Goal: Navigation & Orientation: Find specific page/section

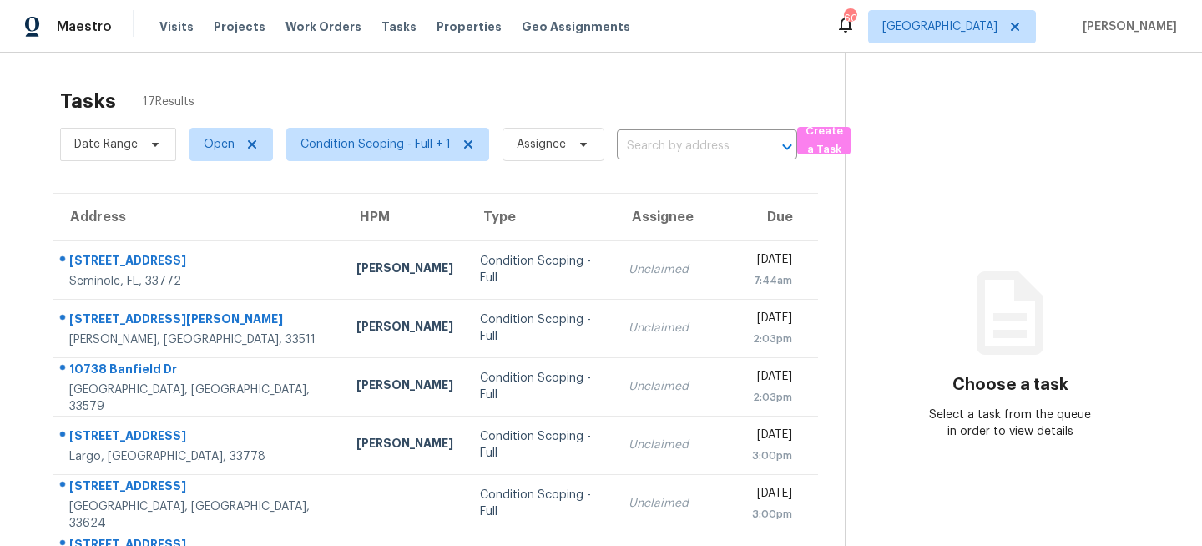
click at [335, 91] on div "Tasks 17 Results" at bounding box center [452, 100] width 784 height 43
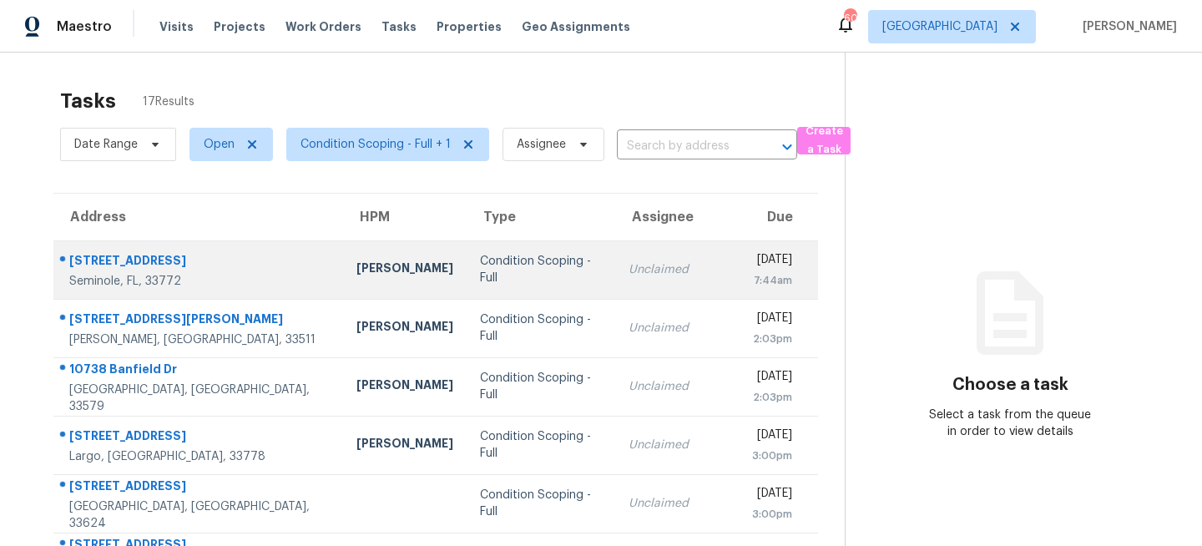
click at [343, 287] on td "Mat Smith" at bounding box center [404, 269] width 123 height 58
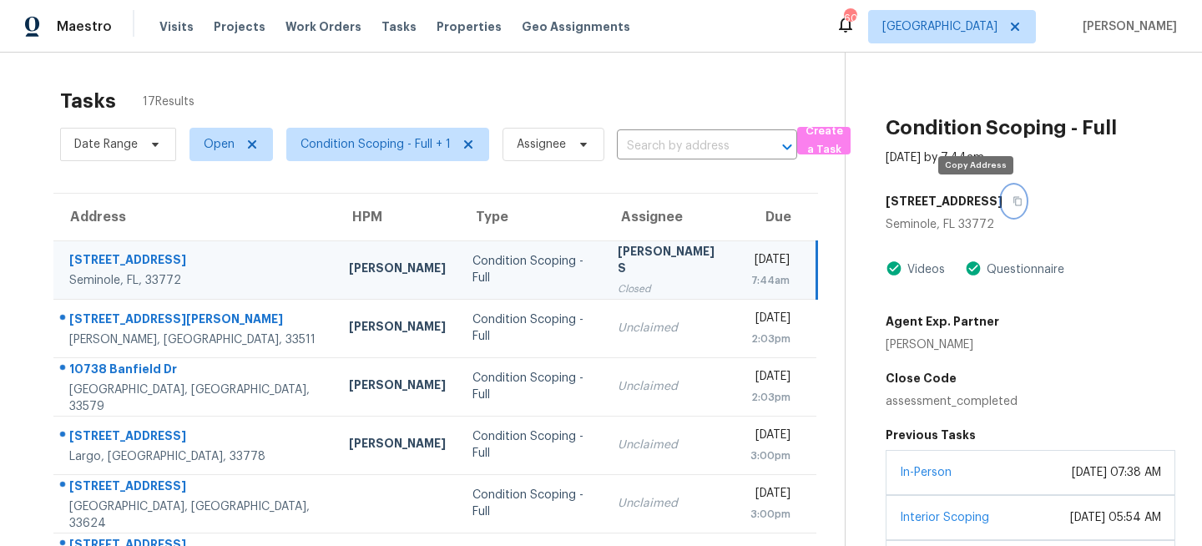
click at [1012, 199] on icon "button" at bounding box center [1017, 201] width 10 height 10
click at [459, 288] on td "Condition Scoping - Full" at bounding box center [531, 269] width 145 height 58
click at [1012, 199] on icon "button" at bounding box center [1017, 201] width 10 height 10
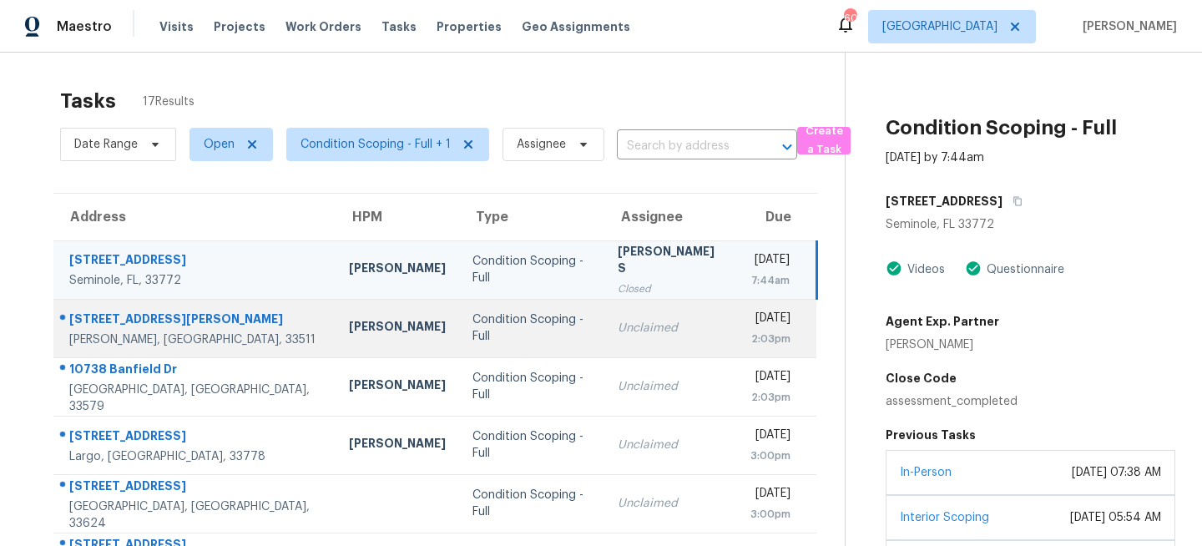
click at [472, 321] on div "Condition Scoping - Full" at bounding box center [531, 327] width 118 height 33
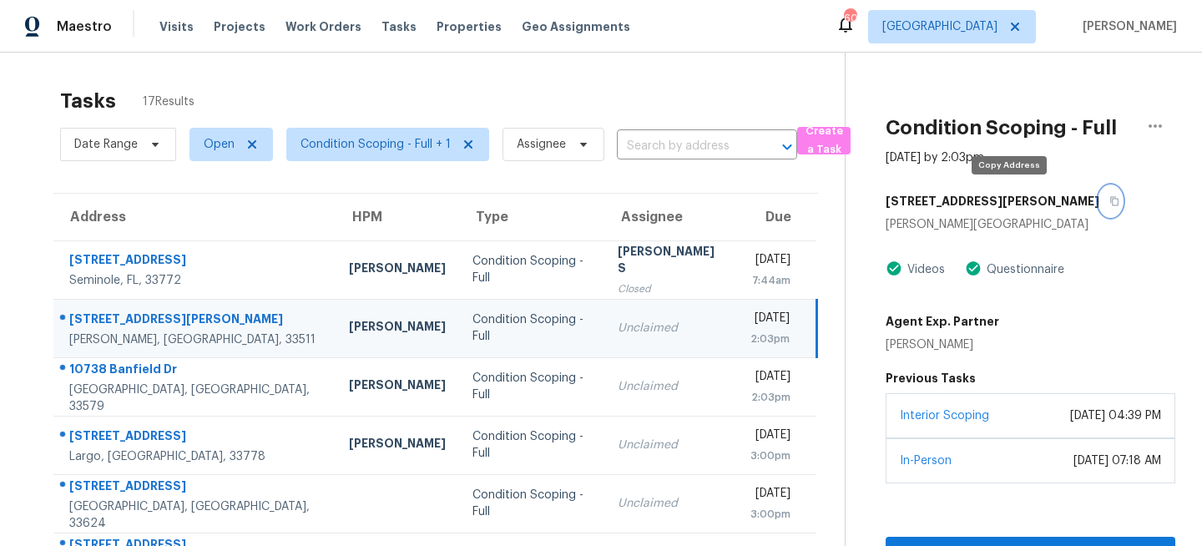
click at [1110, 199] on icon "button" at bounding box center [1114, 201] width 8 height 9
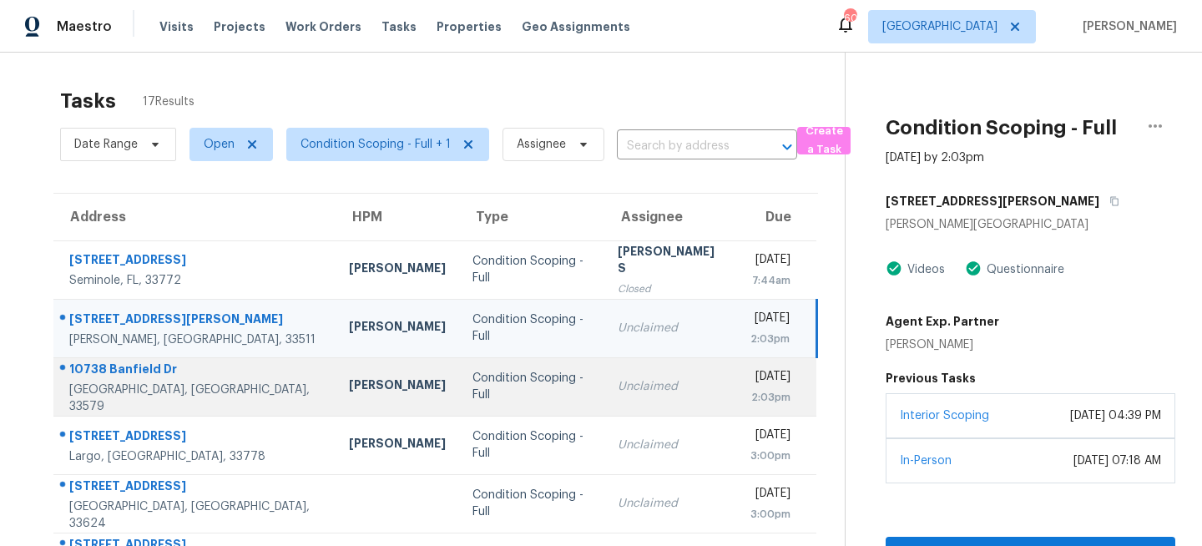
click at [478, 406] on td "Condition Scoping - Full" at bounding box center [531, 386] width 145 height 58
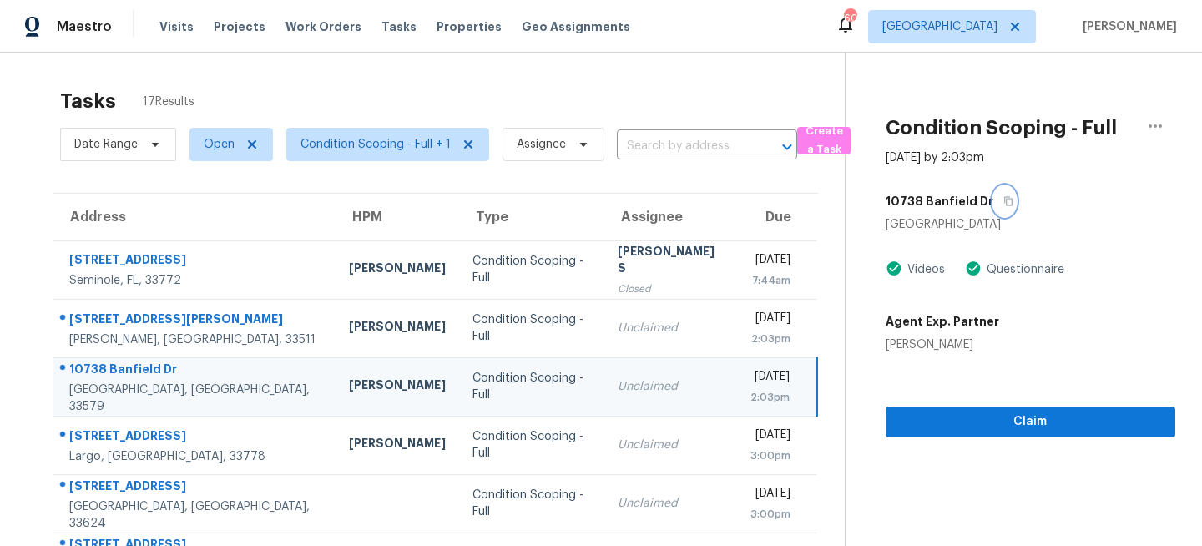
click at [1003, 201] on icon "button" at bounding box center [1008, 201] width 10 height 10
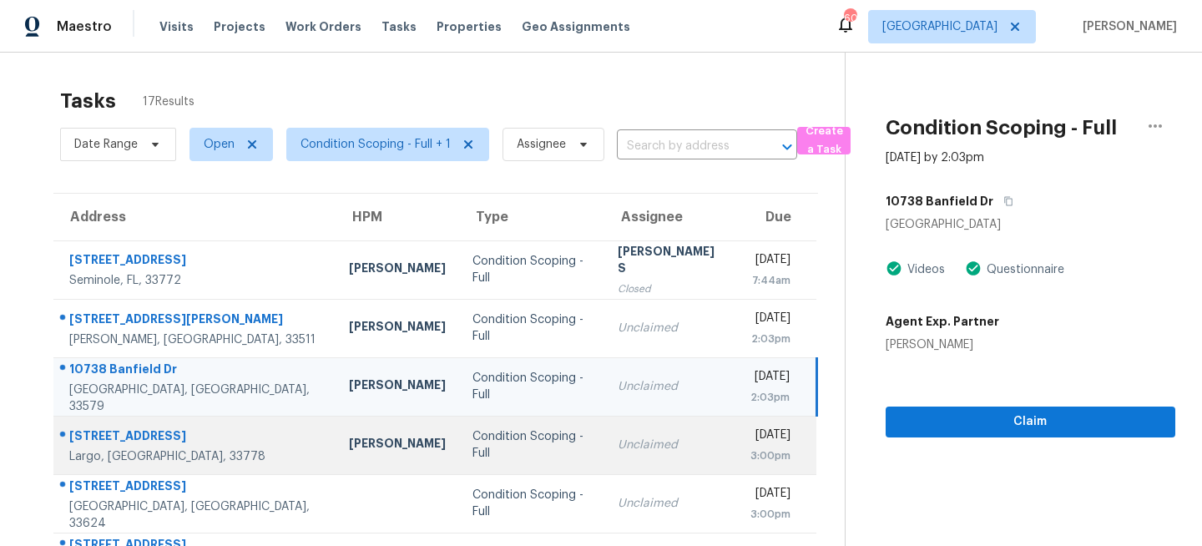
click at [507, 442] on td "Condition Scoping - Full" at bounding box center [531, 445] width 145 height 58
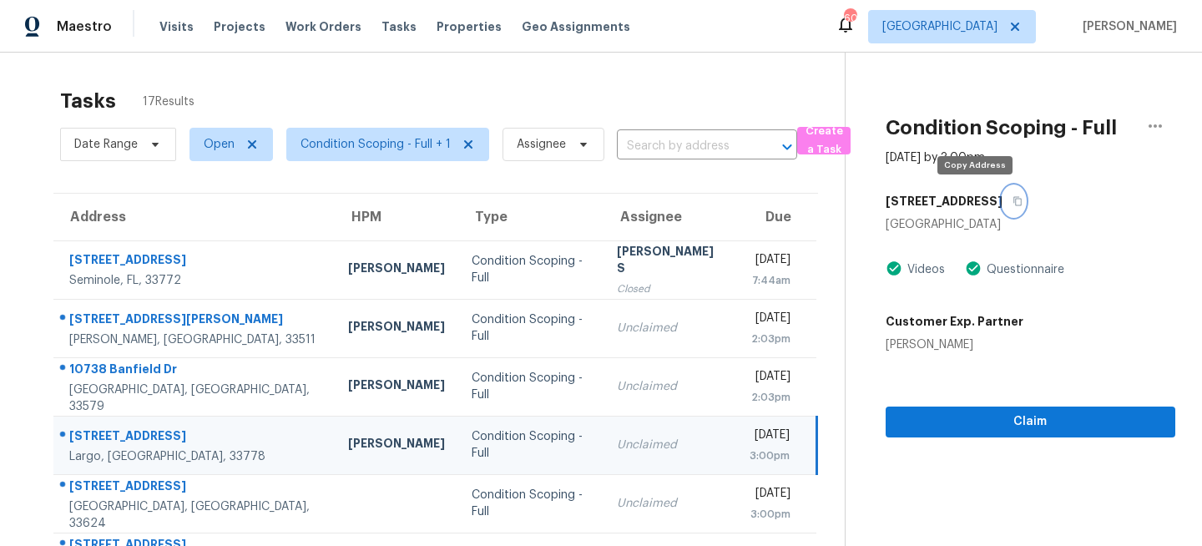
click at [1013, 200] on icon "button" at bounding box center [1017, 201] width 8 height 9
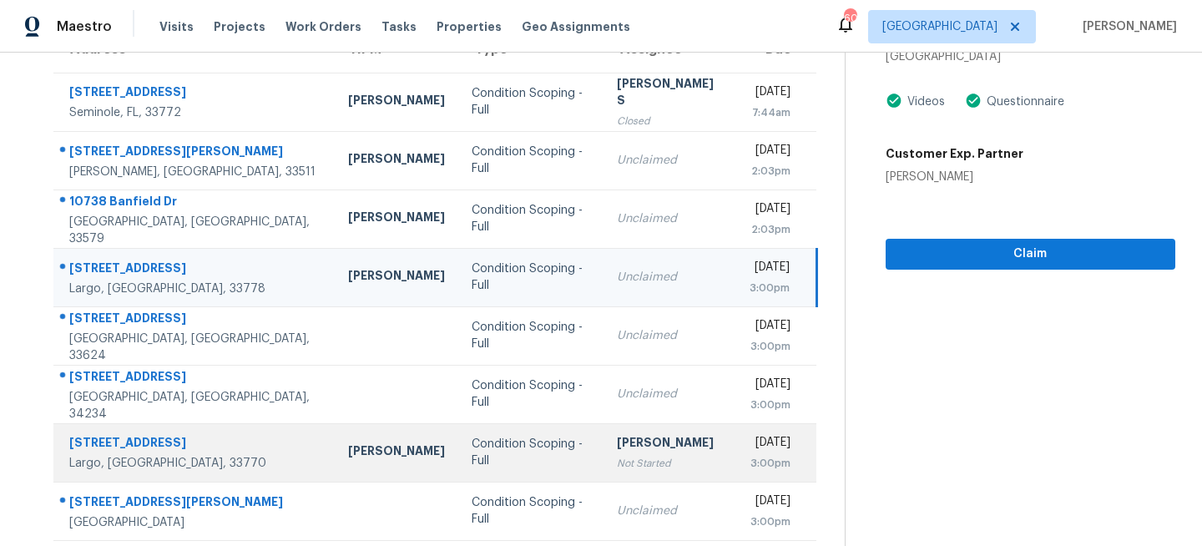
scroll to position [204, 0]
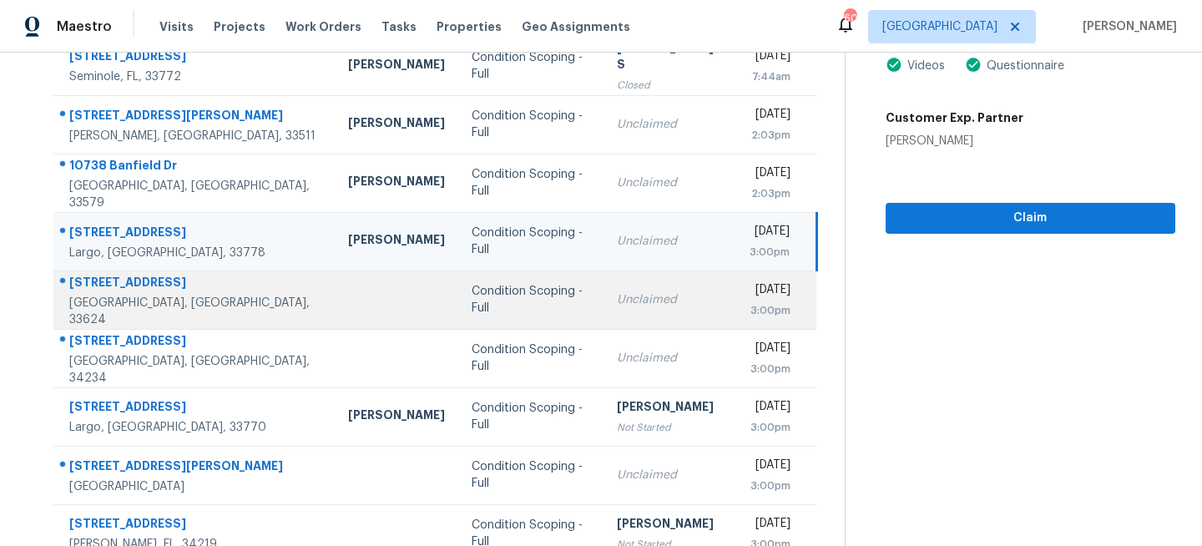
click at [463, 320] on td "Condition Scoping - Full" at bounding box center [530, 299] width 145 height 58
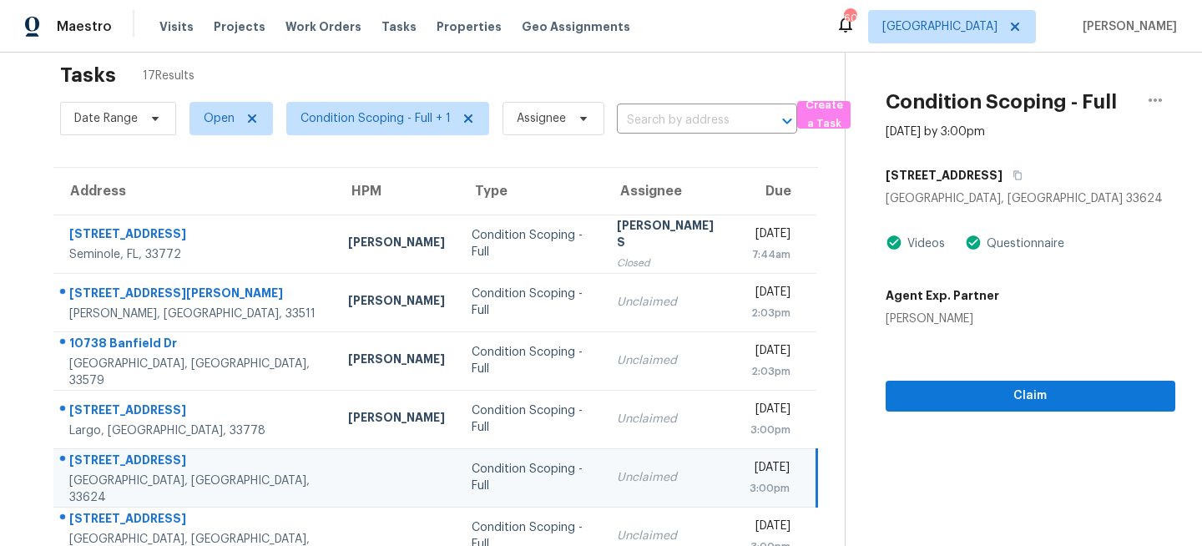
scroll to position [0, 0]
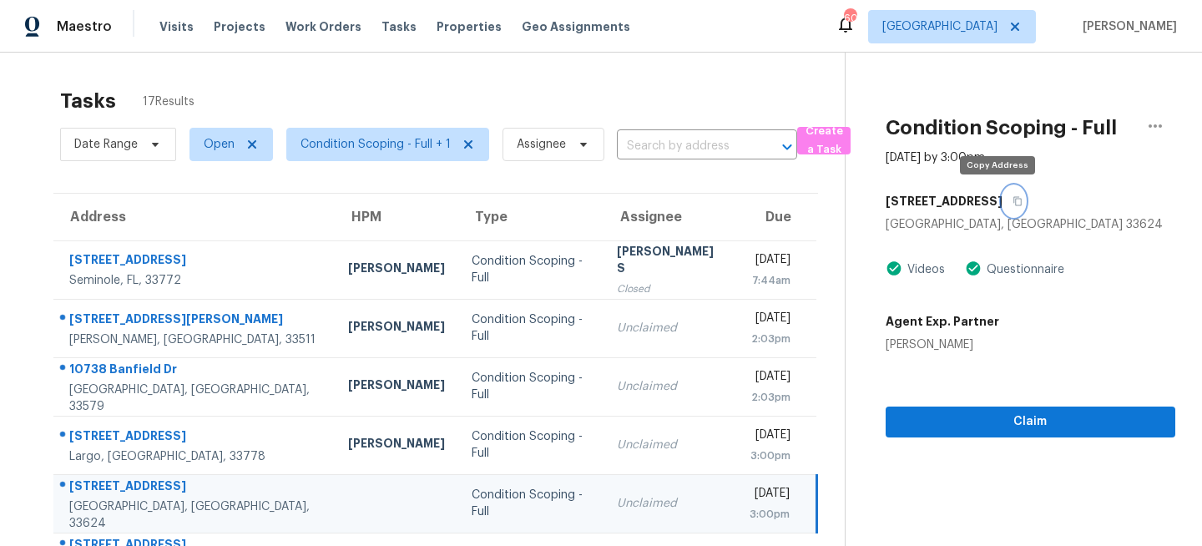
click at [1013, 197] on icon "button" at bounding box center [1017, 201] width 8 height 9
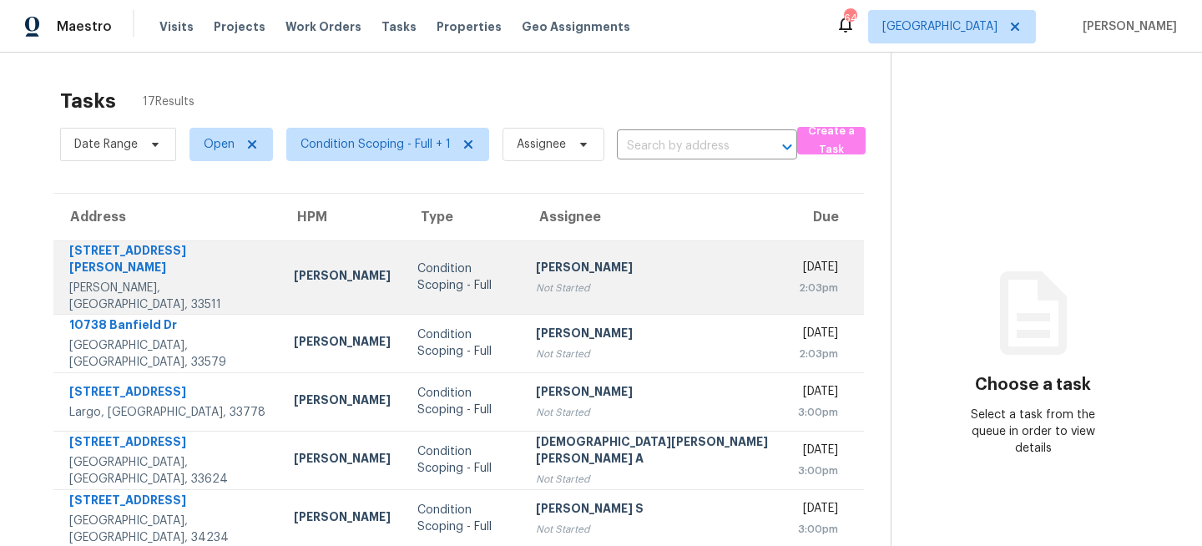
click at [417, 263] on div "Condition Scoping - Full" at bounding box center [463, 276] width 92 height 33
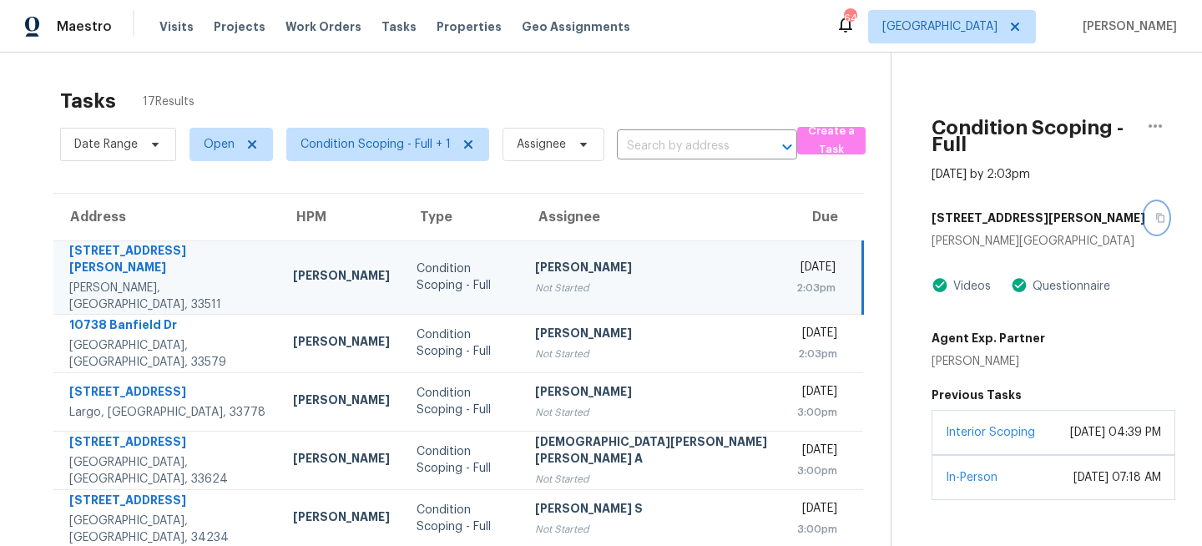
click at [1145, 203] on button "button" at bounding box center [1156, 218] width 23 height 30
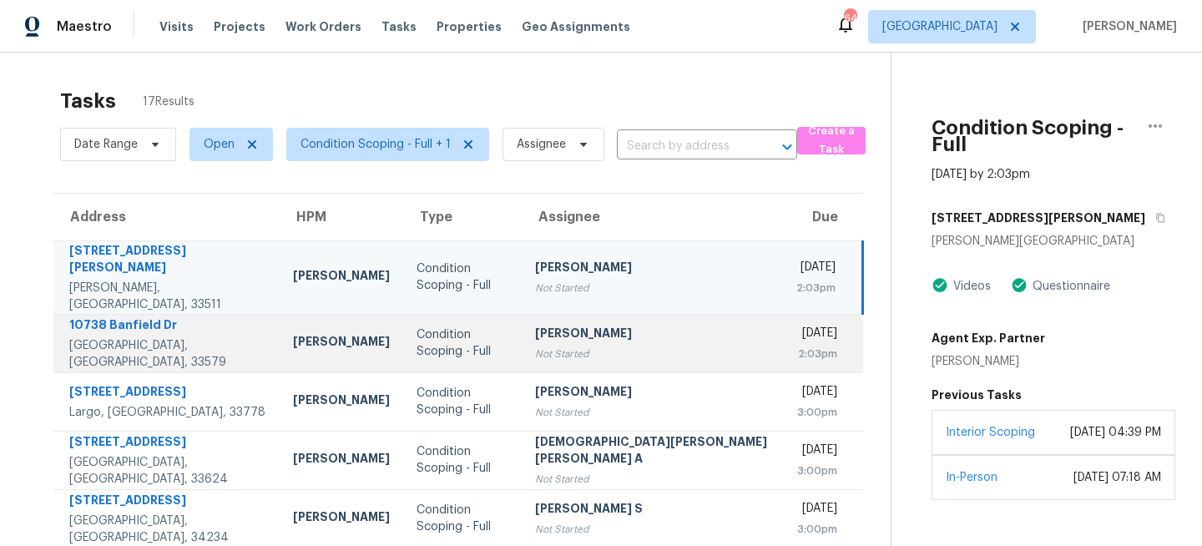
click at [470, 314] on td "Condition Scoping - Full" at bounding box center [462, 343] width 118 height 58
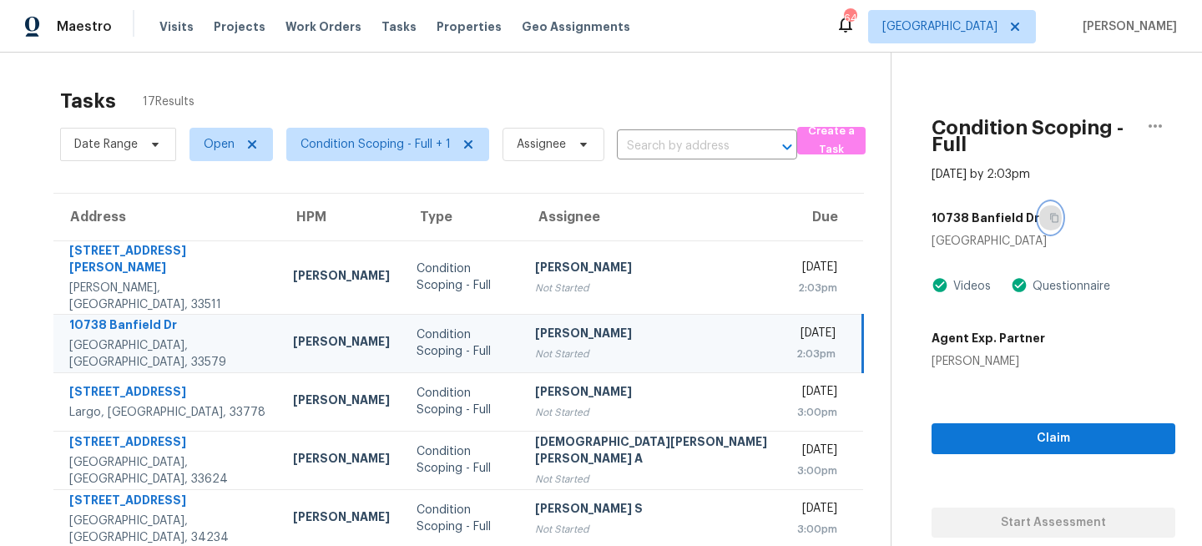
click at [1050, 214] on icon "button" at bounding box center [1054, 218] width 8 height 9
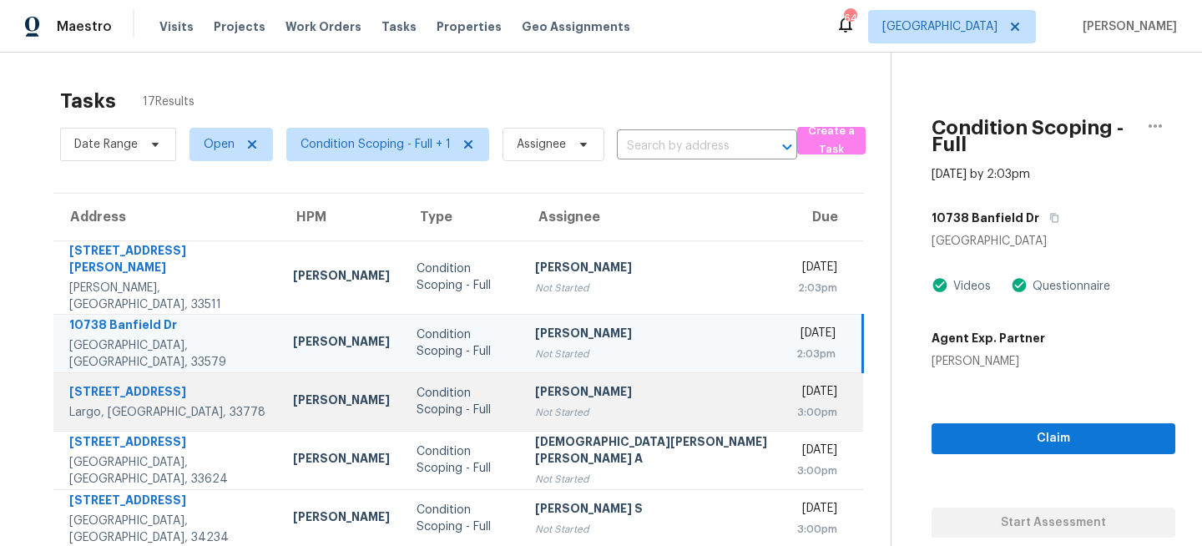
click at [480, 372] on td "Condition Scoping - Full" at bounding box center [462, 401] width 118 height 58
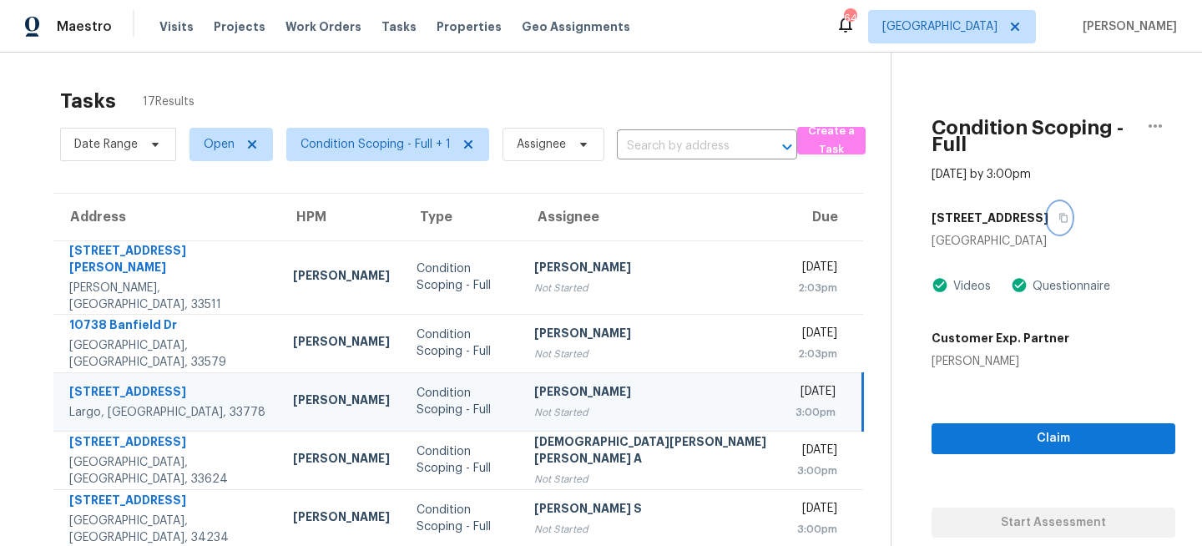
click at [1058, 213] on icon "button" at bounding box center [1063, 218] width 10 height 10
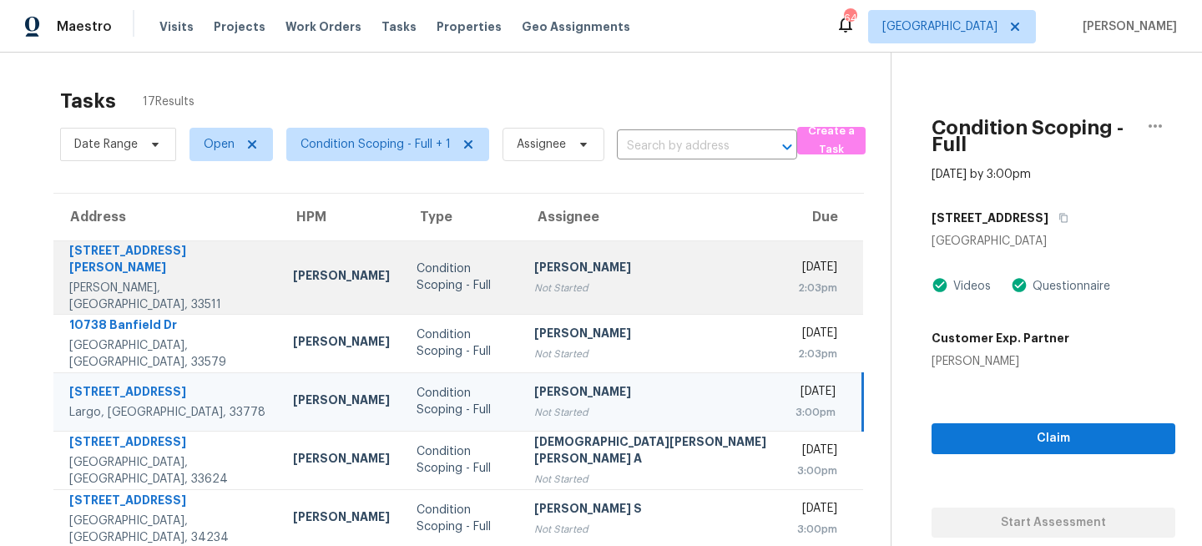
click at [415, 287] on td "Condition Scoping - Full" at bounding box center [462, 276] width 118 height 73
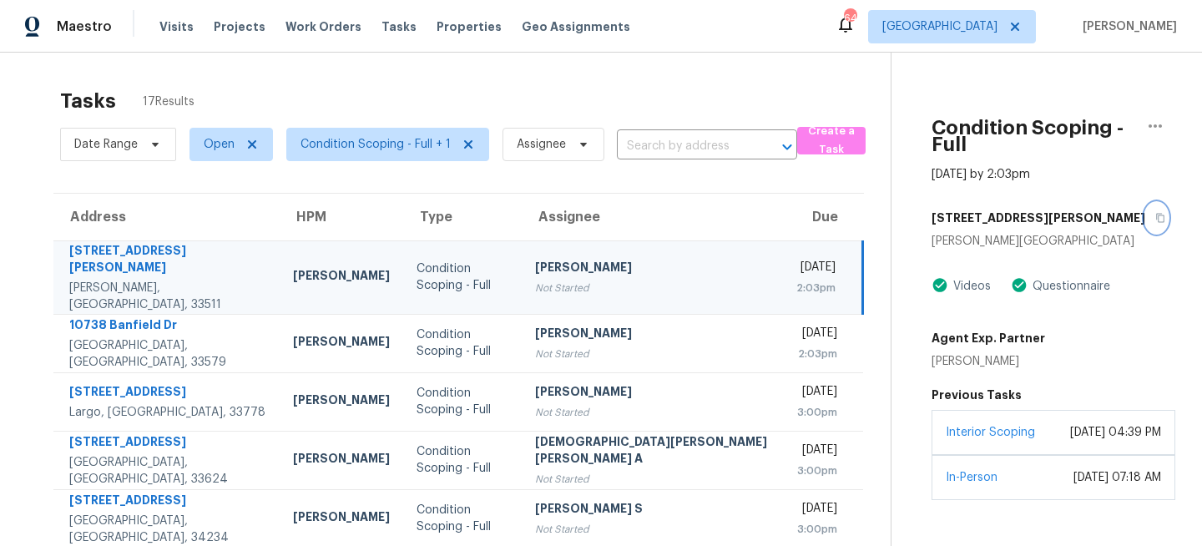
click at [1155, 213] on icon "button" at bounding box center [1160, 218] width 10 height 10
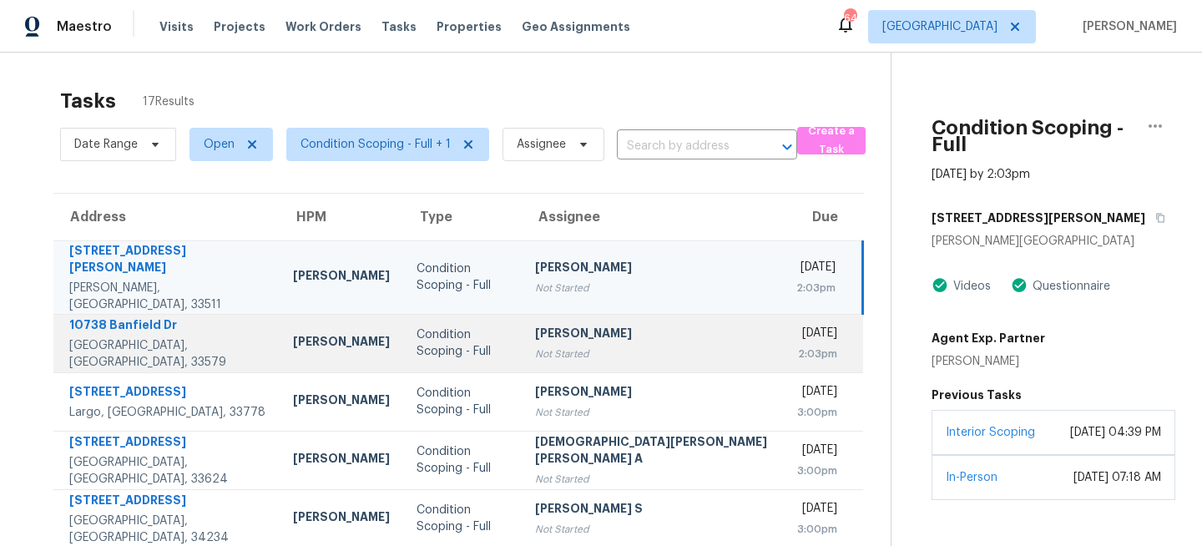
click at [403, 314] on td "Condition Scoping - Full" at bounding box center [462, 343] width 118 height 58
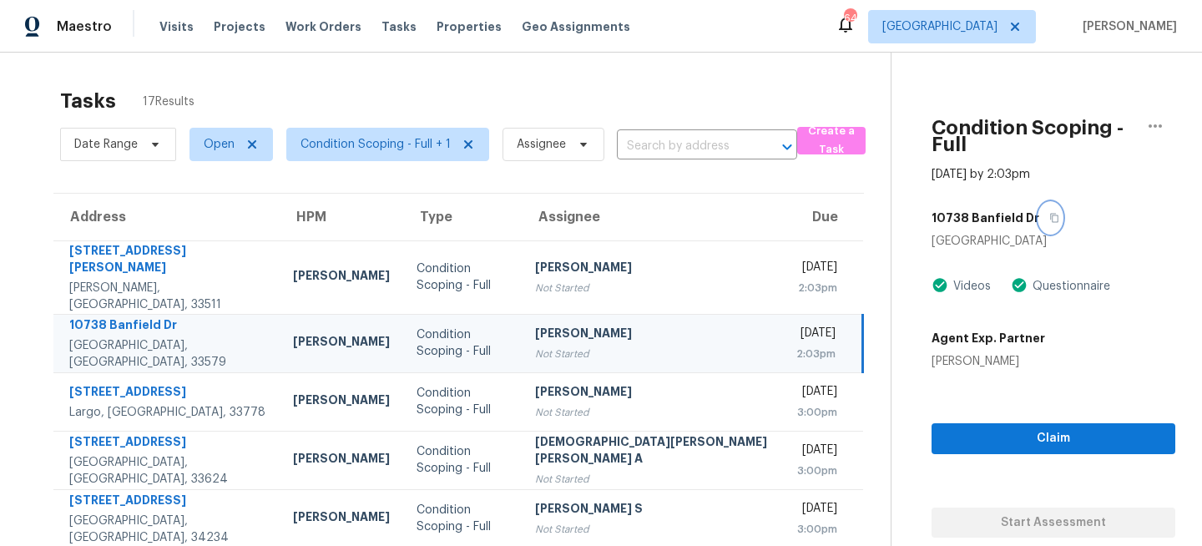
click at [1049, 213] on icon "button" at bounding box center [1054, 218] width 10 height 10
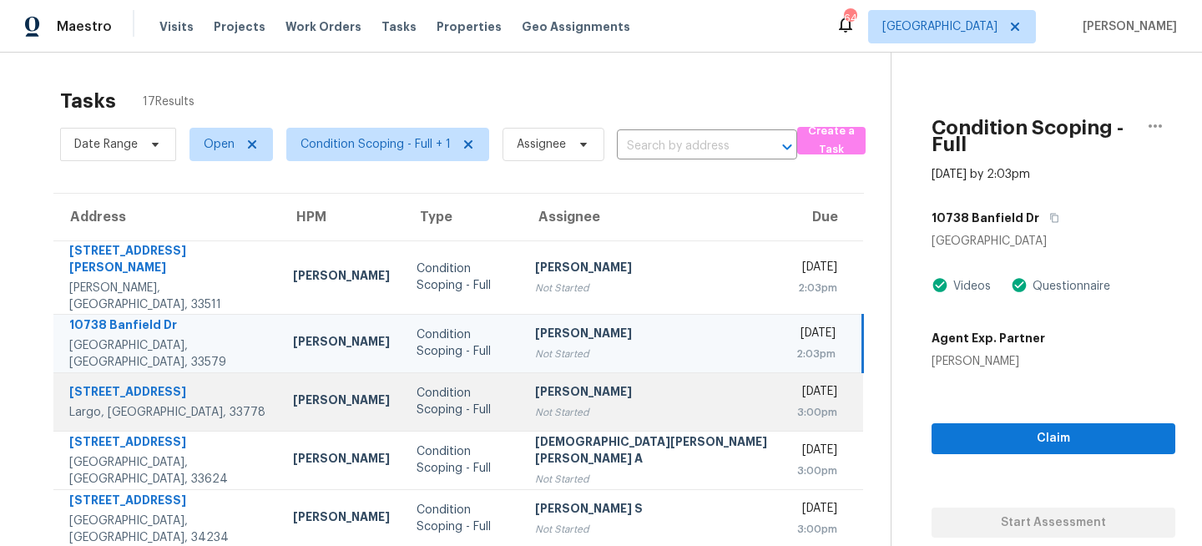
click at [442, 411] on td "Condition Scoping - Full" at bounding box center [462, 401] width 118 height 58
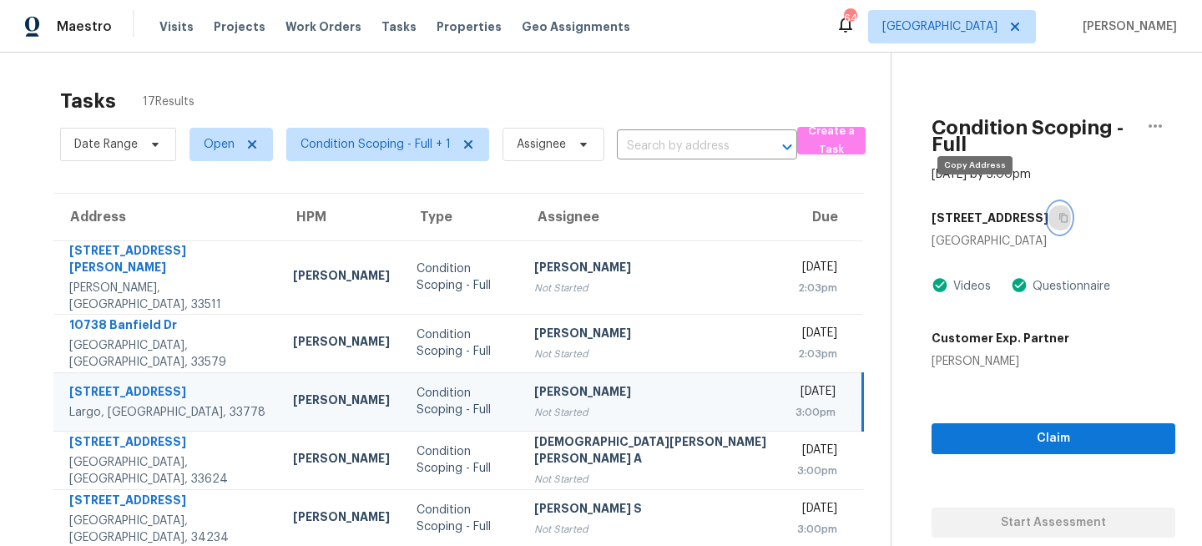
click at [1058, 213] on icon "button" at bounding box center [1063, 218] width 10 height 10
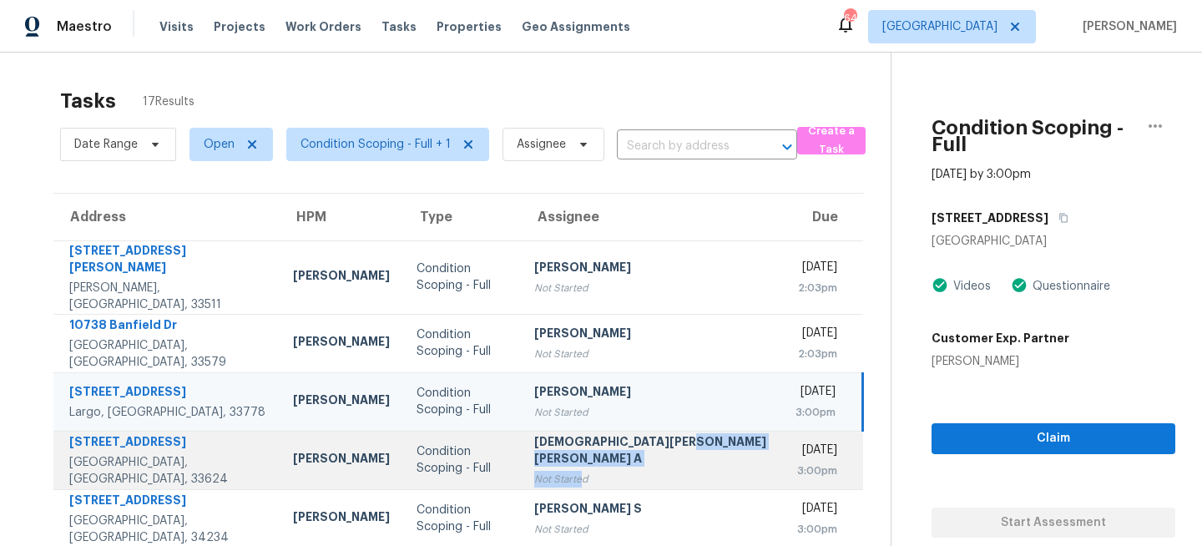
click at [545, 446] on div "Mohamed Azeem Mohsin A Not Started" at bounding box center [651, 460] width 234 height 54
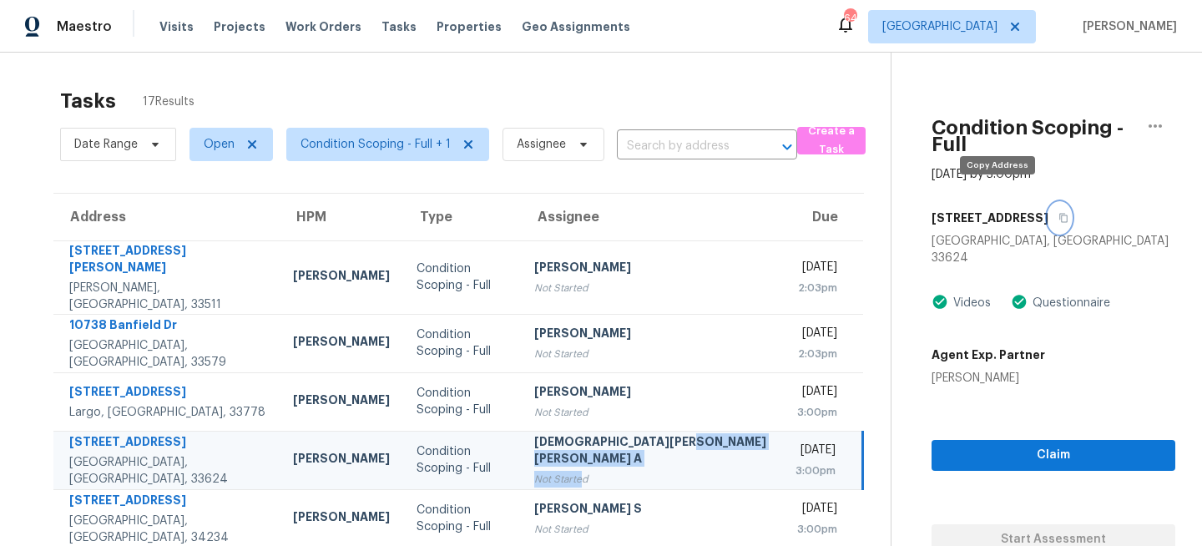
click at [1058, 213] on icon "button" at bounding box center [1063, 218] width 10 height 10
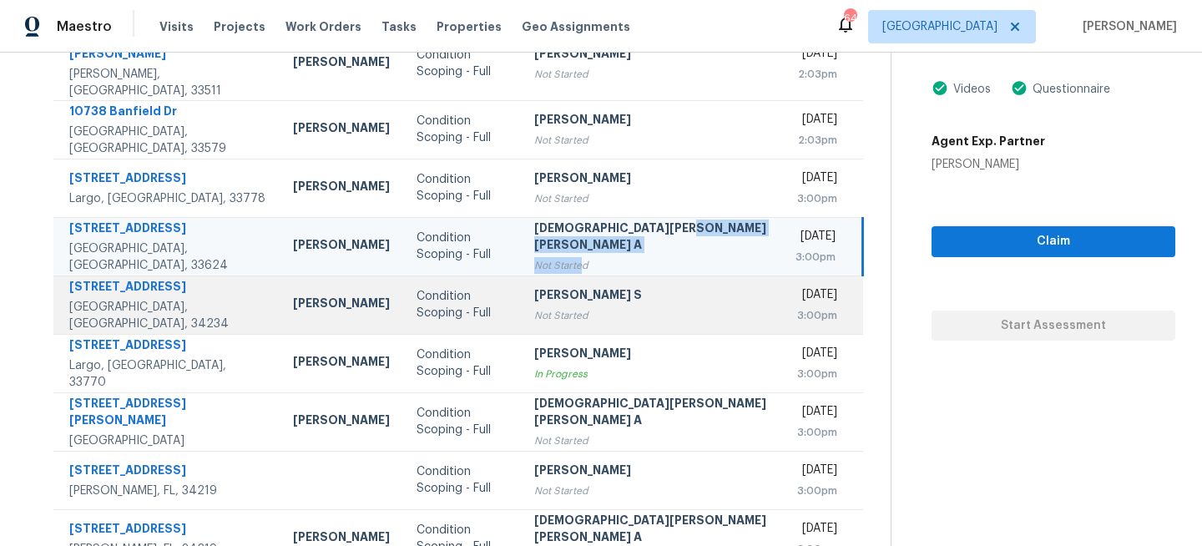
scroll to position [323, 0]
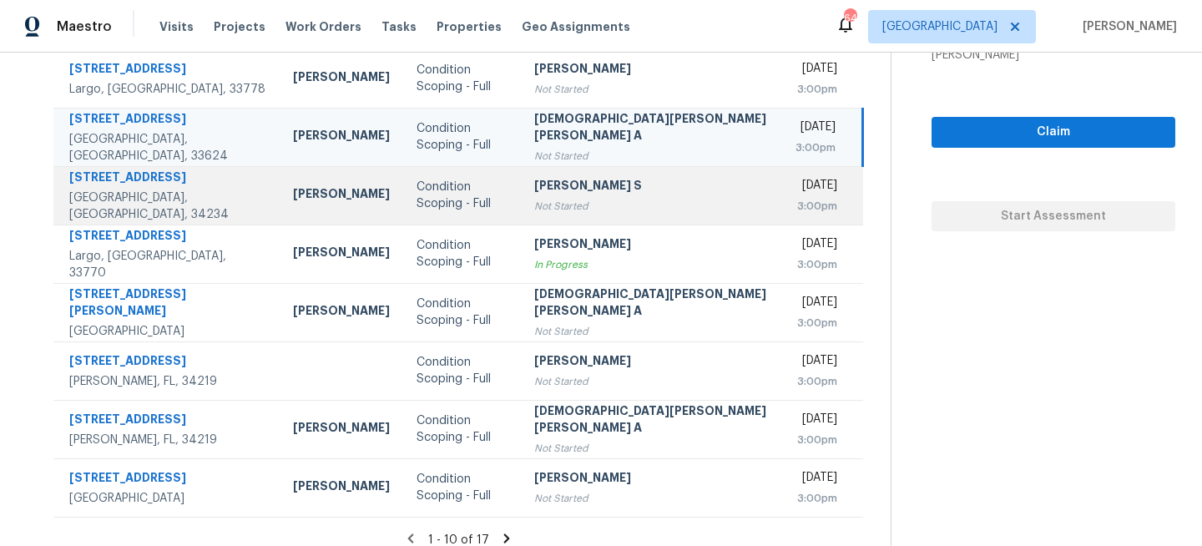
click at [476, 182] on td "Condition Scoping - Full" at bounding box center [462, 195] width 118 height 58
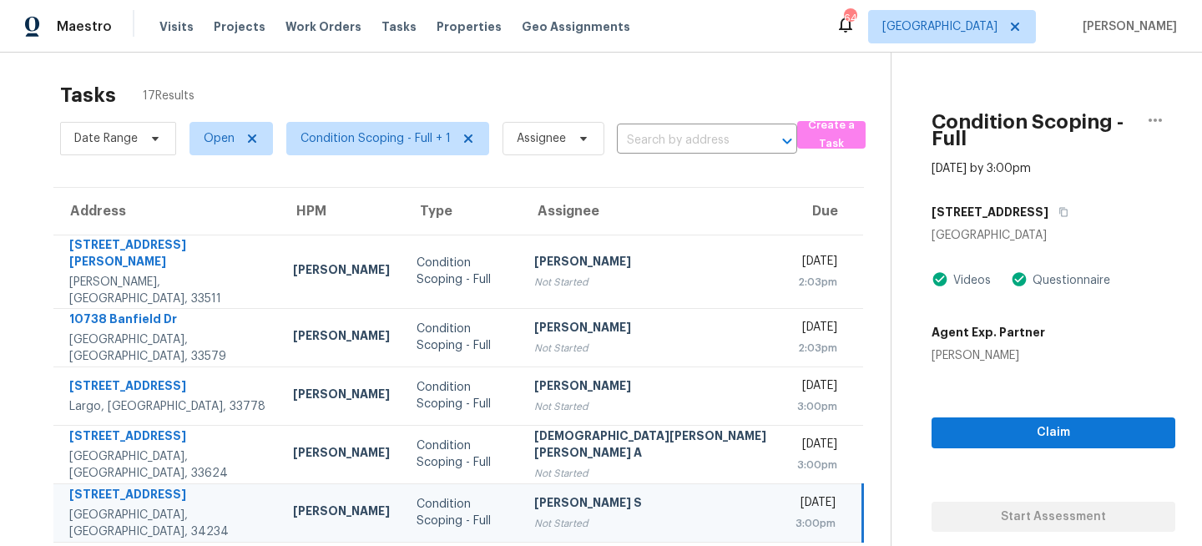
scroll to position [0, 0]
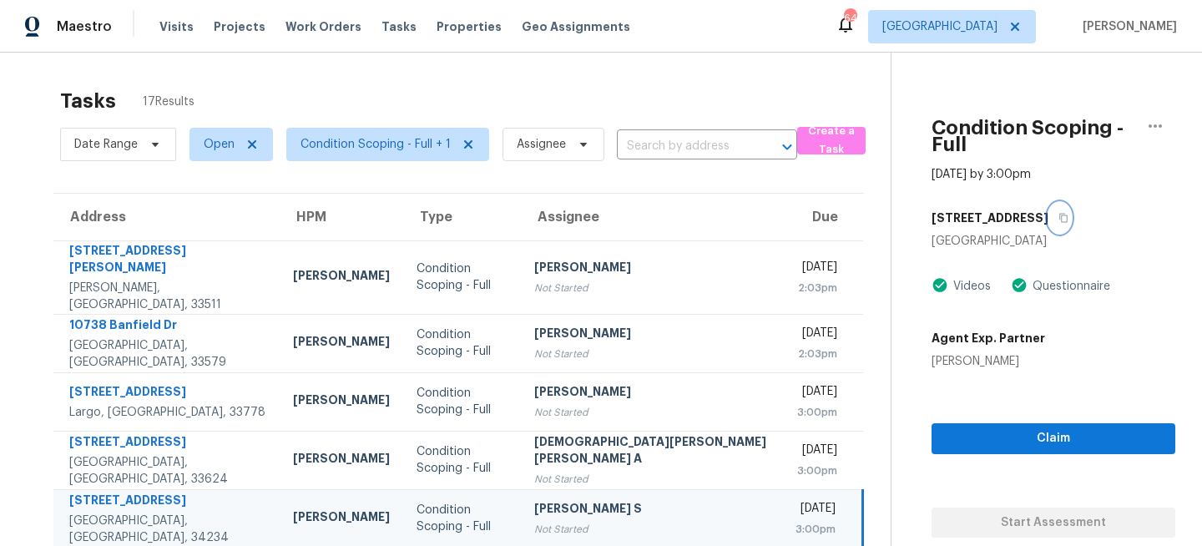
click at [1058, 213] on icon "button" at bounding box center [1063, 218] width 10 height 10
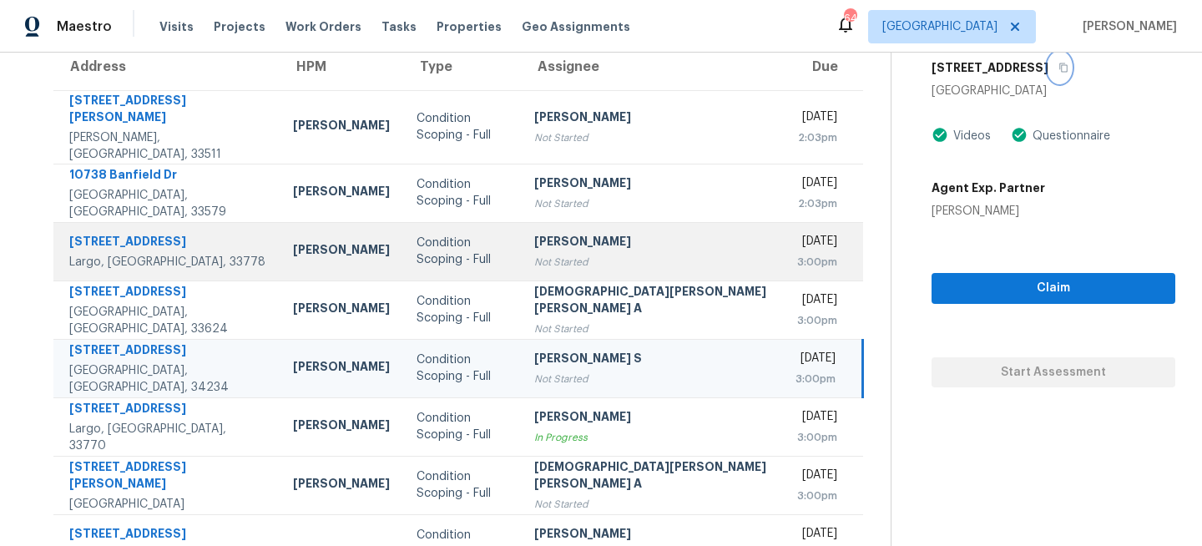
scroll to position [166, 0]
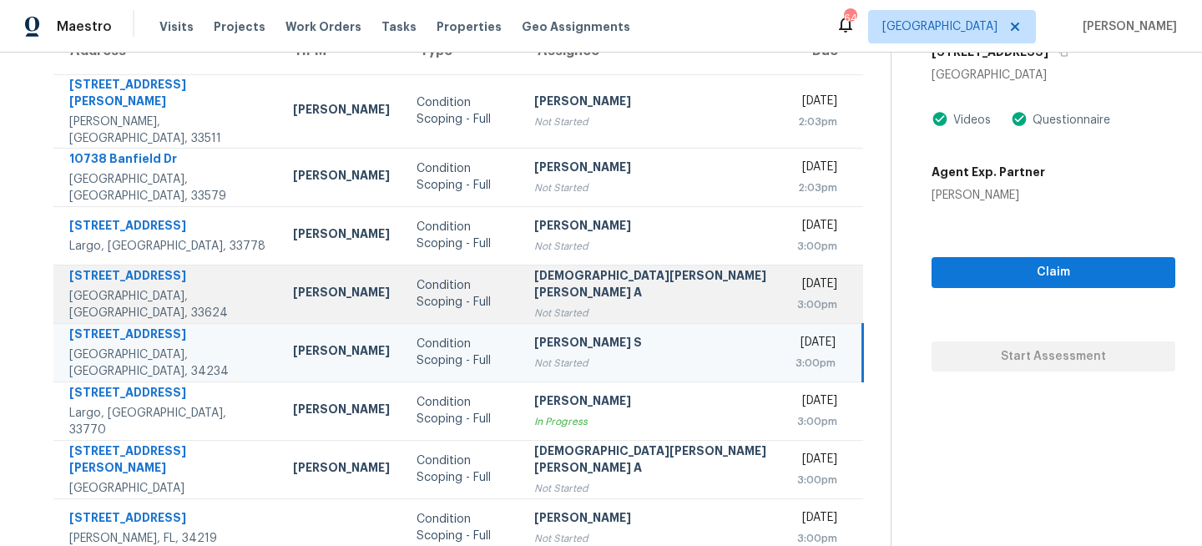
click at [280, 290] on td "Bobby Fortin" at bounding box center [341, 294] width 123 height 58
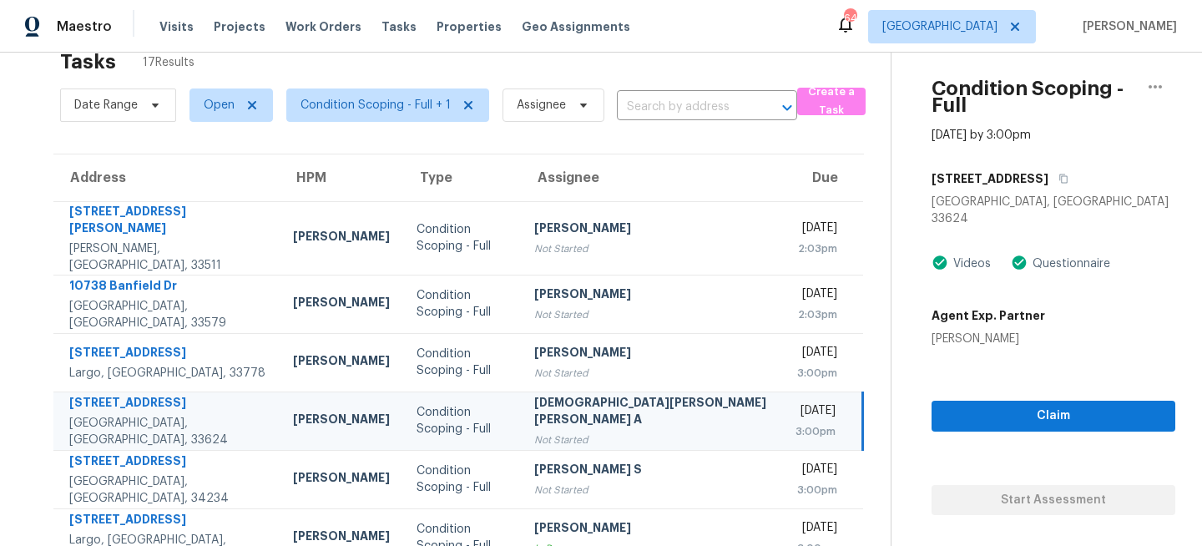
scroll to position [13, 0]
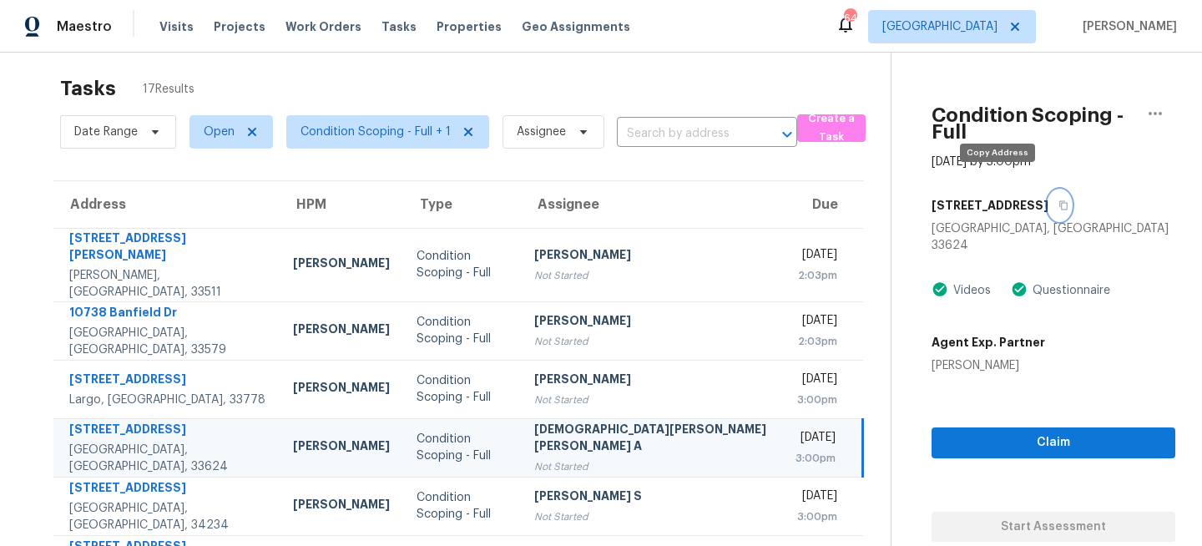
click at [1060, 201] on icon "button" at bounding box center [1064, 205] width 8 height 9
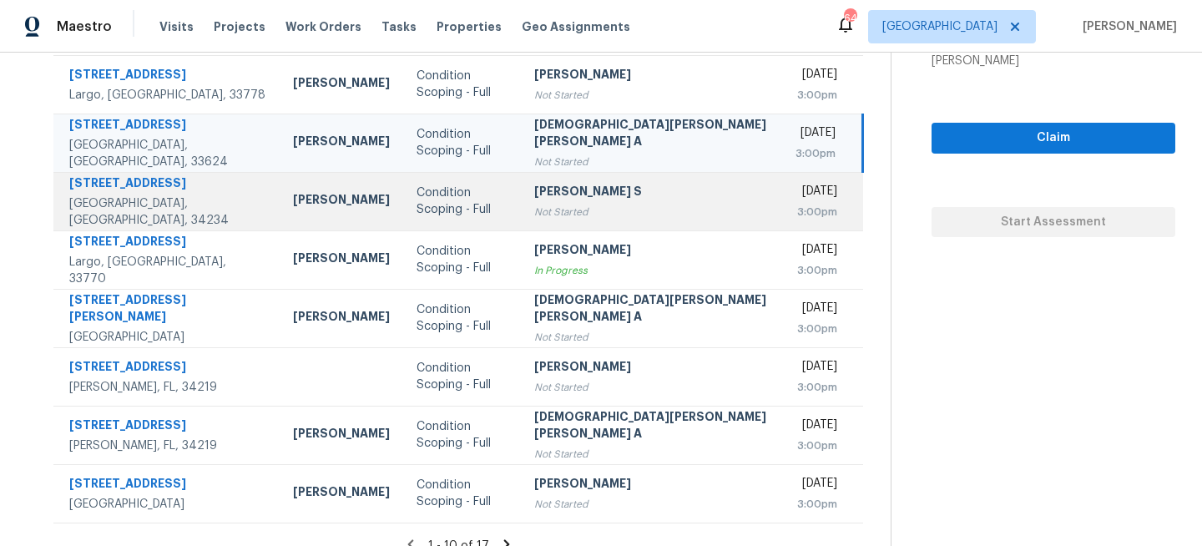
scroll to position [323, 0]
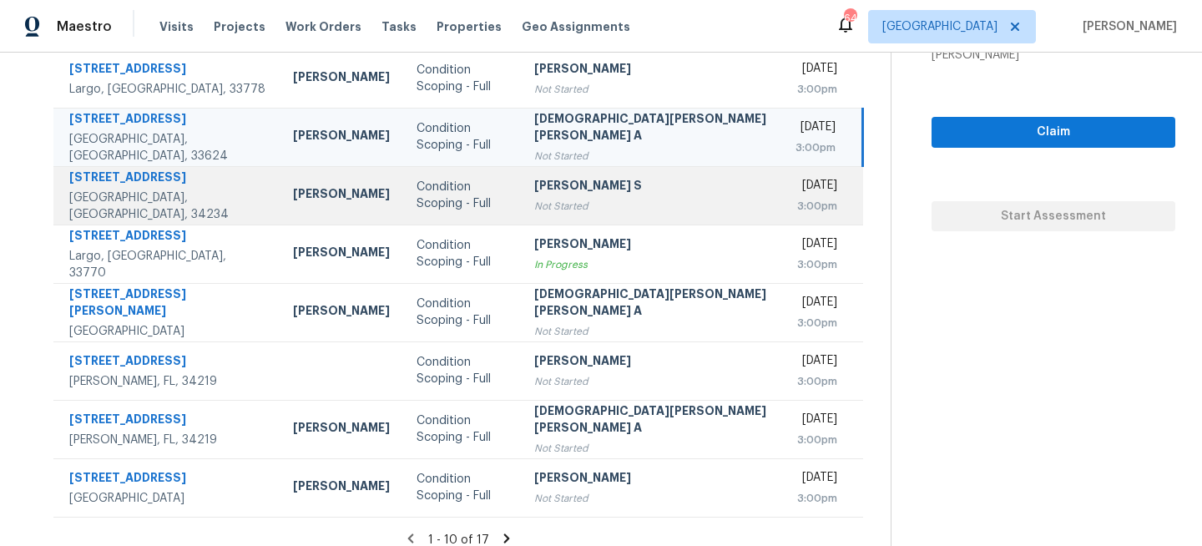
click at [416, 179] on div "Condition Scoping - Full" at bounding box center [462, 195] width 92 height 33
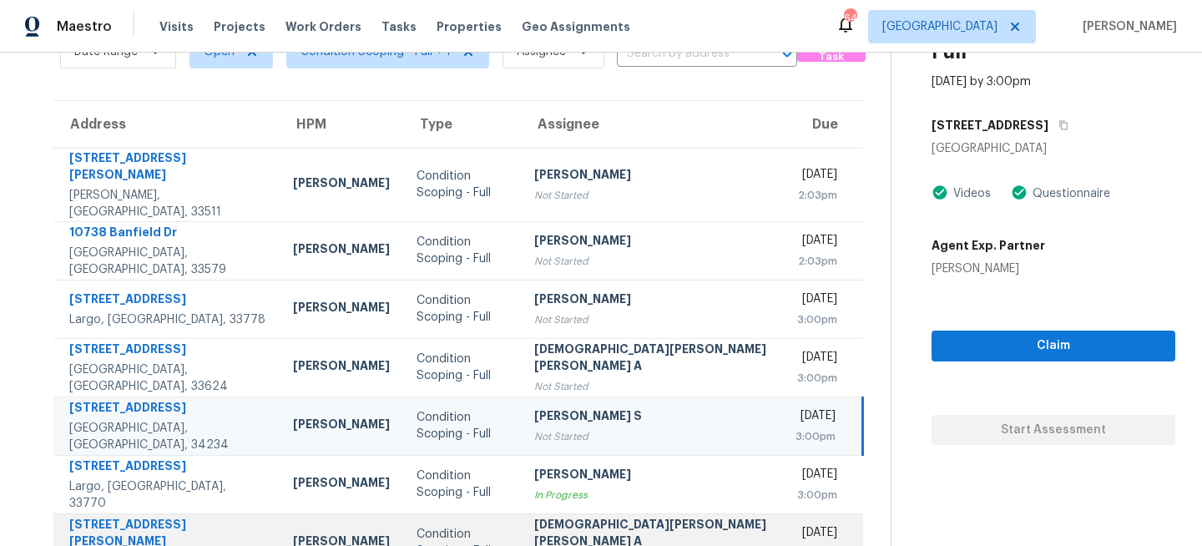
scroll to position [82, 0]
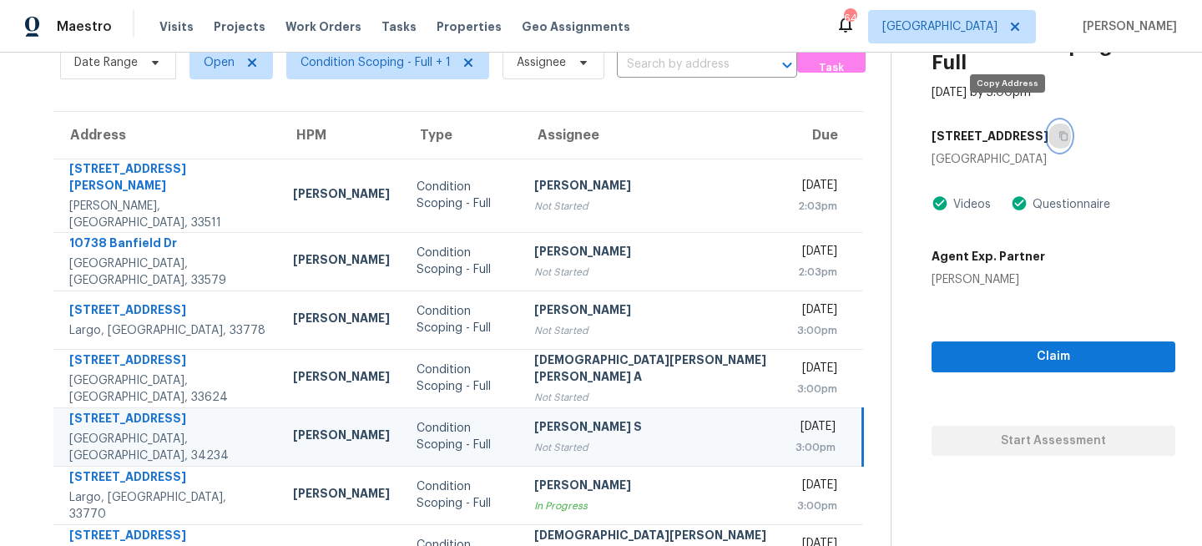
click at [1058, 131] on icon "button" at bounding box center [1063, 136] width 10 height 10
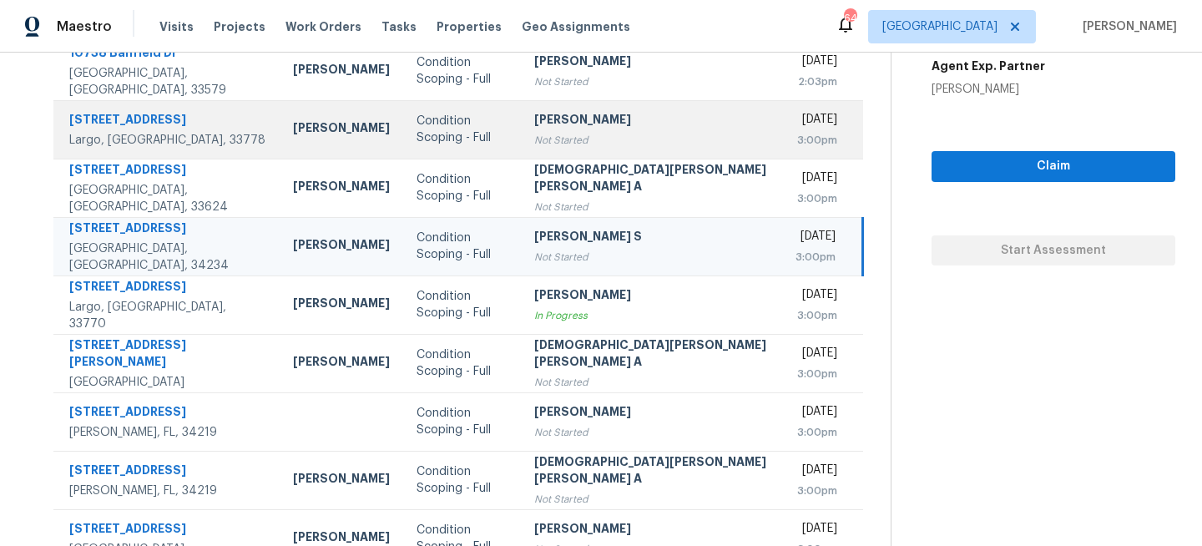
scroll to position [323, 0]
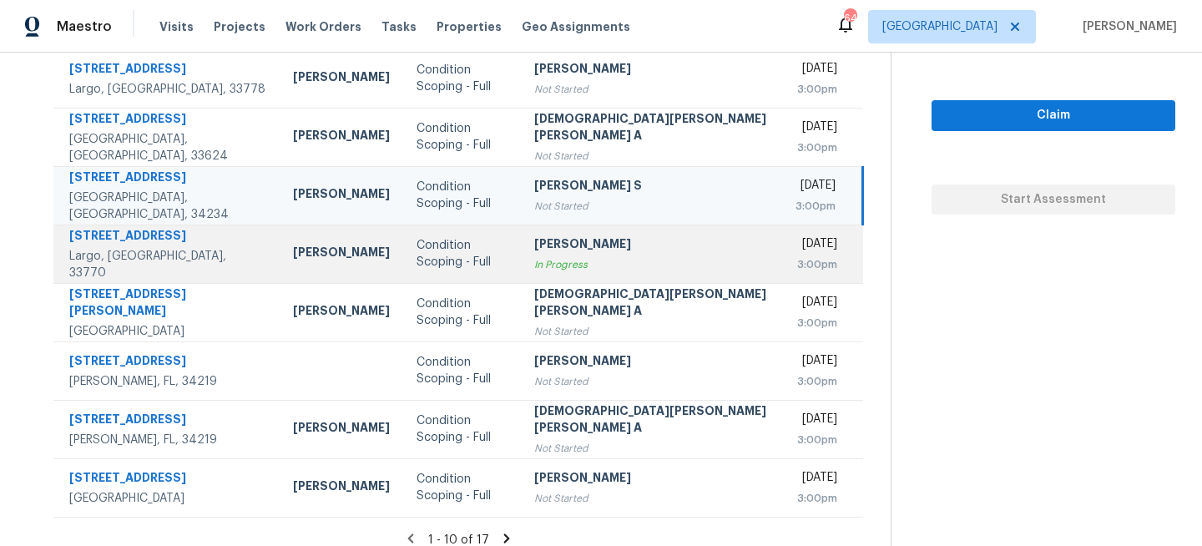
click at [467, 240] on div "Condition Scoping - Full" at bounding box center [462, 253] width 92 height 33
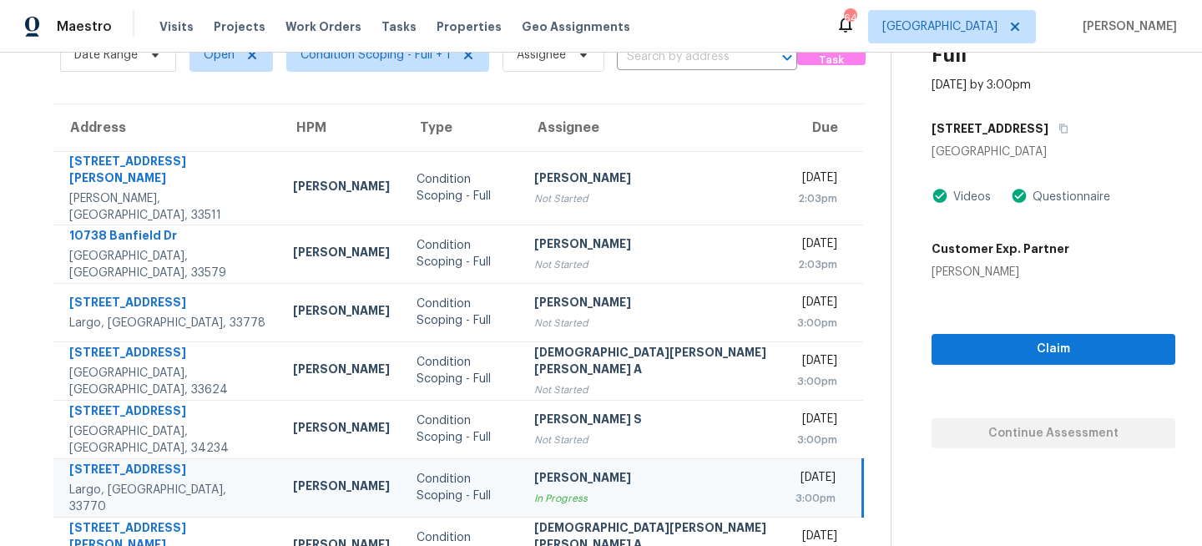
scroll to position [0, 0]
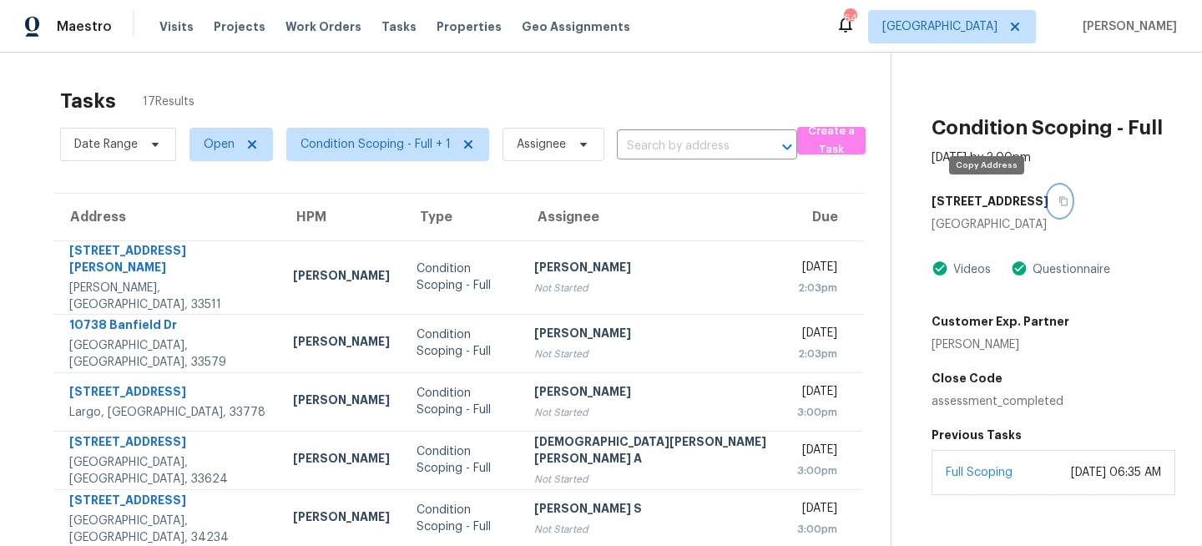
click at [1048, 207] on button "button" at bounding box center [1059, 201] width 23 height 30
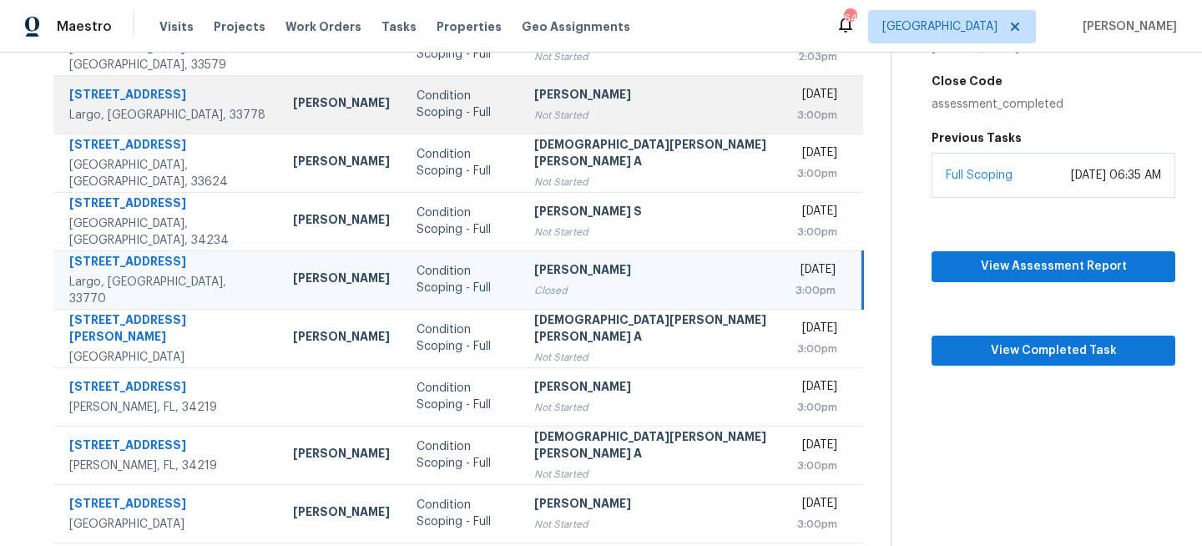
scroll to position [323, 0]
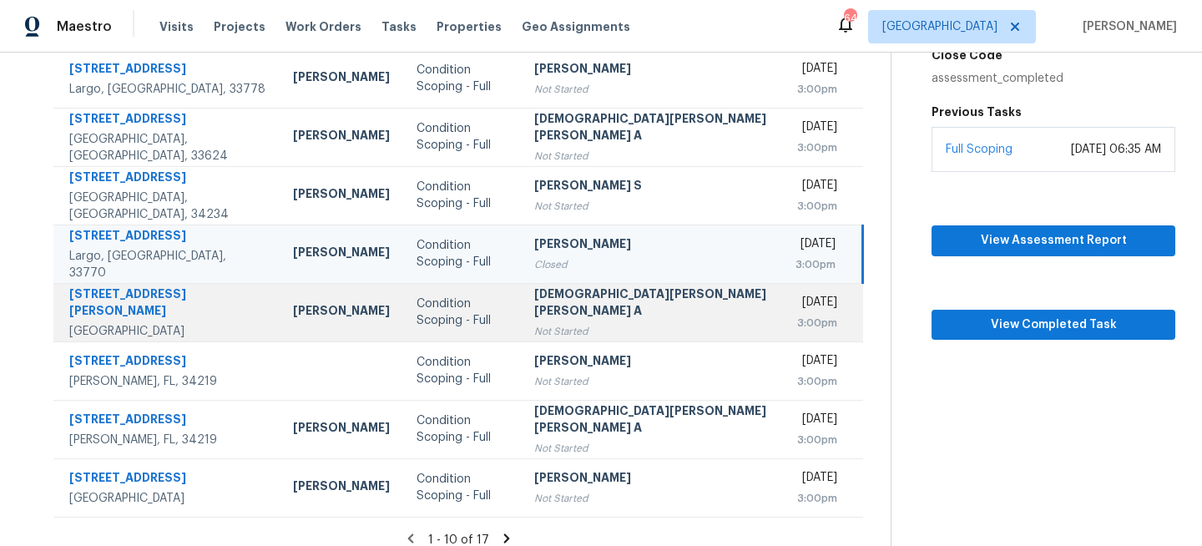
click at [424, 317] on td "Condition Scoping - Full" at bounding box center [462, 312] width 118 height 58
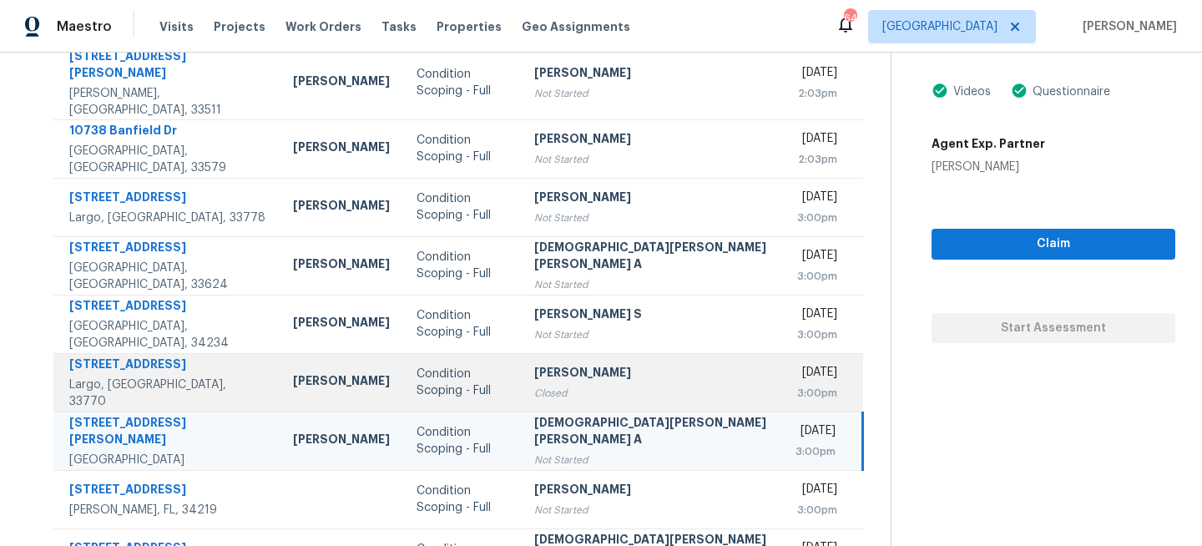
scroll to position [0, 0]
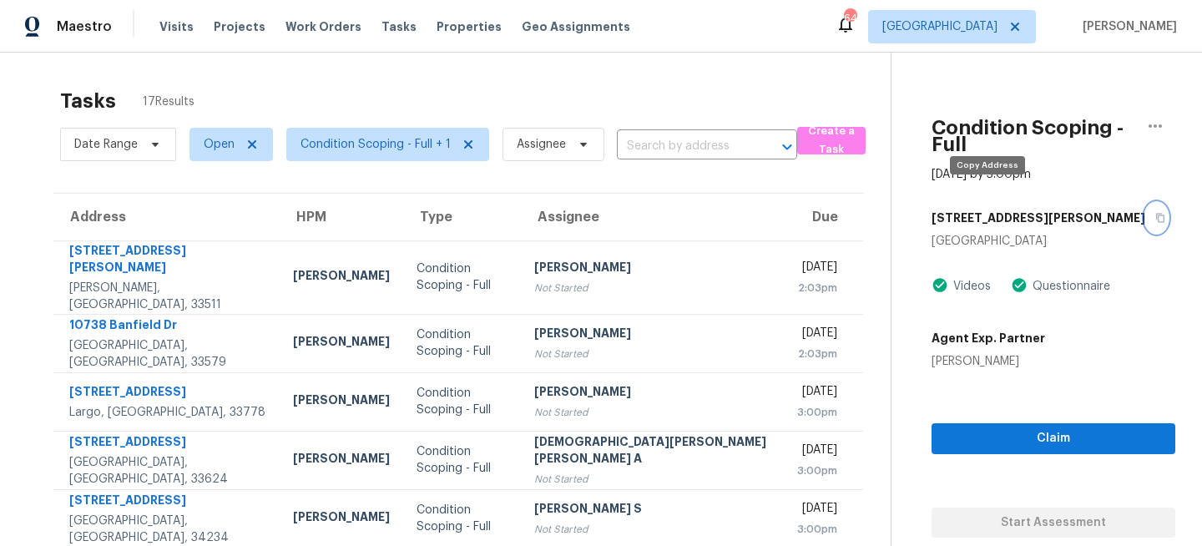
click at [1155, 213] on icon "button" at bounding box center [1160, 218] width 10 height 10
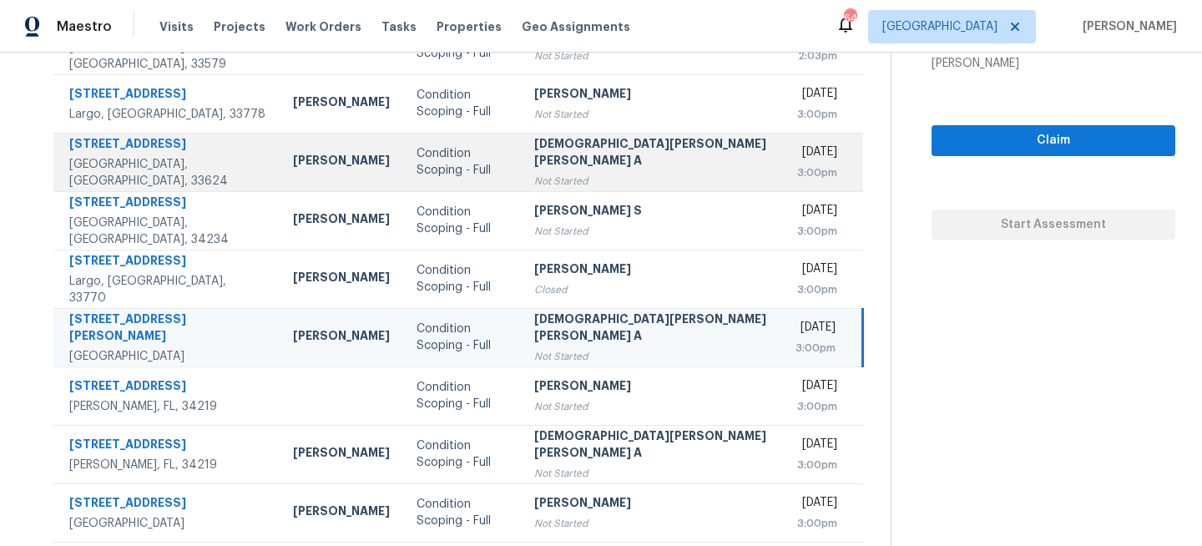
scroll to position [323, 0]
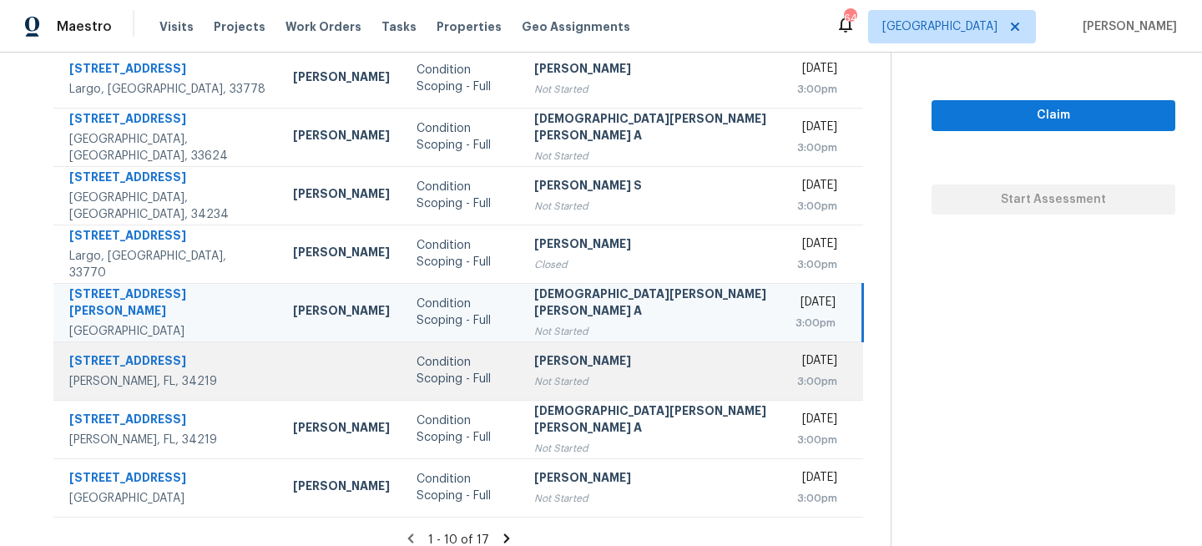
click at [534, 354] on div "Sakthivel Chandran" at bounding box center [651, 362] width 234 height 21
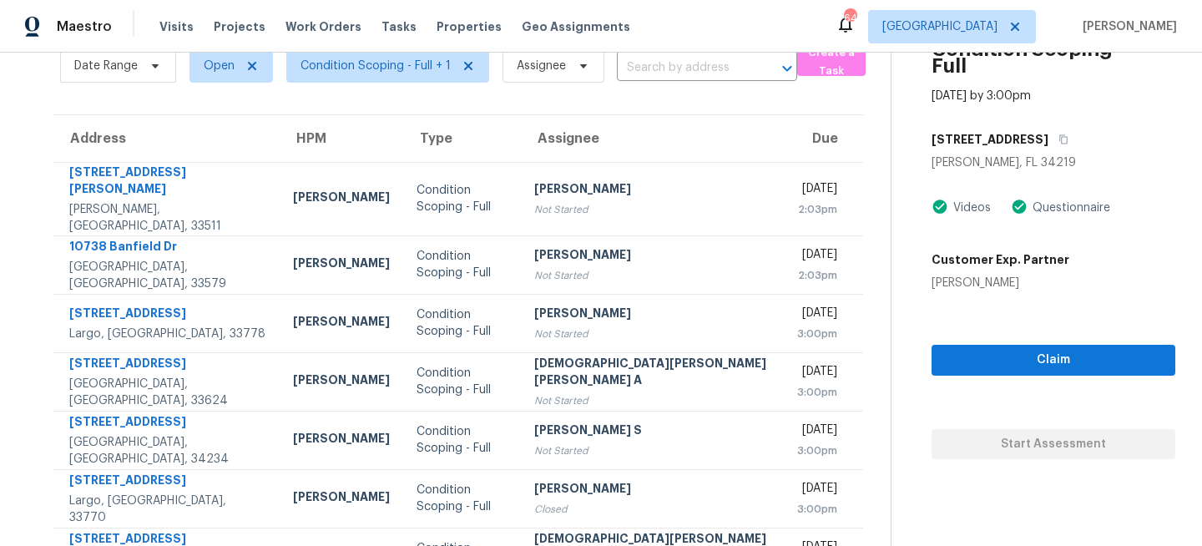
scroll to position [0, 0]
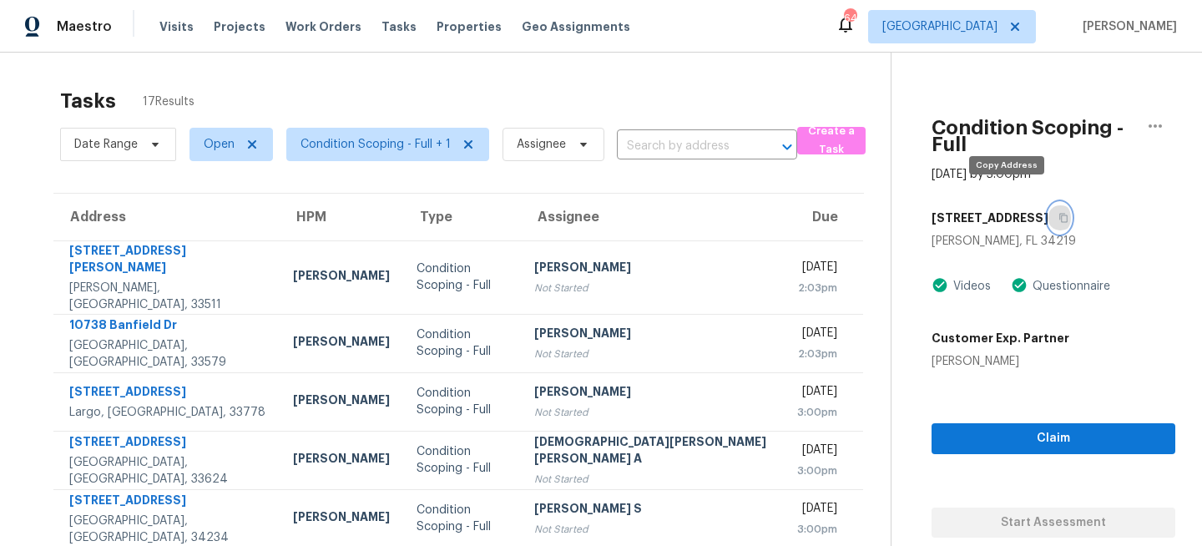
click at [1058, 213] on icon "button" at bounding box center [1063, 218] width 10 height 10
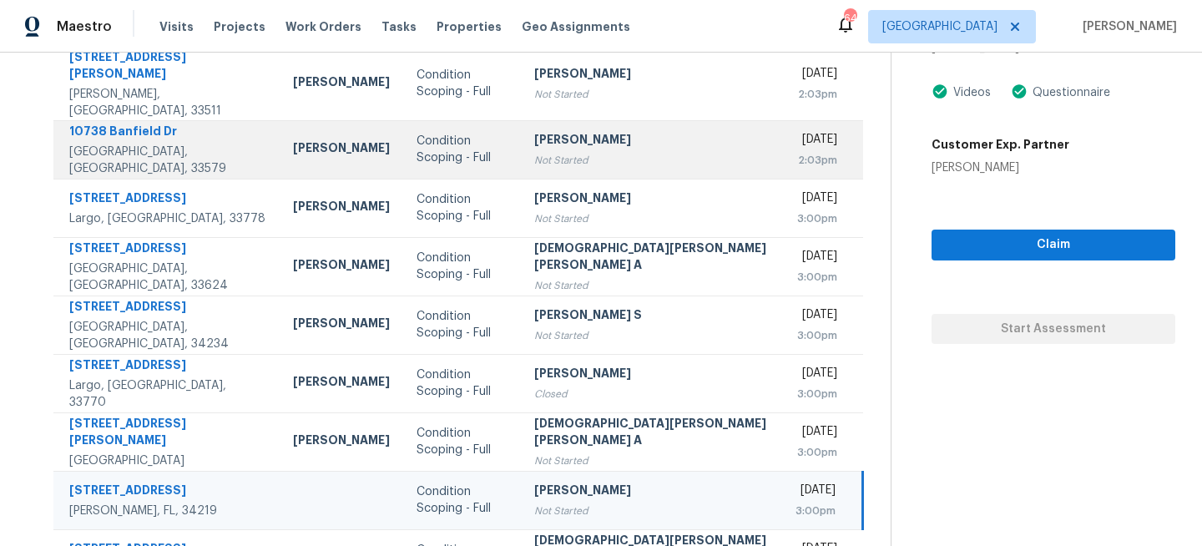
scroll to position [323, 0]
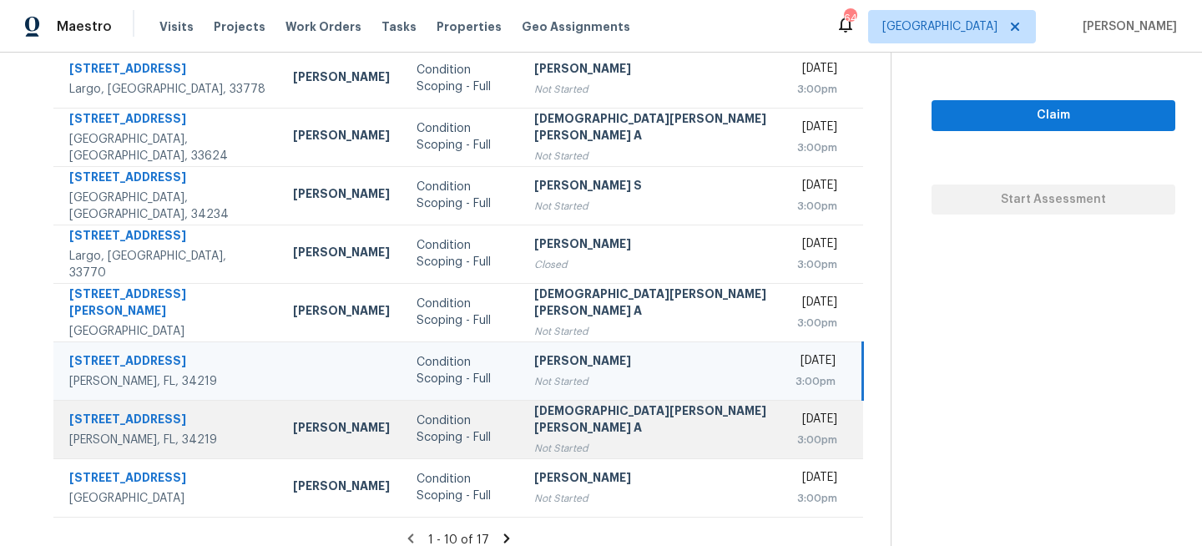
click at [521, 424] on td "Mohamed Azeem Mohsin A Not Started" at bounding box center [651, 429] width 261 height 58
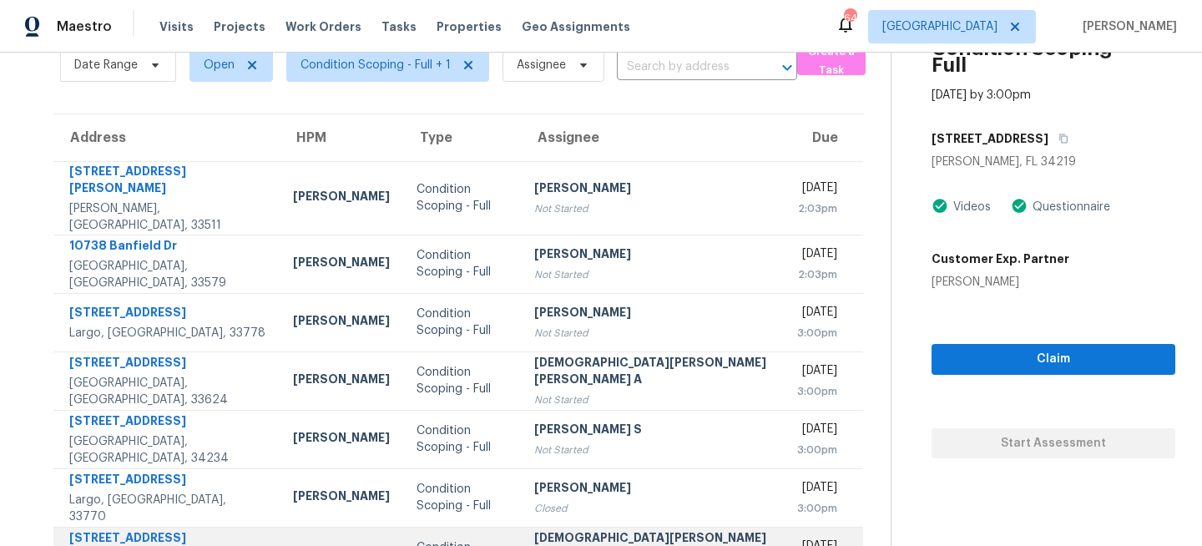
scroll to position [64, 0]
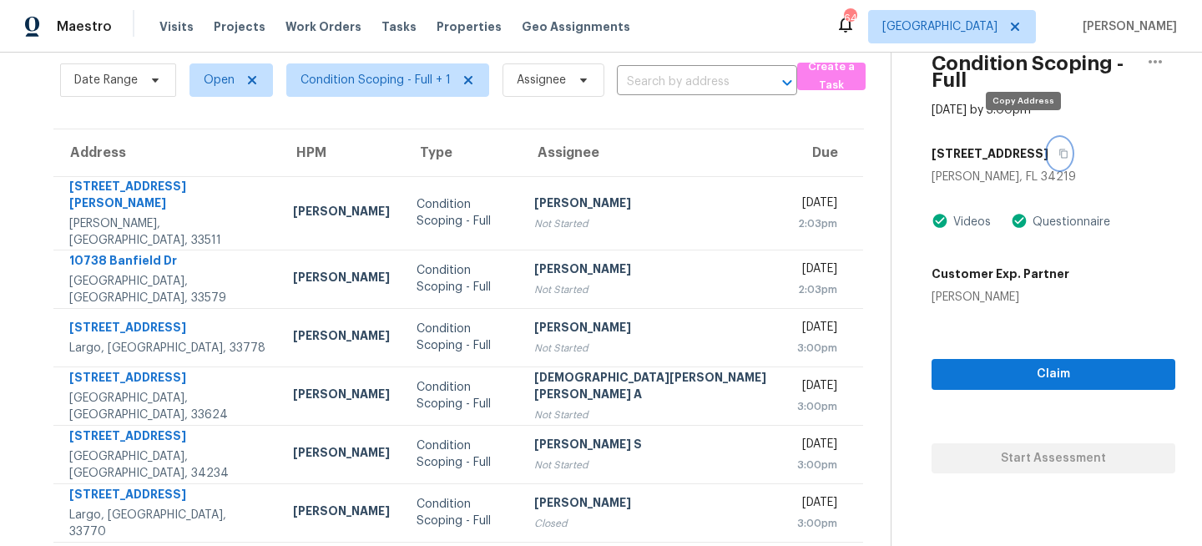
click at [1048, 139] on button "button" at bounding box center [1059, 154] width 23 height 30
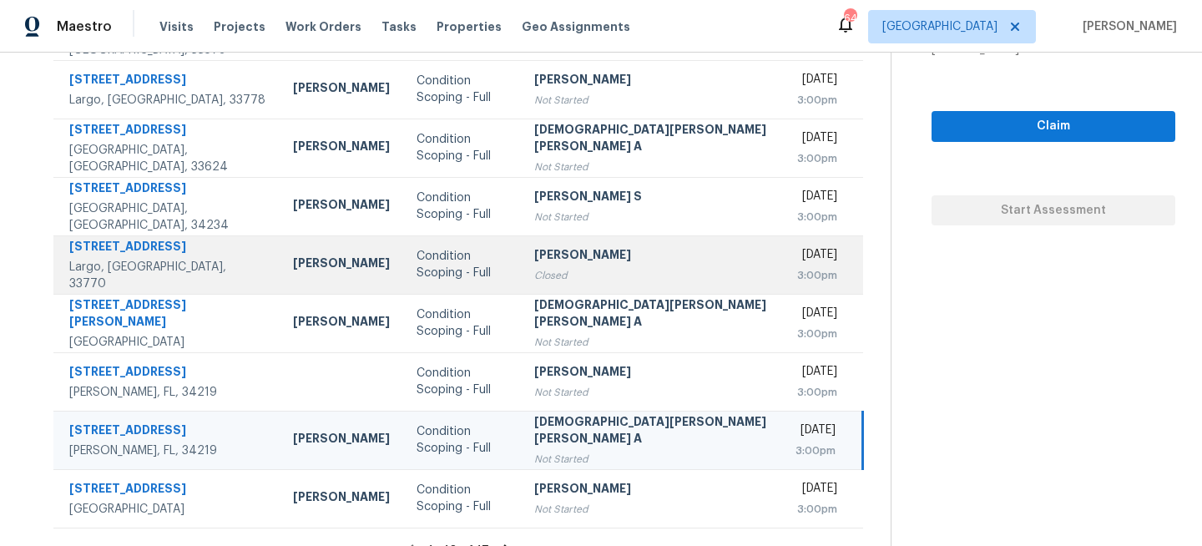
scroll to position [323, 0]
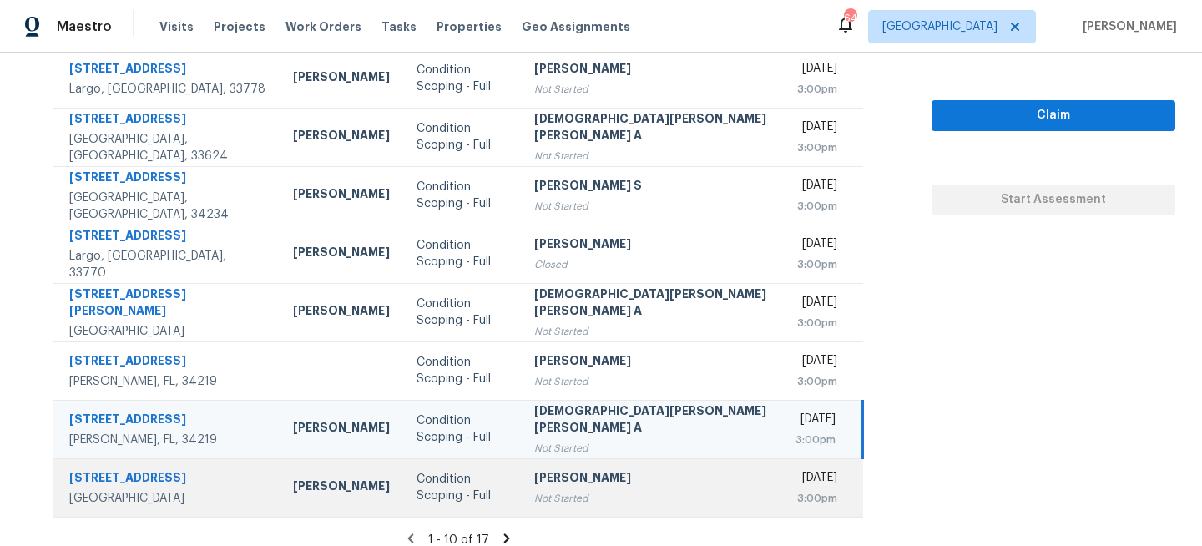
click at [534, 490] on div "Not Started" at bounding box center [651, 498] width 234 height 17
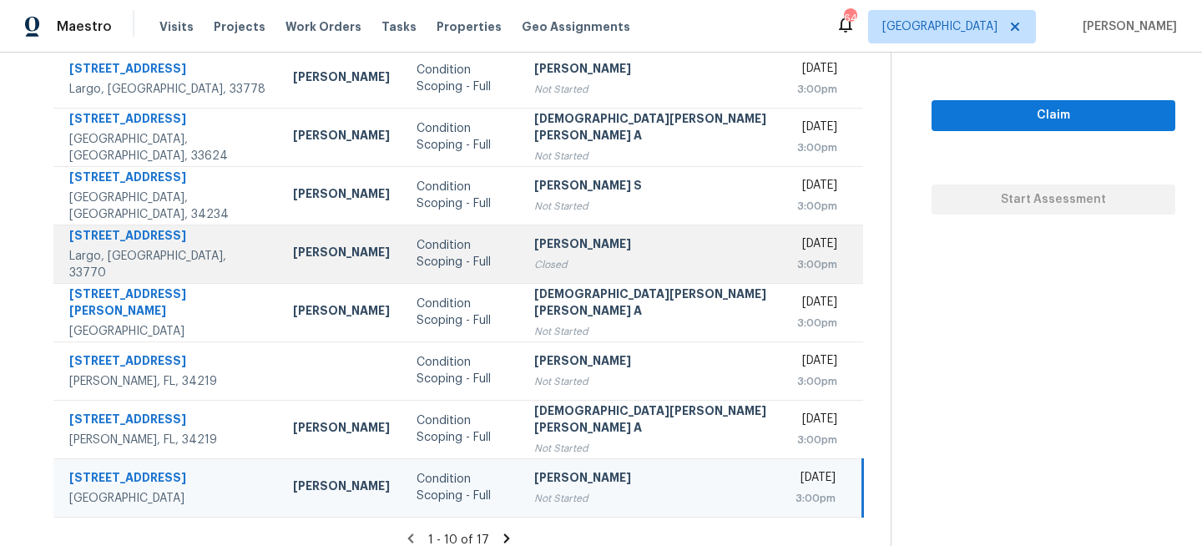
scroll to position [0, 0]
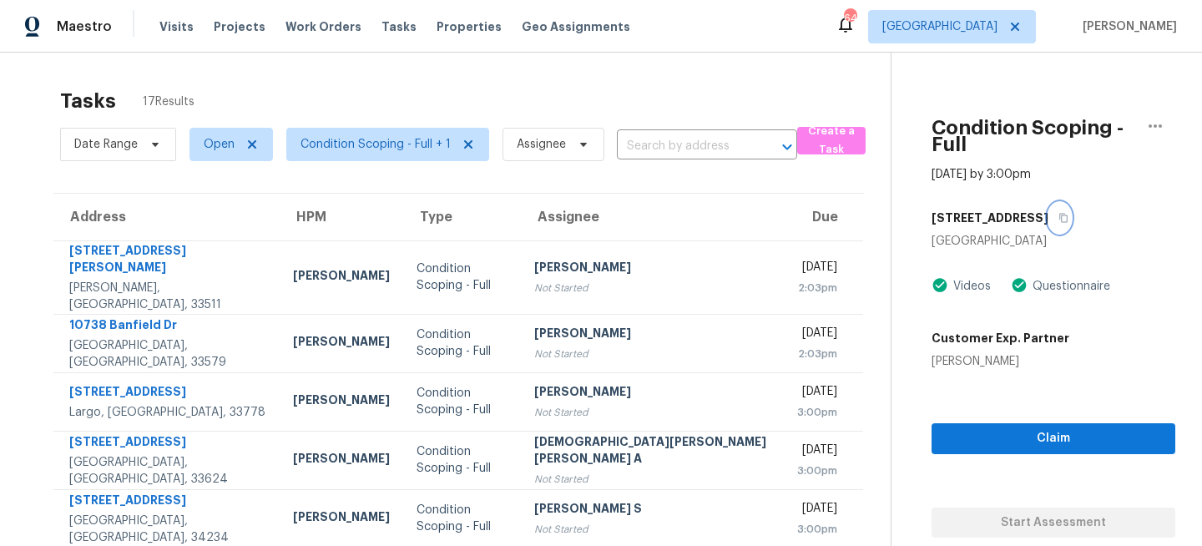
click at [1058, 213] on icon "button" at bounding box center [1063, 218] width 10 height 10
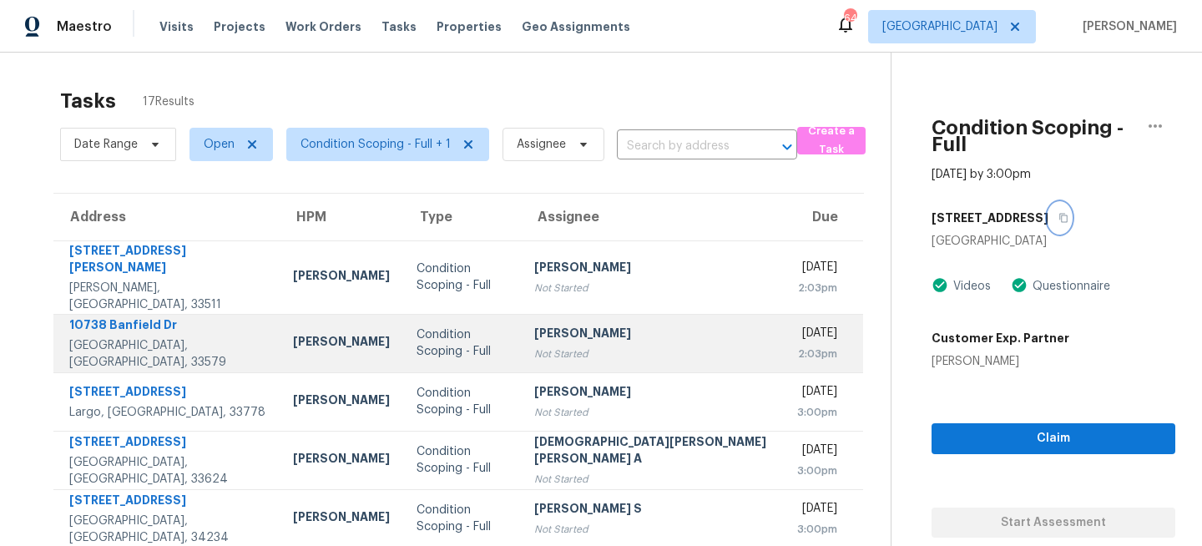
scroll to position [323, 0]
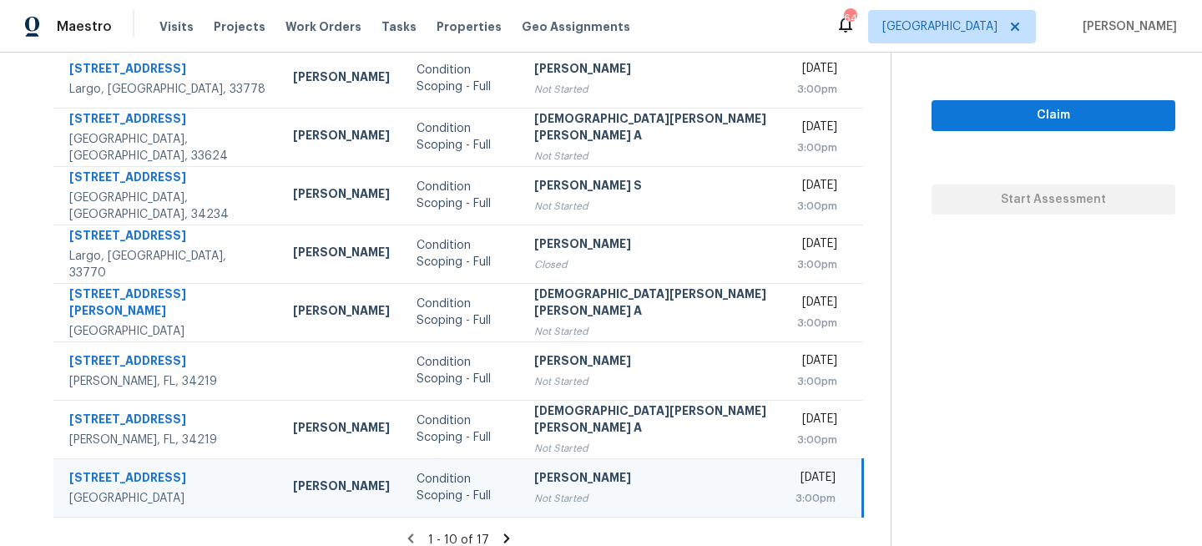
click at [499, 531] on icon at bounding box center [506, 538] width 15 height 15
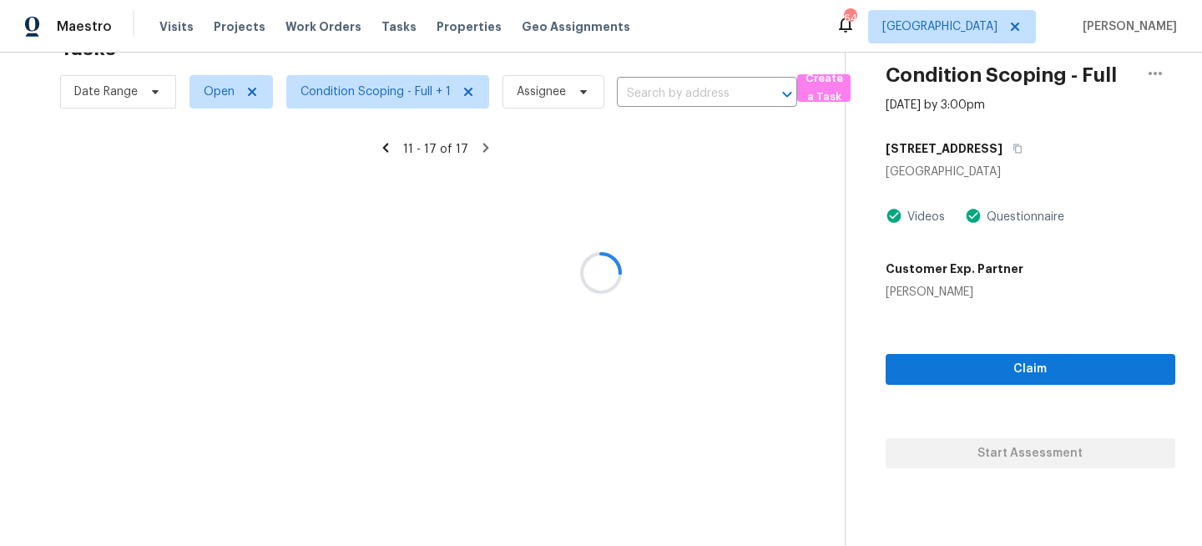
scroll to position [148, 0]
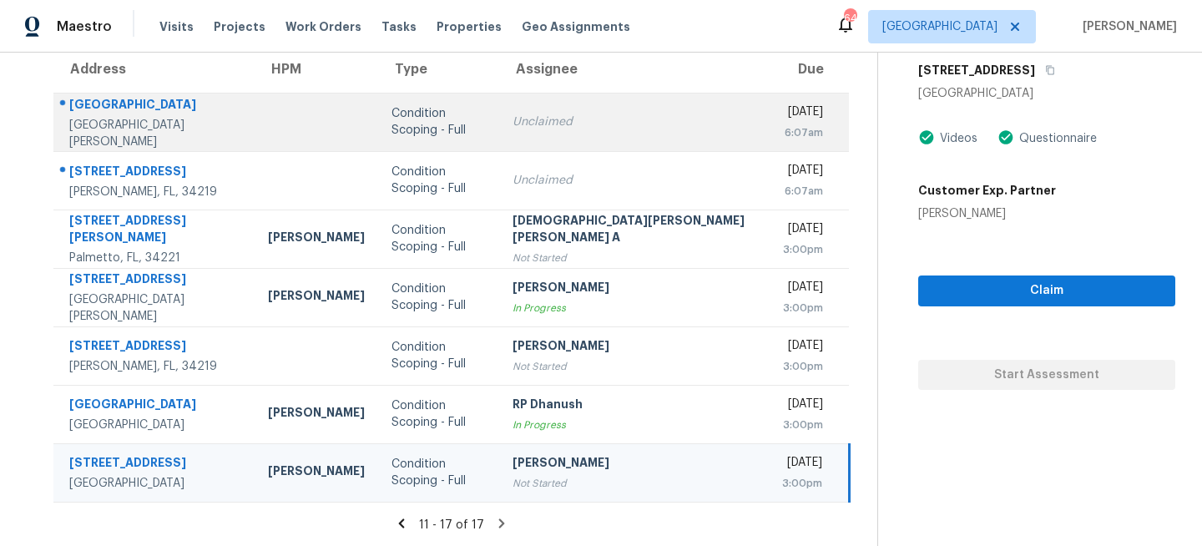
click at [378, 118] on td "Condition Scoping - Full" at bounding box center [438, 122] width 121 height 58
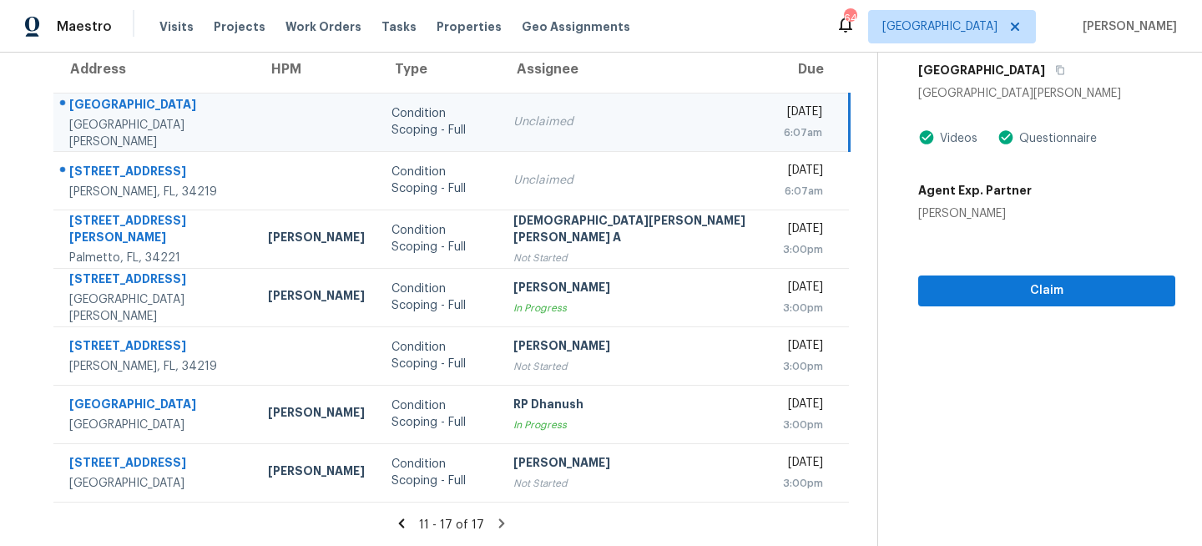
scroll to position [0, 0]
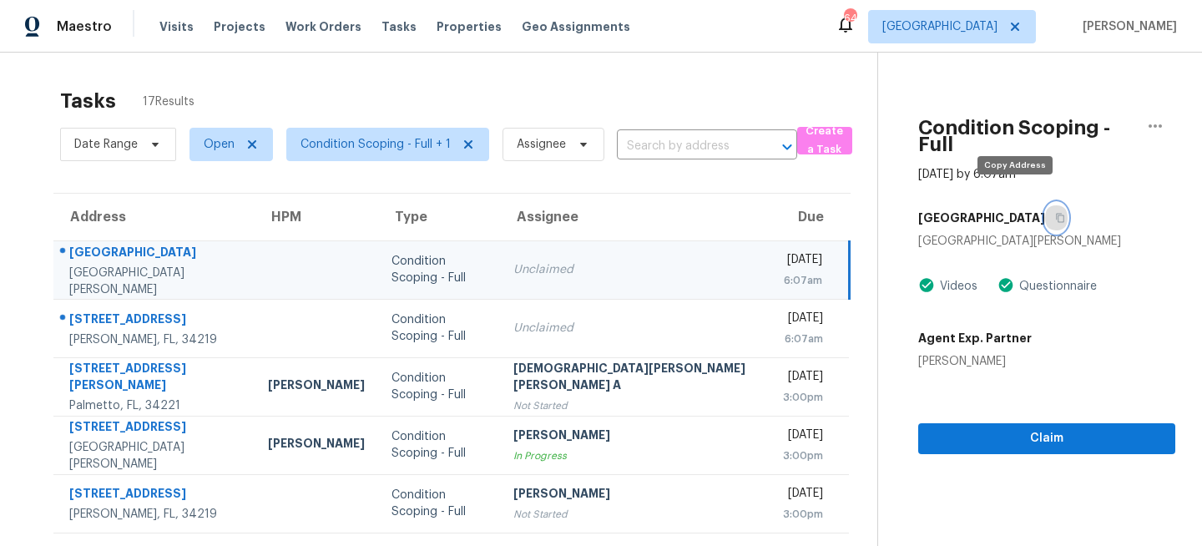
click at [1055, 213] on icon "button" at bounding box center [1060, 218] width 10 height 10
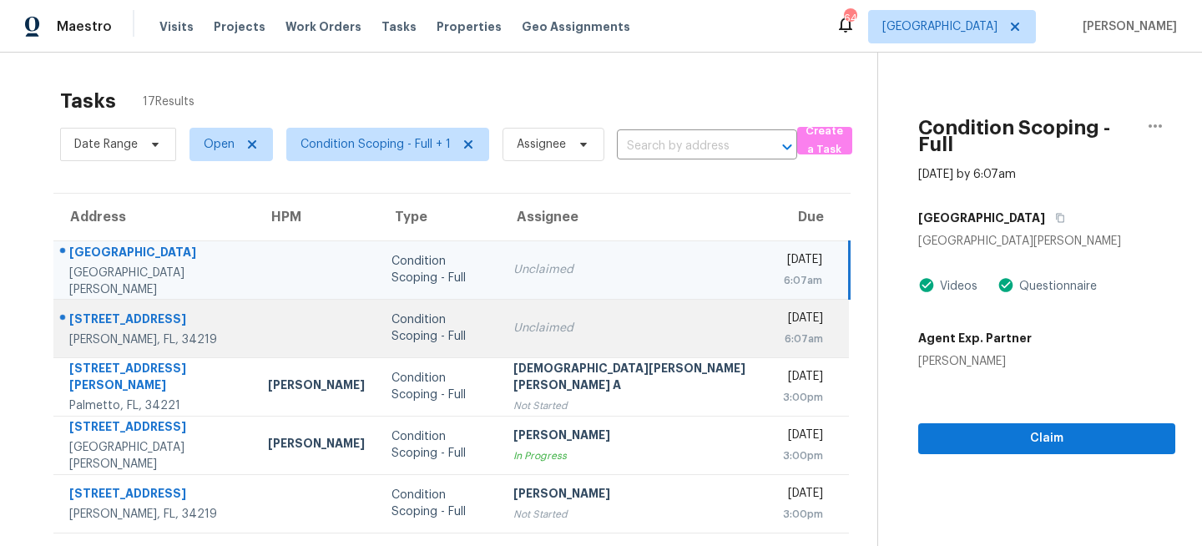
click at [449, 352] on td "Condition Scoping - Full" at bounding box center [438, 328] width 121 height 58
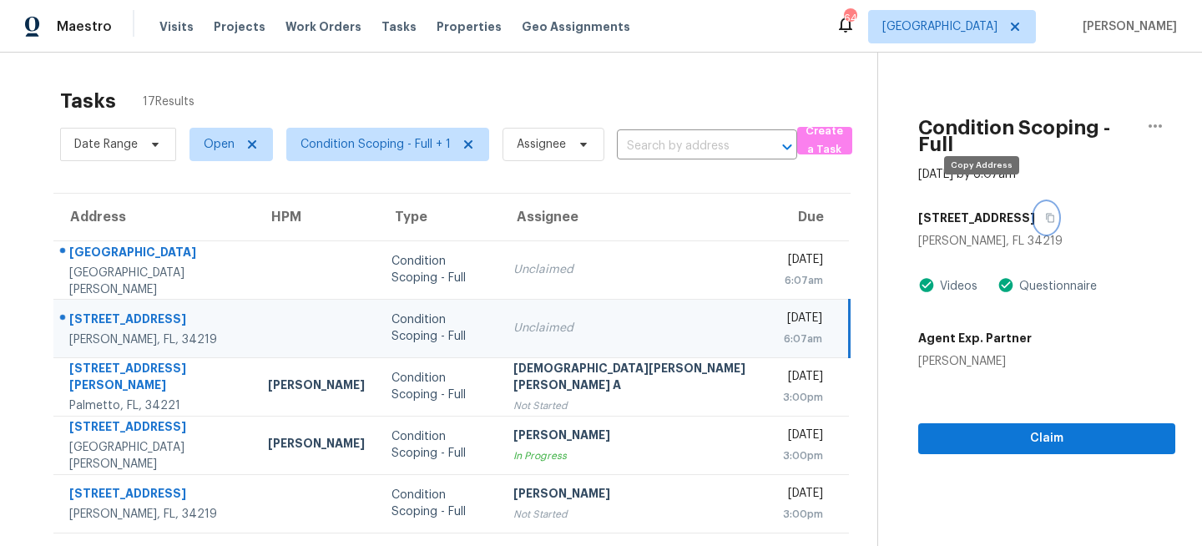
click at [1045, 213] on icon "button" at bounding box center [1050, 218] width 10 height 10
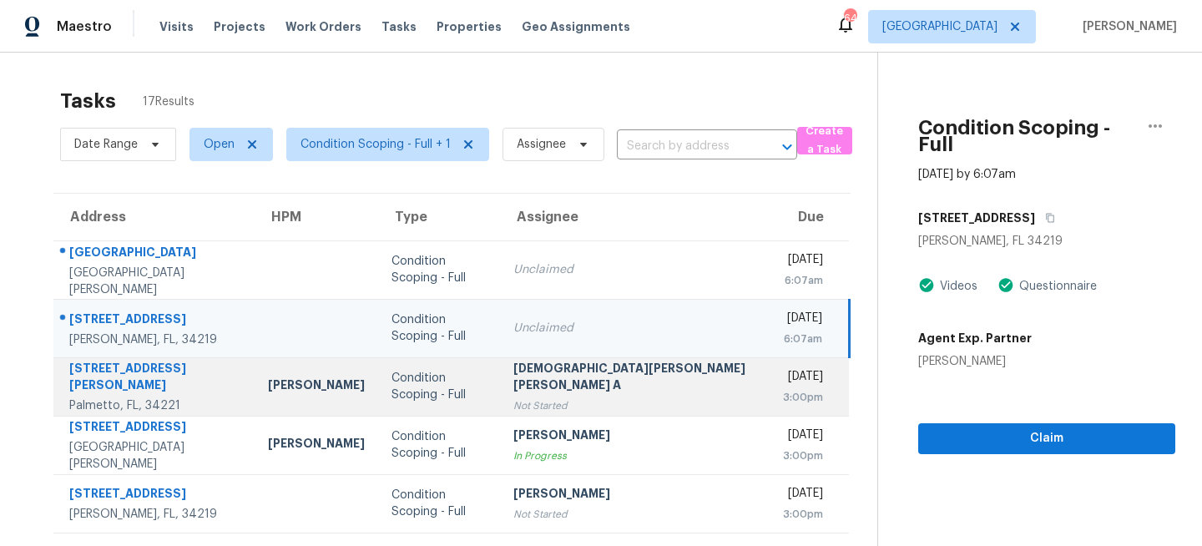
click at [427, 386] on div "Condition Scoping - Full" at bounding box center [438, 386] width 94 height 33
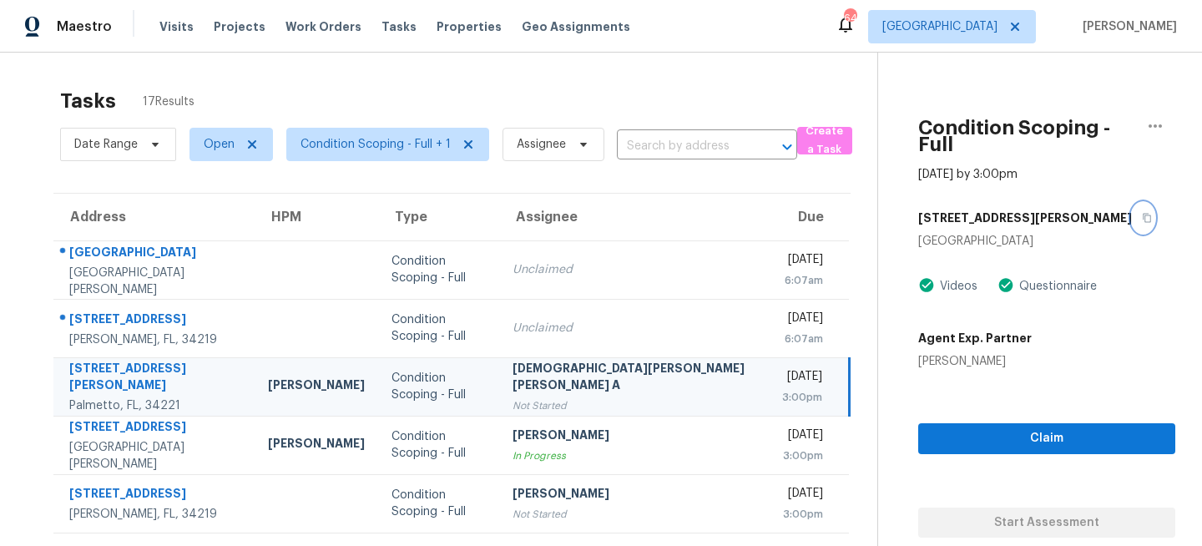
click at [1142, 214] on icon "button" at bounding box center [1146, 218] width 8 height 9
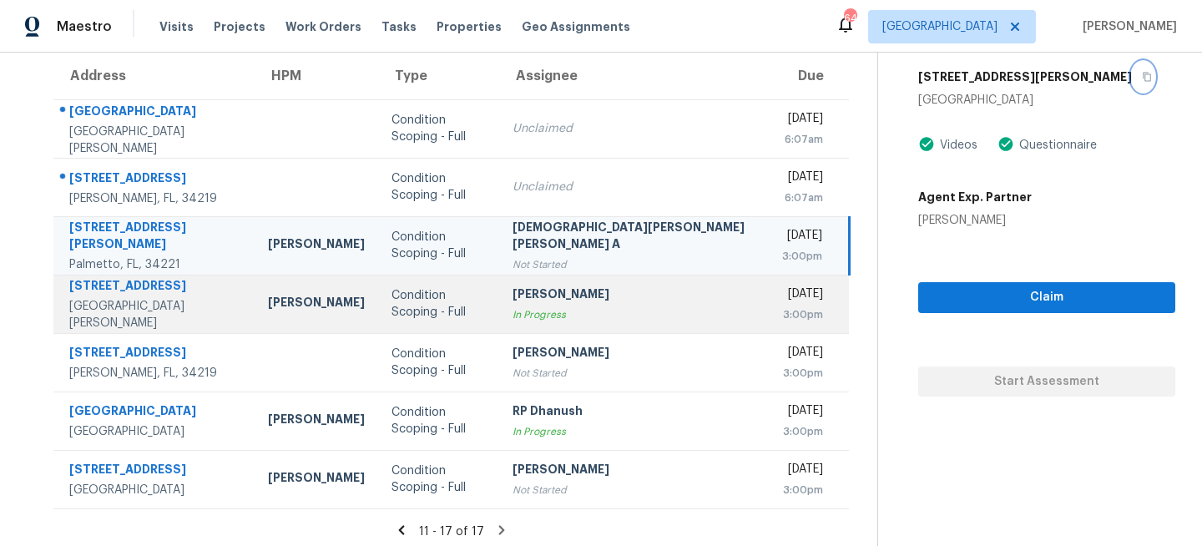
scroll to position [148, 0]
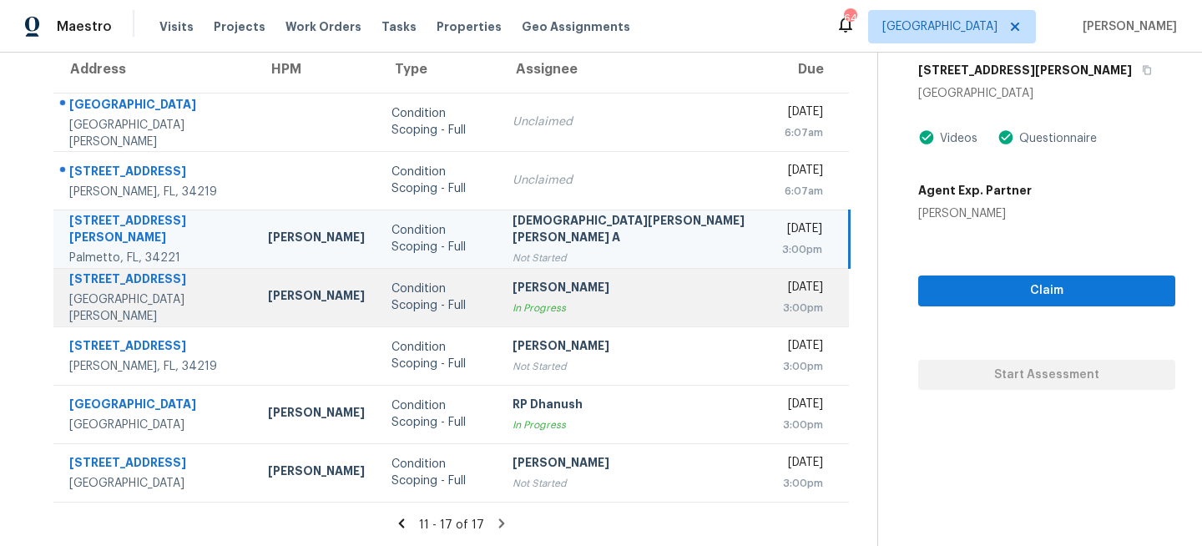
click at [433, 301] on div "Condition Scoping - Full" at bounding box center [438, 296] width 94 height 33
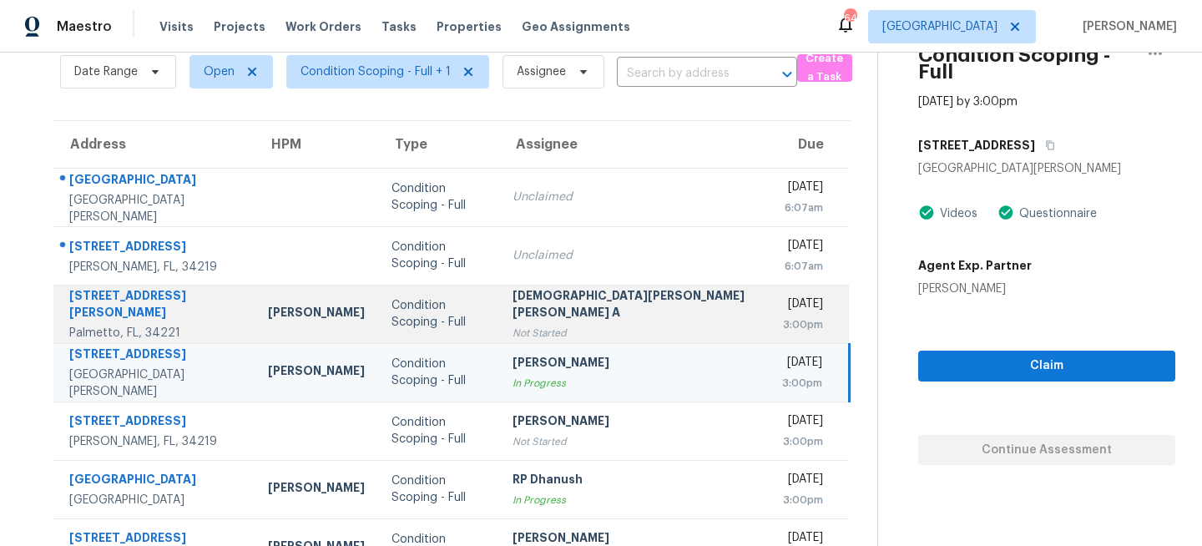
scroll to position [0, 0]
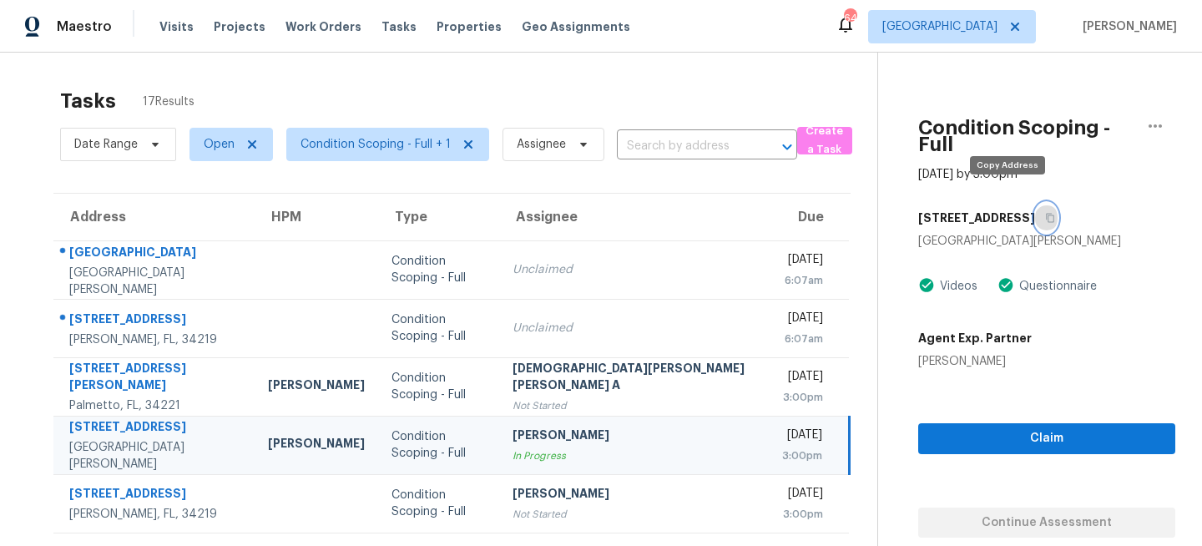
click at [1045, 213] on icon "button" at bounding box center [1050, 218] width 10 height 10
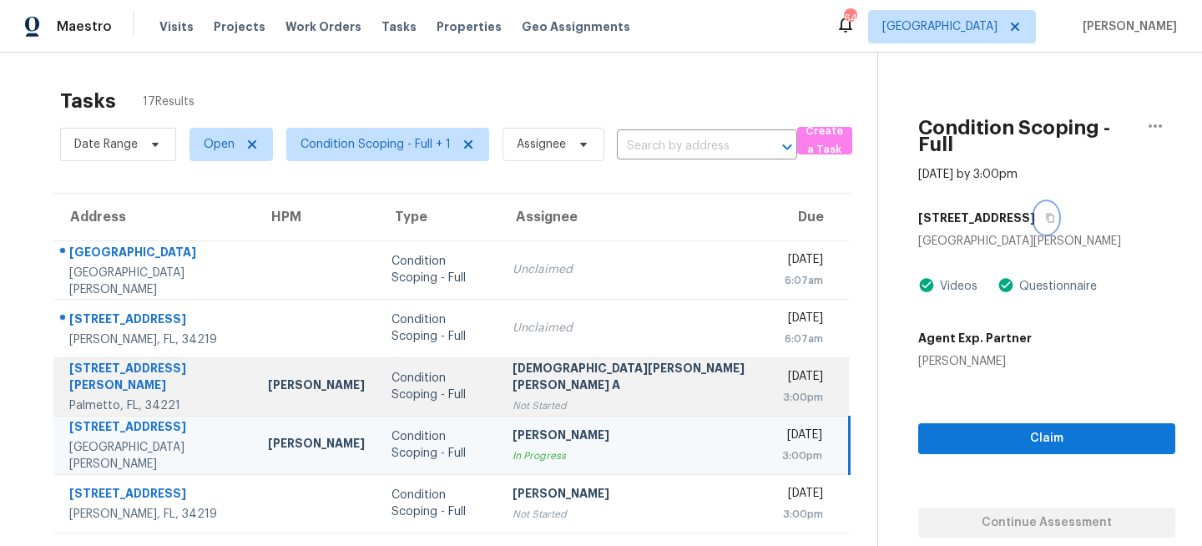
scroll to position [148, 0]
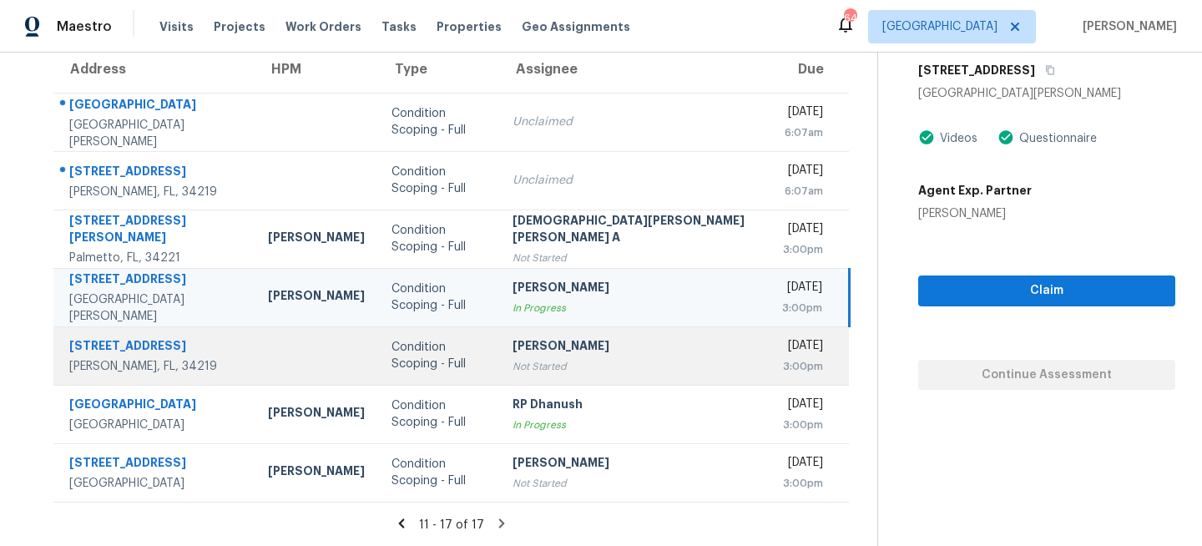
click at [433, 362] on div "Condition Scoping - Full" at bounding box center [438, 355] width 94 height 33
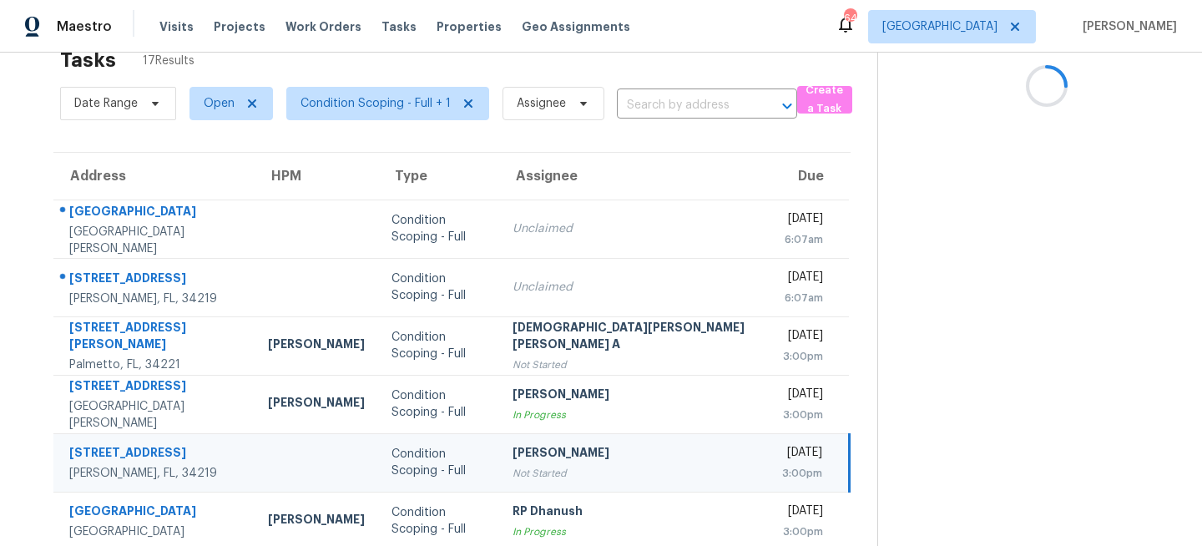
scroll to position [0, 0]
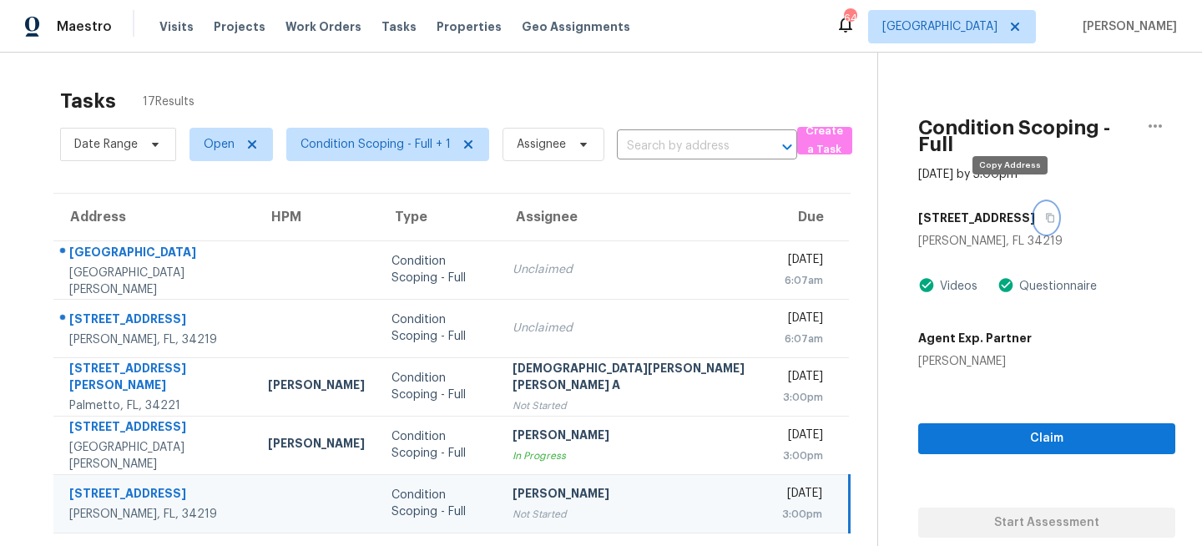
click at [1045, 213] on icon "button" at bounding box center [1050, 218] width 10 height 10
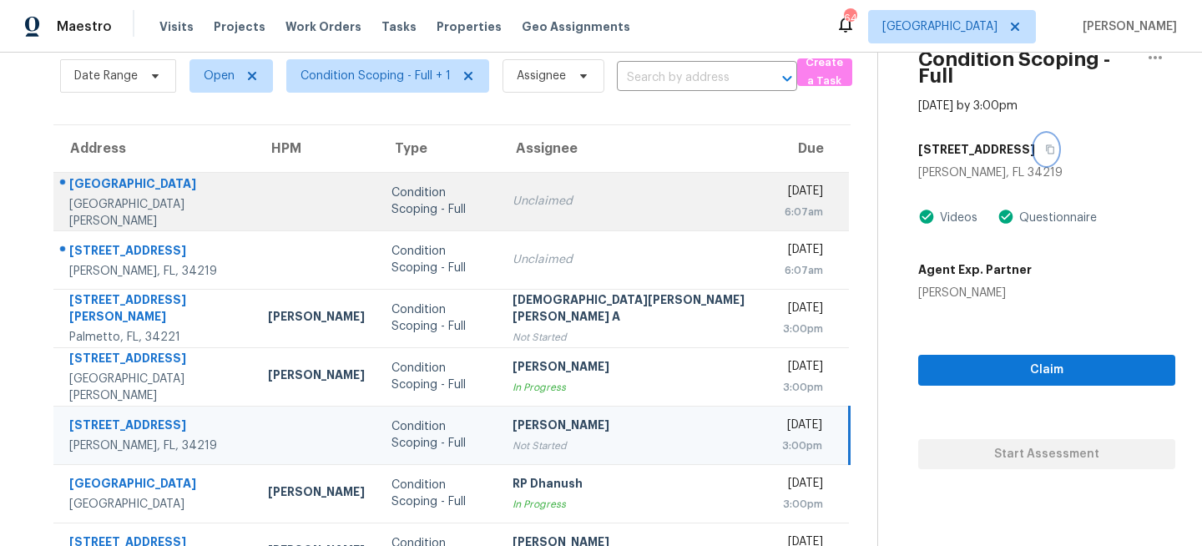
scroll to position [148, 0]
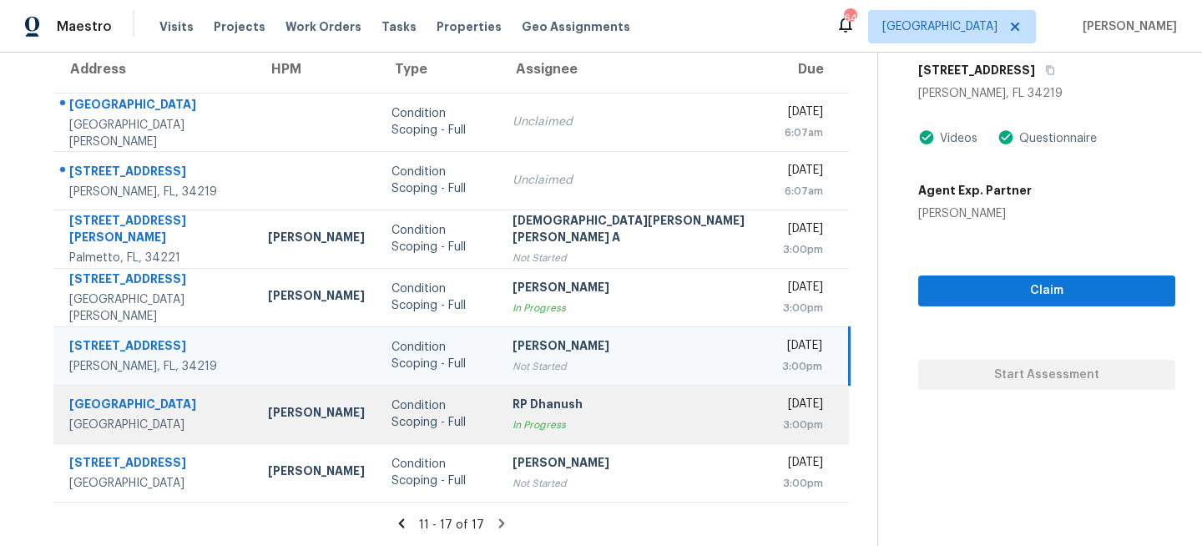
click at [486, 406] on td "Condition Scoping - Full" at bounding box center [438, 414] width 121 height 58
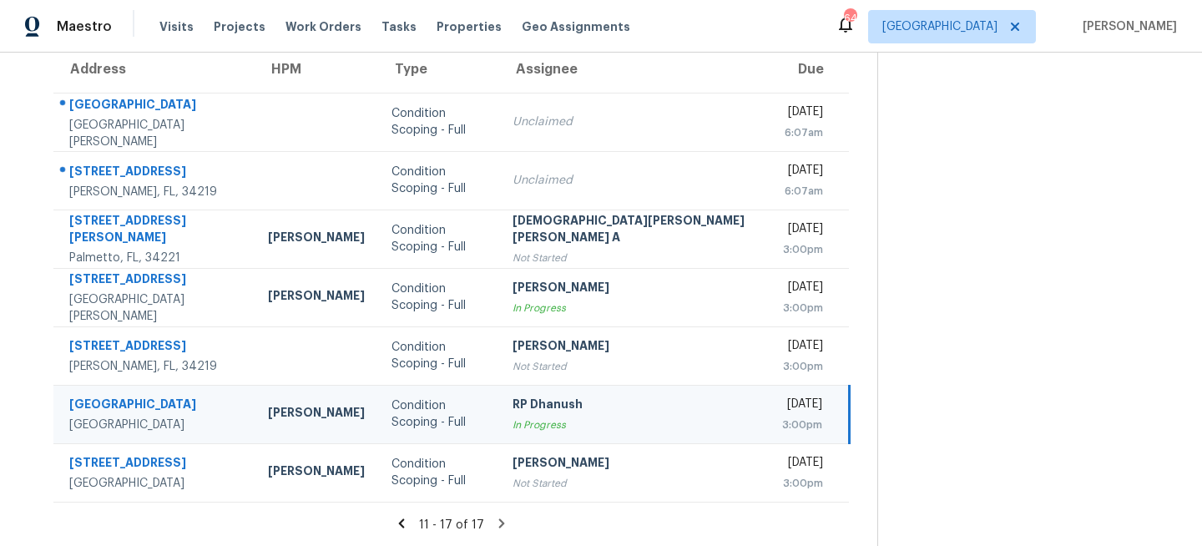
scroll to position [0, 0]
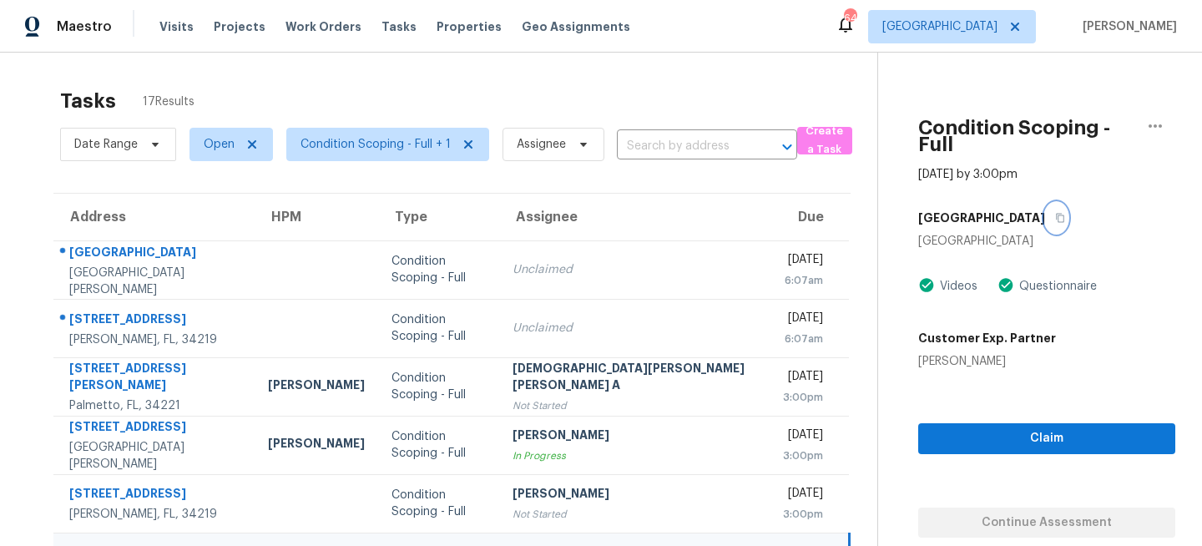
click at [1055, 213] on icon "button" at bounding box center [1060, 218] width 10 height 10
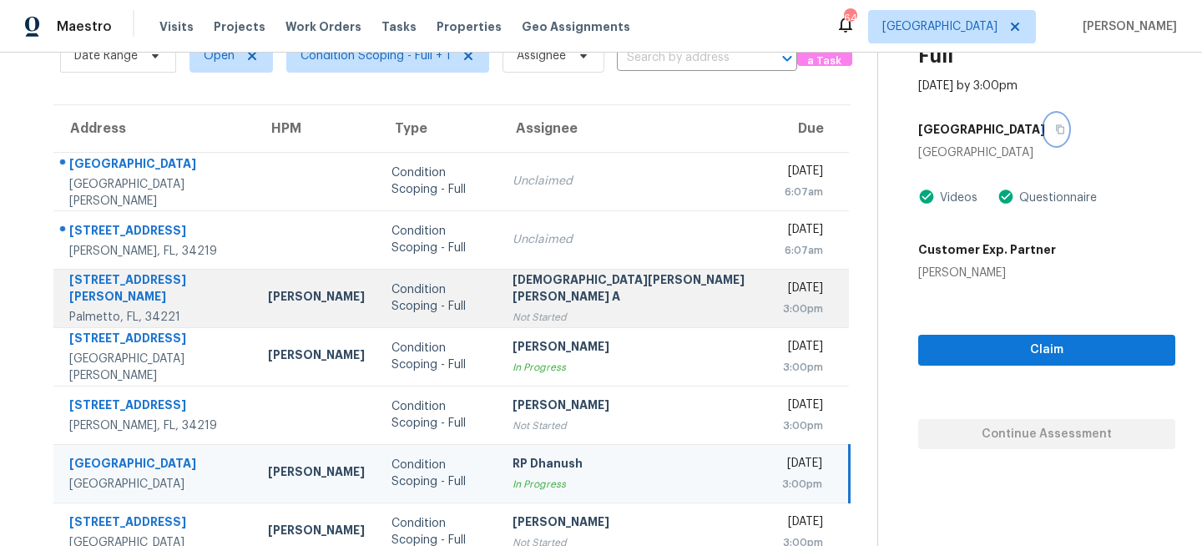
scroll to position [148, 0]
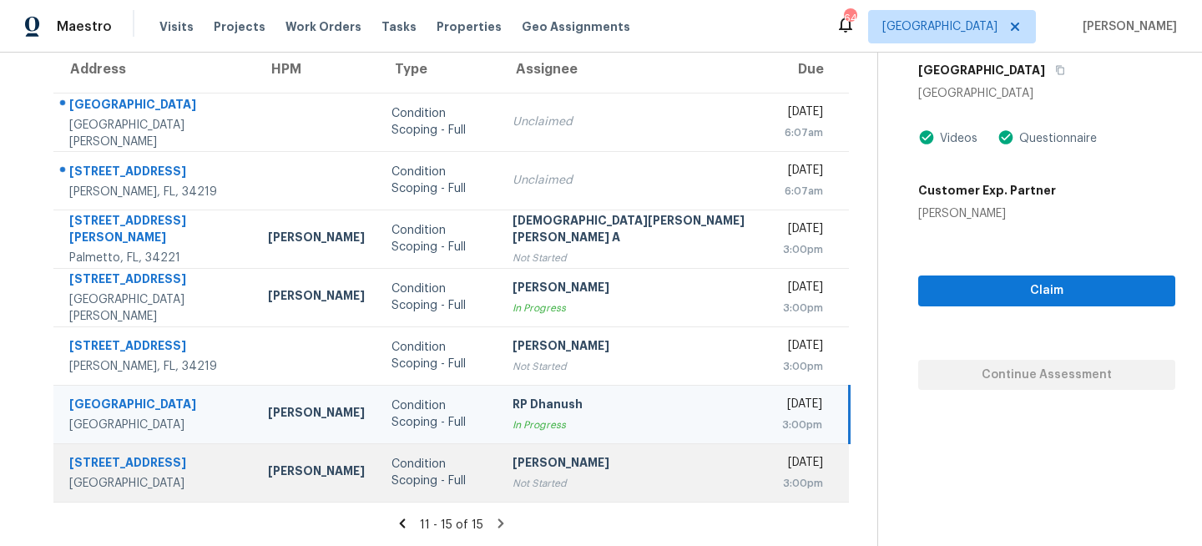
click at [522, 476] on div "Not Started" at bounding box center [633, 483] width 243 height 17
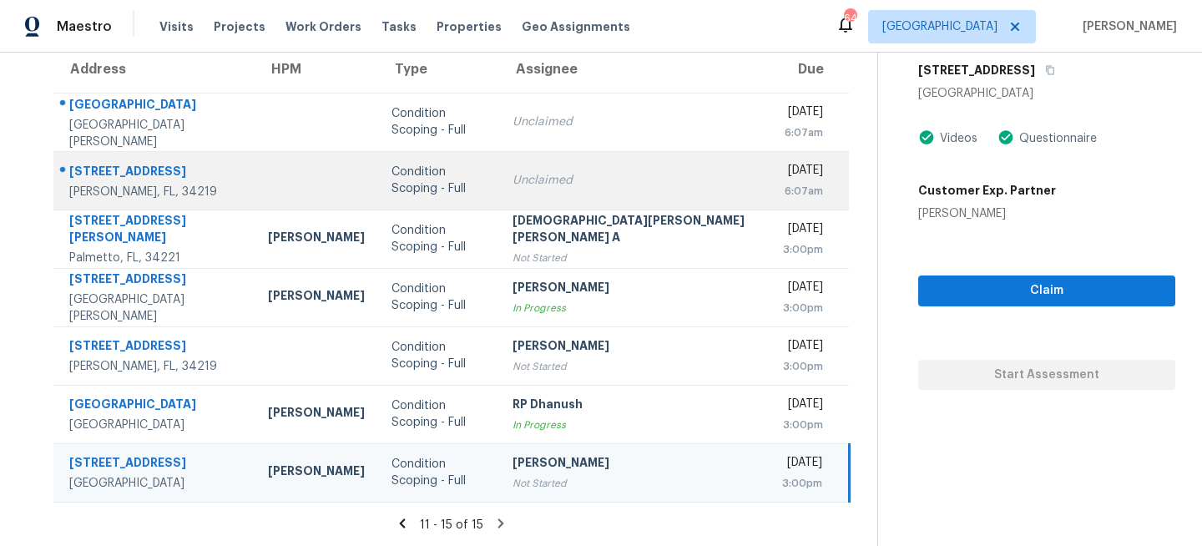
scroll to position [0, 0]
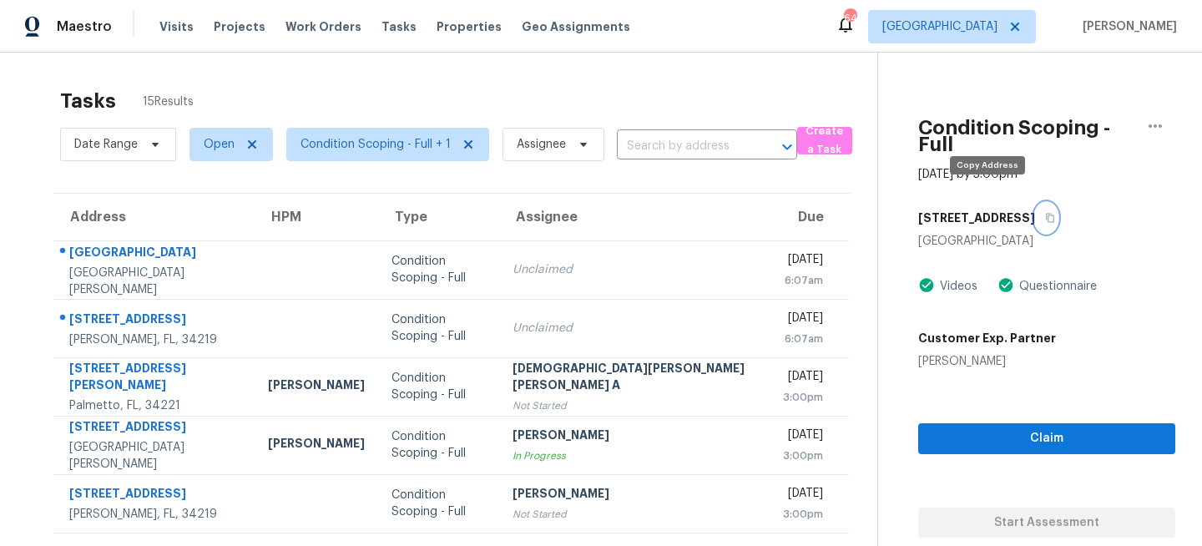
click at [1045, 213] on icon "button" at bounding box center [1050, 218] width 10 height 10
click at [977, 30] on span "[GEOGRAPHIC_DATA]" at bounding box center [952, 26] width 168 height 33
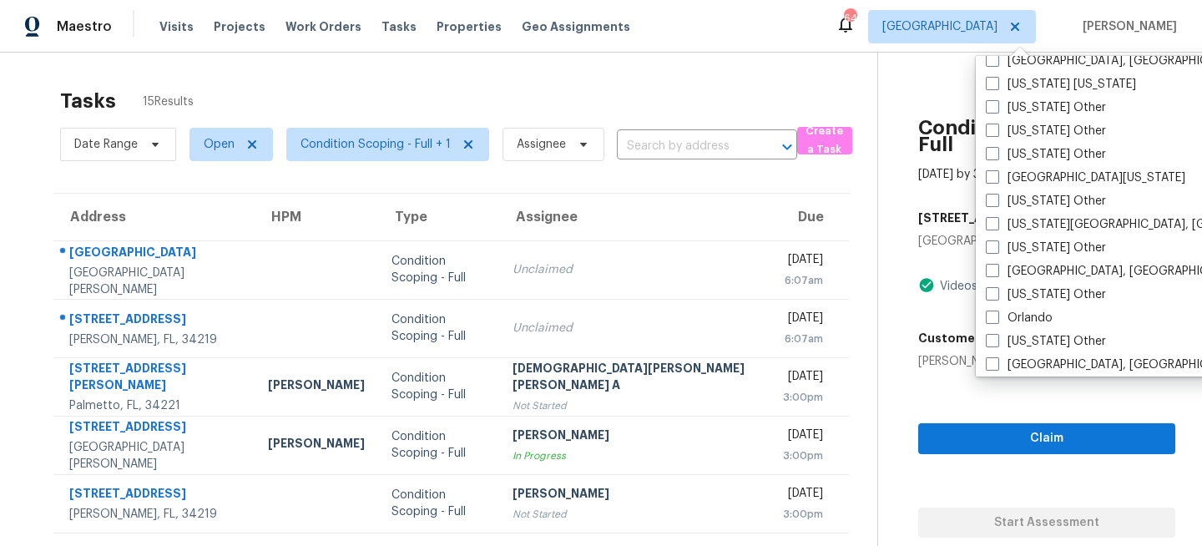
scroll to position [1706, 0]
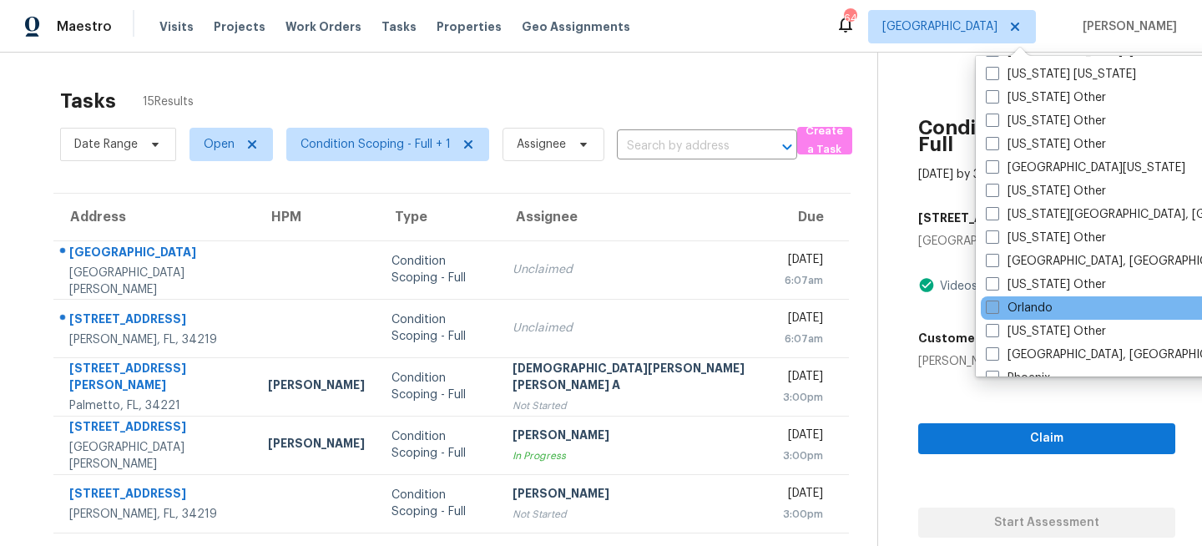
click at [995, 304] on span at bounding box center [991, 306] width 13 height 13
click at [995, 304] on input "Orlando" at bounding box center [990, 305] width 11 height 11
checkbox input "true"
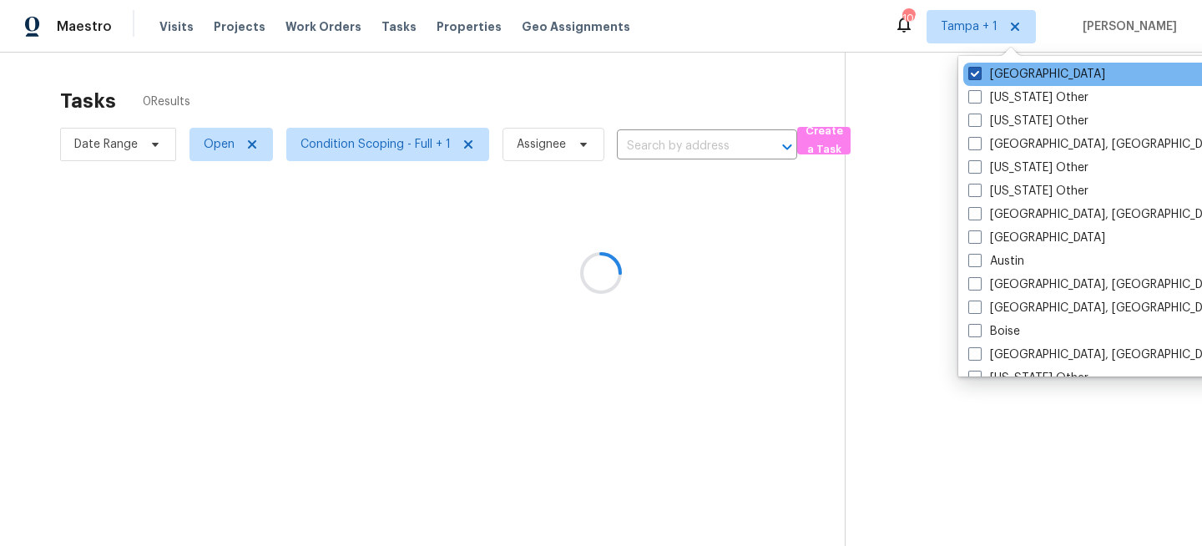
click at [1001, 74] on label "[GEOGRAPHIC_DATA]" at bounding box center [1036, 74] width 137 height 17
click at [979, 74] on input "[GEOGRAPHIC_DATA]" at bounding box center [973, 71] width 11 height 11
checkbox input "false"
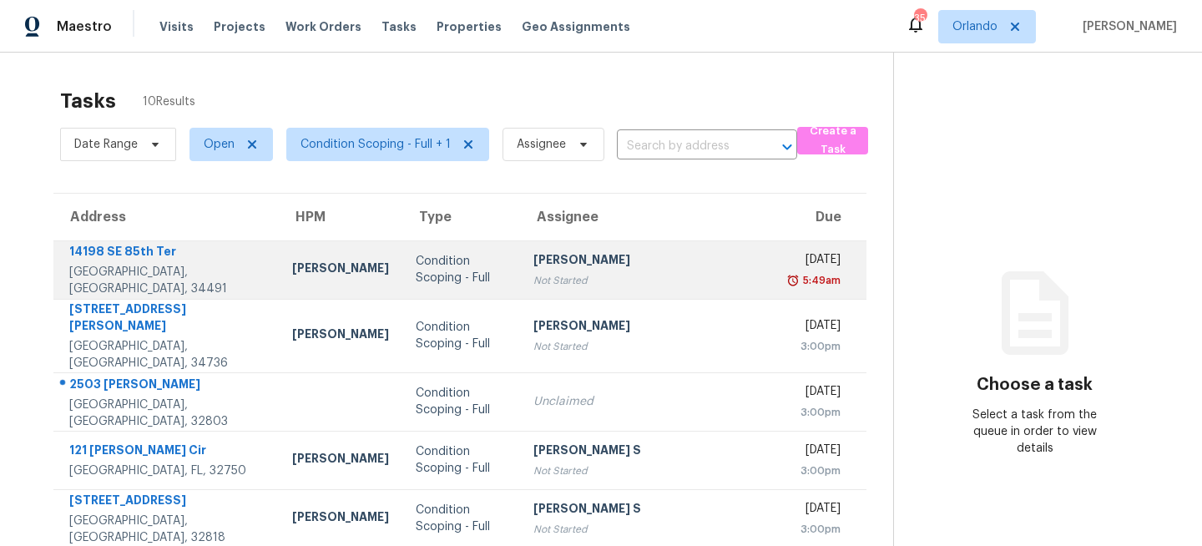
click at [520, 282] on td "[PERSON_NAME] Not Started" at bounding box center [650, 269] width 260 height 58
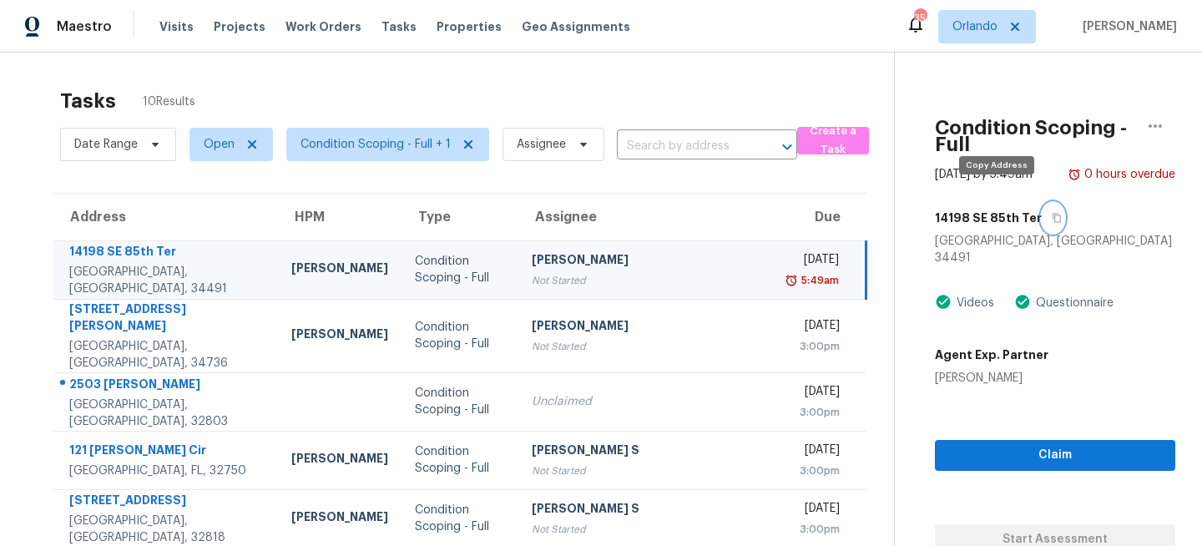
click at [1051, 213] on icon "button" at bounding box center [1056, 218] width 10 height 10
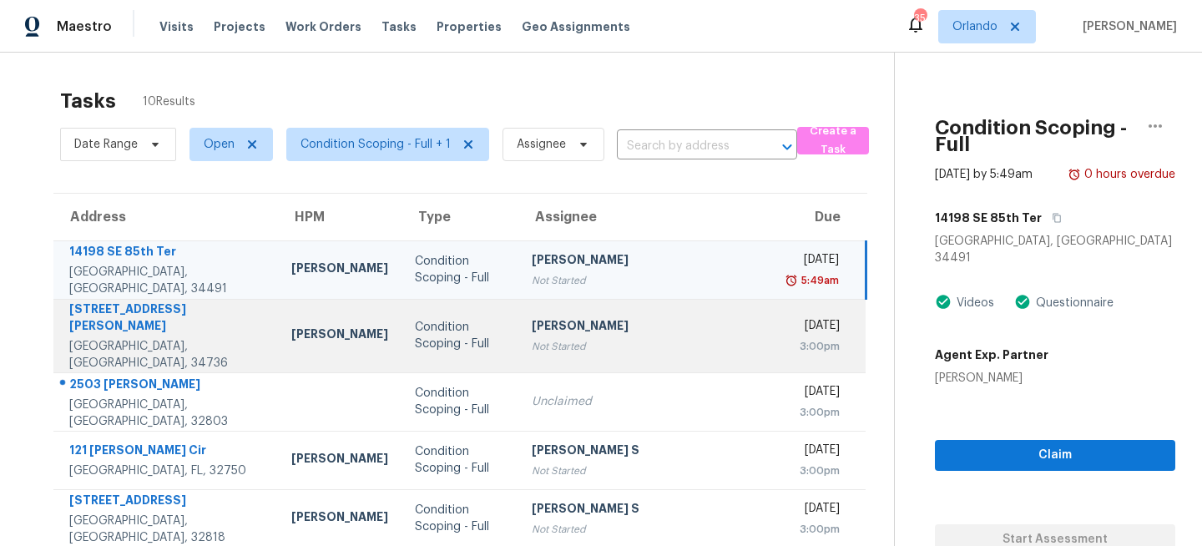
click at [532, 340] on div "Not Started" at bounding box center [648, 346] width 233 height 17
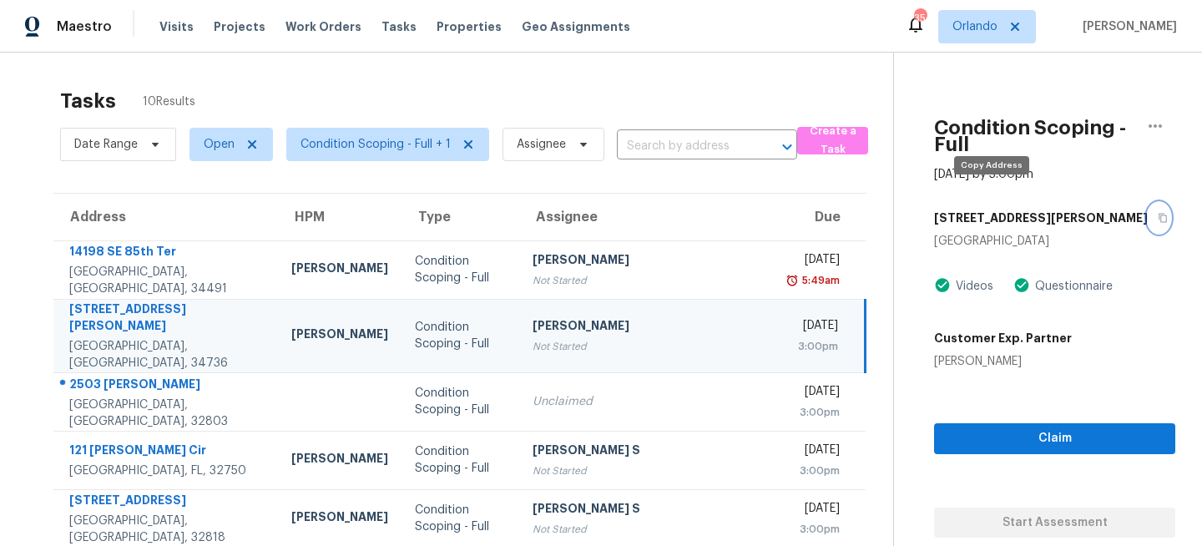
click at [1159, 214] on icon "button" at bounding box center [1163, 218] width 8 height 9
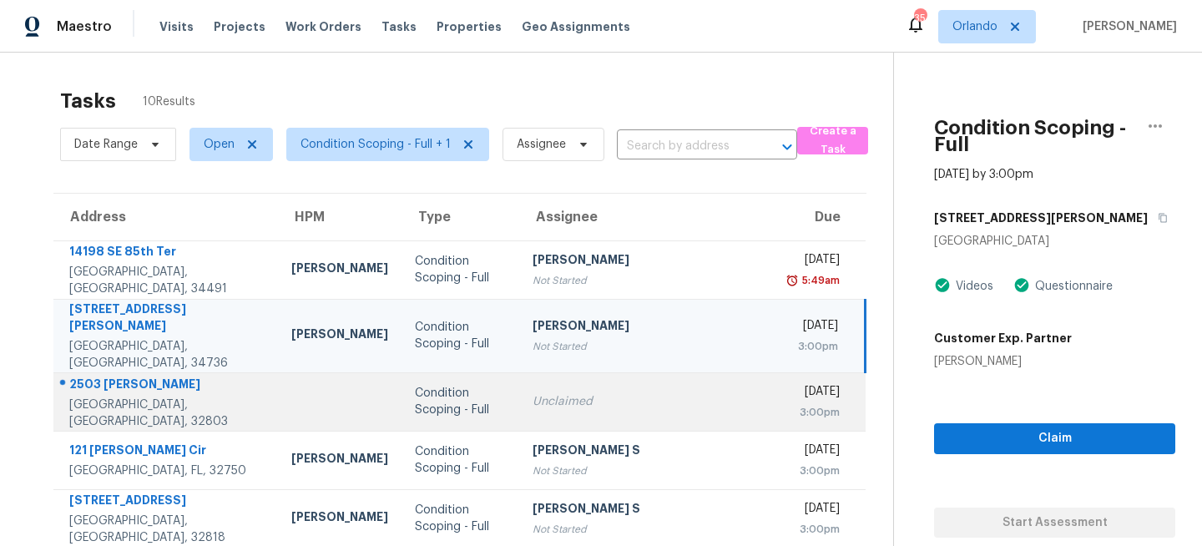
click at [532, 393] on div "Unclaimed" at bounding box center [648, 401] width 233 height 17
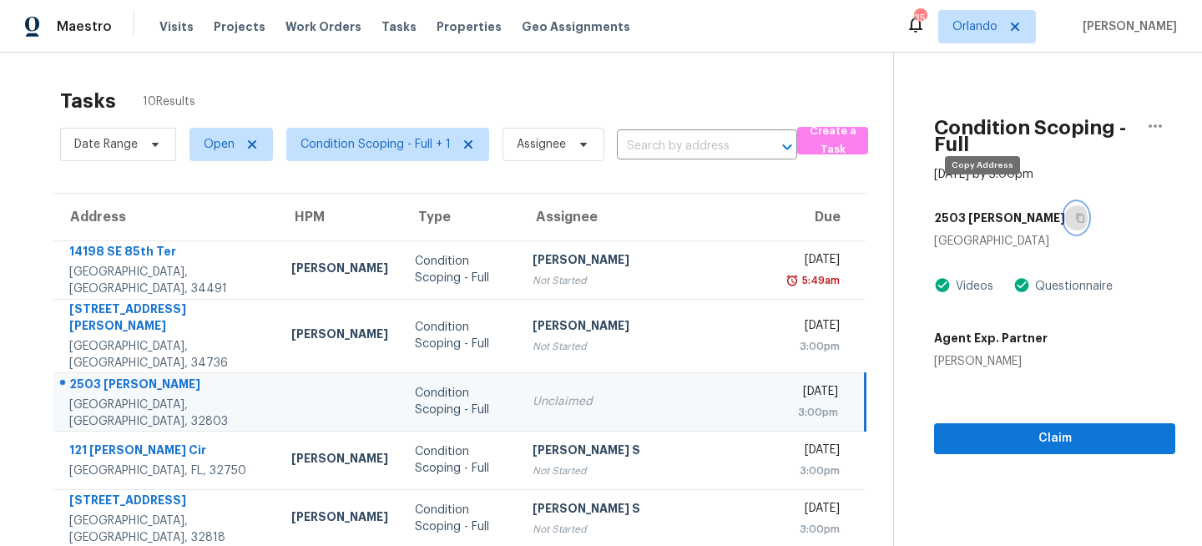
click at [1075, 213] on icon "button" at bounding box center [1080, 218] width 10 height 10
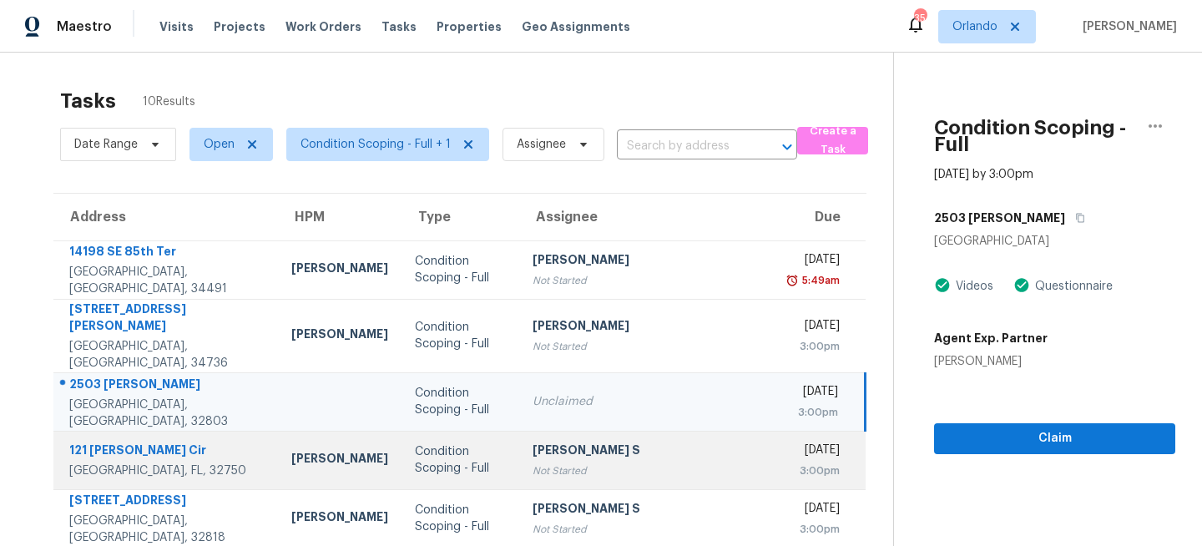
click at [532, 441] on div "Anbu Jebakumar S" at bounding box center [648, 451] width 233 height 21
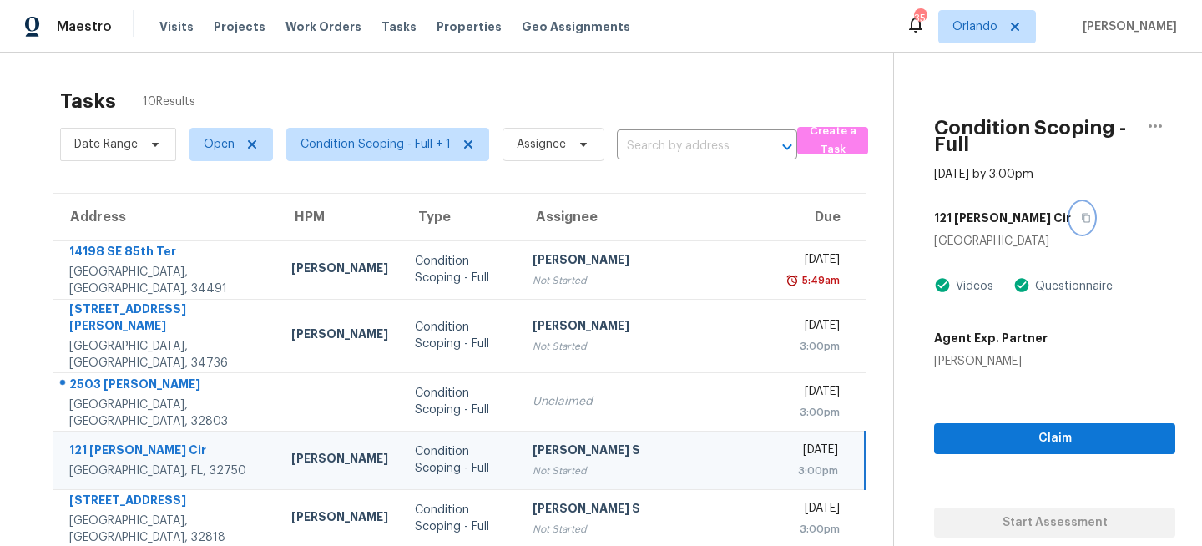
click at [1082, 214] on icon "button" at bounding box center [1086, 218] width 8 height 9
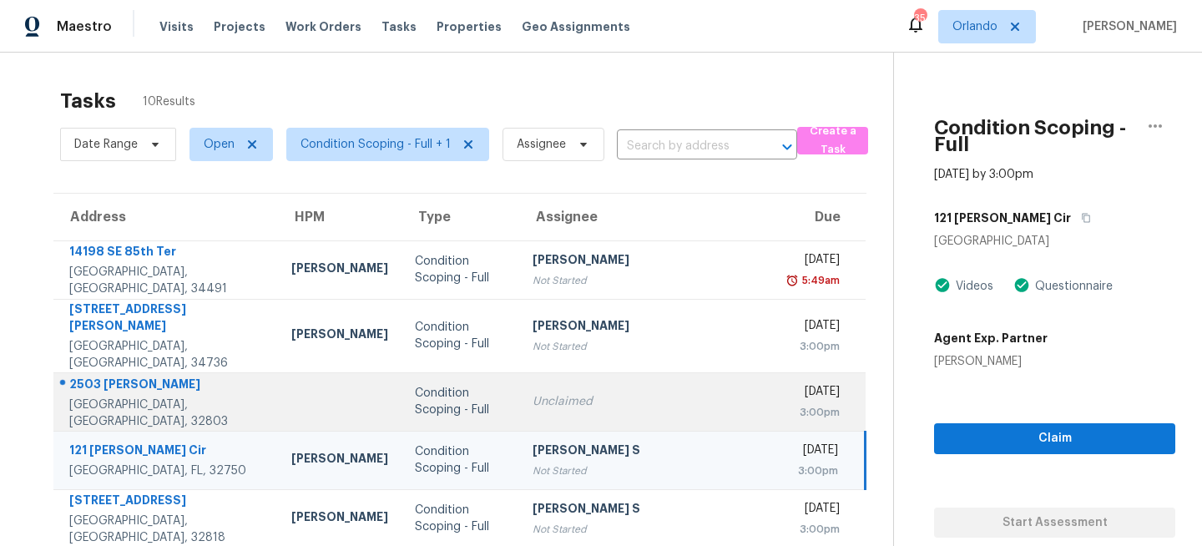
click at [532, 393] on div "Unclaimed" at bounding box center [648, 401] width 233 height 17
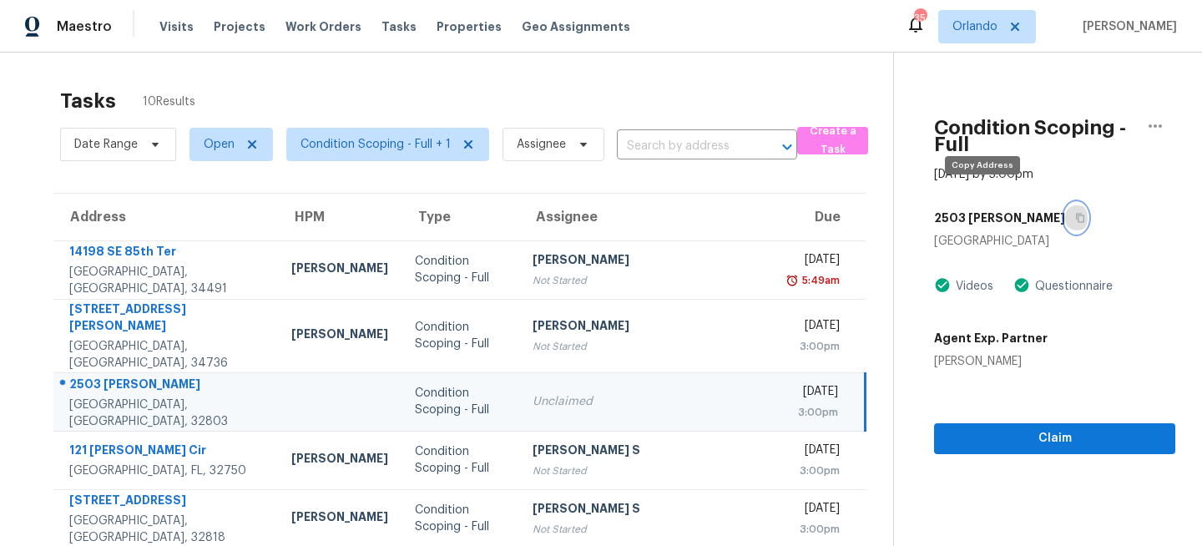
click at [1075, 213] on icon "button" at bounding box center [1080, 218] width 10 height 10
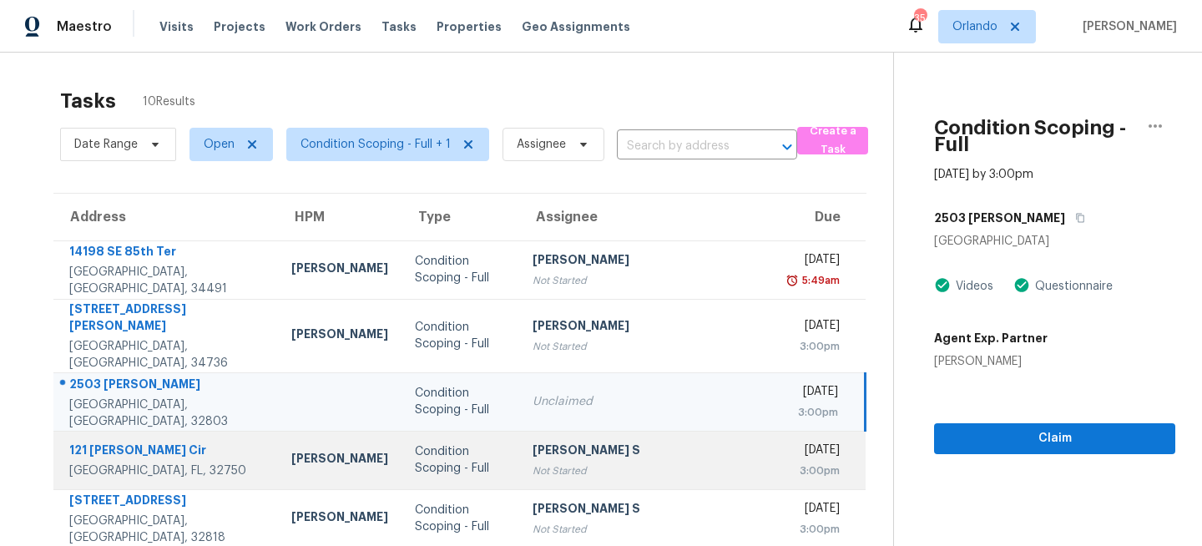
click at [532, 462] on div "Not Started" at bounding box center [648, 470] width 233 height 17
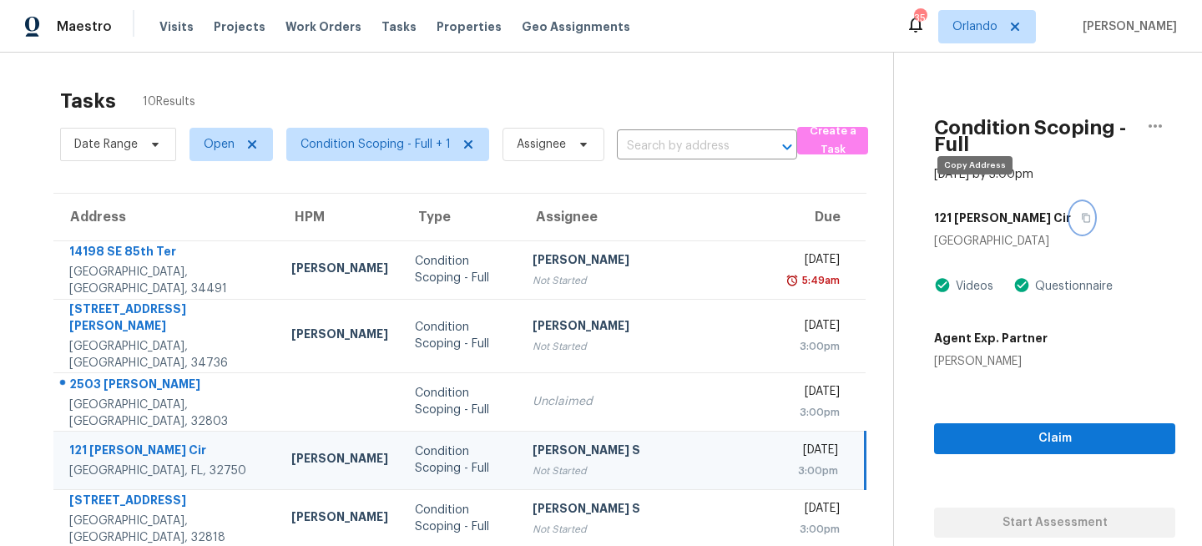
click at [1081, 213] on icon "button" at bounding box center [1086, 218] width 10 height 10
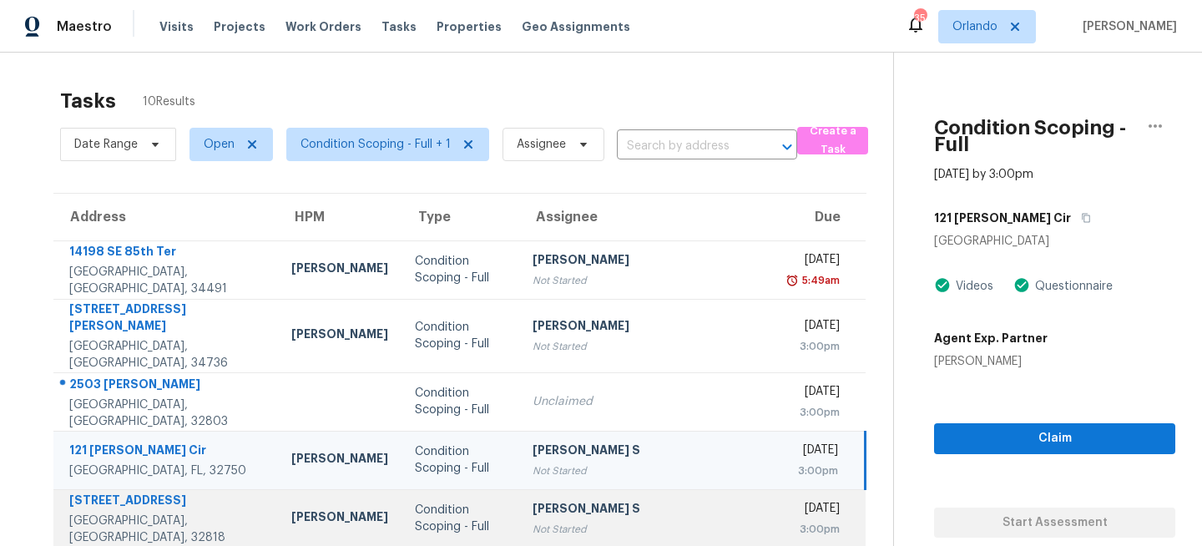
click at [532, 521] on div "Not Started" at bounding box center [648, 529] width 233 height 17
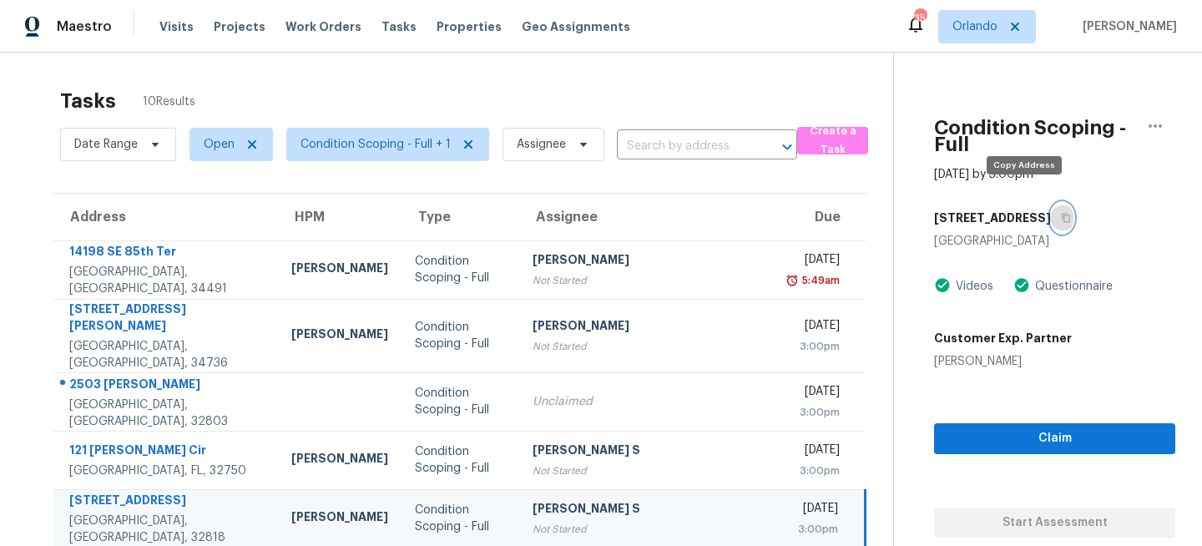
click at [1061, 213] on icon "button" at bounding box center [1066, 218] width 10 height 10
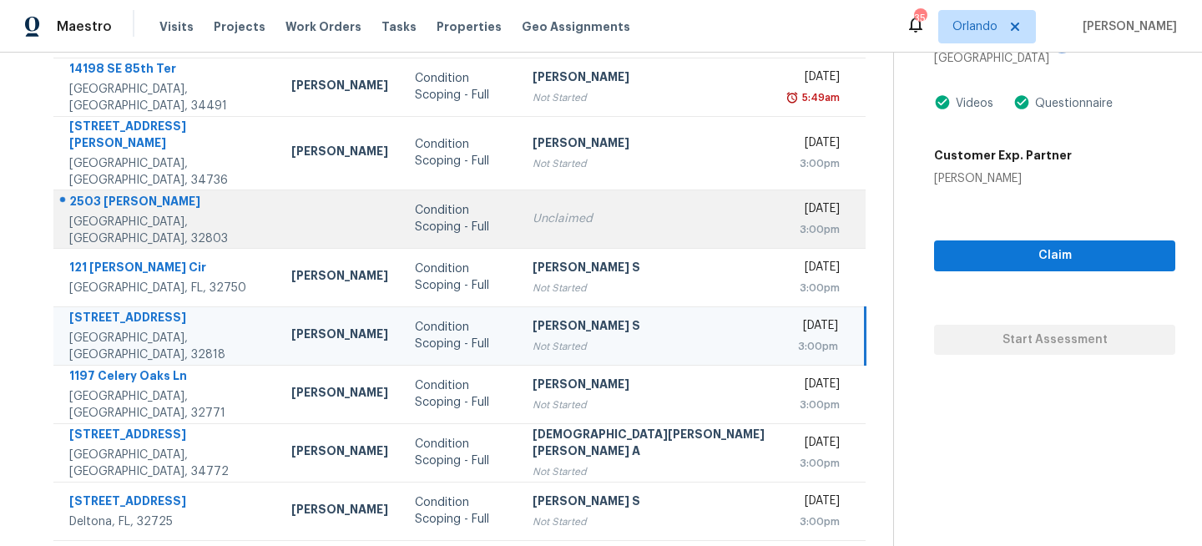
scroll to position [204, 0]
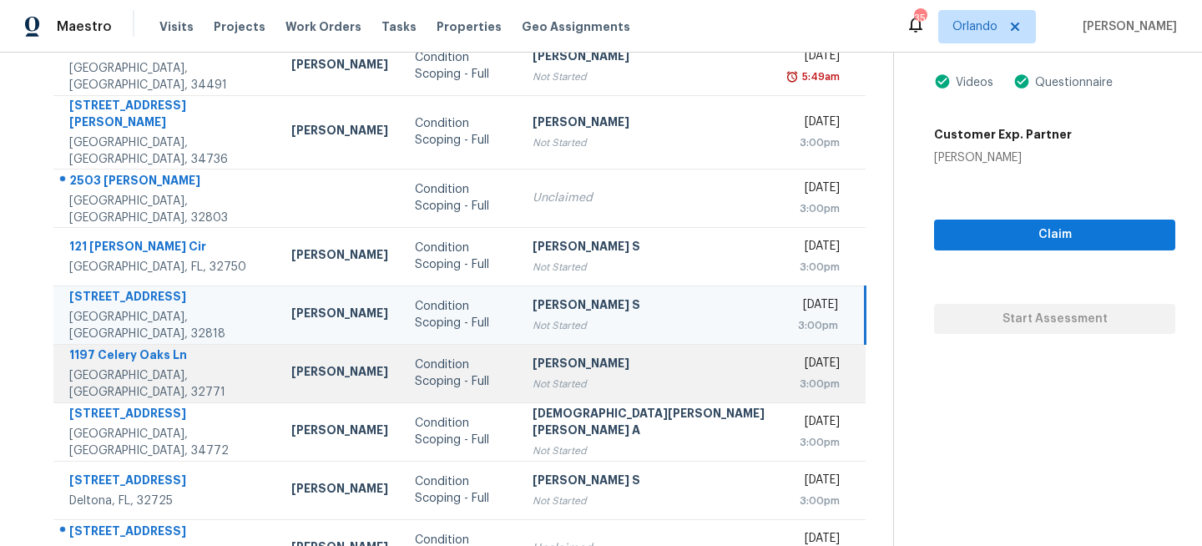
click at [532, 355] on div "Sakthivel Chandran" at bounding box center [648, 365] width 233 height 21
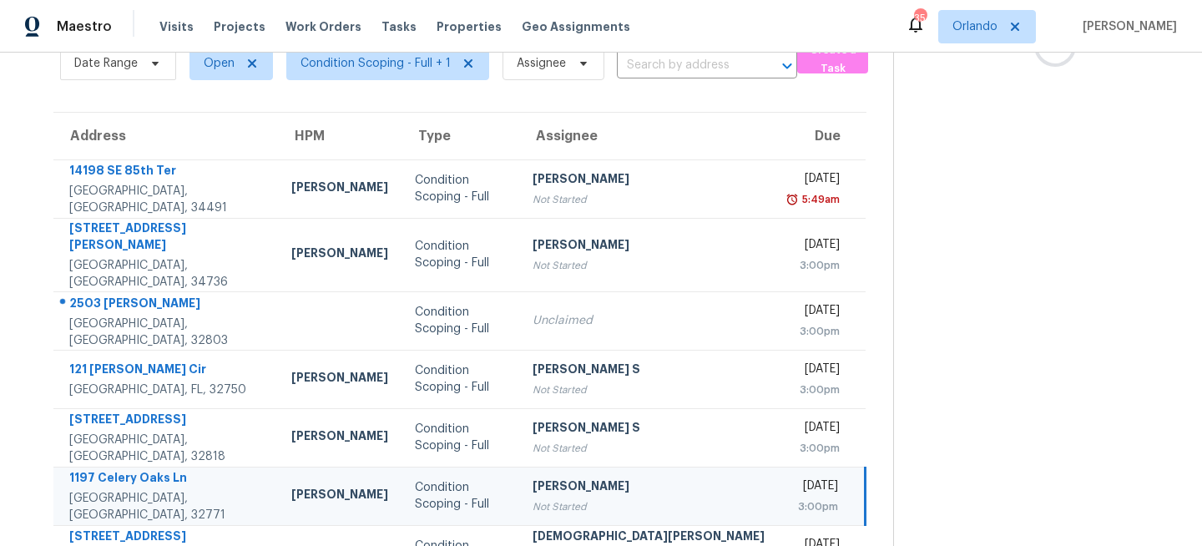
scroll to position [0, 0]
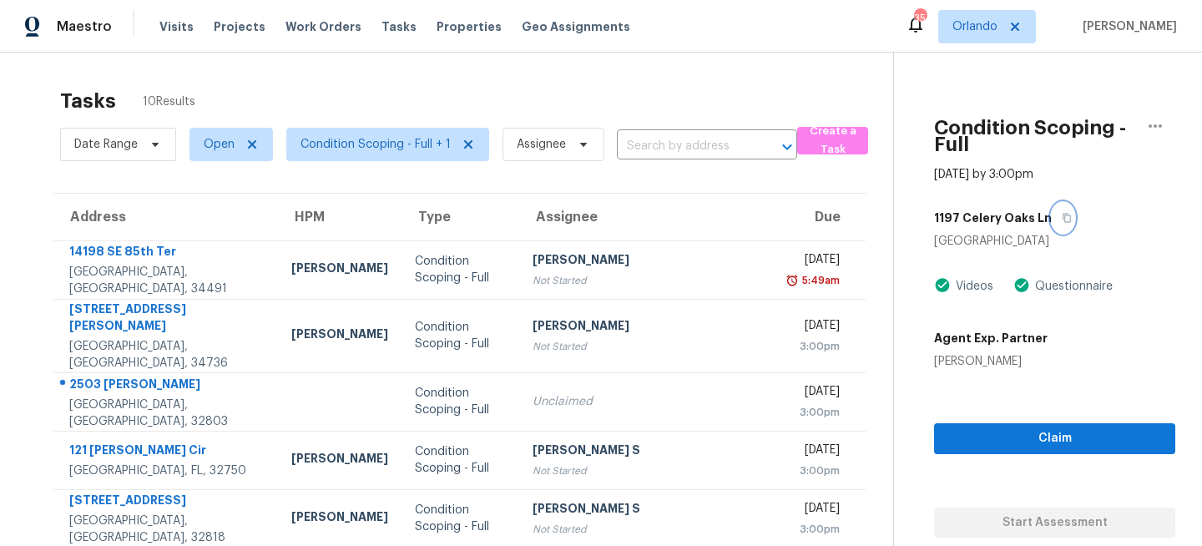
click at [1061, 213] on icon "button" at bounding box center [1066, 218] width 10 height 10
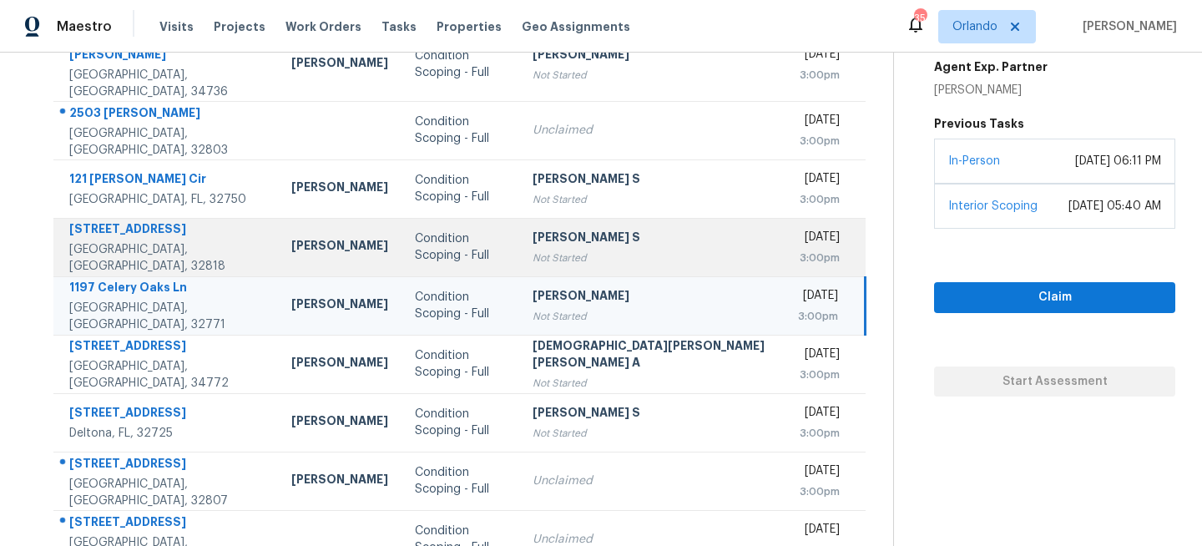
scroll to position [292, 0]
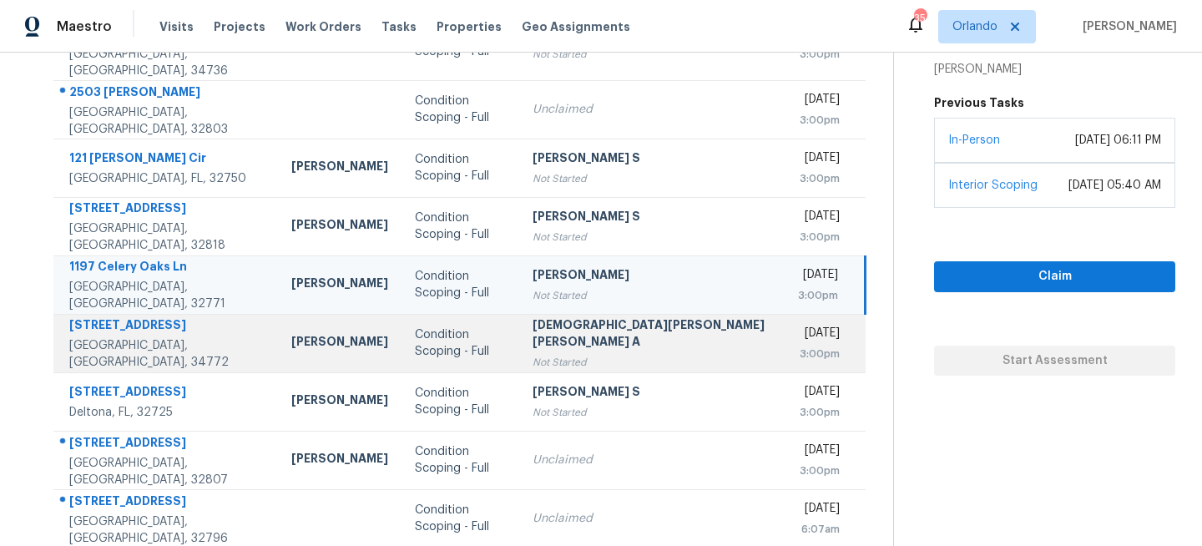
click at [561, 354] on div "Not Started" at bounding box center [648, 362] width 233 height 17
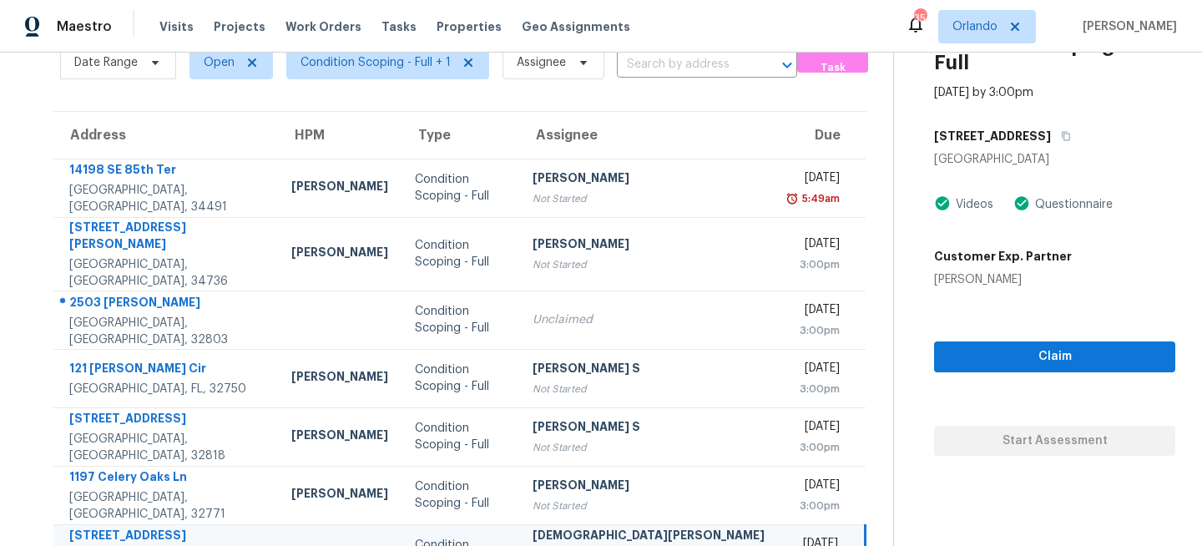
scroll to position [0, 0]
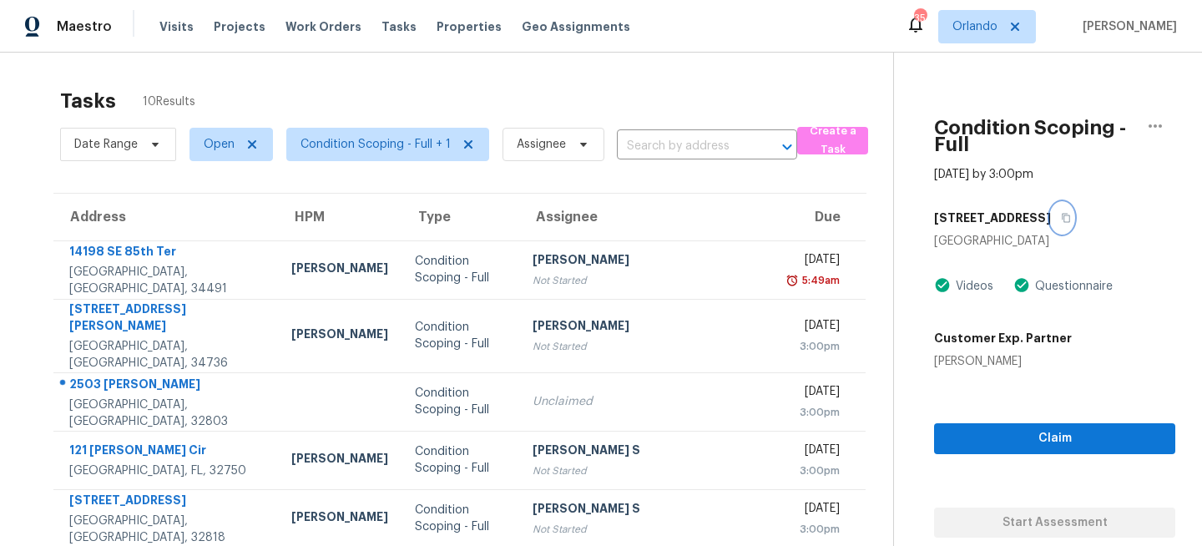
click at [1062, 214] on icon "button" at bounding box center [1066, 218] width 8 height 9
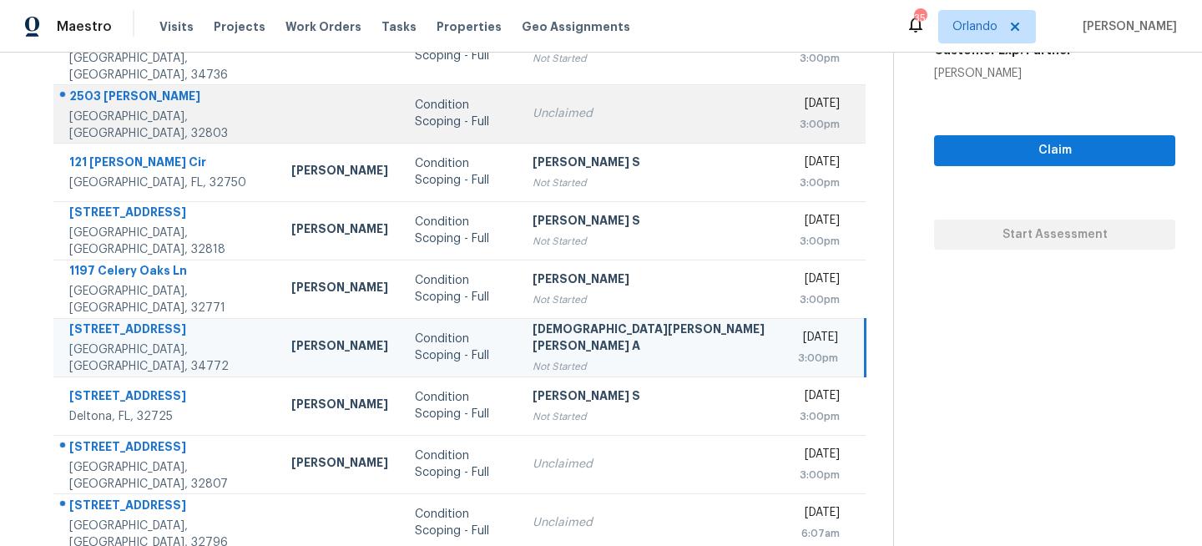
scroll to position [292, 0]
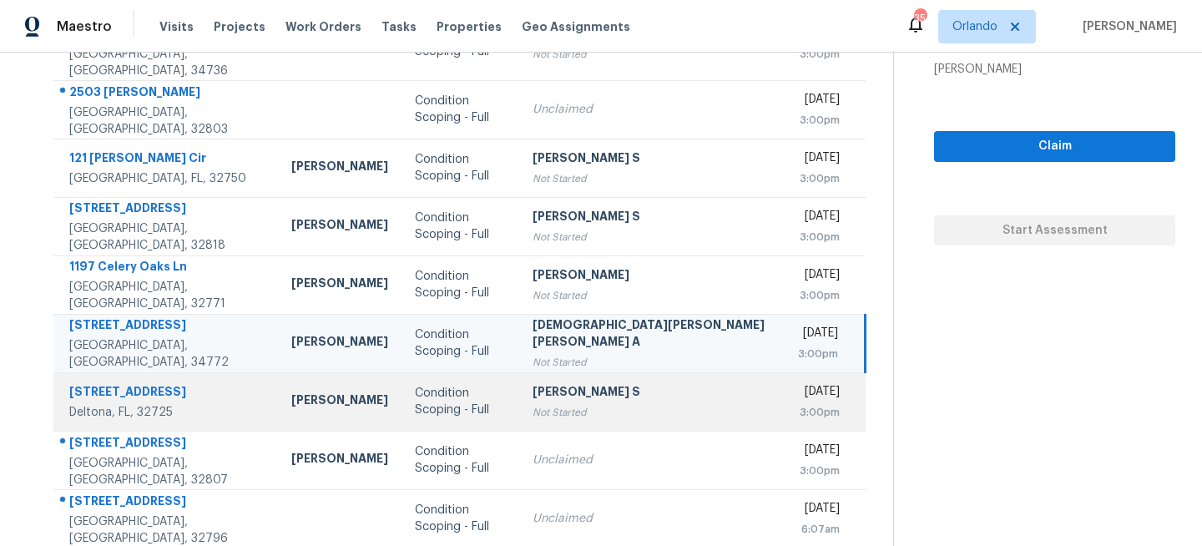
click at [519, 405] on td "Anbu Jebakumar S Not Started" at bounding box center [649, 401] width 260 height 58
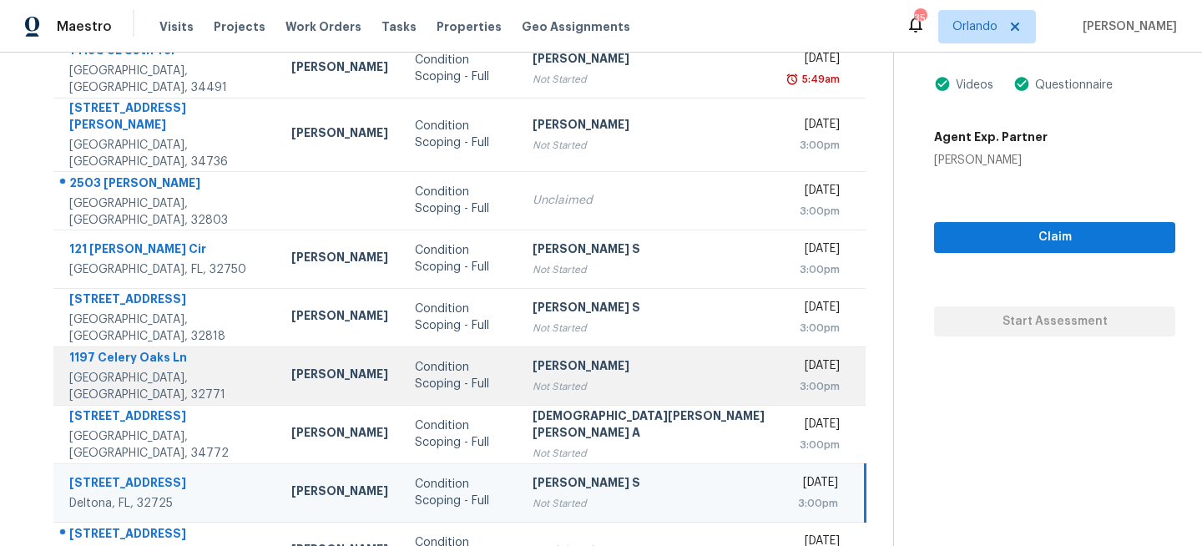
scroll to position [0, 0]
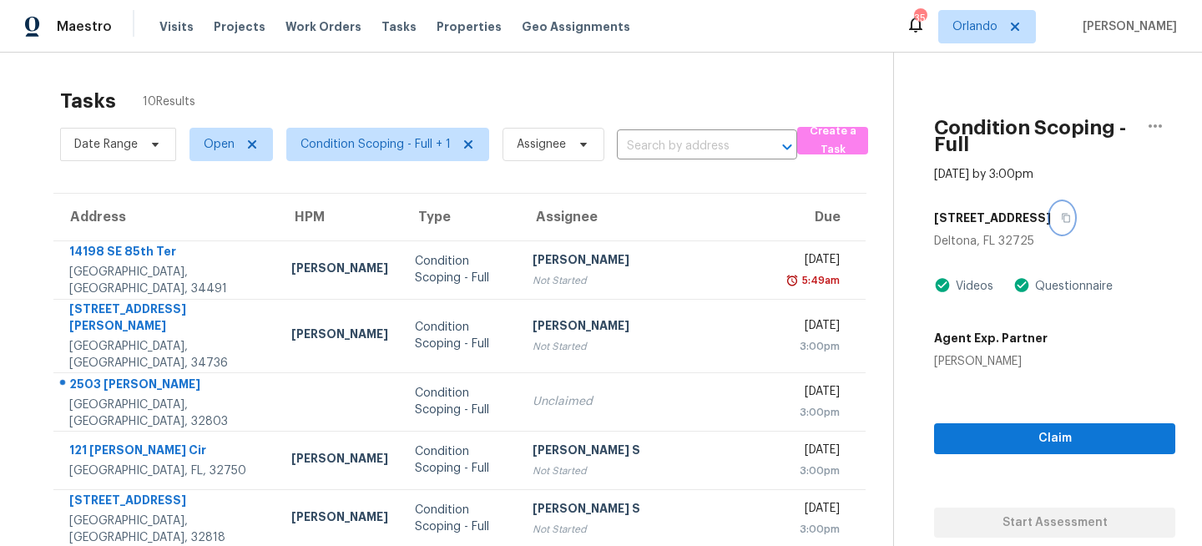
click at [1062, 214] on icon "button" at bounding box center [1066, 218] width 8 height 9
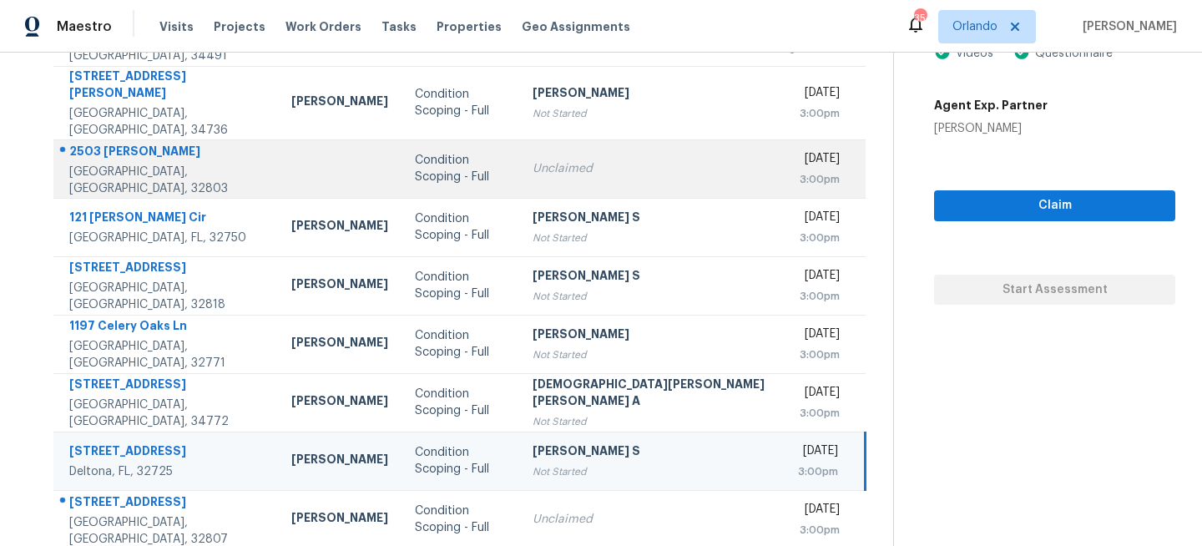
scroll to position [292, 0]
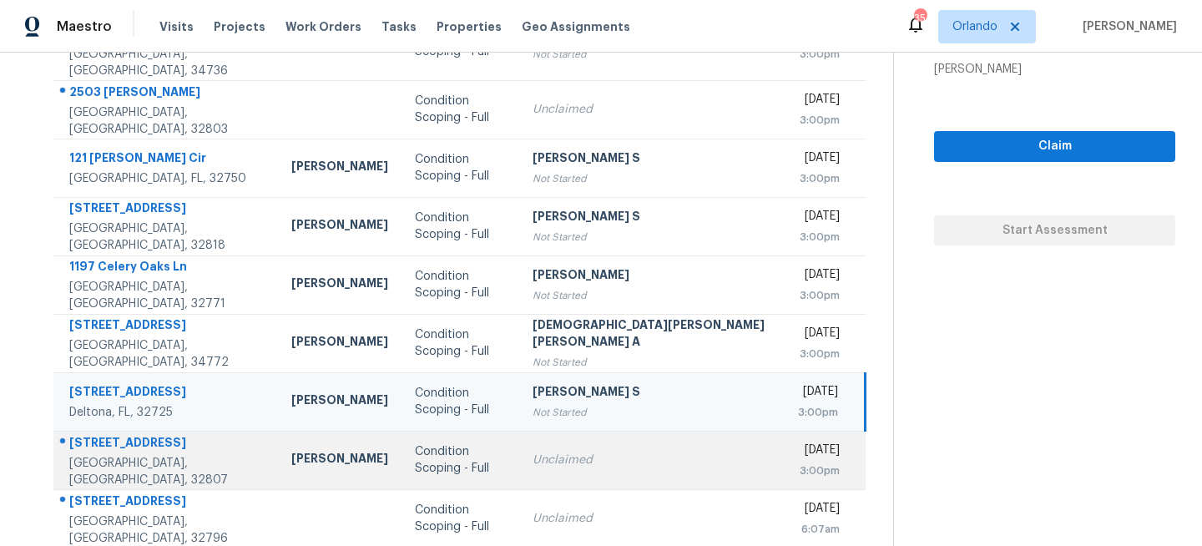
click at [532, 451] on div "Unclaimed" at bounding box center [648, 459] width 233 height 17
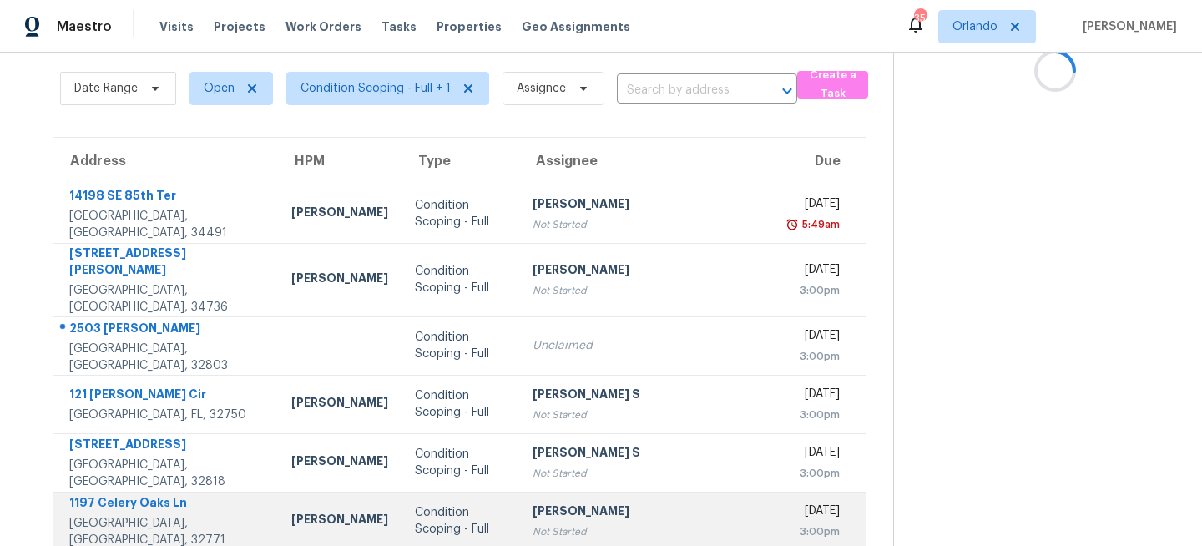
scroll to position [0, 0]
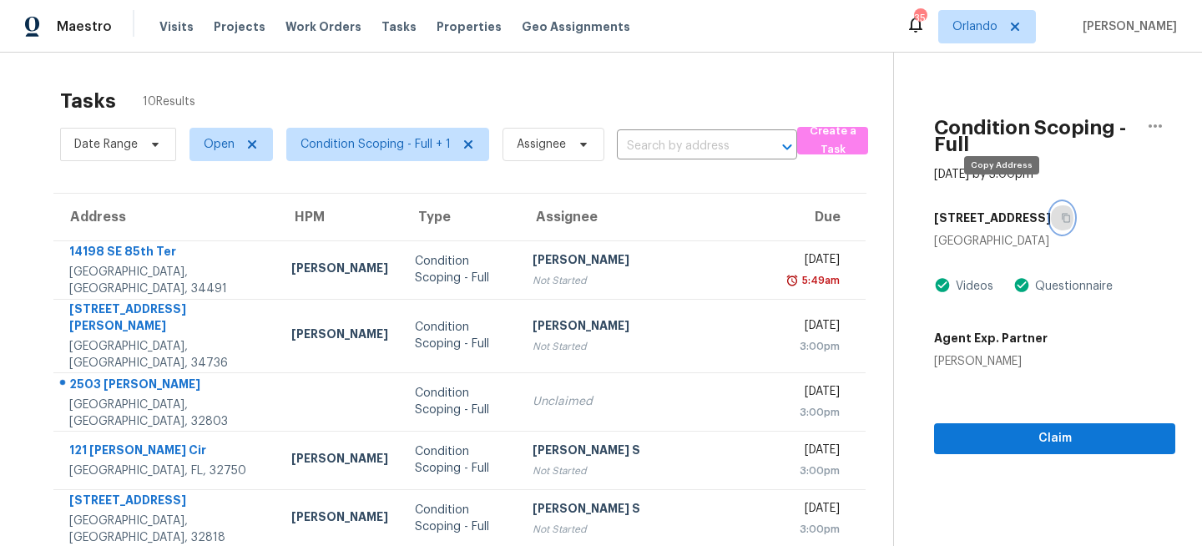
click at [1061, 213] on icon "button" at bounding box center [1066, 218] width 10 height 10
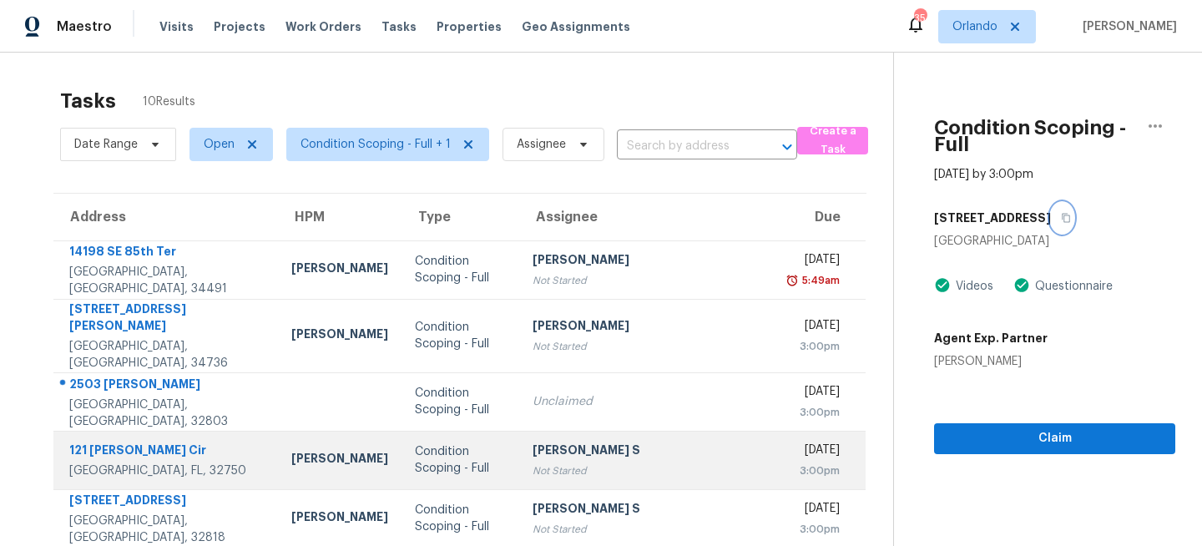
scroll to position [292, 0]
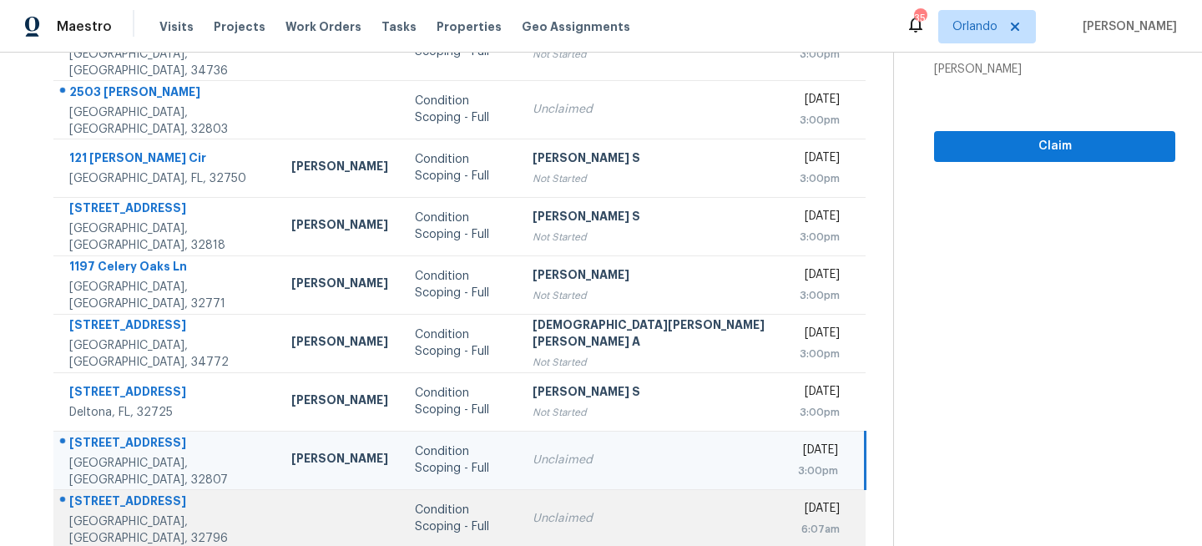
click at [481, 501] on td "Condition Scoping - Full" at bounding box center [460, 518] width 118 height 58
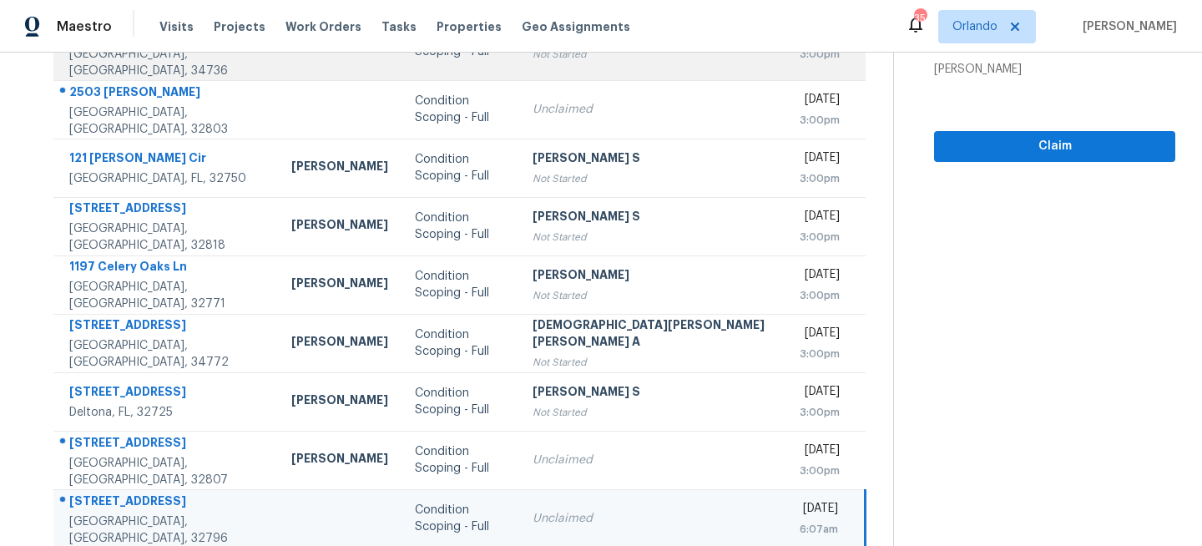
scroll to position [0, 0]
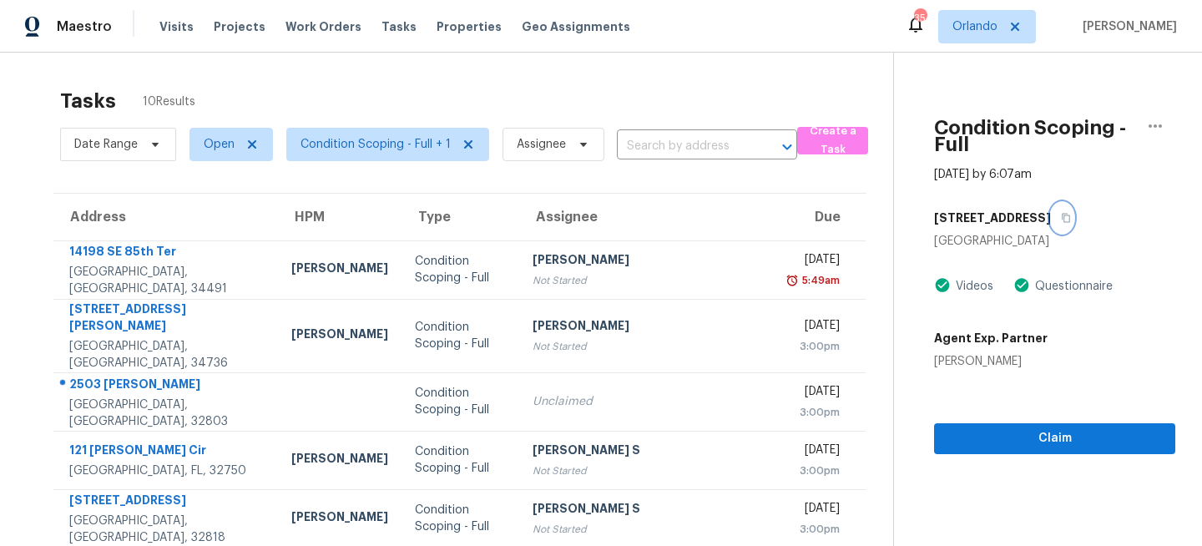
click at [1061, 213] on icon "button" at bounding box center [1066, 218] width 10 height 10
click at [992, 30] on span "Orlando" at bounding box center [974, 26] width 45 height 17
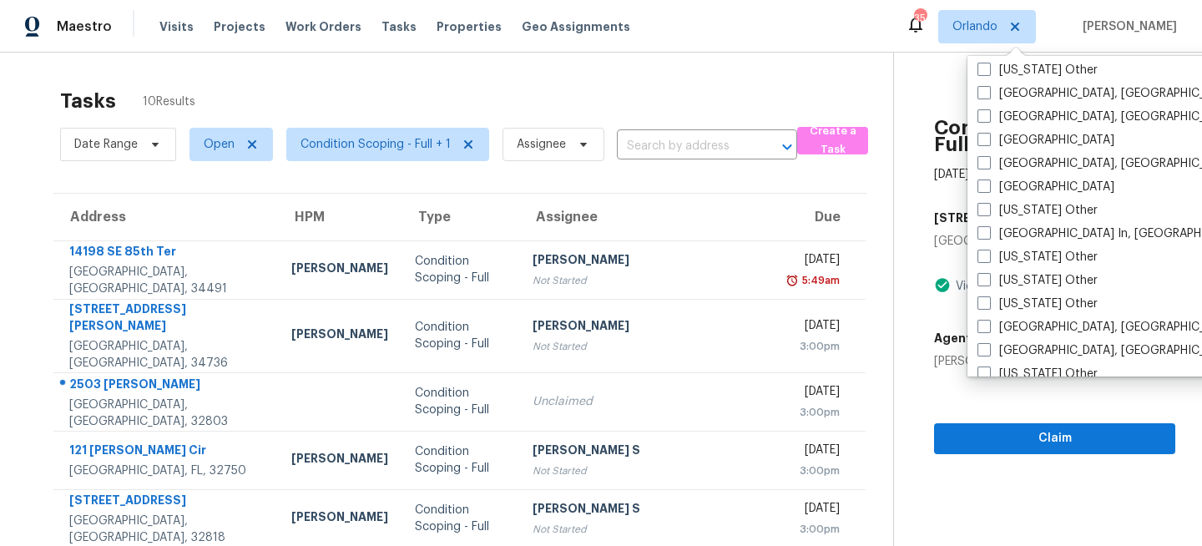
scroll to position [1112, 0]
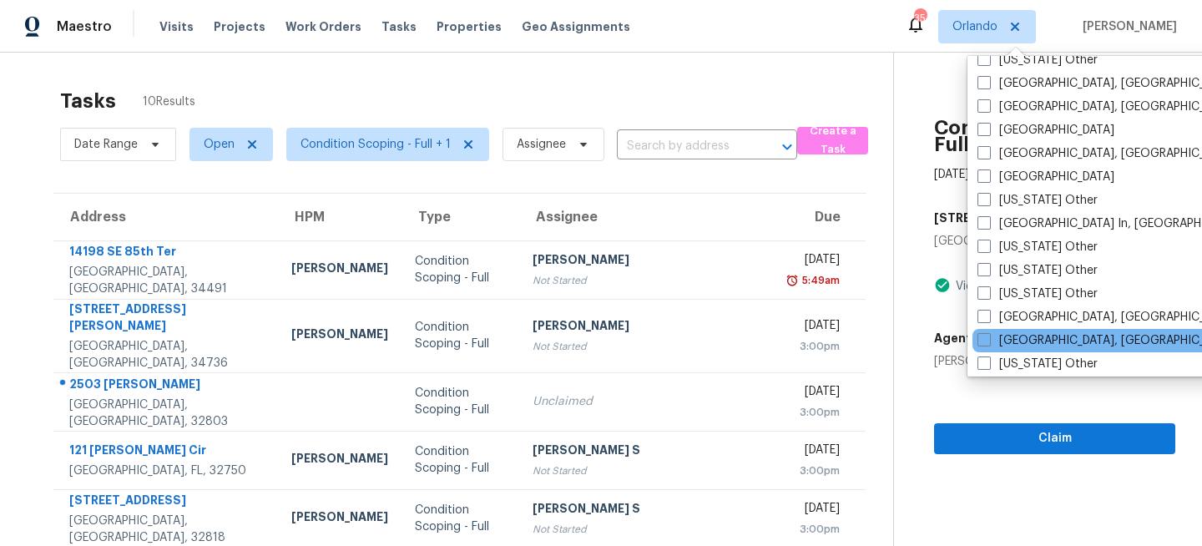
click at [975, 339] on div "Miami, FL" at bounding box center [1140, 340] width 336 height 23
click at [983, 339] on span at bounding box center [983, 339] width 13 height 13
click at [983, 339] on input "Miami, FL" at bounding box center [982, 337] width 11 height 11
checkbox input "true"
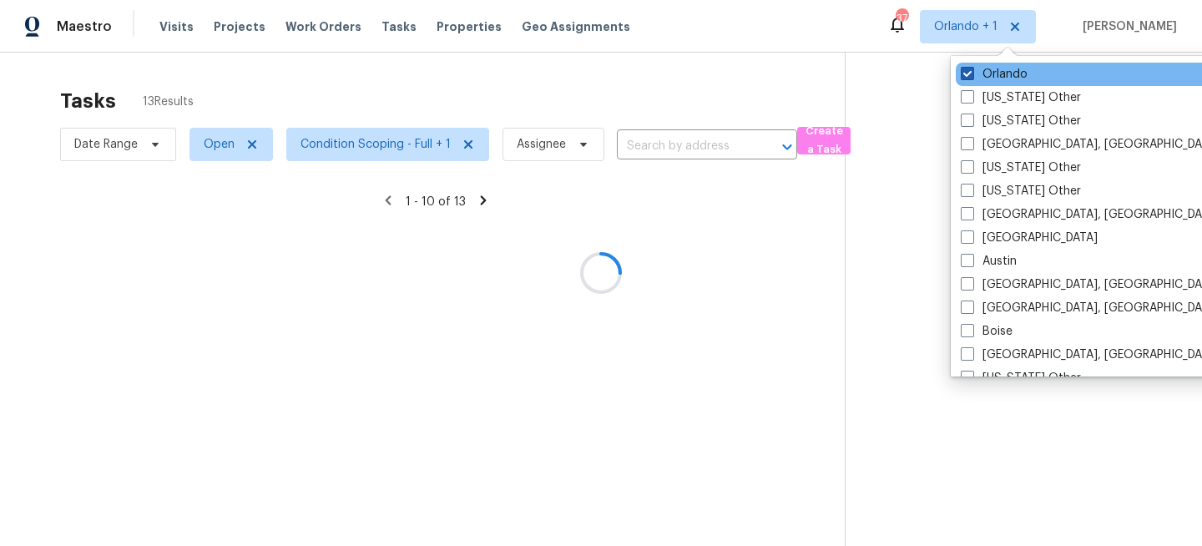
click at [998, 67] on label "Orlando" at bounding box center [993, 74] width 67 height 17
click at [971, 67] on input "Orlando" at bounding box center [965, 71] width 11 height 11
checkbox input "false"
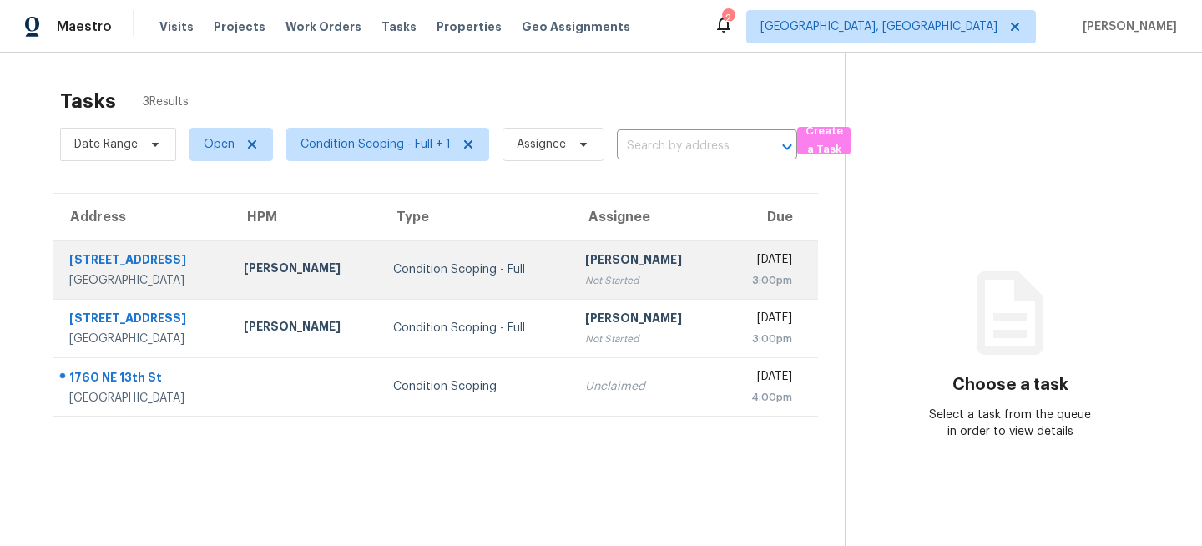
click at [459, 285] on td "Condition Scoping - Full" at bounding box center [476, 269] width 192 height 58
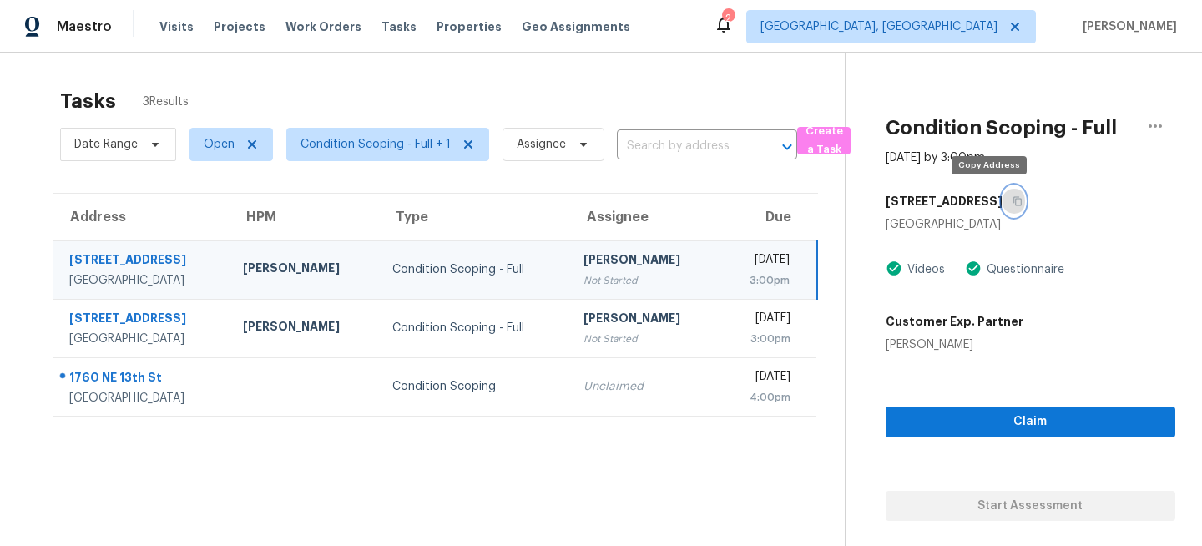
click at [1012, 205] on icon "button" at bounding box center [1017, 201] width 10 height 10
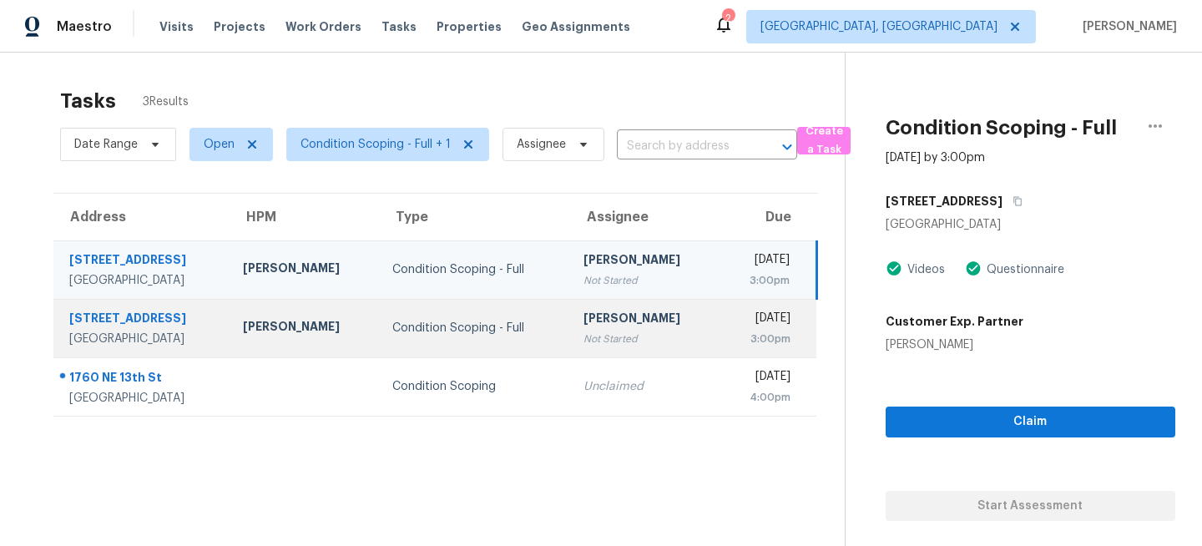
click at [506, 351] on td "Condition Scoping - Full" at bounding box center [474, 328] width 191 height 58
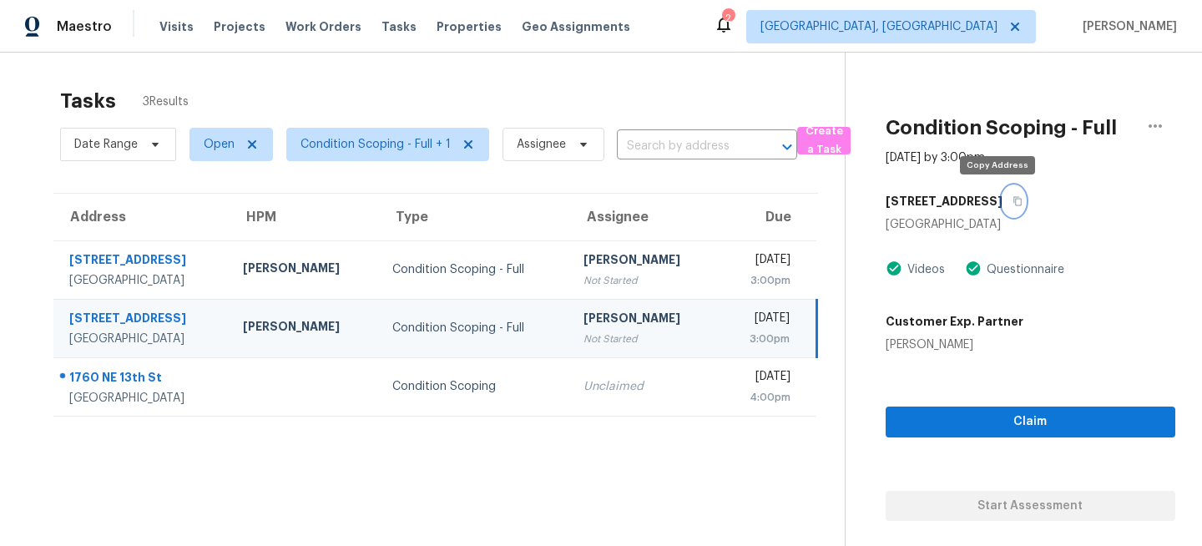
click at [1013, 199] on icon "button" at bounding box center [1017, 201] width 8 height 9
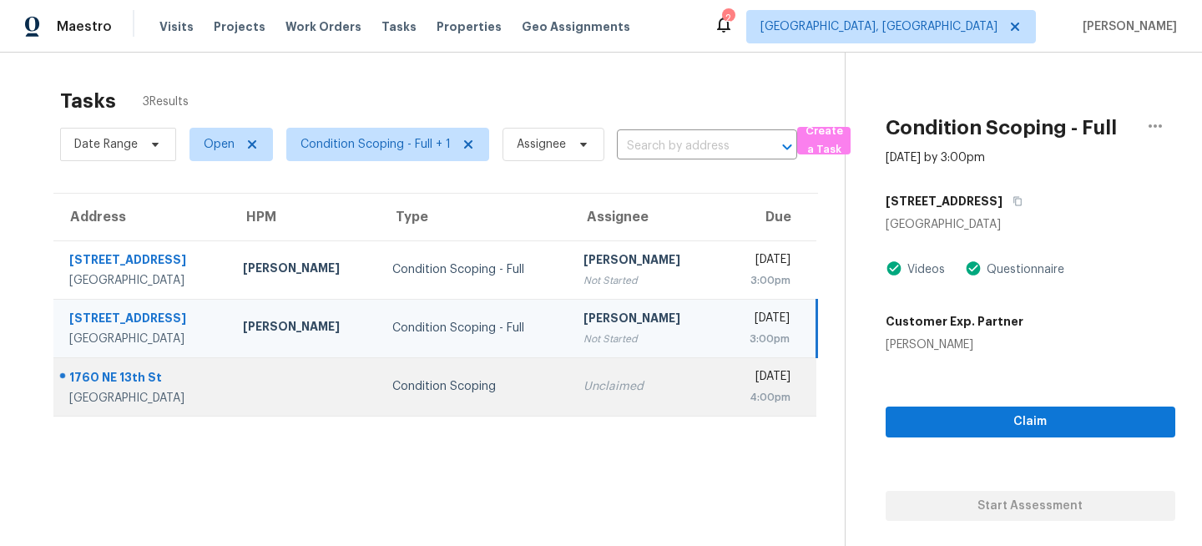
click at [583, 391] on div "Unclaimed" at bounding box center [644, 386] width 123 height 17
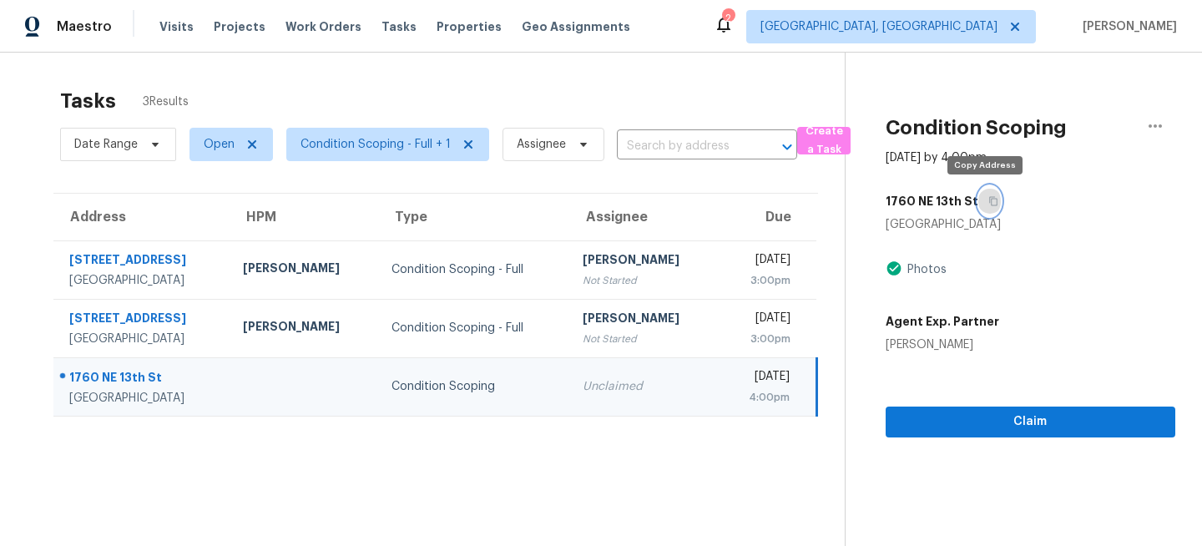
click at [988, 201] on icon "button" at bounding box center [993, 201] width 10 height 10
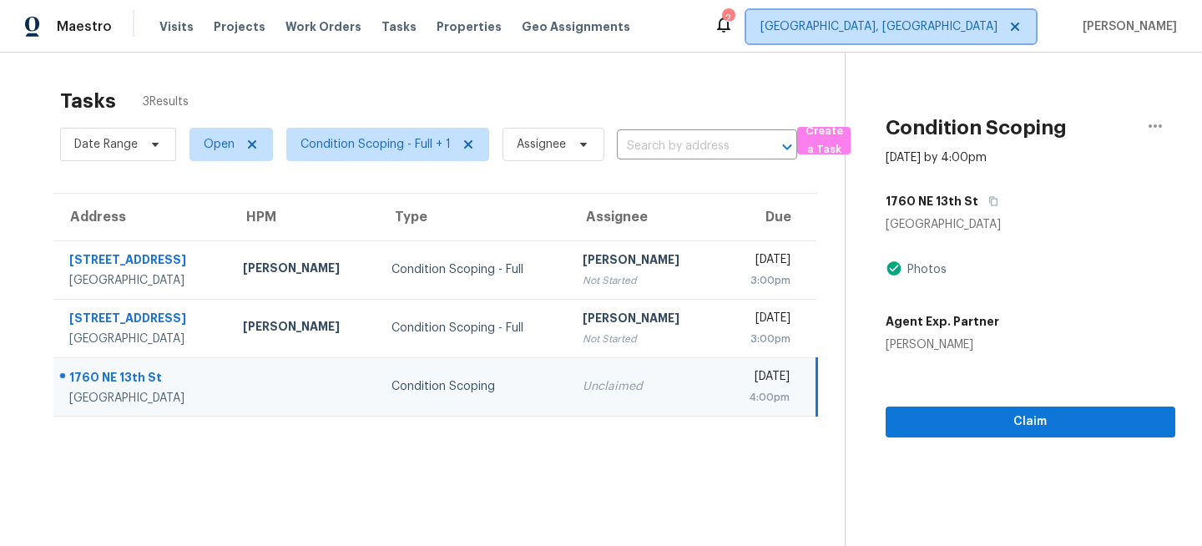
click at [975, 24] on span "[GEOGRAPHIC_DATA], [GEOGRAPHIC_DATA]" at bounding box center [878, 26] width 237 height 17
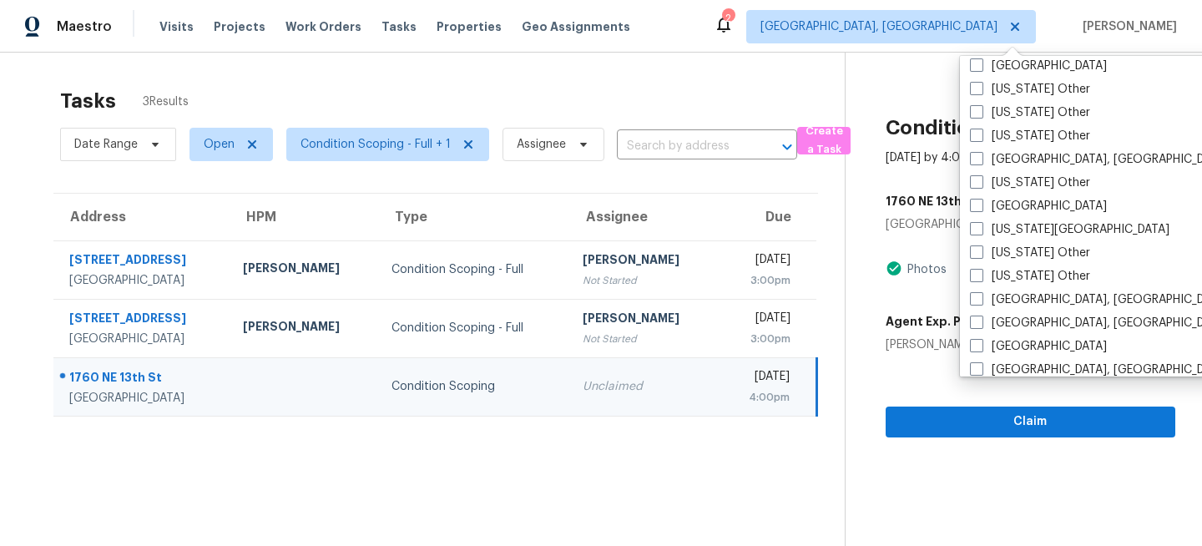
scroll to position [899, 0]
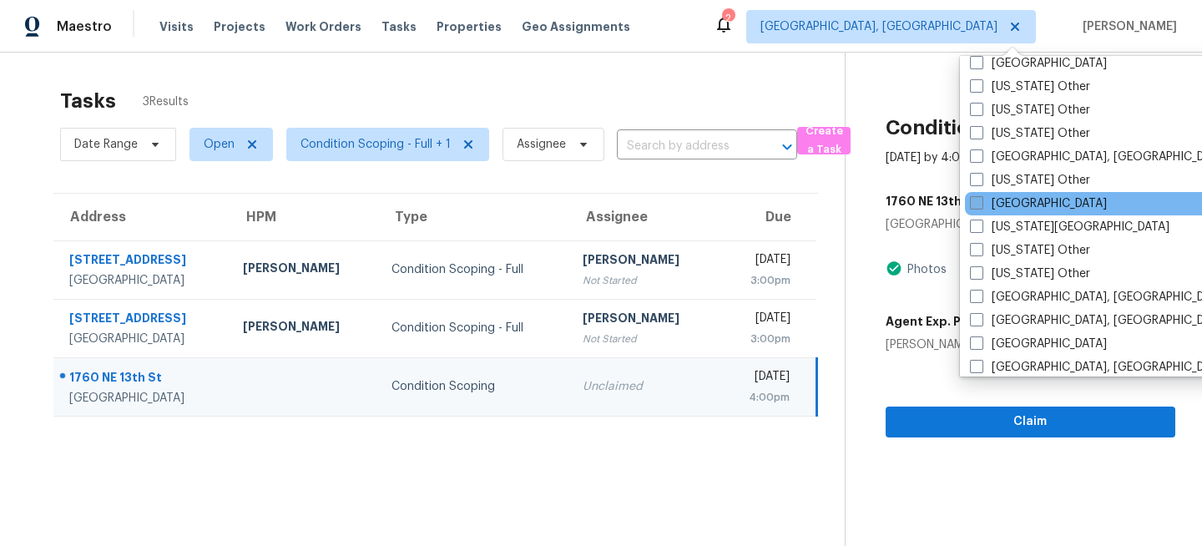
click at [985, 206] on label "[GEOGRAPHIC_DATA]" at bounding box center [1038, 203] width 137 height 17
click at [980, 206] on input "[GEOGRAPHIC_DATA]" at bounding box center [975, 200] width 11 height 11
checkbox input "true"
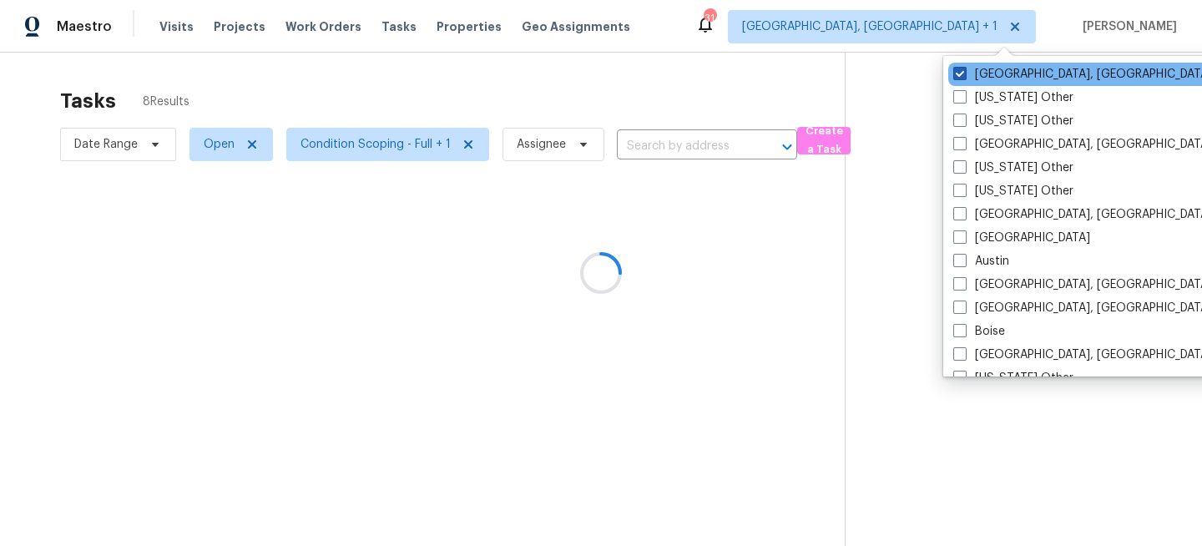
click at [983, 70] on label "[GEOGRAPHIC_DATA], [GEOGRAPHIC_DATA]" at bounding box center [1082, 74] width 259 height 17
click at [964, 70] on input "[GEOGRAPHIC_DATA], [GEOGRAPHIC_DATA]" at bounding box center [958, 71] width 11 height 11
checkbox input "false"
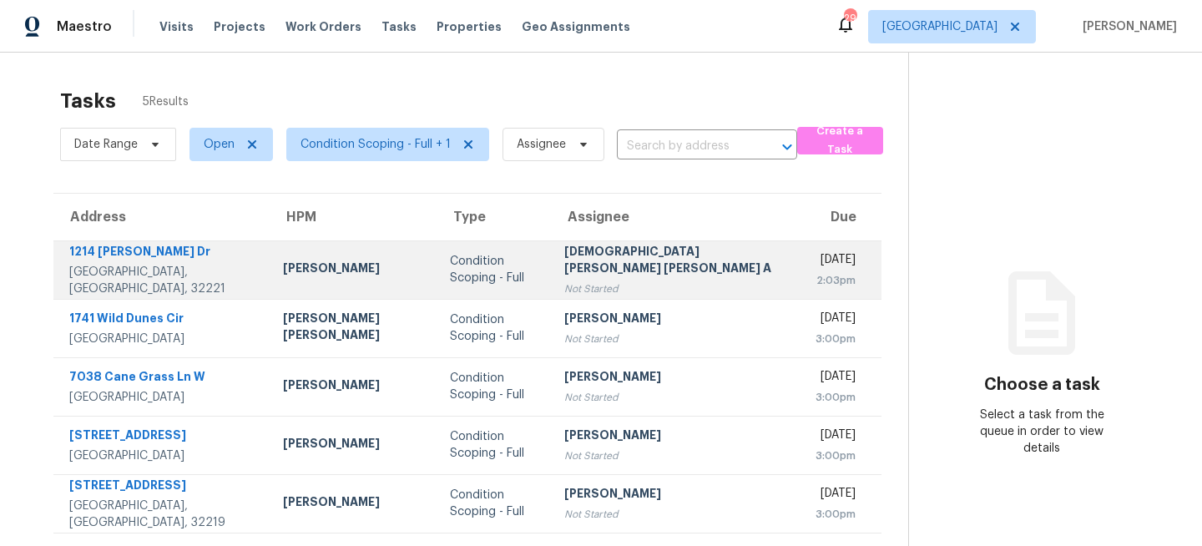
click at [450, 277] on div "Condition Scoping - Full" at bounding box center [494, 269] width 88 height 33
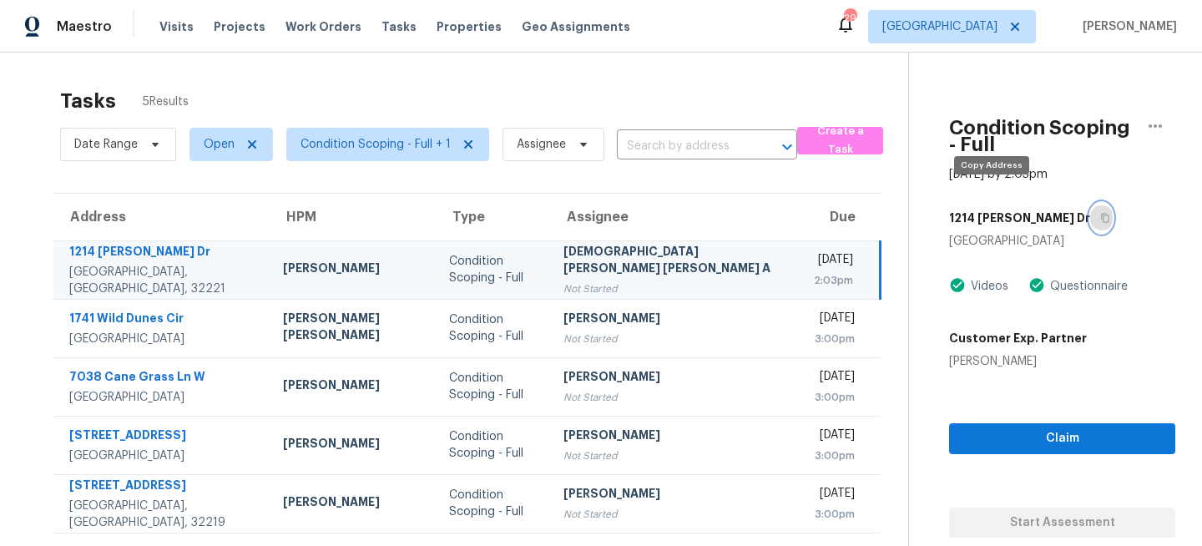
click at [1100, 213] on icon "button" at bounding box center [1105, 218] width 10 height 10
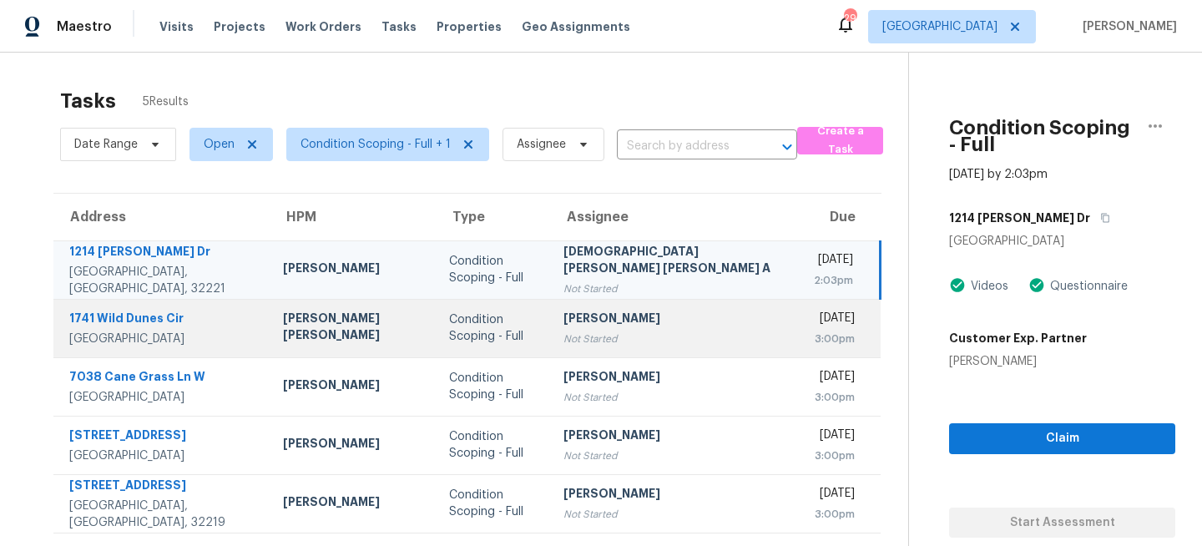
click at [563, 339] on div "Not Started" at bounding box center [675, 338] width 224 height 17
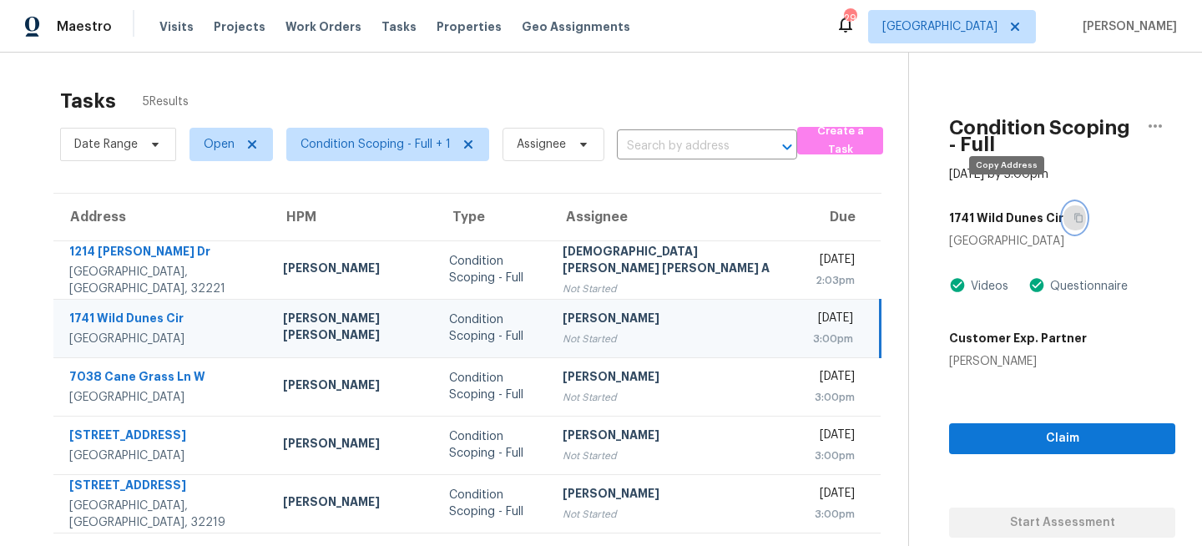
click at [1075, 214] on icon "button" at bounding box center [1079, 218] width 8 height 9
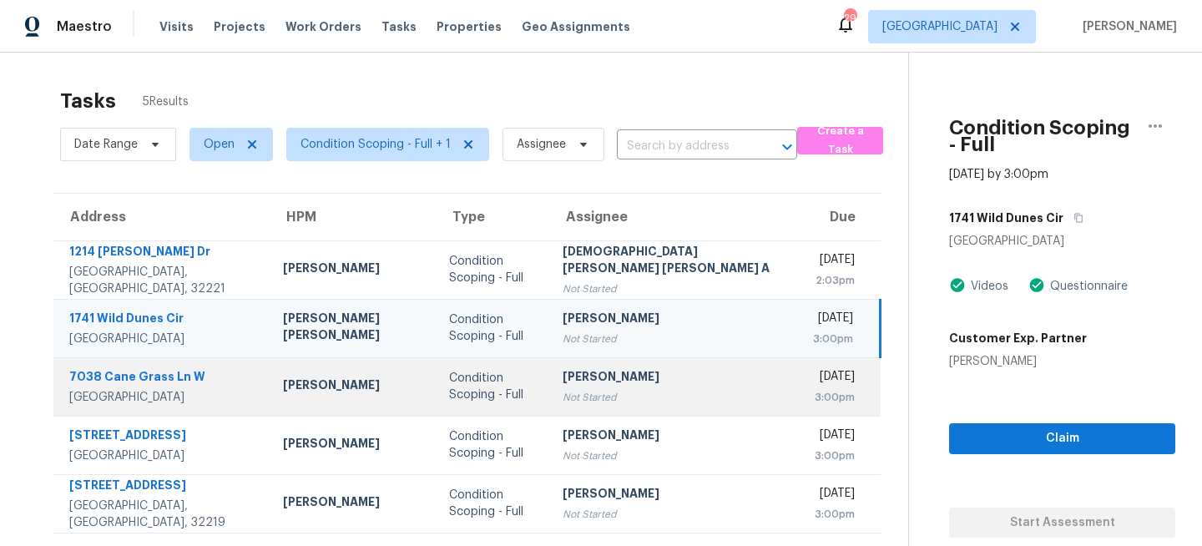
click at [562, 399] on div "Not Started" at bounding box center [674, 397] width 224 height 17
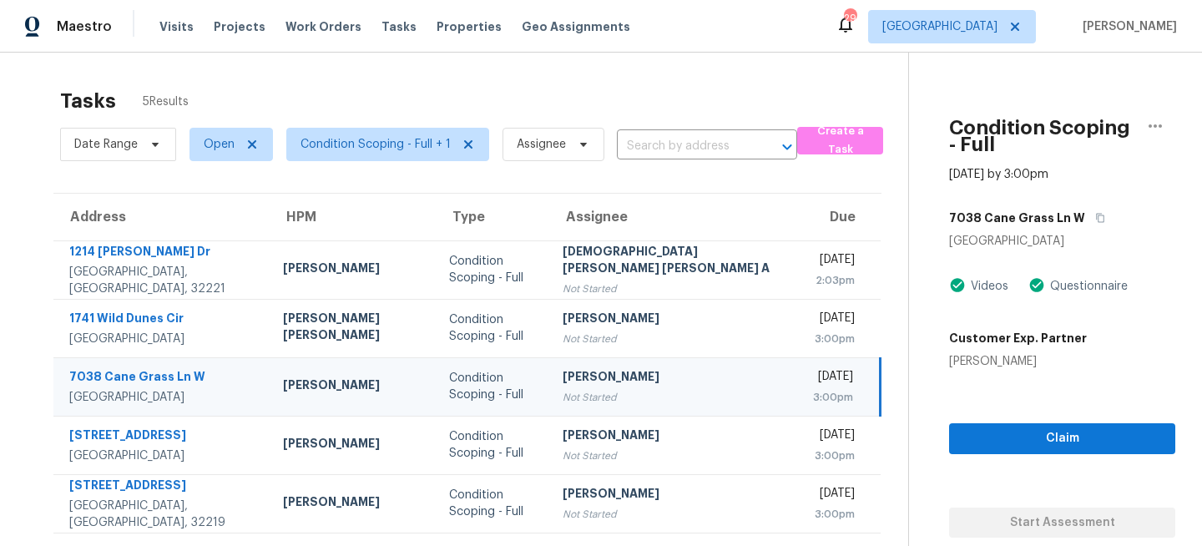
click at [1031, 203] on div "7038 Cane Grass Ln W" at bounding box center [1062, 218] width 226 height 30
click at [1095, 213] on icon "button" at bounding box center [1100, 218] width 10 height 10
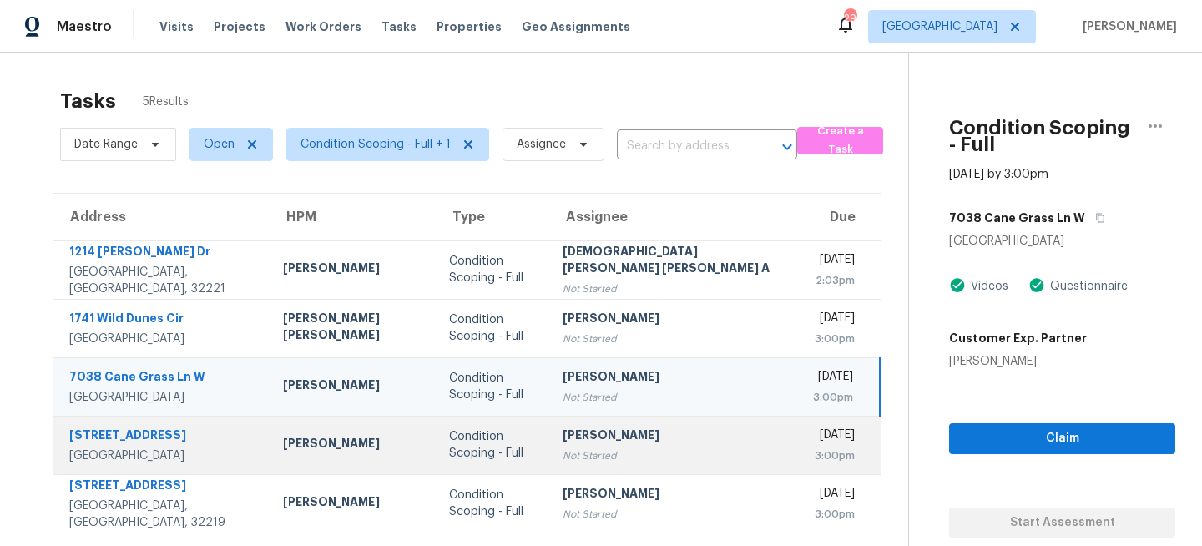
click at [549, 453] on td "Vigneshwaran B Not Started" at bounding box center [674, 445] width 250 height 58
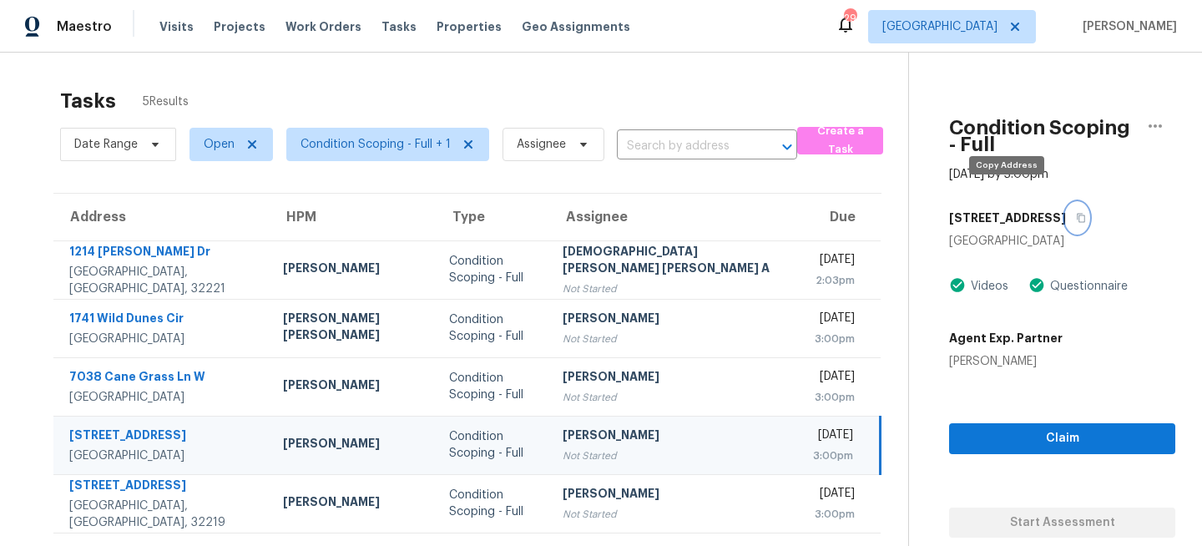
click at [1066, 203] on button "button" at bounding box center [1077, 218] width 23 height 30
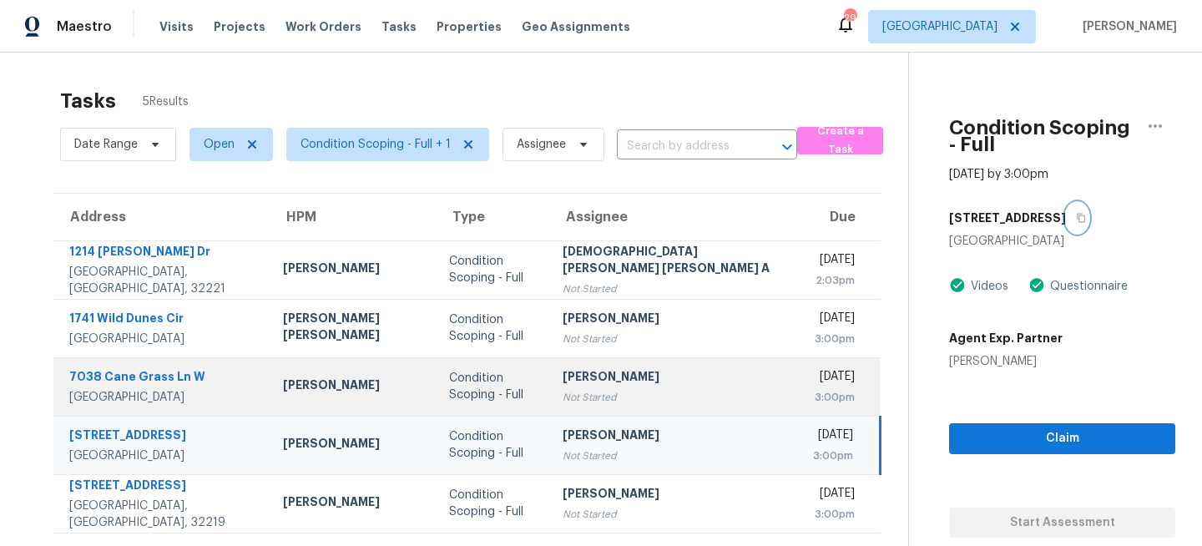
scroll to position [53, 0]
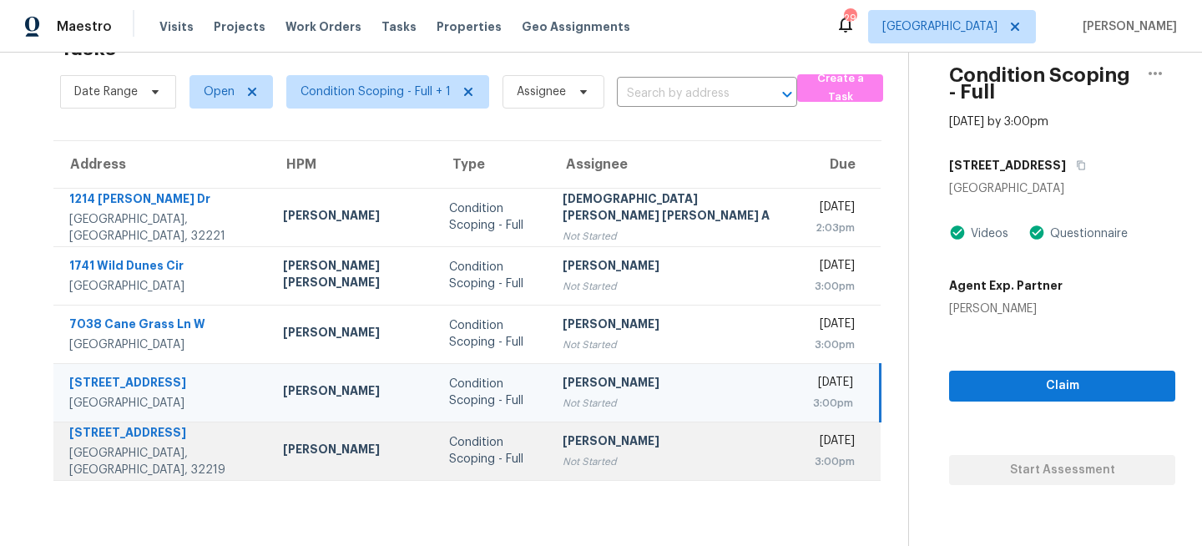
click at [562, 470] on div "Not Started" at bounding box center [674, 461] width 224 height 17
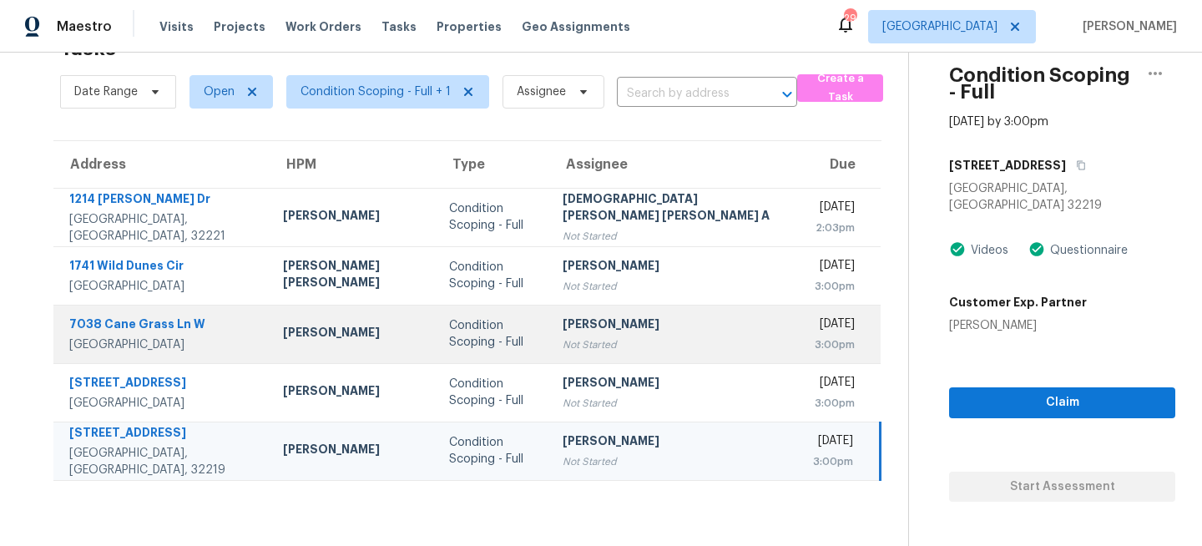
scroll to position [0, 0]
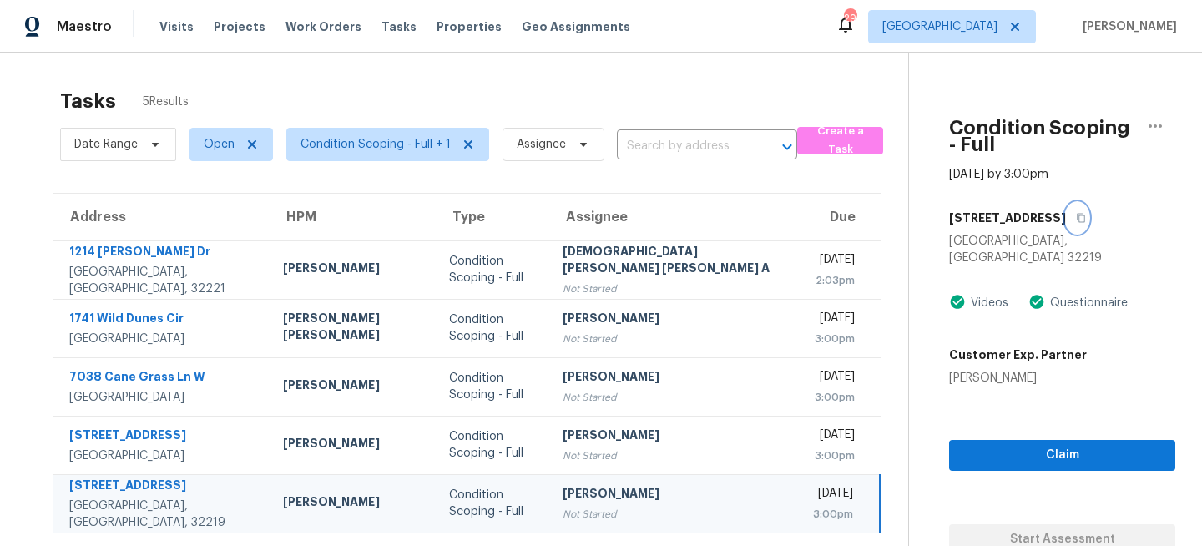
click at [1076, 213] on icon "button" at bounding box center [1081, 218] width 10 height 10
click at [167, 24] on span "Visits" at bounding box center [176, 26] width 34 height 17
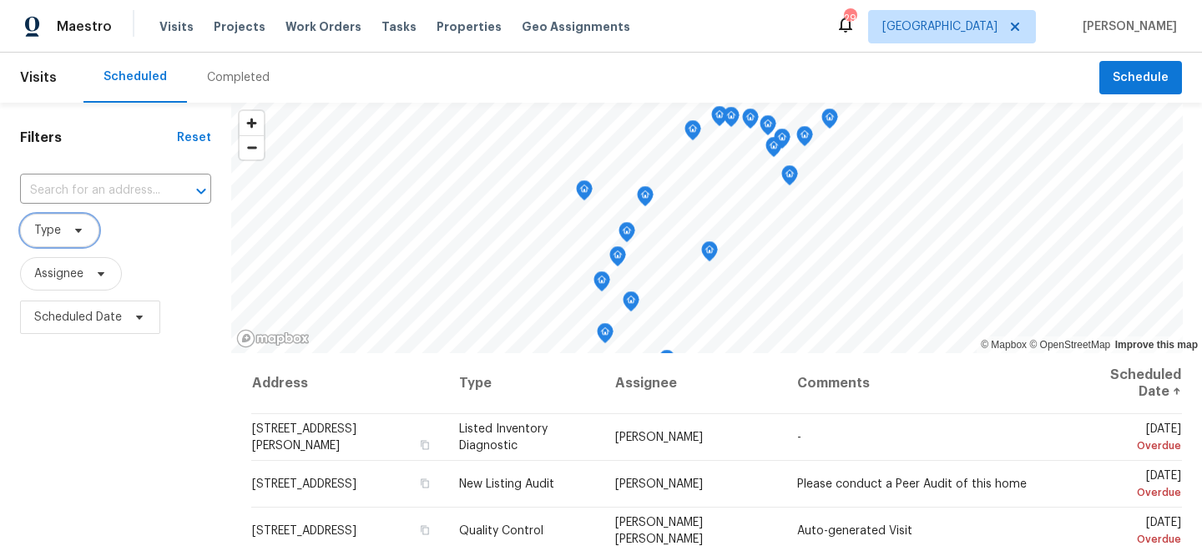
click at [78, 231] on icon at bounding box center [78, 231] width 7 height 4
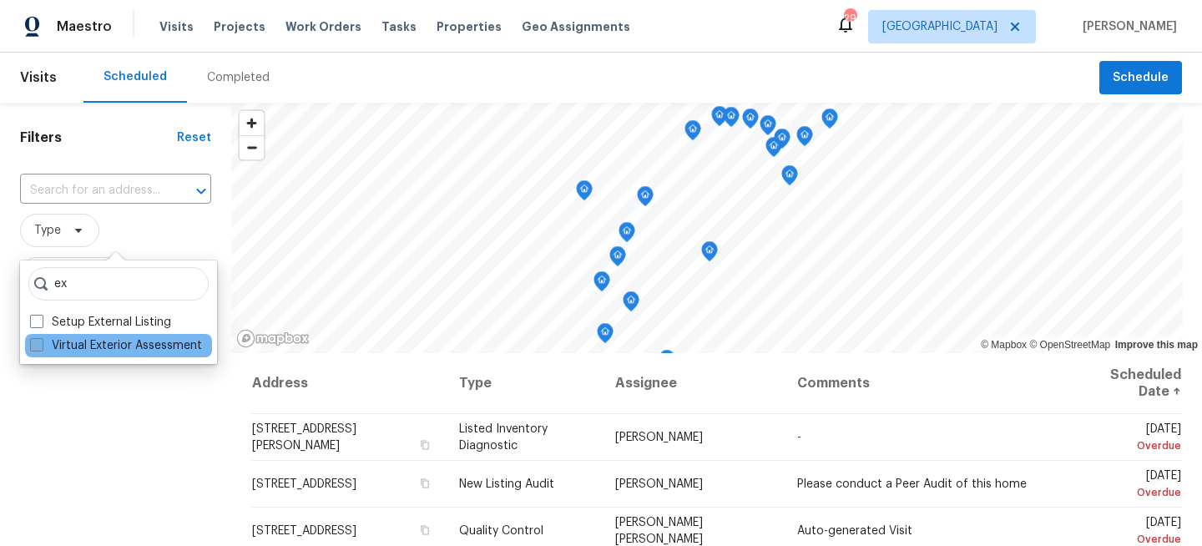
type input "ex"
click at [76, 341] on label "Virtual Exterior Assessment" at bounding box center [116, 345] width 172 height 17
click at [41, 341] on input "Virtual Exterior Assessment" at bounding box center [35, 342] width 11 height 11
checkbox input "true"
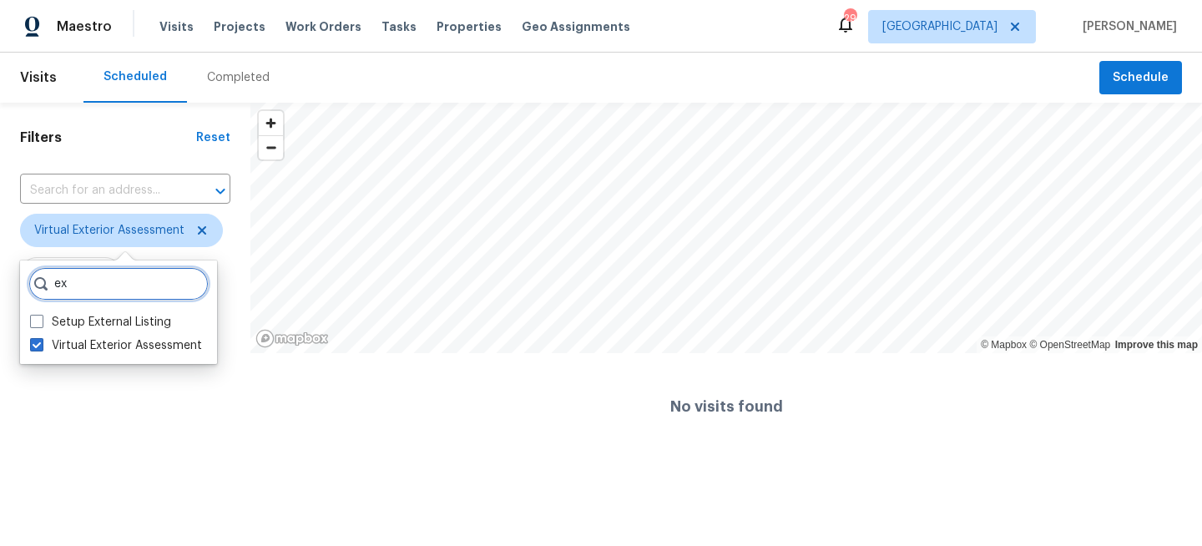
click at [83, 295] on input "ex" at bounding box center [118, 283] width 180 height 33
type input "e"
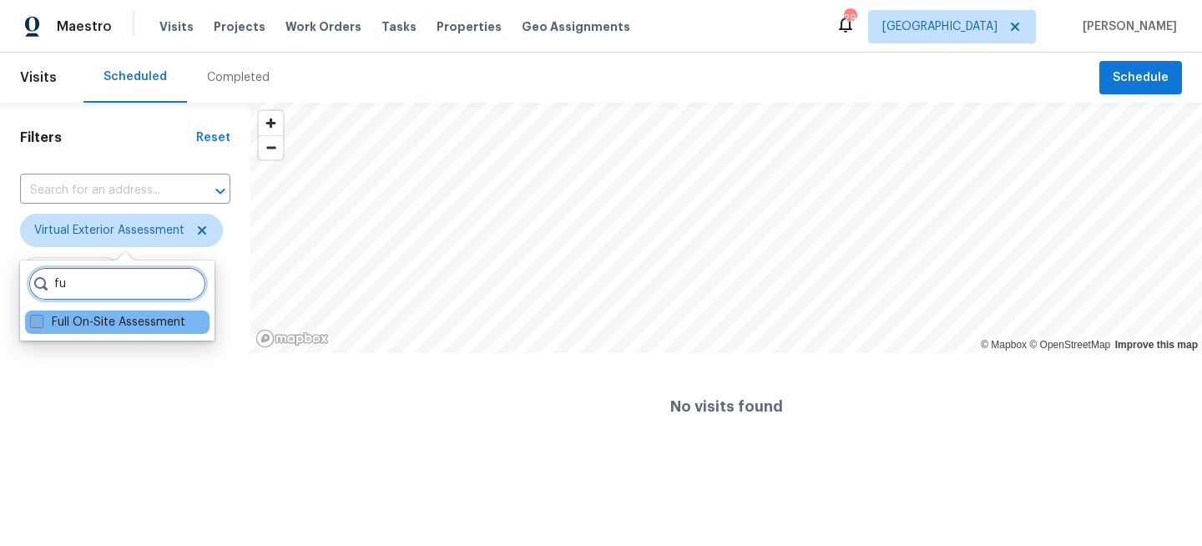
type input "fu"
click at [84, 318] on label "Full On-Site Assessment" at bounding box center [107, 322] width 155 height 17
click at [41, 318] on input "Full On-Site Assessment" at bounding box center [35, 319] width 11 height 11
checkbox input "true"
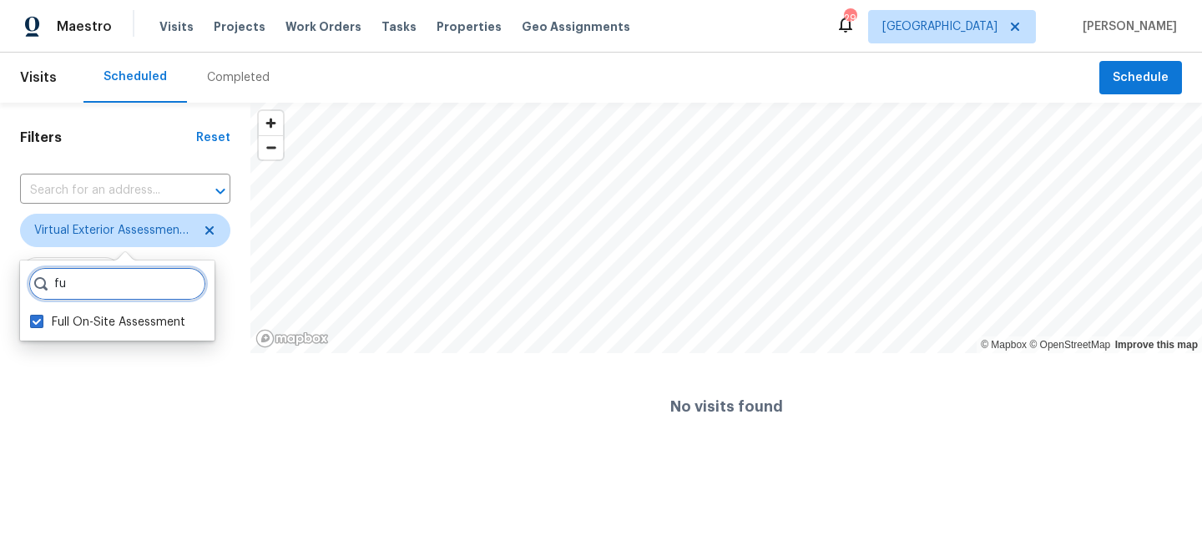
click at [97, 296] on input "fu" at bounding box center [117, 283] width 178 height 33
type input "f"
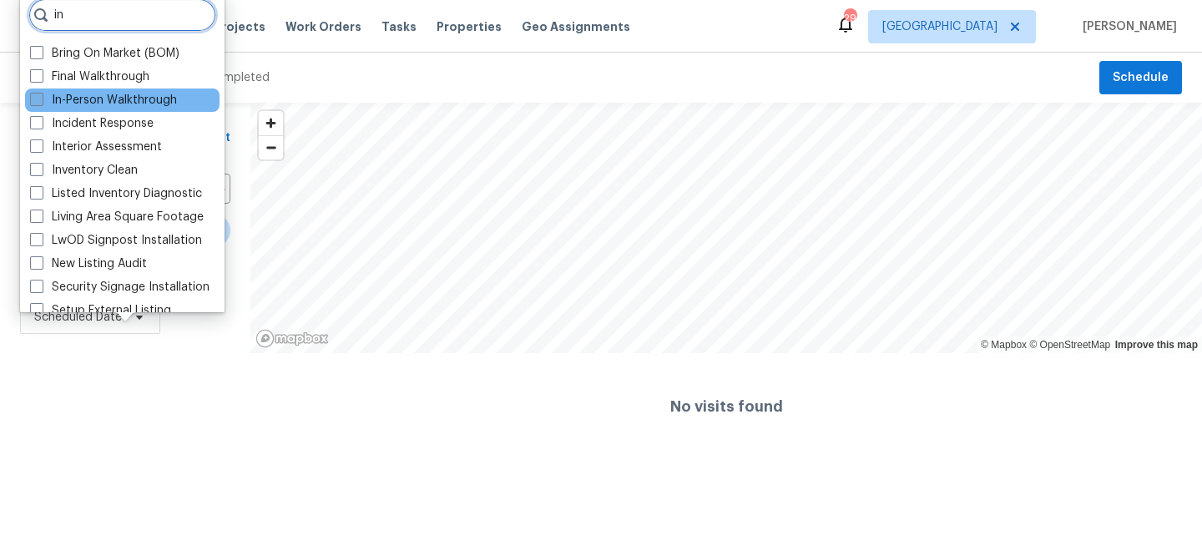
type input "in"
click at [67, 108] on label "In-Person Walkthrough" at bounding box center [103, 100] width 147 height 17
click at [41, 103] on input "In-Person Walkthrough" at bounding box center [35, 97] width 11 height 11
checkbox input "true"
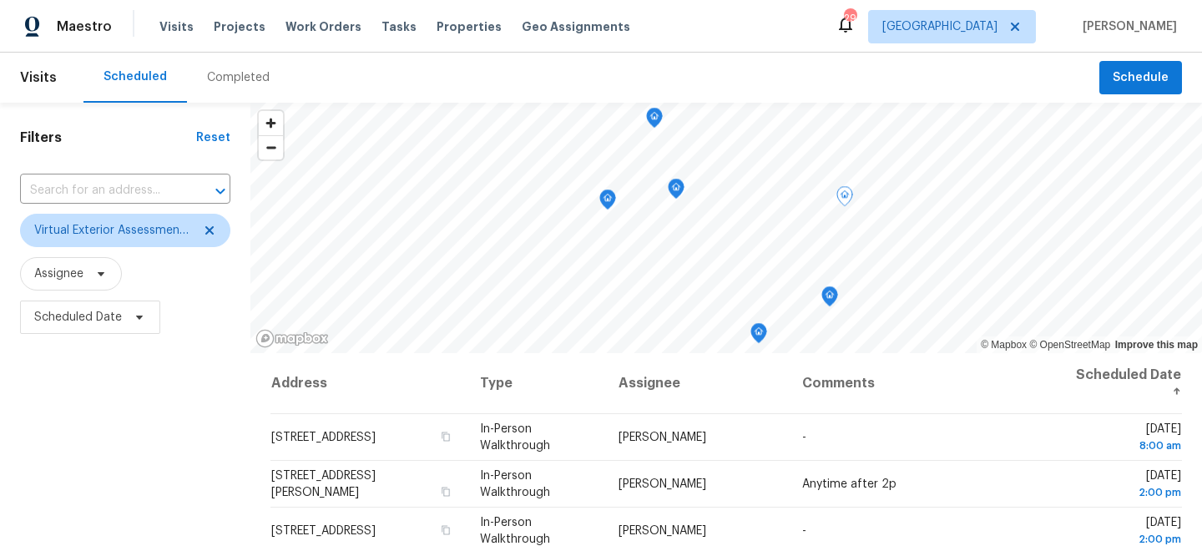
click at [157, 412] on div "Filters Reset ​ Virtual Exterior Assessment + 2 Assignee Scheduled Date" at bounding box center [125, 446] width 250 height 687
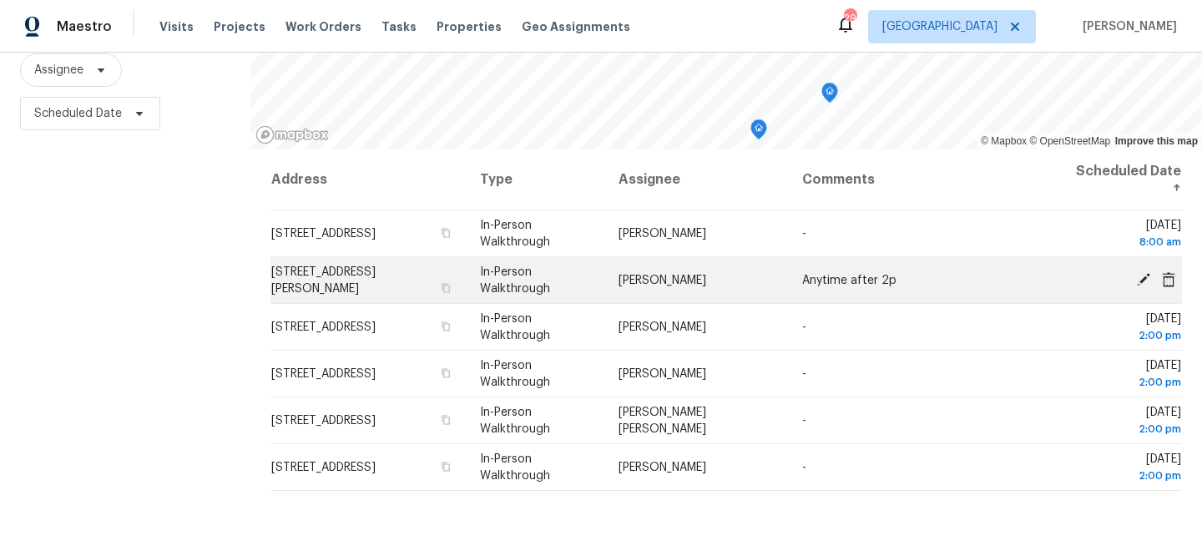
scroll to position [244, 0]
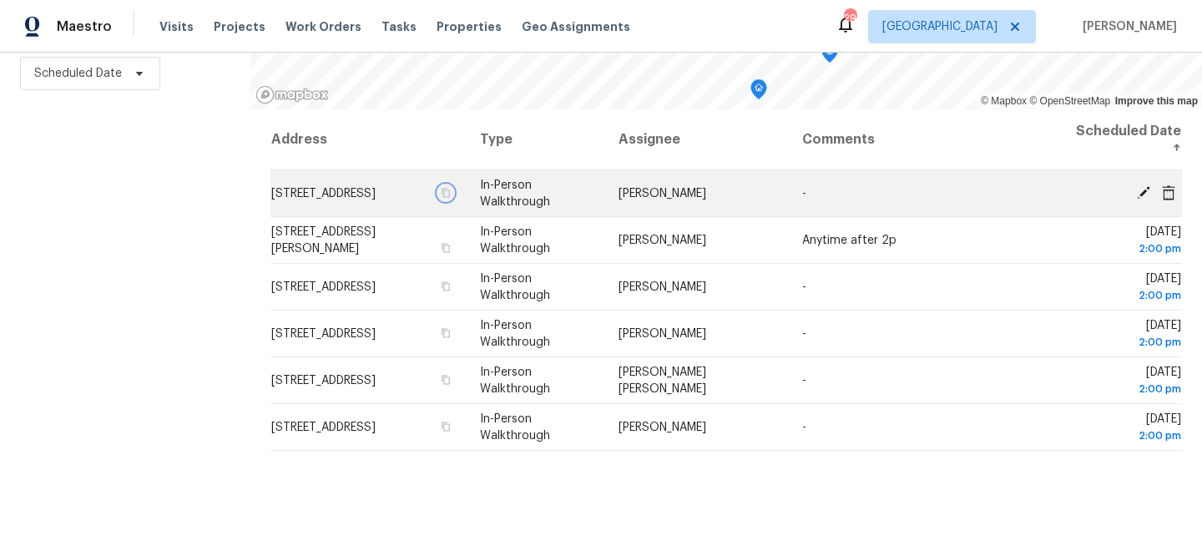
click at [451, 198] on icon "button" at bounding box center [446, 193] width 10 height 10
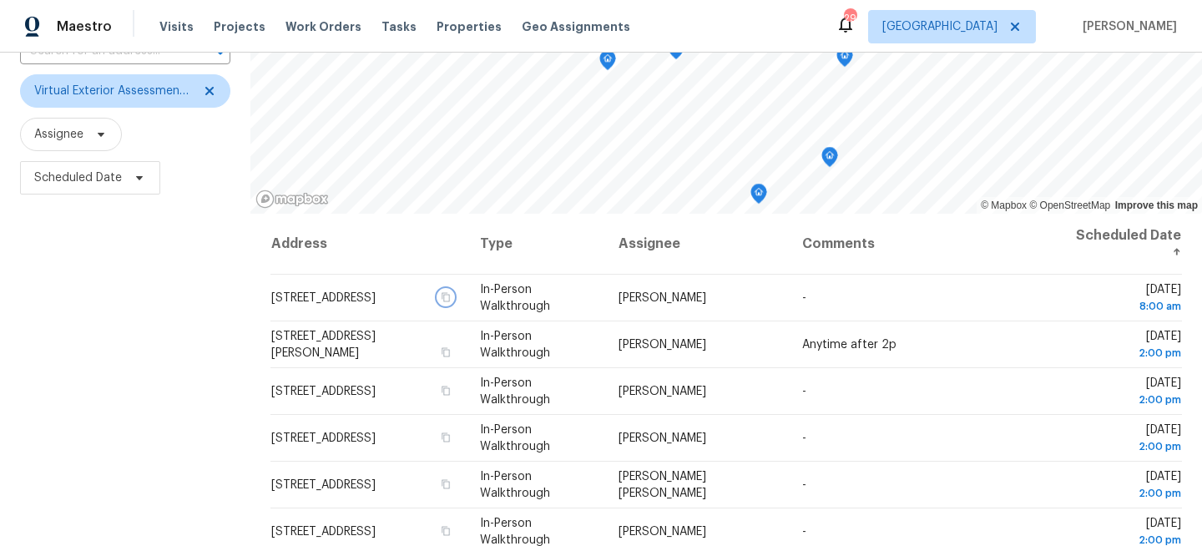
scroll to position [9, 0]
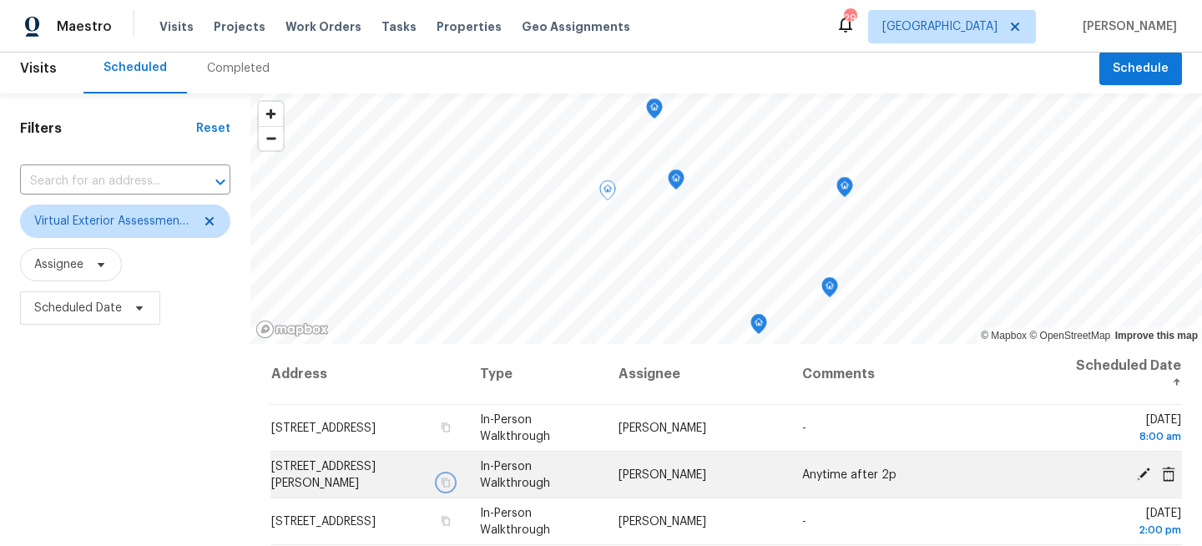
click at [451, 480] on icon "button" at bounding box center [446, 482] width 10 height 10
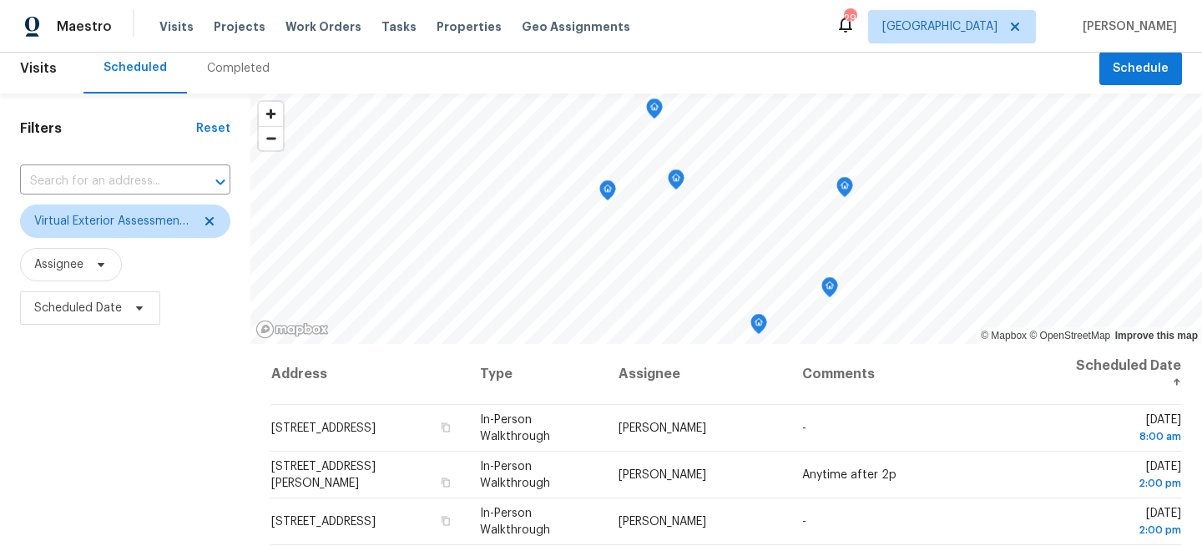
click at [135, 451] on div "Filters Reset ​ Virtual Exterior Assessment + 2 Assignee Scheduled Date" at bounding box center [125, 436] width 250 height 687
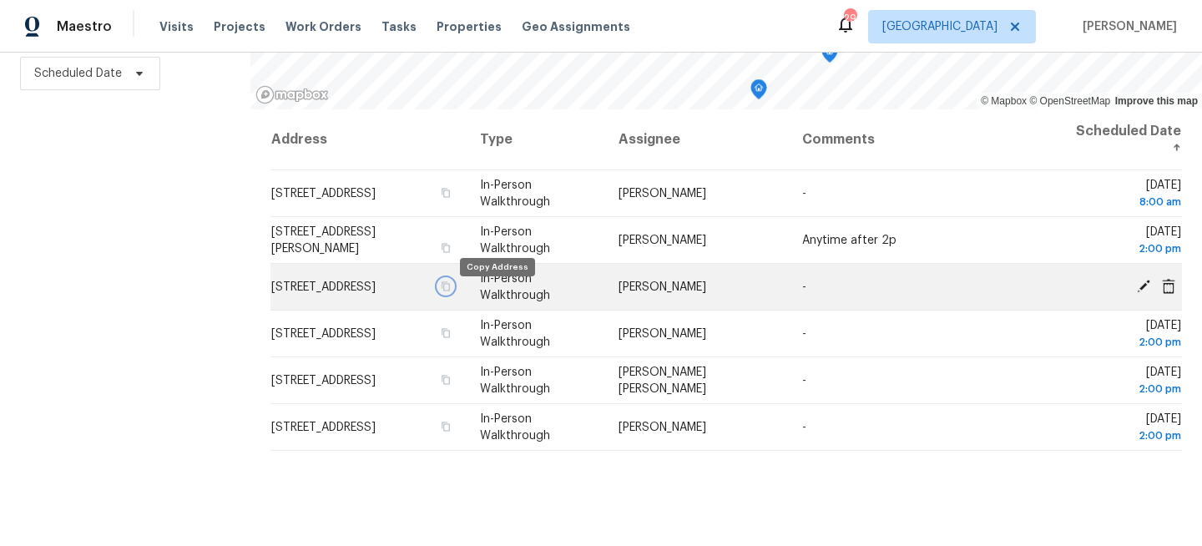
click at [451, 291] on icon "button" at bounding box center [446, 286] width 10 height 10
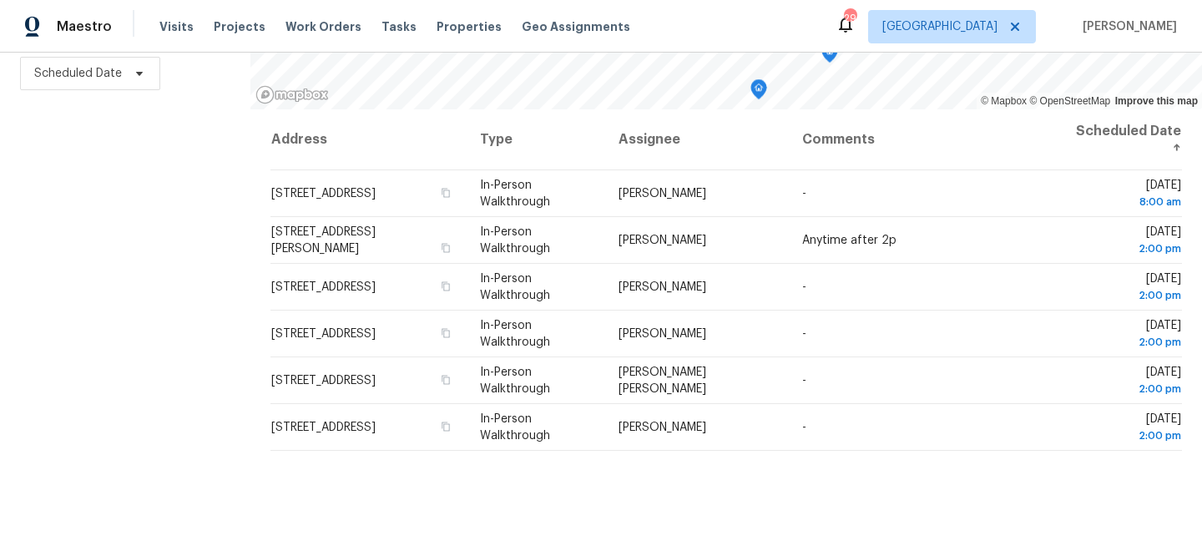
click at [121, 217] on div "Filters Reset ​ Virtual Exterior Assessment + 2 Assignee Scheduled Date" at bounding box center [125, 202] width 250 height 687
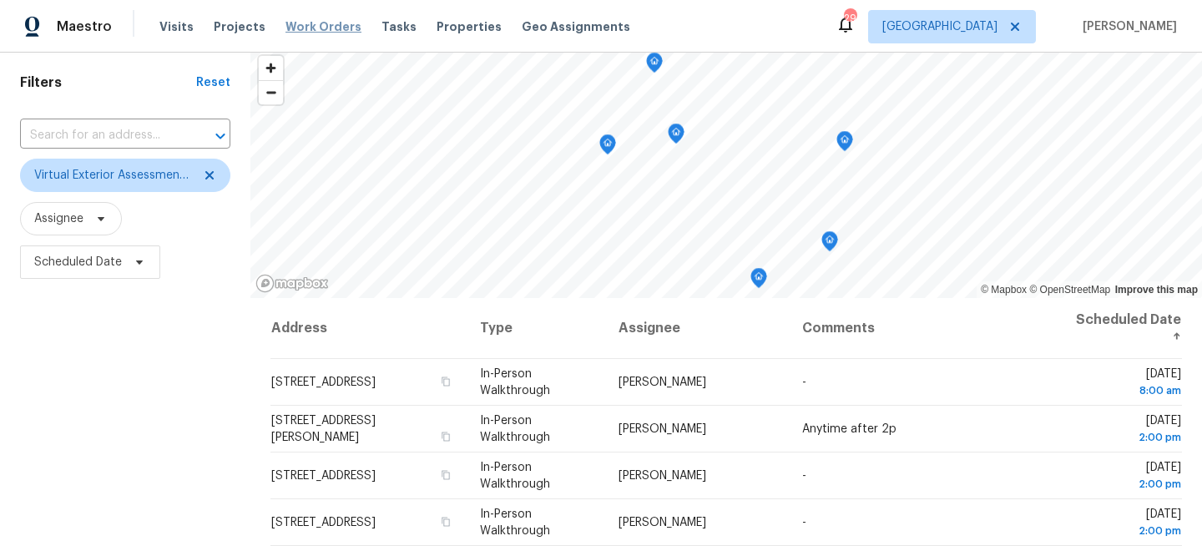
scroll to position [37, 0]
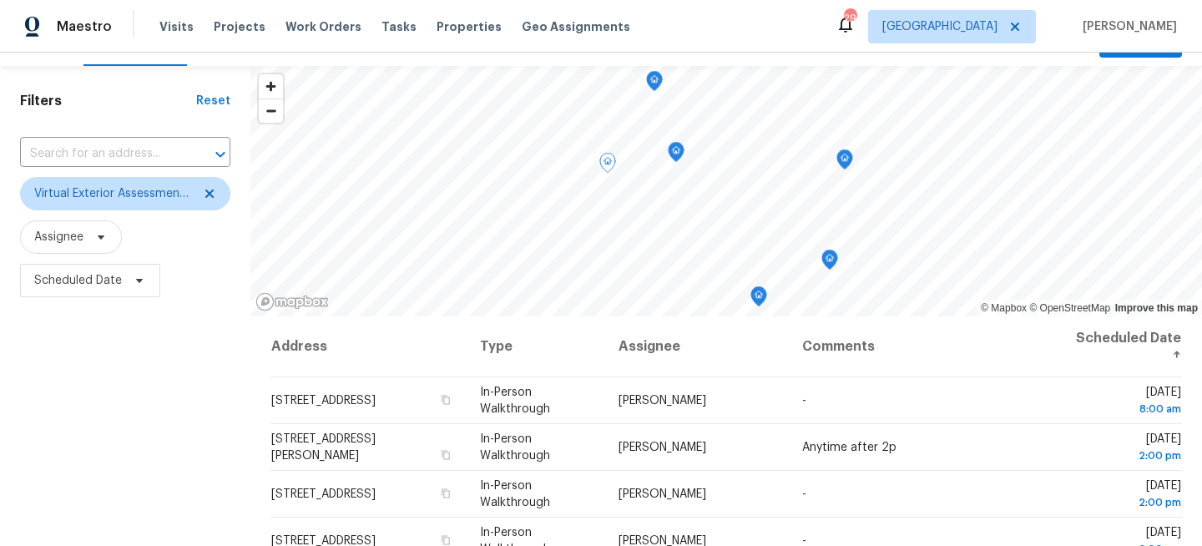
click at [88, 451] on div "Filters Reset ​ Virtual Exterior Assessment + 2 Assignee Scheduled Date" at bounding box center [125, 409] width 250 height 687
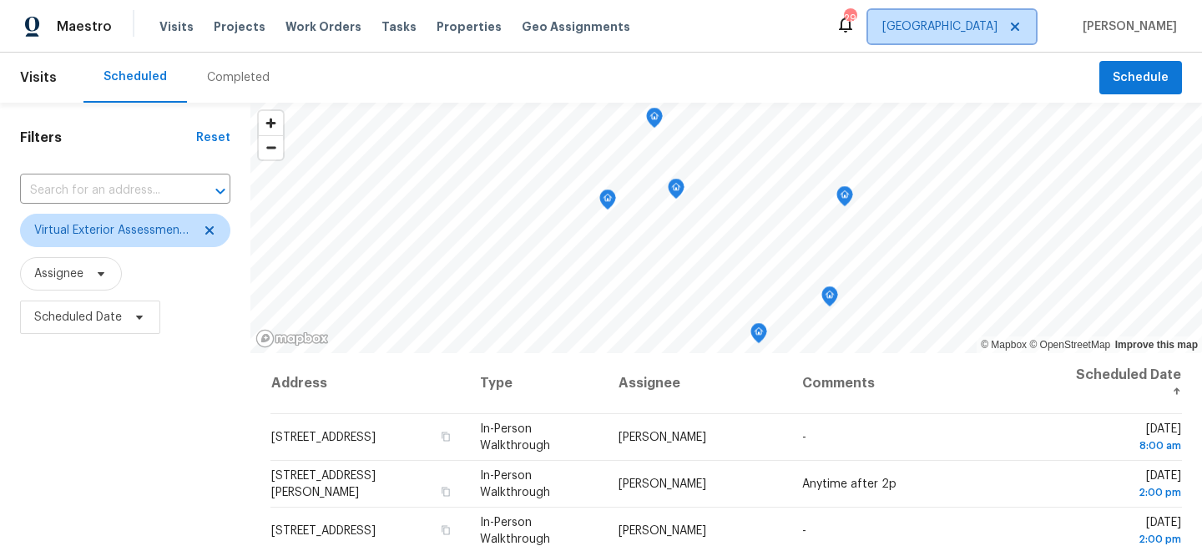
click at [991, 26] on span "[GEOGRAPHIC_DATA]" at bounding box center [939, 26] width 115 height 17
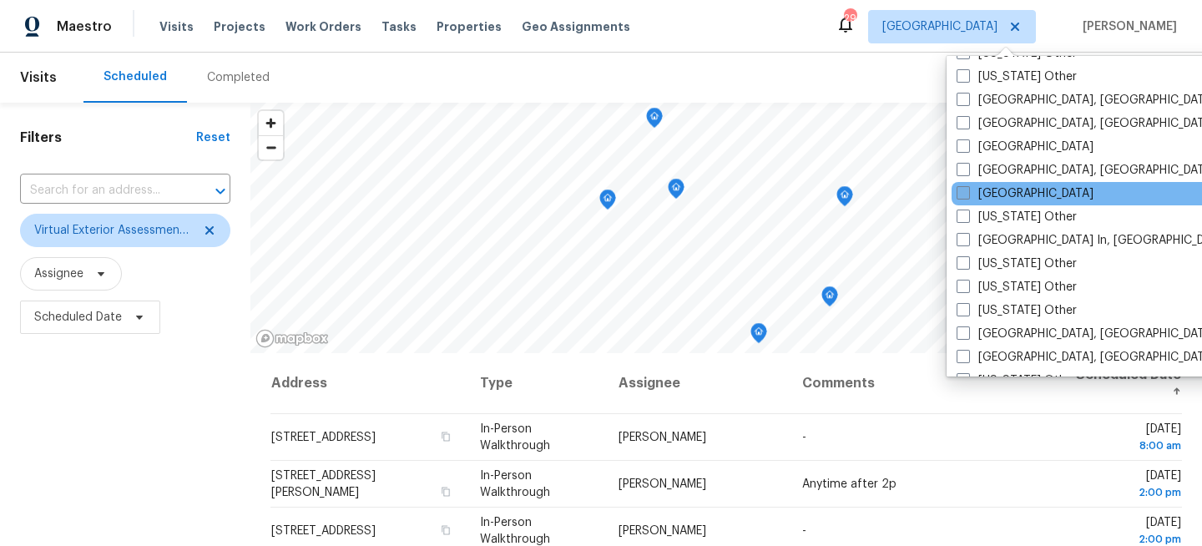
scroll to position [1106, 0]
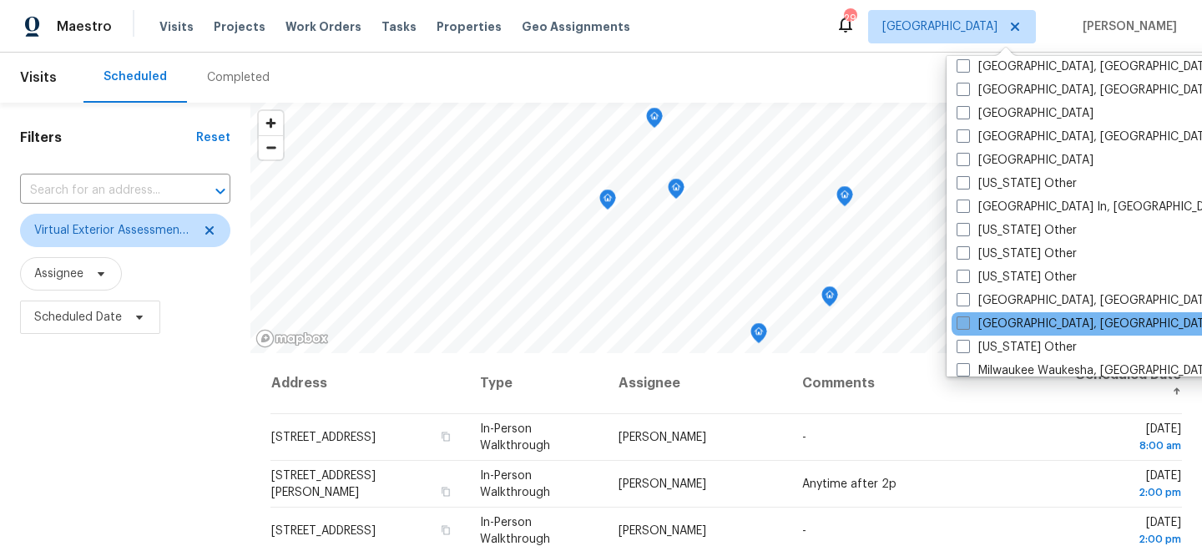
click at [968, 323] on span at bounding box center [962, 322] width 13 height 13
click at [967, 323] on input "[GEOGRAPHIC_DATA], [GEOGRAPHIC_DATA]" at bounding box center [961, 320] width 11 height 11
checkbox input "true"
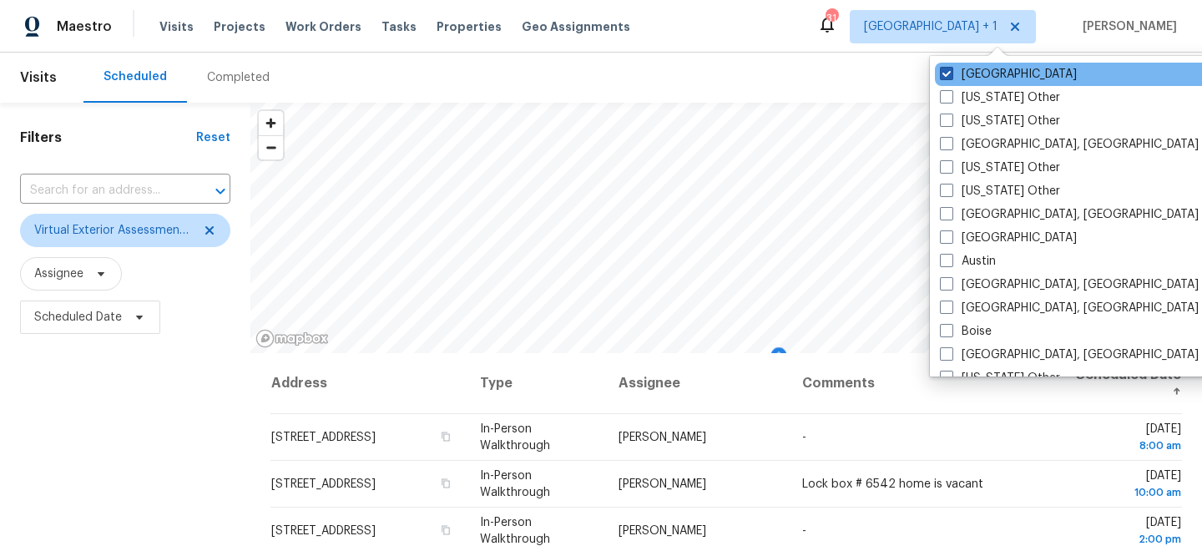
click at [983, 75] on label "[GEOGRAPHIC_DATA]" at bounding box center [1008, 74] width 137 height 17
click at [950, 75] on input "[GEOGRAPHIC_DATA]" at bounding box center [945, 71] width 11 height 11
checkbox input "false"
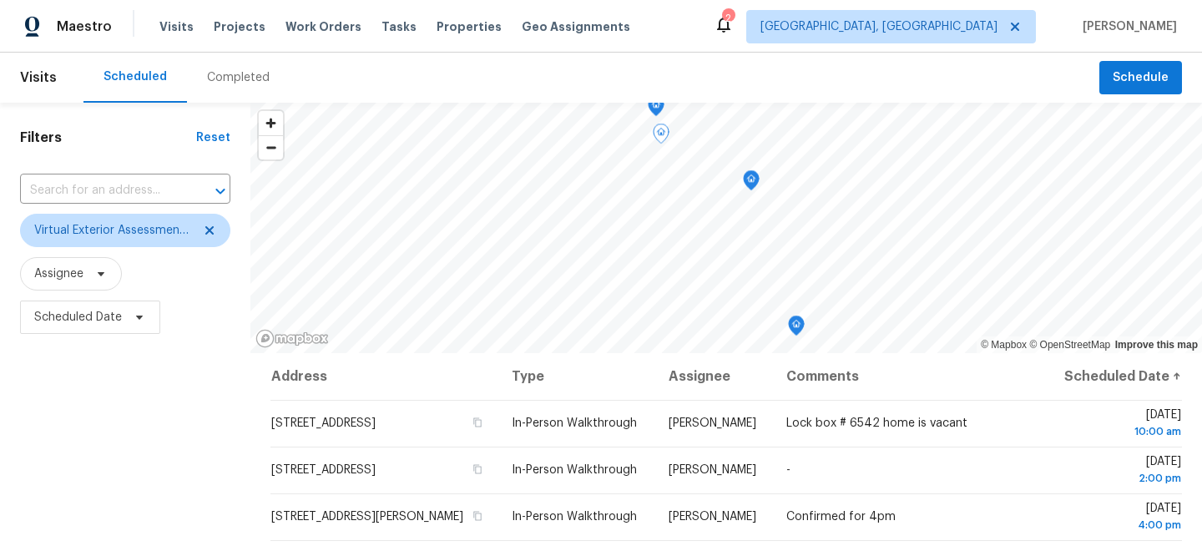
click at [144, 417] on div "Filters Reset ​ Virtual Exterior Assessment + 2 Assignee Scheduled Date" at bounding box center [125, 446] width 250 height 687
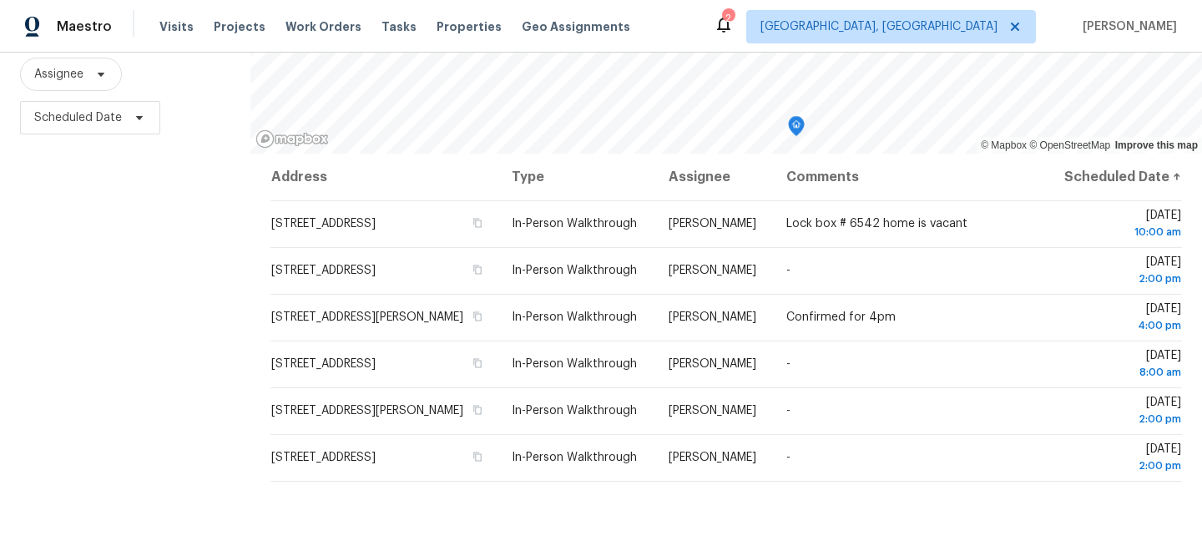
scroll to position [244, 0]
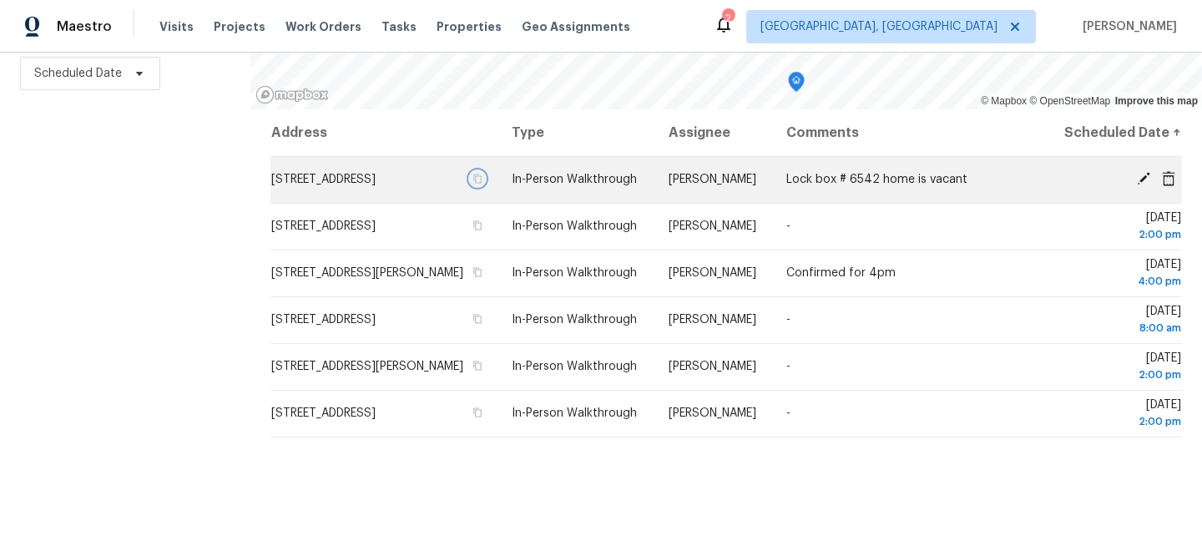
click at [482, 184] on icon "button" at bounding box center [478, 178] width 8 height 9
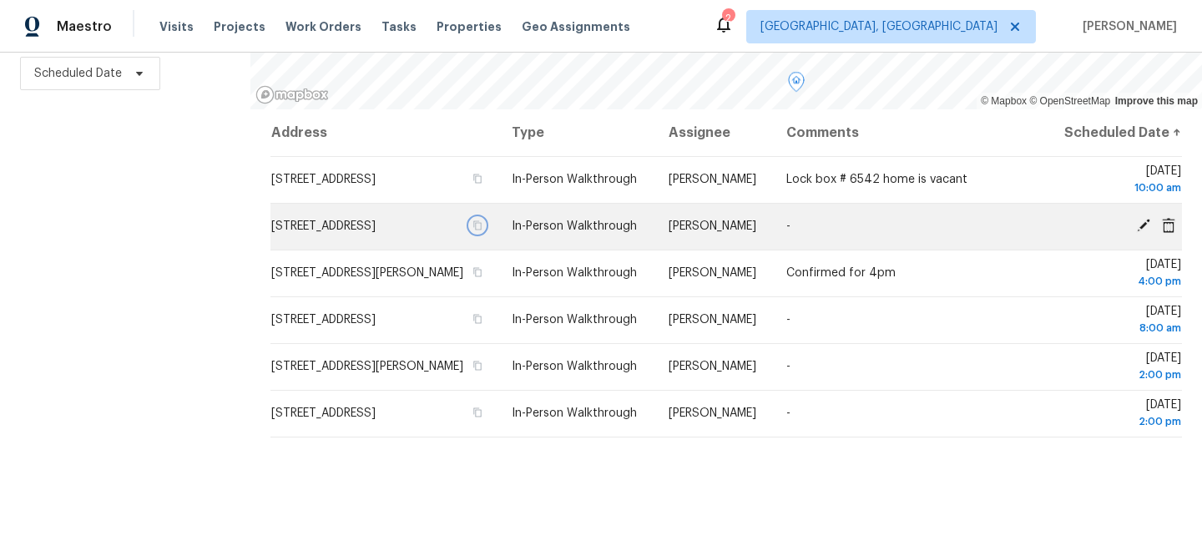
click at [482, 230] on icon "button" at bounding box center [478, 225] width 8 height 9
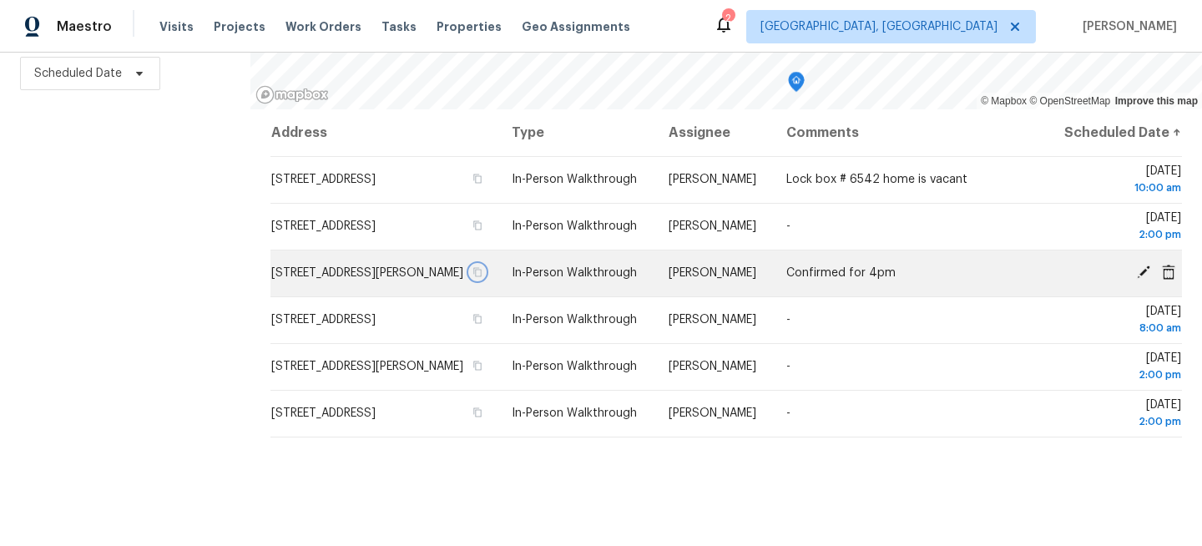
click at [482, 277] on icon "button" at bounding box center [478, 272] width 8 height 9
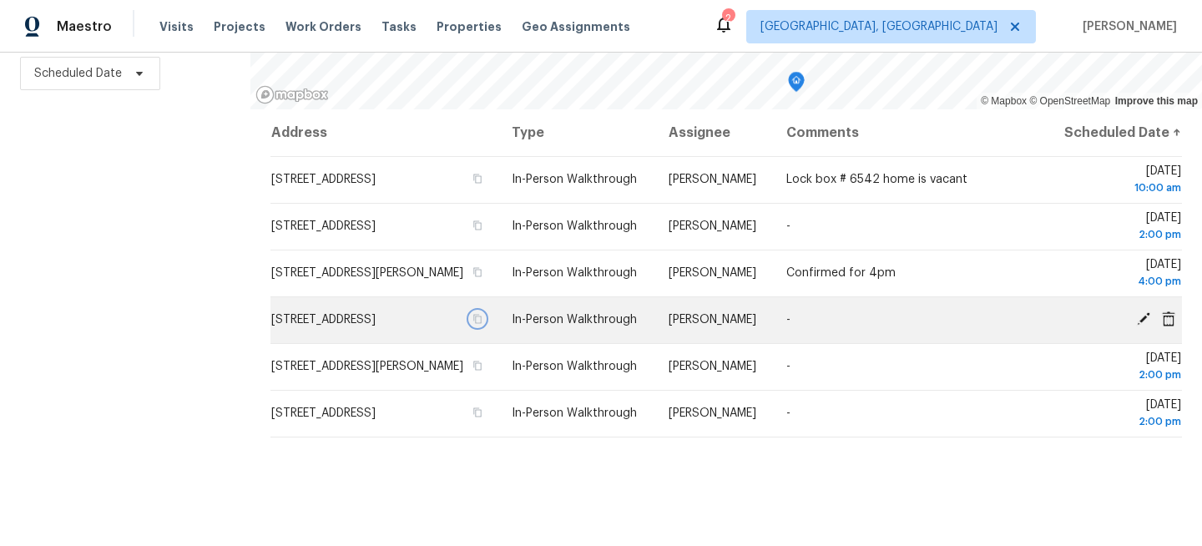
click at [482, 324] on icon "button" at bounding box center [478, 319] width 8 height 9
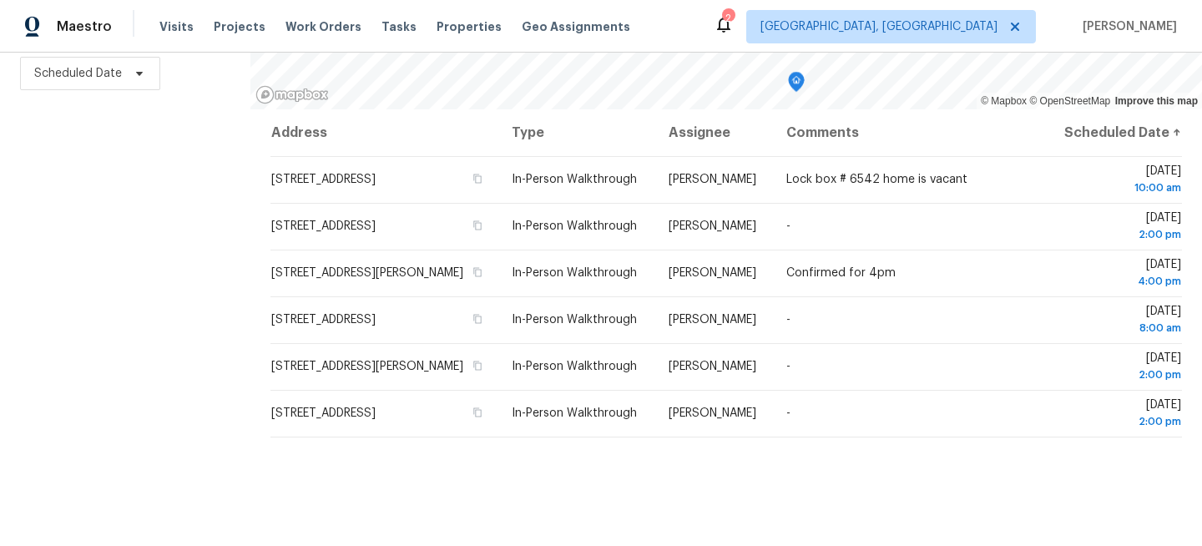
click at [144, 182] on div "Filters Reset ​ Virtual Exterior Assessment + 2 Assignee Scheduled Date" at bounding box center [125, 202] width 250 height 687
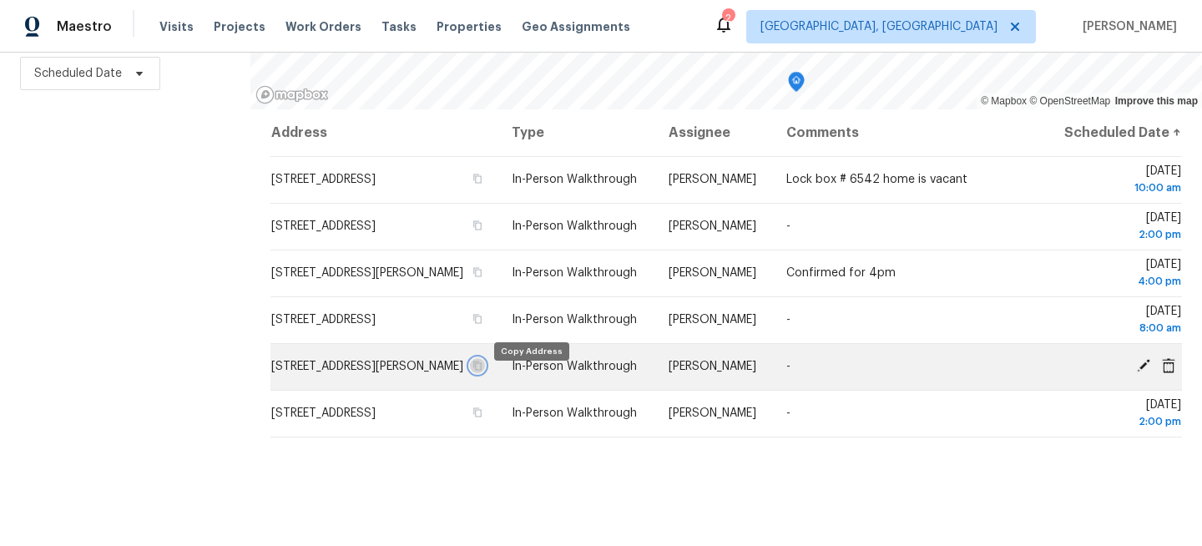
click at [482, 370] on icon "button" at bounding box center [478, 365] width 8 height 9
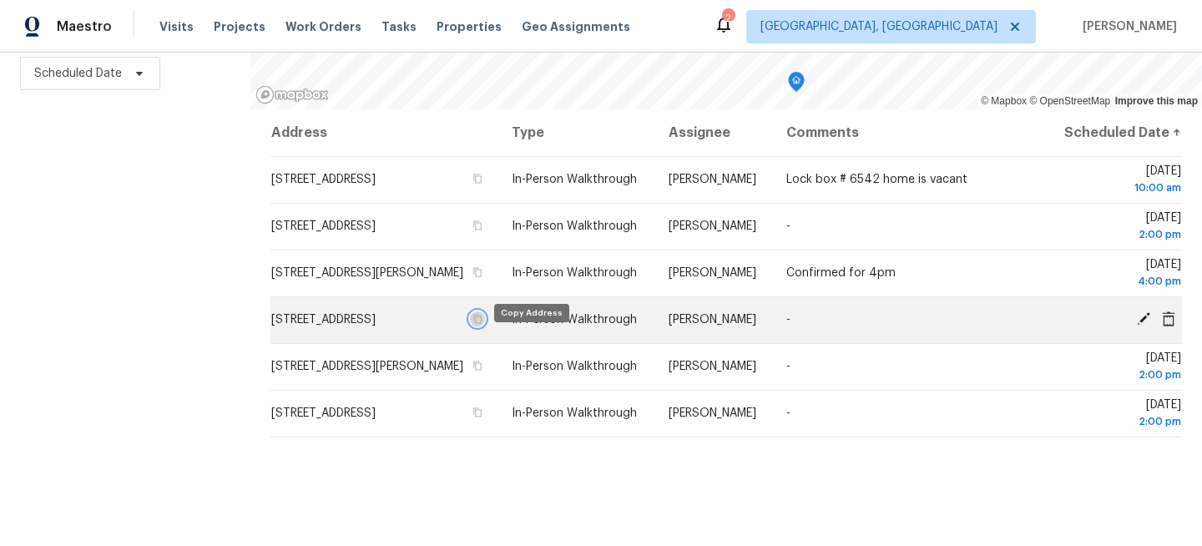
click at [482, 324] on icon "button" at bounding box center [478, 319] width 8 height 9
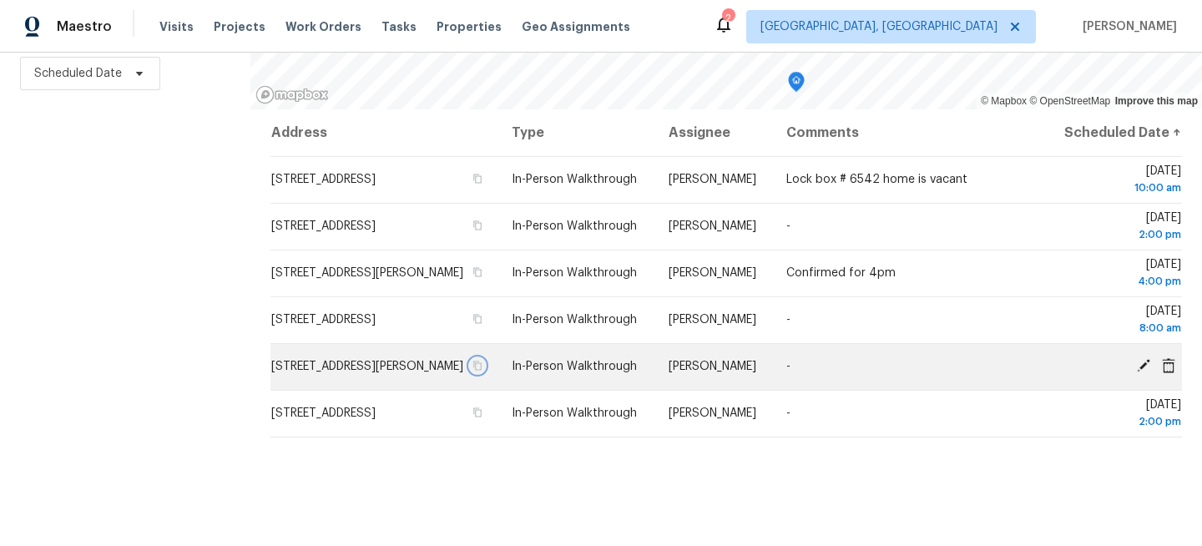
click at [482, 370] on icon "button" at bounding box center [477, 365] width 10 height 10
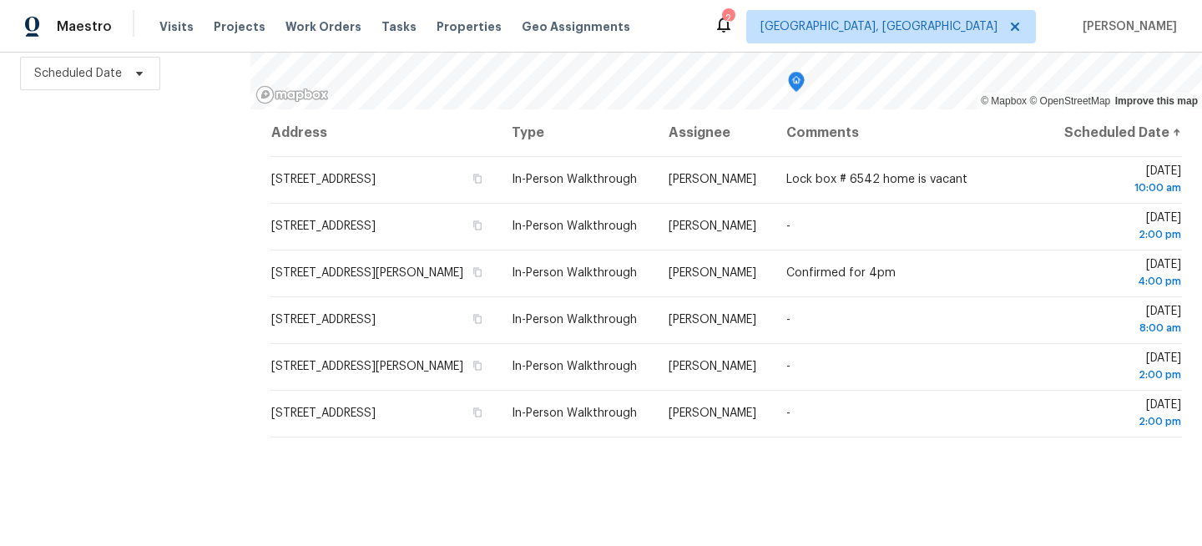
click at [117, 159] on div "Filters Reset ​ Virtual Exterior Assessment + 2 Assignee Scheduled Date" at bounding box center [125, 202] width 250 height 687
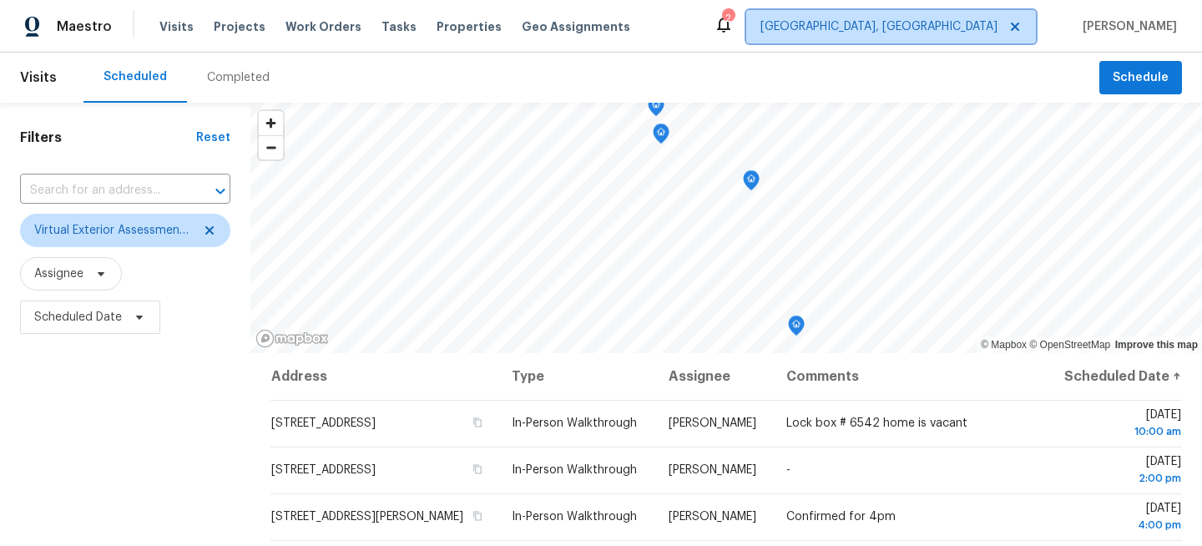
click at [990, 28] on span "[GEOGRAPHIC_DATA], [GEOGRAPHIC_DATA]" at bounding box center [878, 26] width 237 height 17
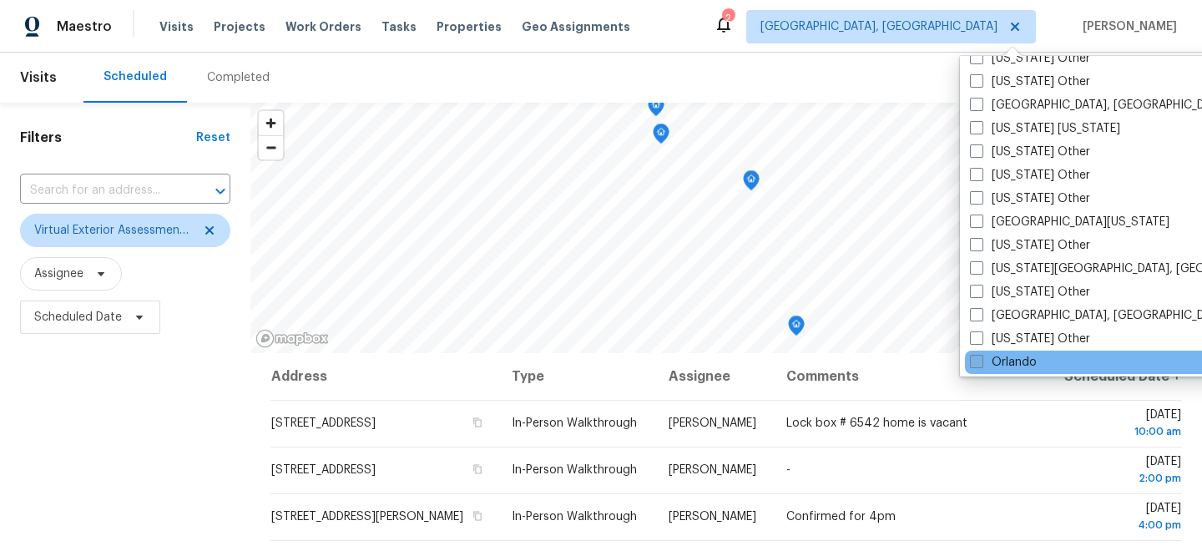
scroll to position [1650, 0]
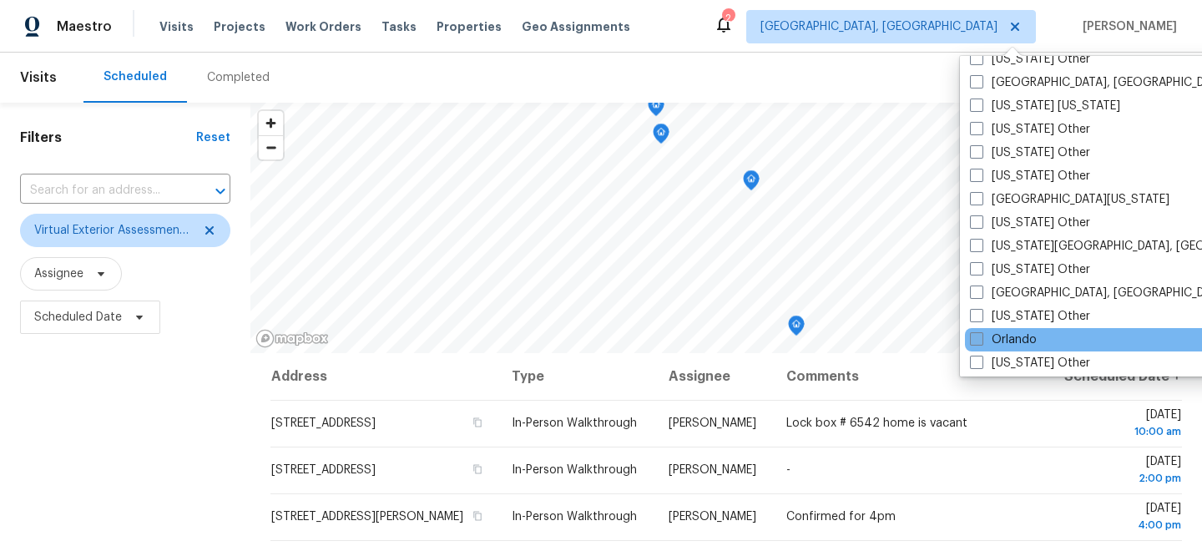
click at [978, 342] on span at bounding box center [976, 338] width 13 height 13
click at [978, 342] on input "Orlando" at bounding box center [975, 336] width 11 height 11
checkbox input "true"
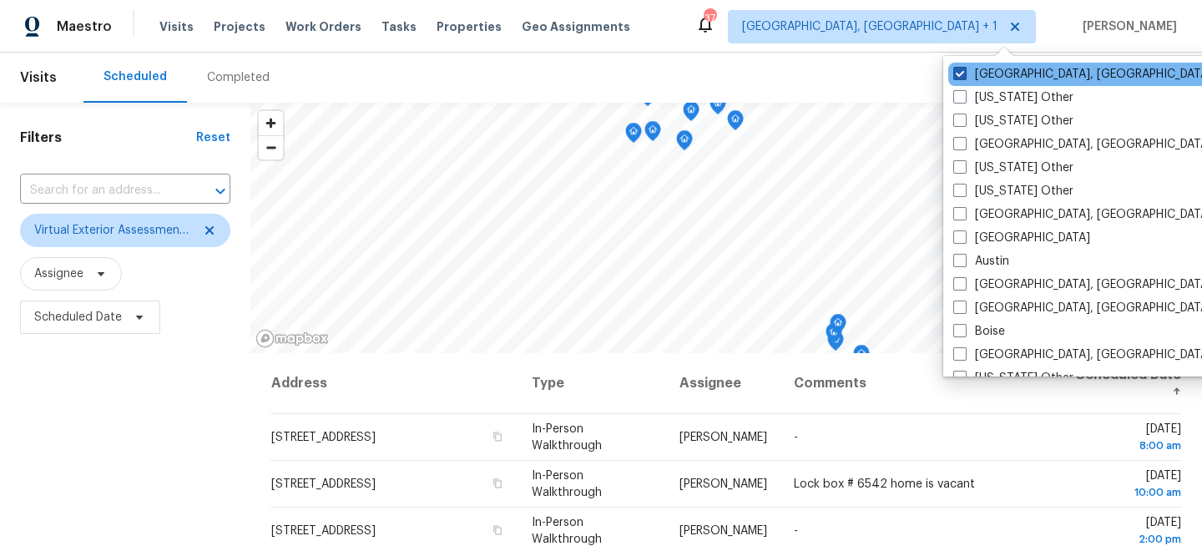
click at [979, 80] on label "[GEOGRAPHIC_DATA], [GEOGRAPHIC_DATA]" at bounding box center [1082, 74] width 259 height 17
click at [964, 77] on input "[GEOGRAPHIC_DATA], [GEOGRAPHIC_DATA]" at bounding box center [958, 71] width 11 height 11
checkbox input "false"
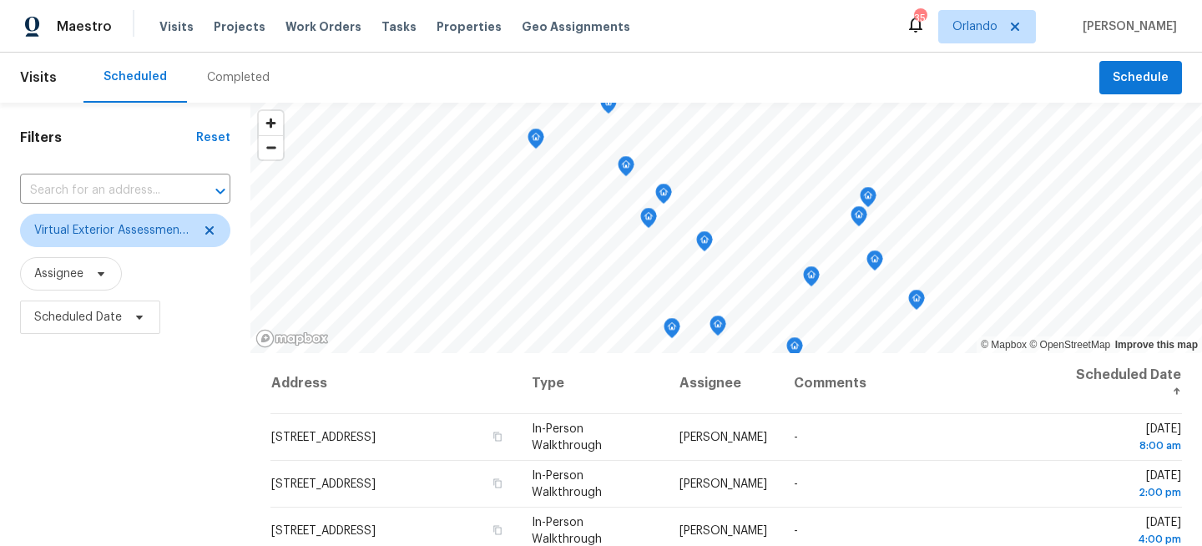
click at [140, 470] on div "Filters Reset ​ Virtual Exterior Assessment + 2 Assignee Scheduled Date" at bounding box center [125, 446] width 250 height 687
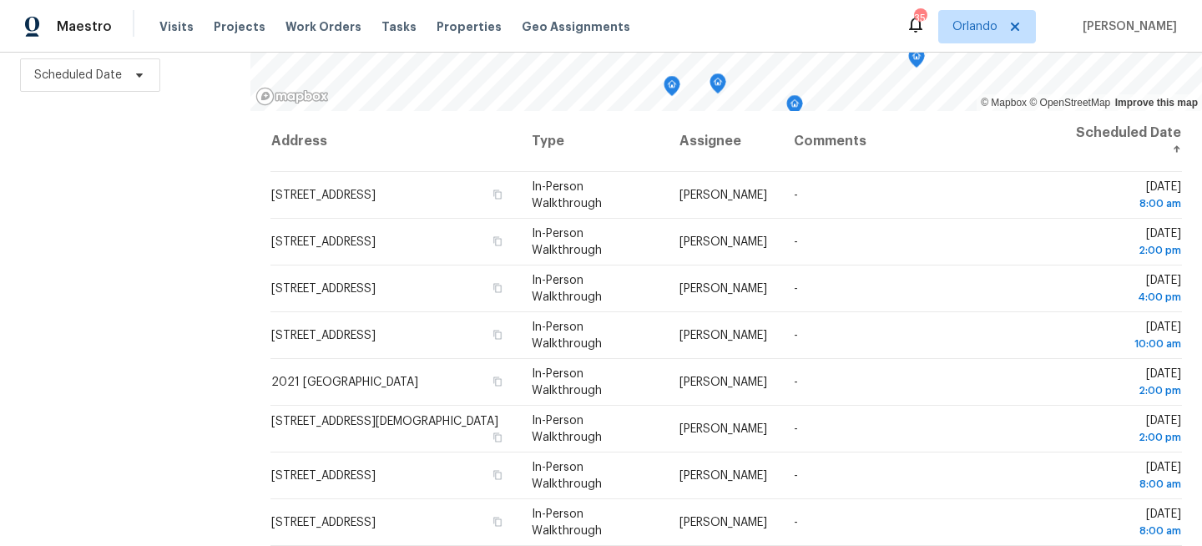
scroll to position [244, 0]
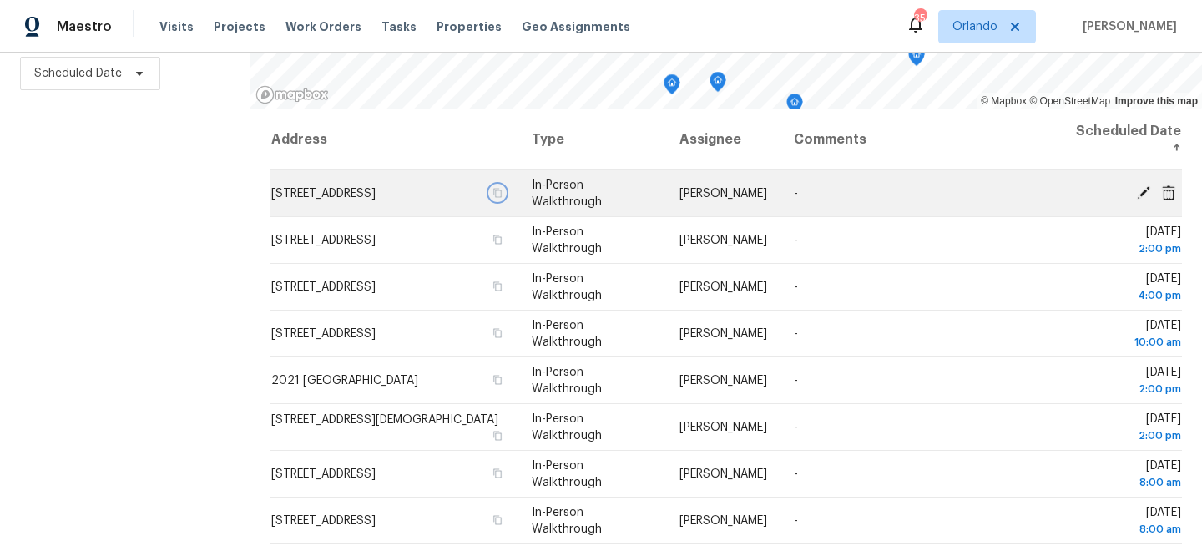
click at [502, 193] on icon "button" at bounding box center [497, 193] width 10 height 10
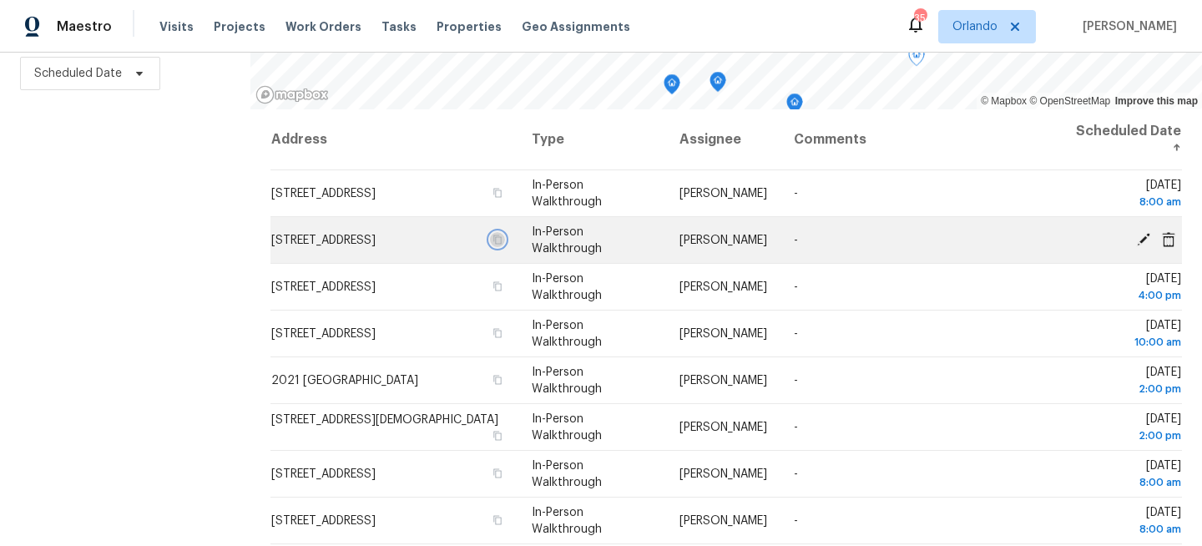
click at [502, 234] on icon "button" at bounding box center [497, 239] width 10 height 10
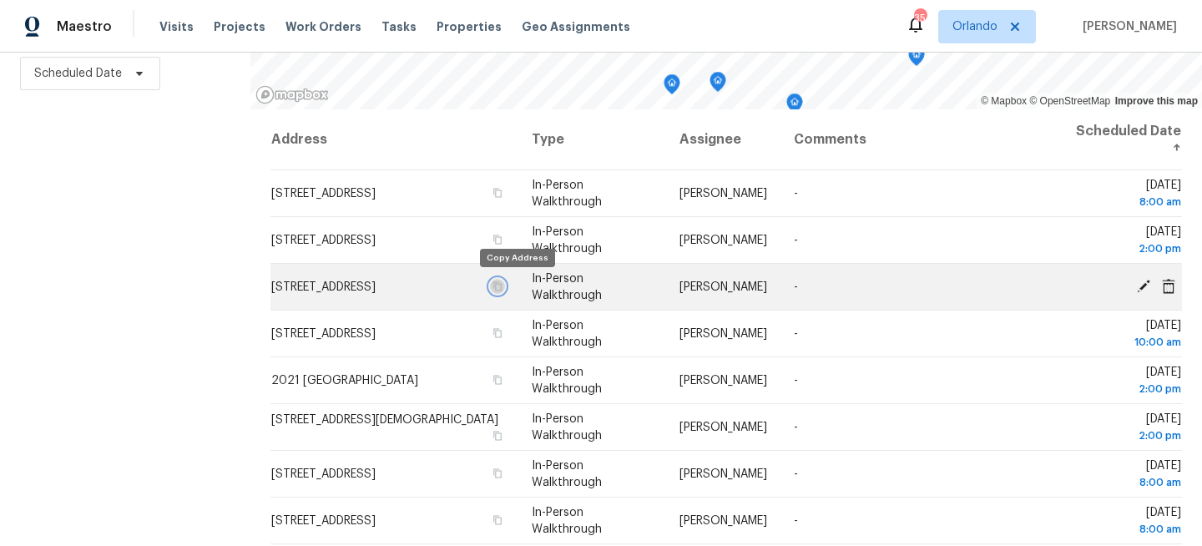
click at [501, 283] on icon "button" at bounding box center [497, 285] width 8 height 9
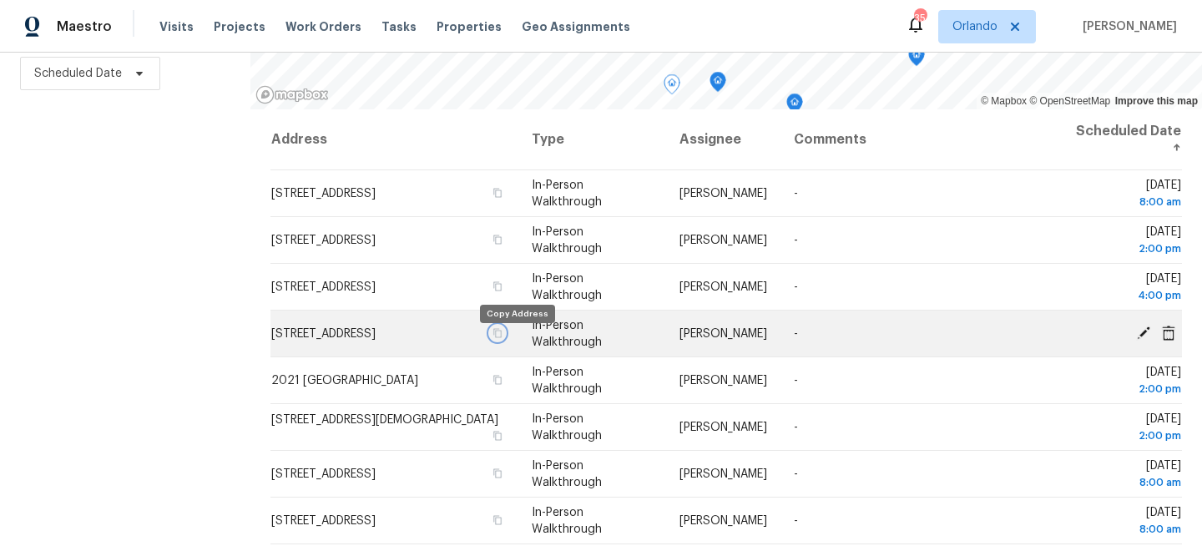
click at [501, 337] on icon "button" at bounding box center [497, 332] width 8 height 9
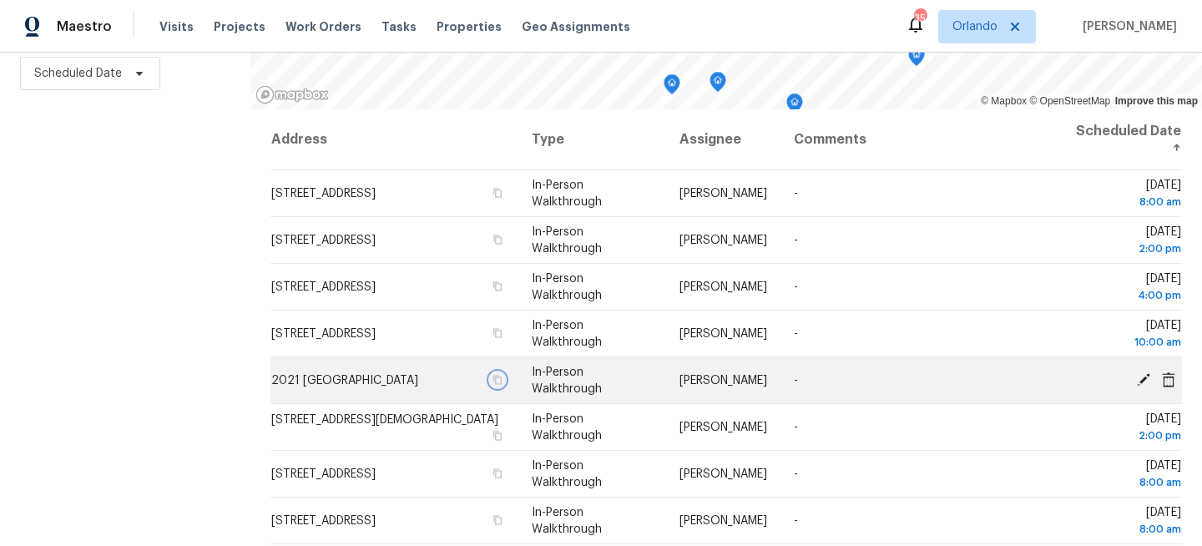
click at [502, 380] on icon "button" at bounding box center [497, 380] width 10 height 10
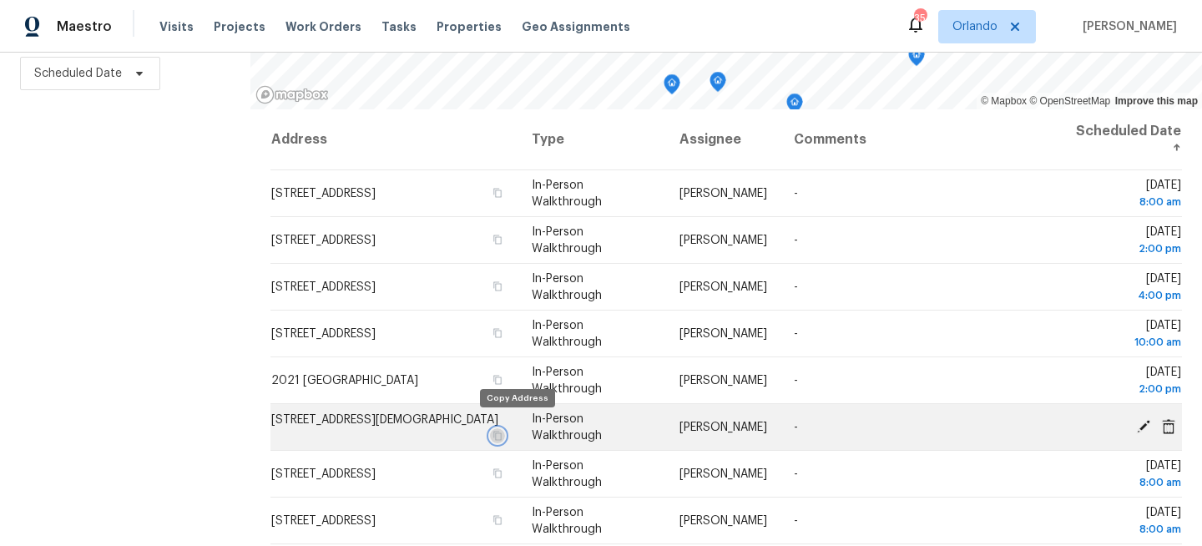
click at [502, 431] on icon "button" at bounding box center [497, 436] width 10 height 10
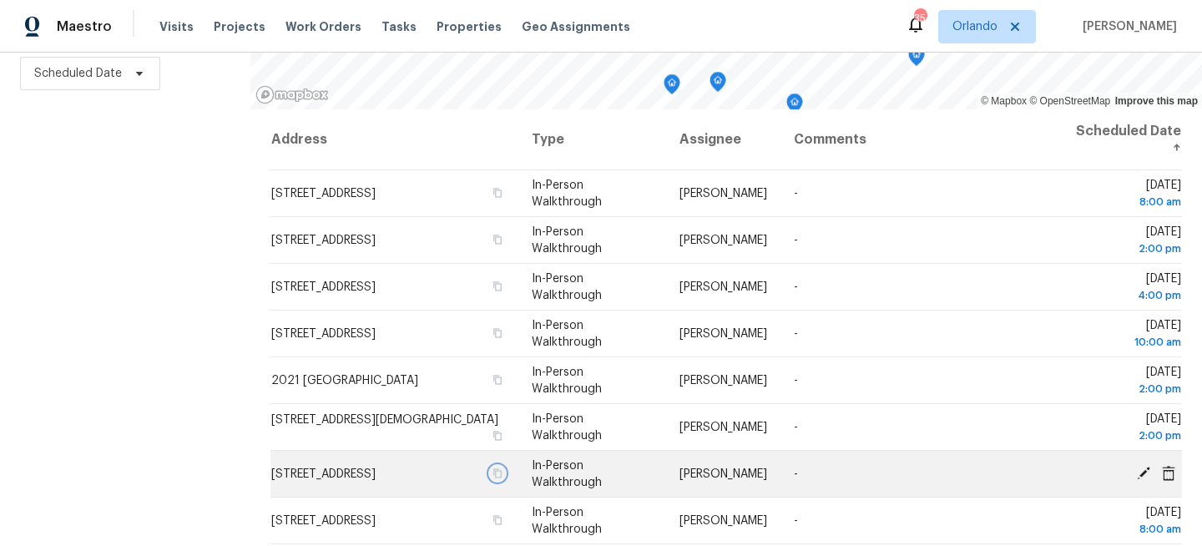
click at [502, 473] on icon "button" at bounding box center [497, 473] width 10 height 10
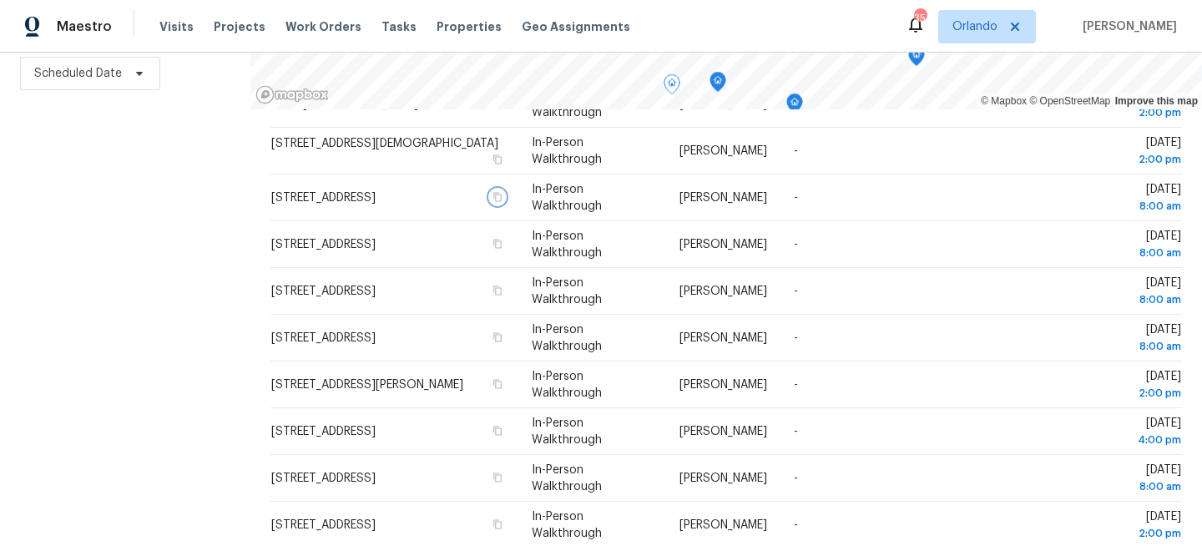
scroll to position [292, 0]
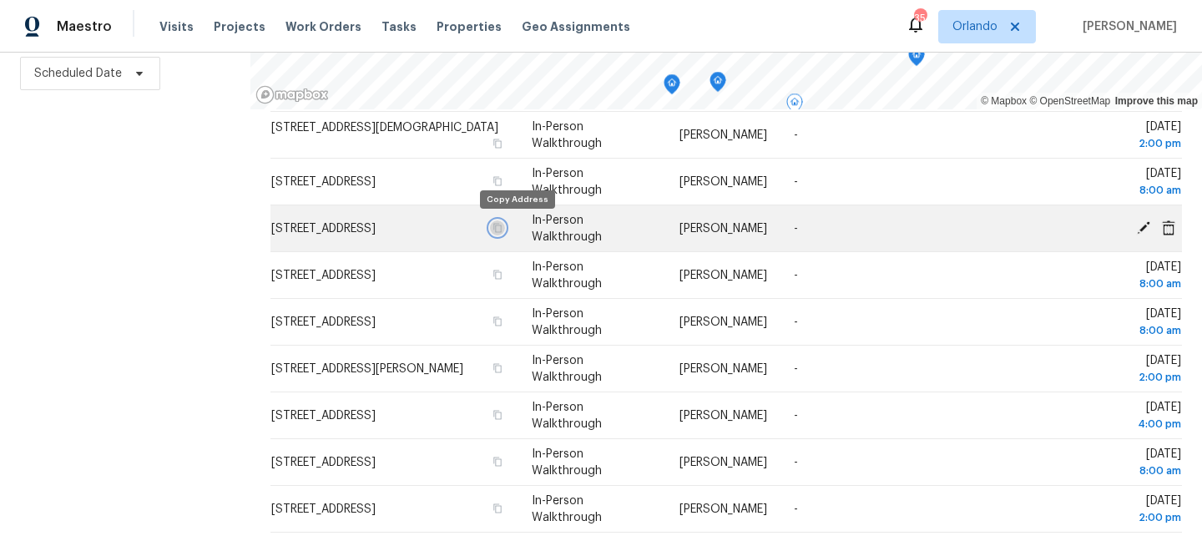
click at [502, 228] on icon "button" at bounding box center [497, 228] width 10 height 10
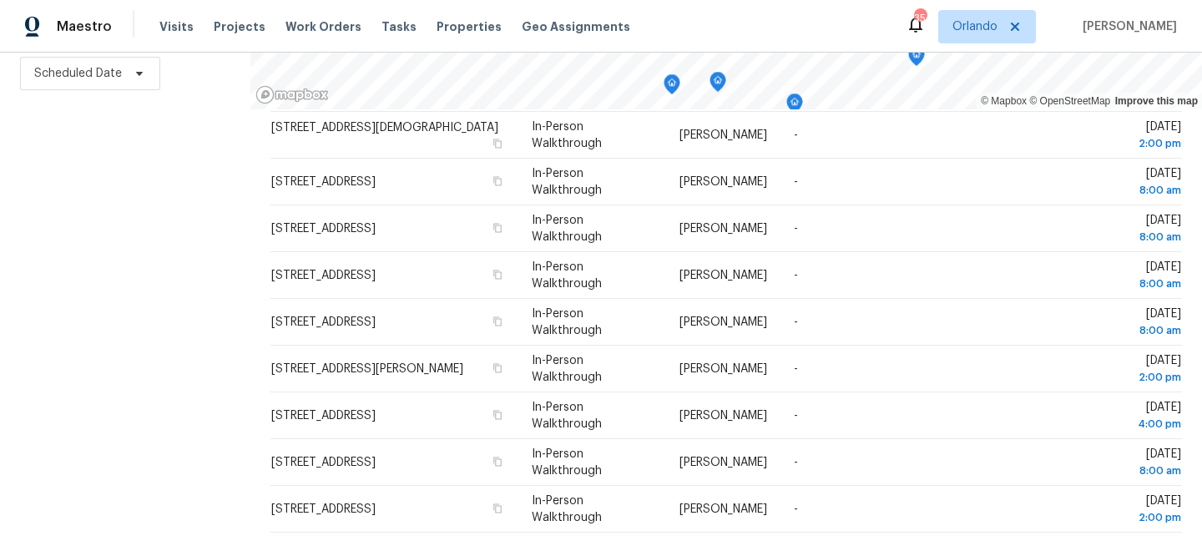
click at [186, 323] on div "Filters Reset ​ Virtual Exterior Assessment + 2 Assignee Scheduled Date" at bounding box center [125, 202] width 250 height 687
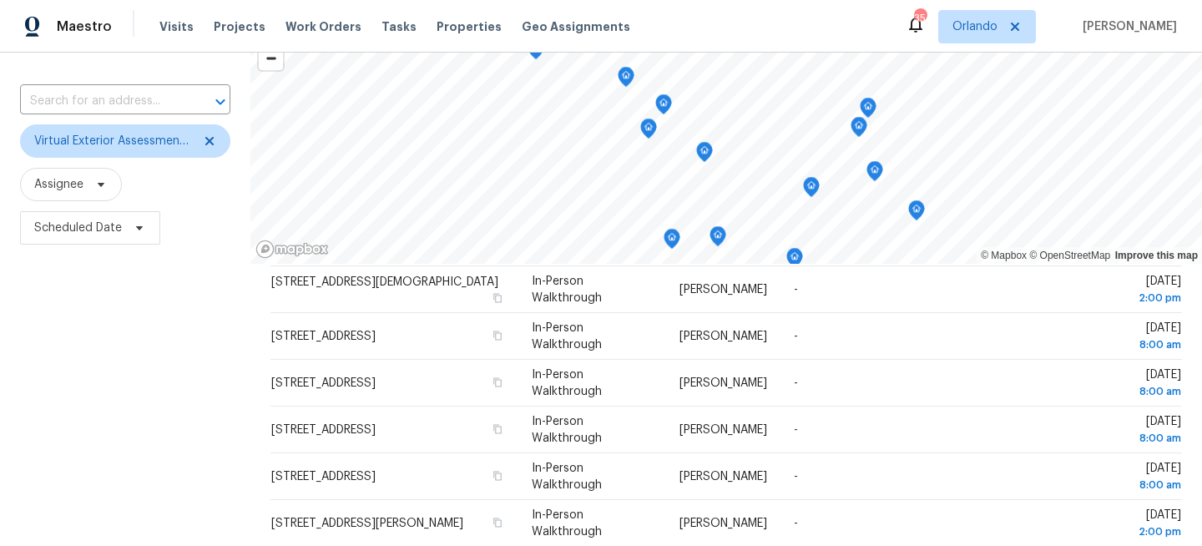
scroll to position [0, 0]
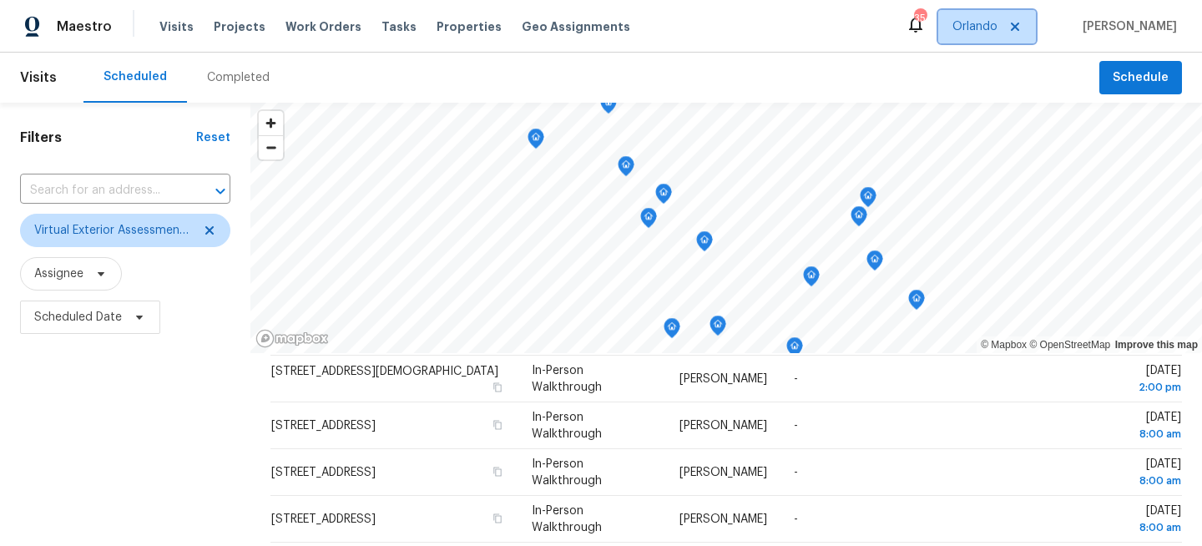
click at [989, 34] on span "Orlando" at bounding box center [974, 26] width 45 height 17
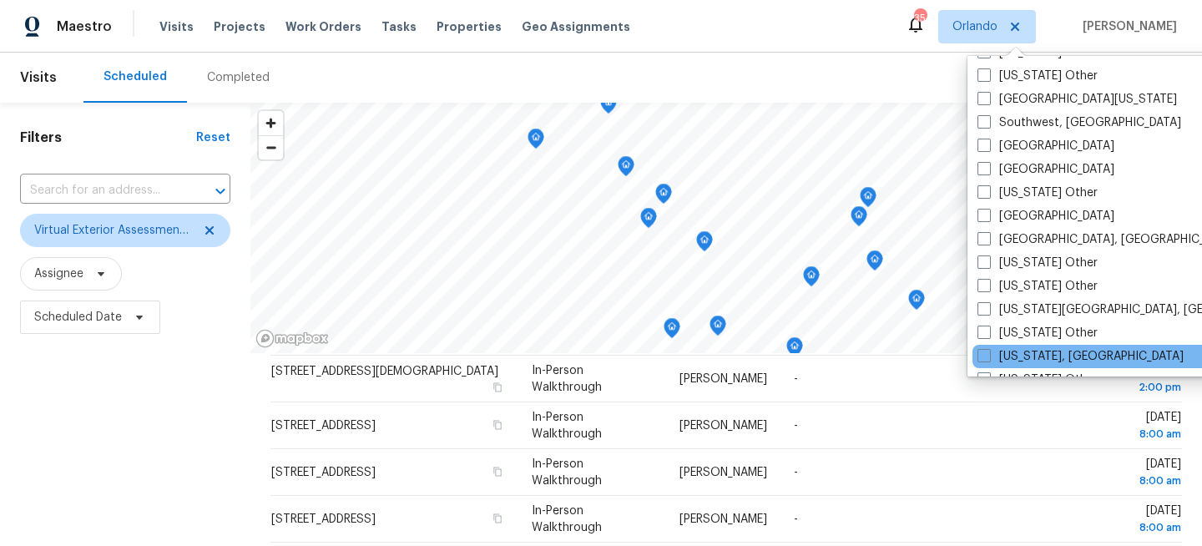
scroll to position [2363, 0]
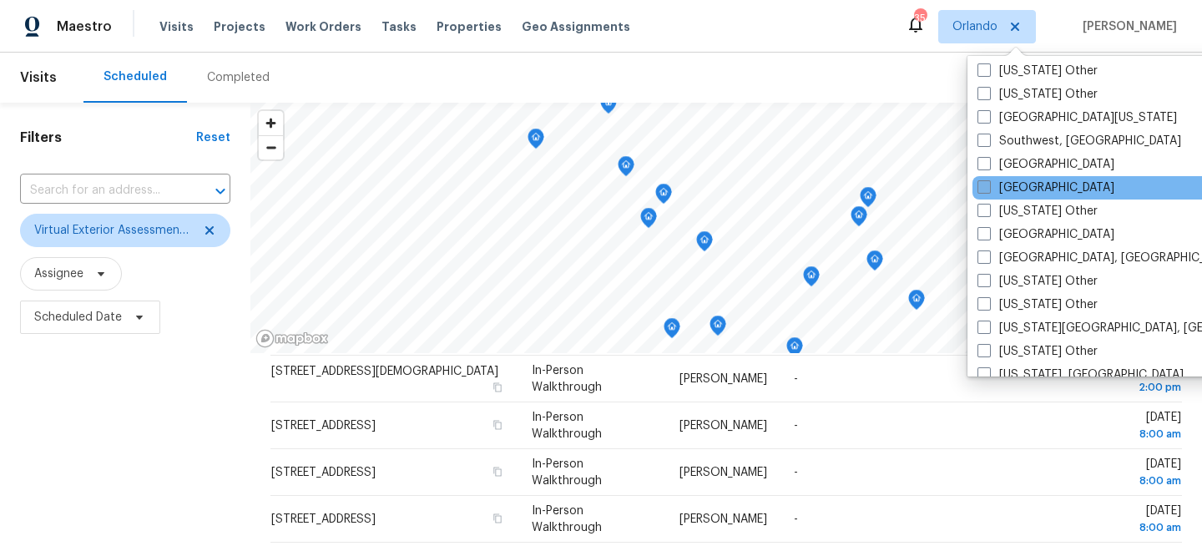
click at [1000, 189] on label "[GEOGRAPHIC_DATA]" at bounding box center [1045, 187] width 137 height 17
click at [988, 189] on input "[GEOGRAPHIC_DATA]" at bounding box center [982, 184] width 11 height 11
checkbox input "true"
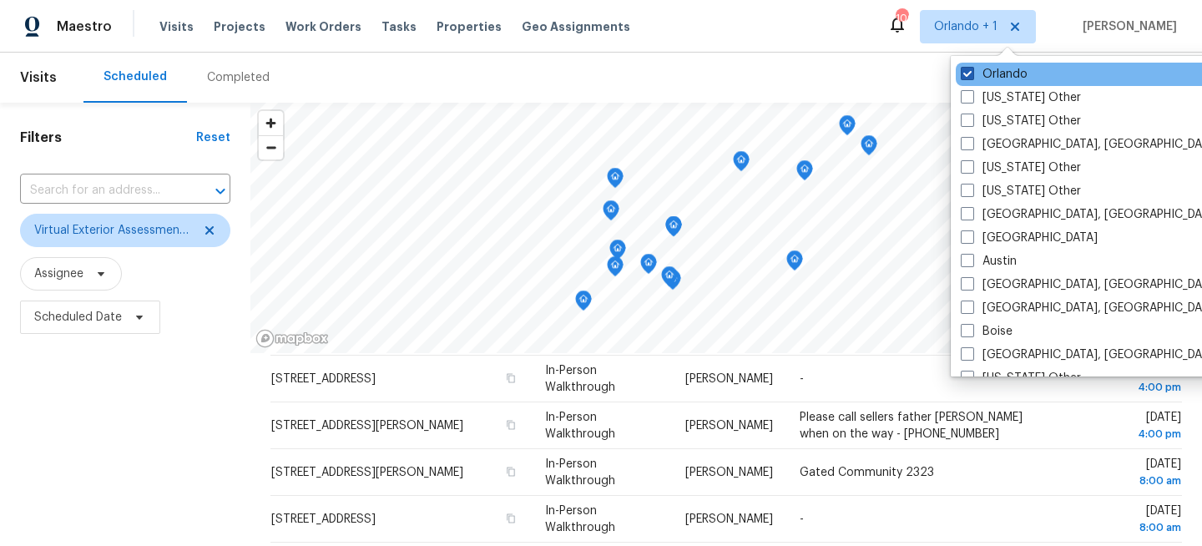
click at [999, 67] on label "Orlando" at bounding box center [993, 74] width 67 height 17
click at [971, 67] on input "Orlando" at bounding box center [965, 71] width 11 height 11
checkbox input "false"
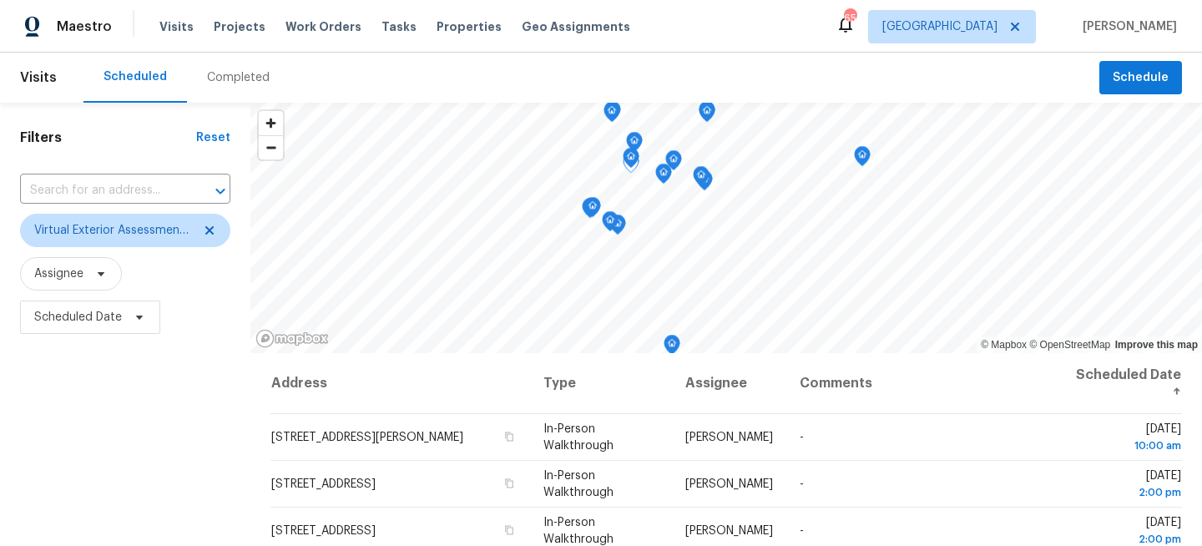
click at [174, 377] on div "Filters Reset ​ Virtual Exterior Assessment + 2 Assignee Scheduled Date" at bounding box center [125, 446] width 250 height 687
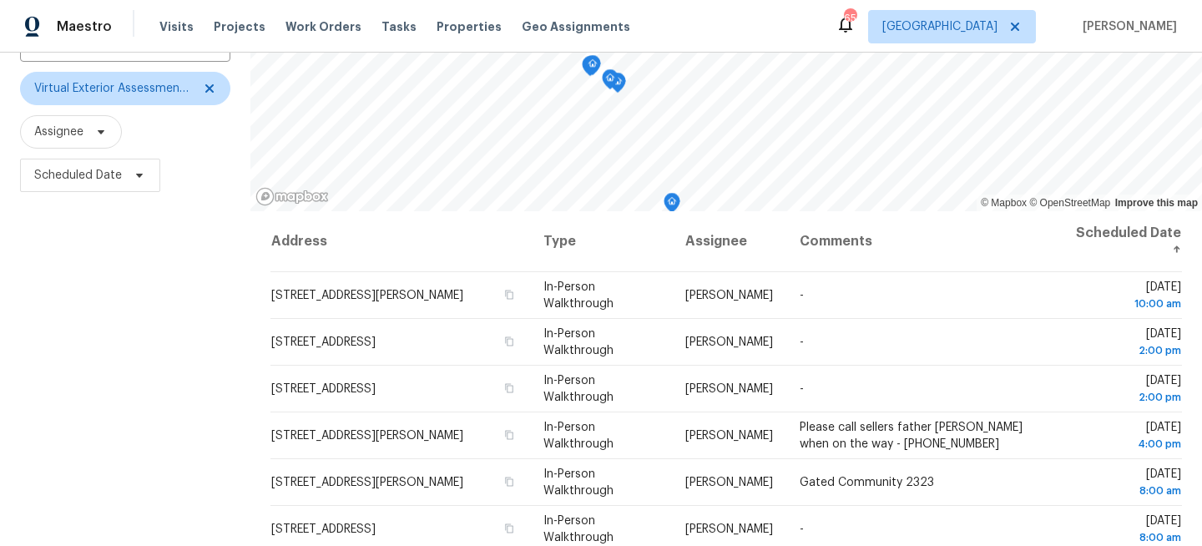
scroll to position [244, 0]
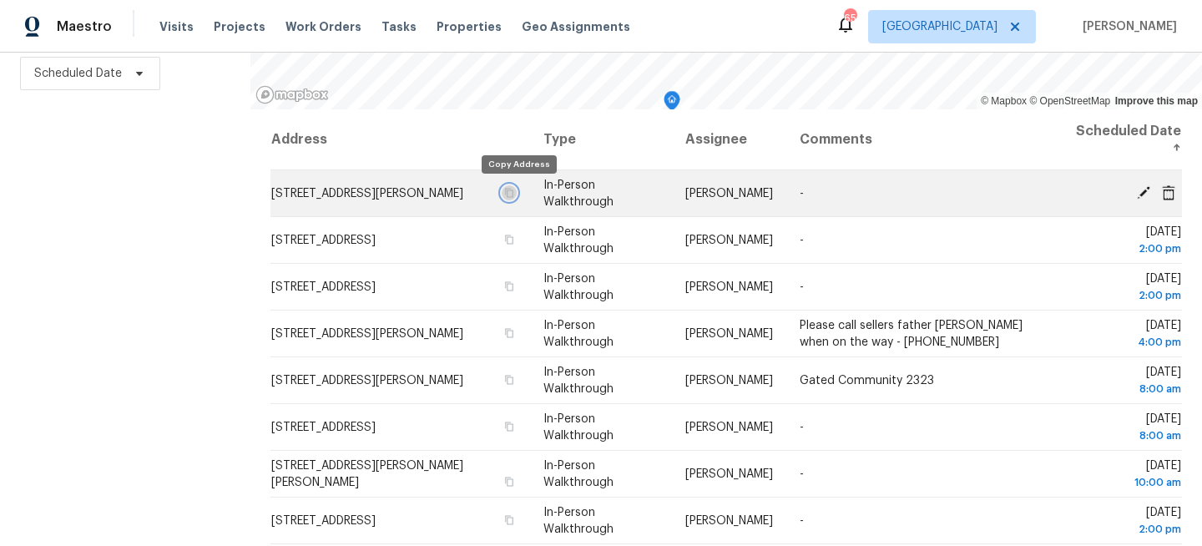
click at [514, 194] on icon "button" at bounding box center [509, 193] width 10 height 10
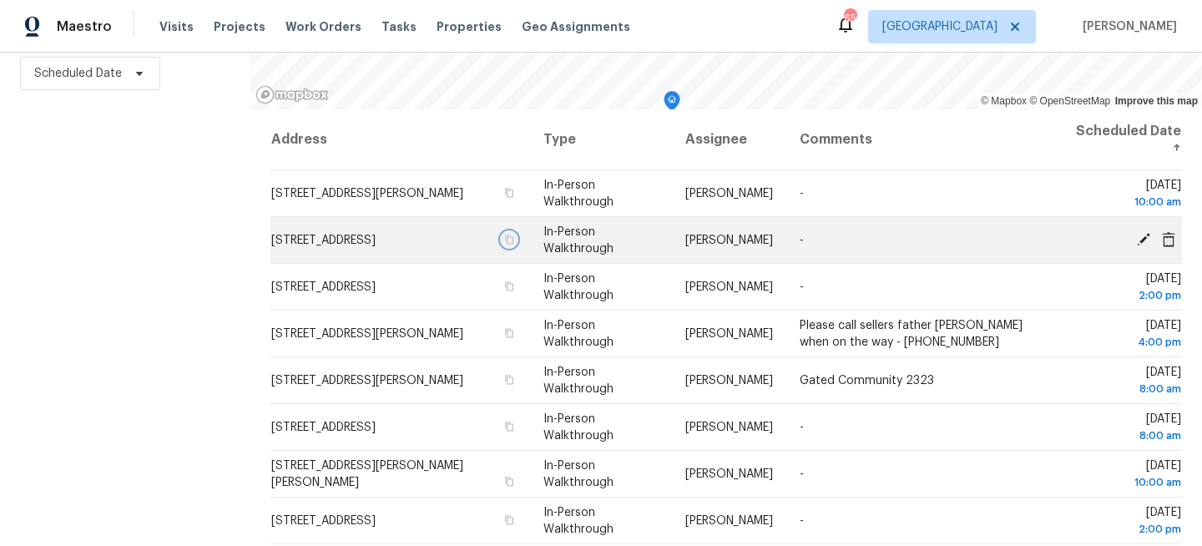
click at [514, 240] on icon "button" at bounding box center [509, 239] width 10 height 10
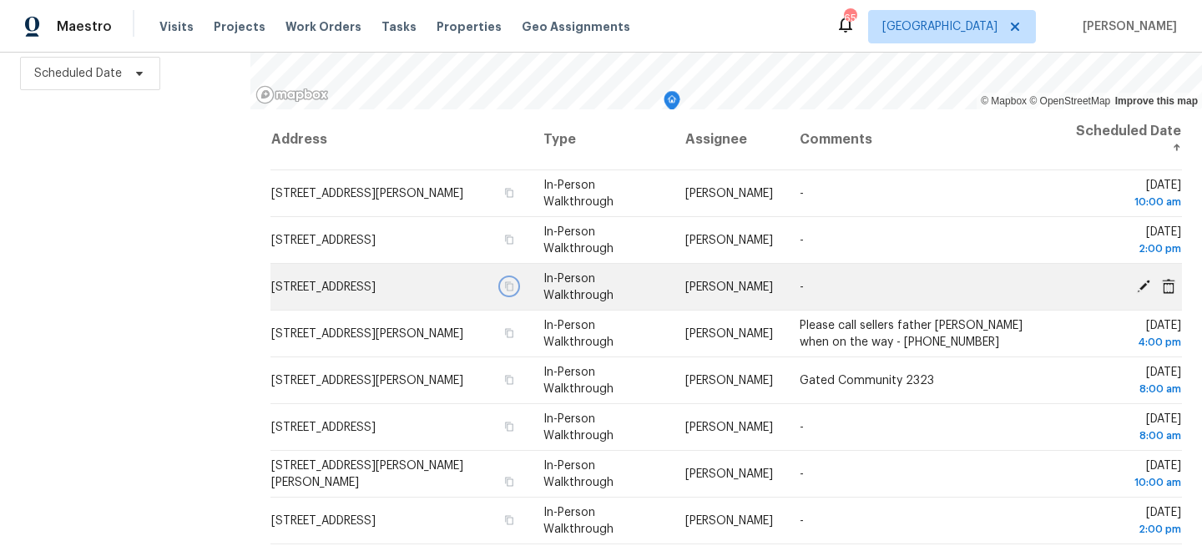
click at [512, 281] on icon "button" at bounding box center [509, 286] width 10 height 10
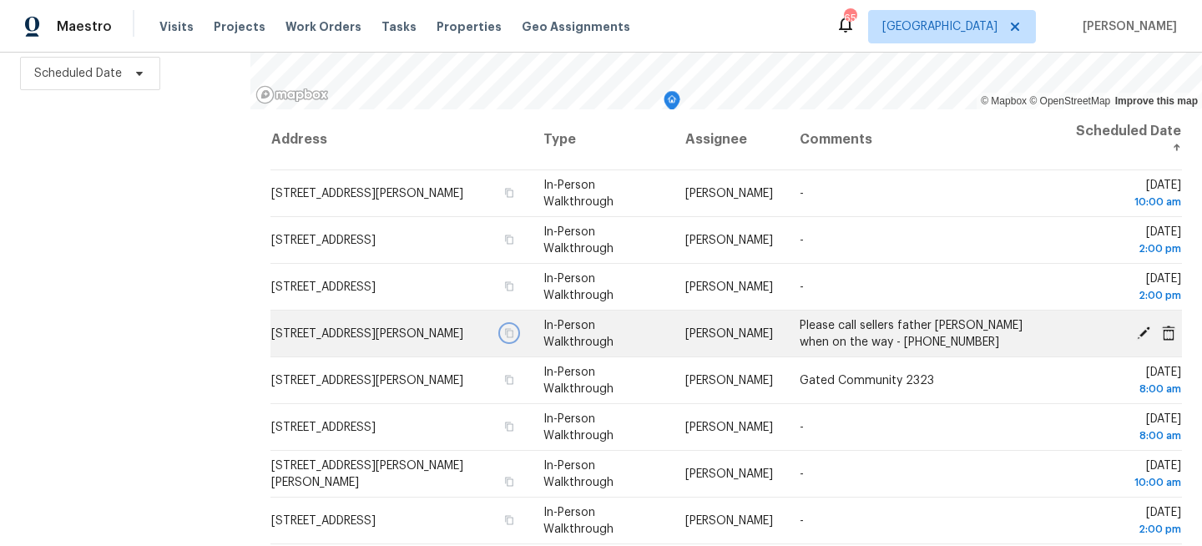
click at [513, 330] on icon "button" at bounding box center [509, 332] width 8 height 9
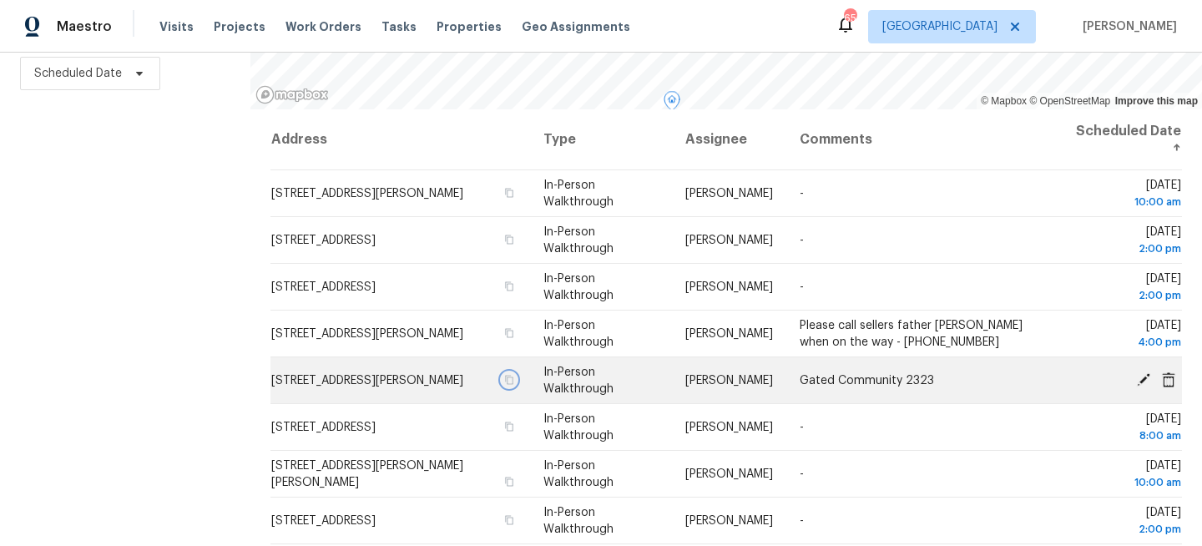
click at [513, 384] on icon "button" at bounding box center [509, 379] width 8 height 9
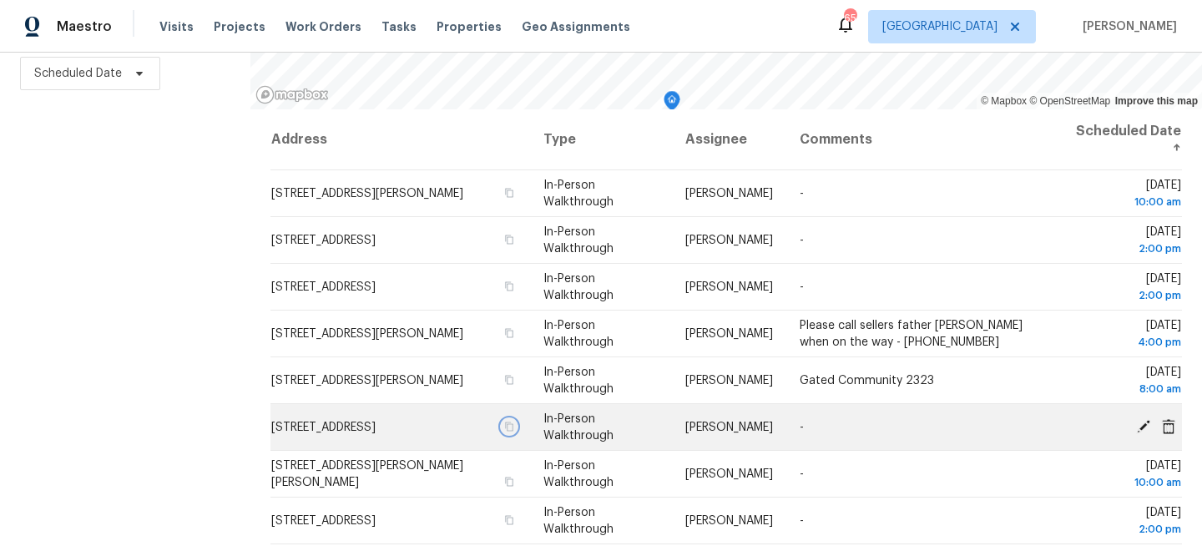
click at [514, 427] on icon "button" at bounding box center [509, 426] width 10 height 10
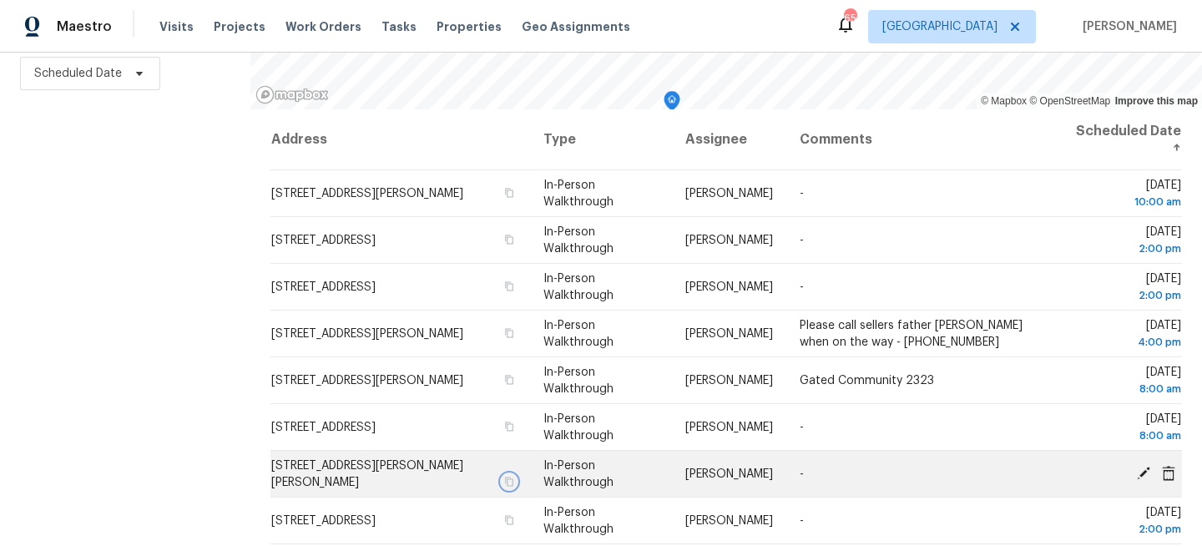
click at [514, 476] on icon "button" at bounding box center [509, 481] width 10 height 10
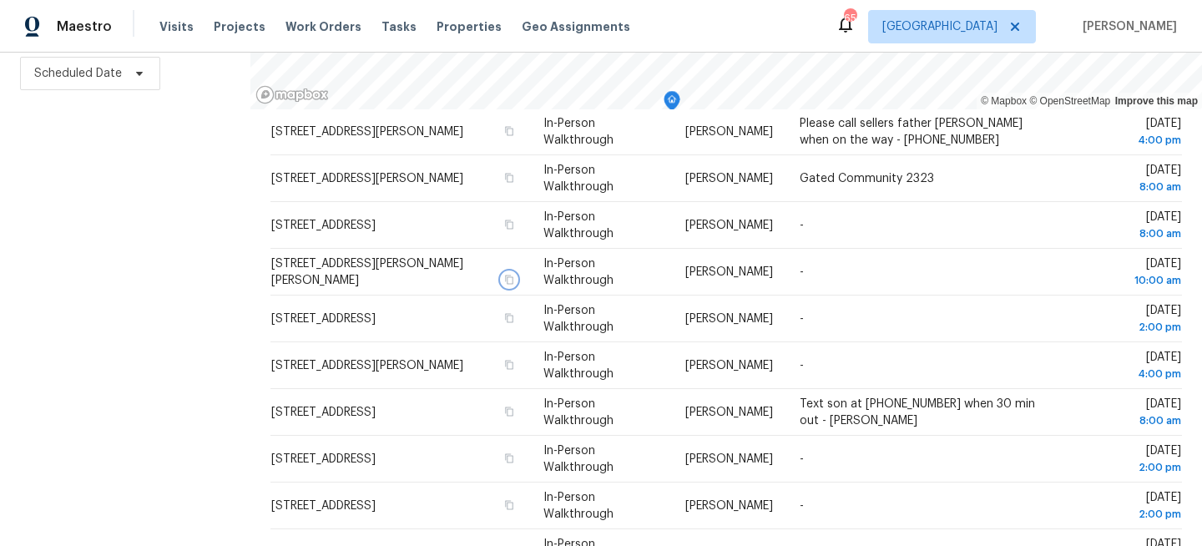
scroll to position [210, 0]
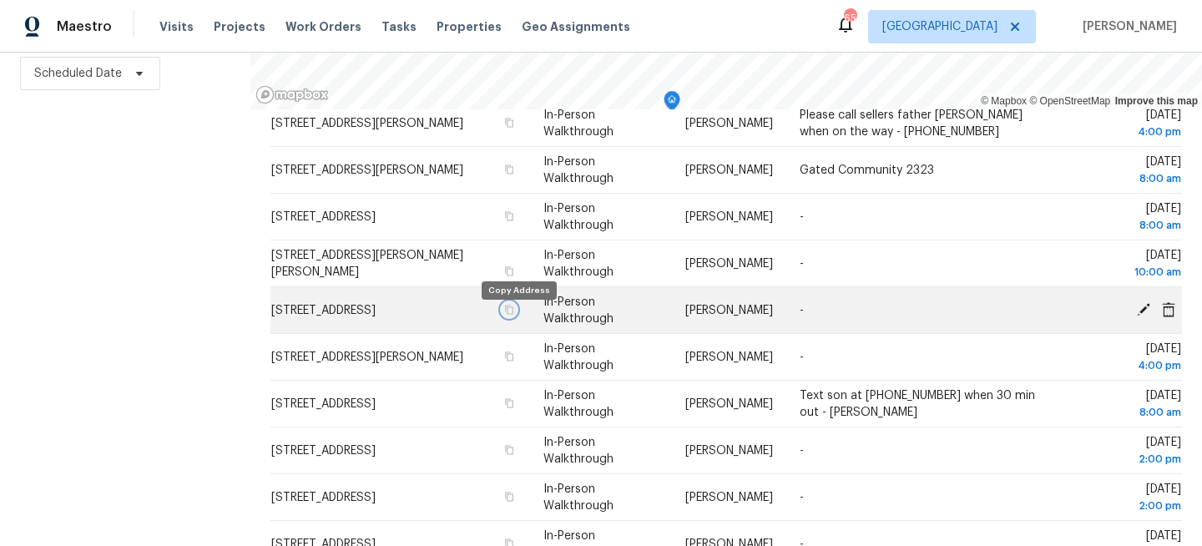
click at [514, 315] on icon "button" at bounding box center [509, 310] width 10 height 10
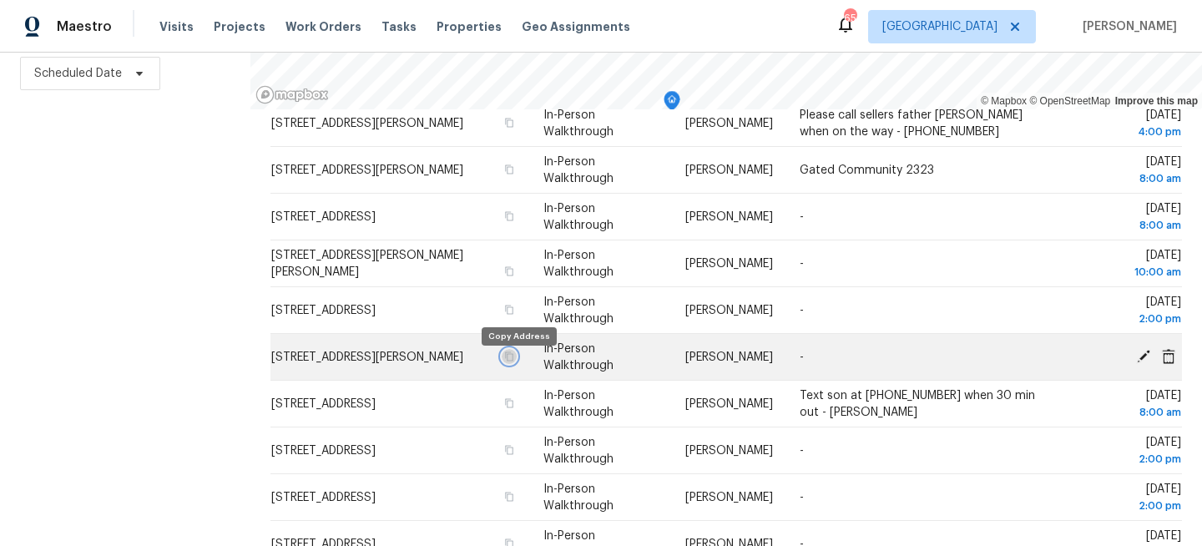
click at [514, 361] on icon "button" at bounding box center [509, 356] width 10 height 10
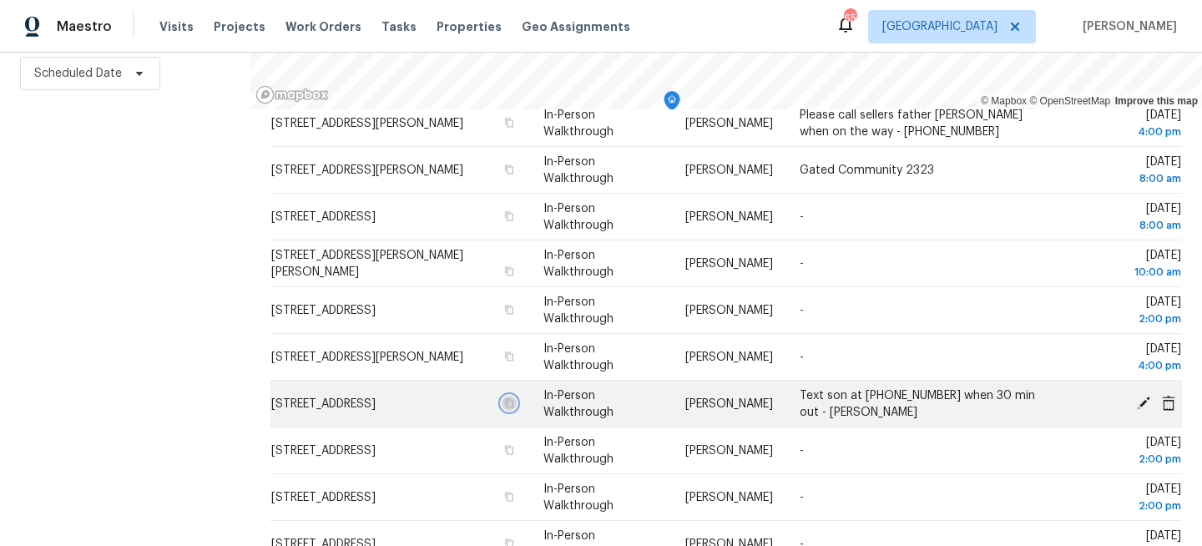
click at [513, 401] on icon "button" at bounding box center [509, 402] width 8 height 9
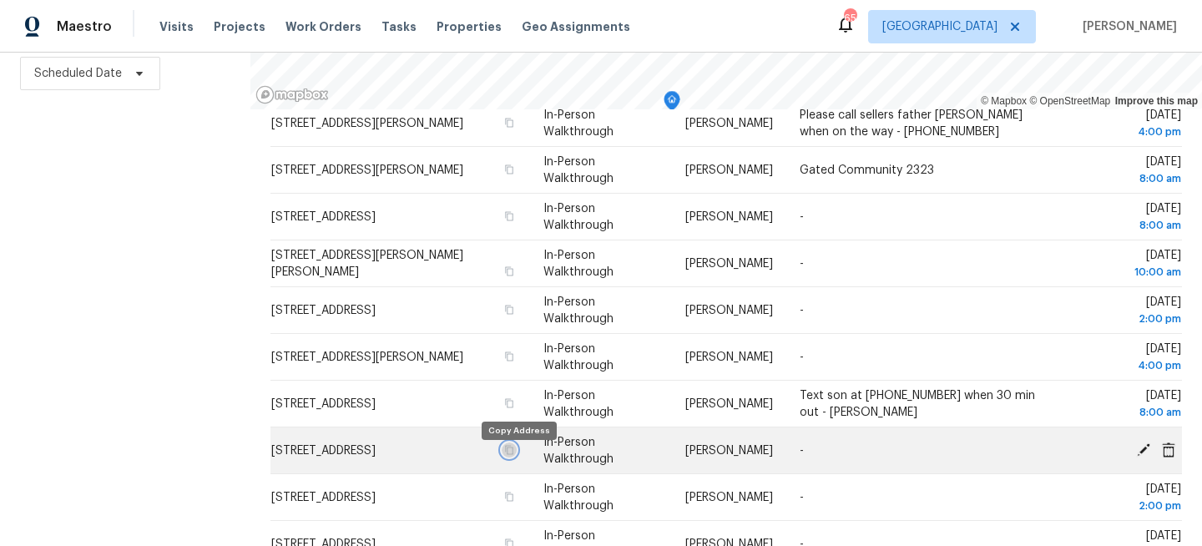
click at [514, 455] on icon "button" at bounding box center [509, 450] width 10 height 10
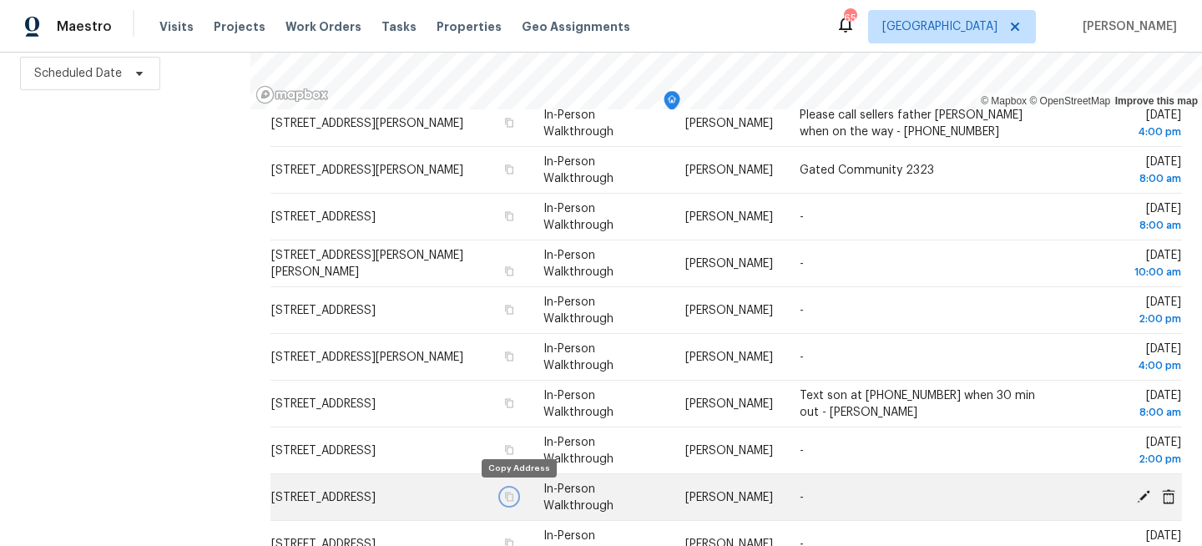
click at [514, 496] on icon "button" at bounding box center [509, 496] width 10 height 10
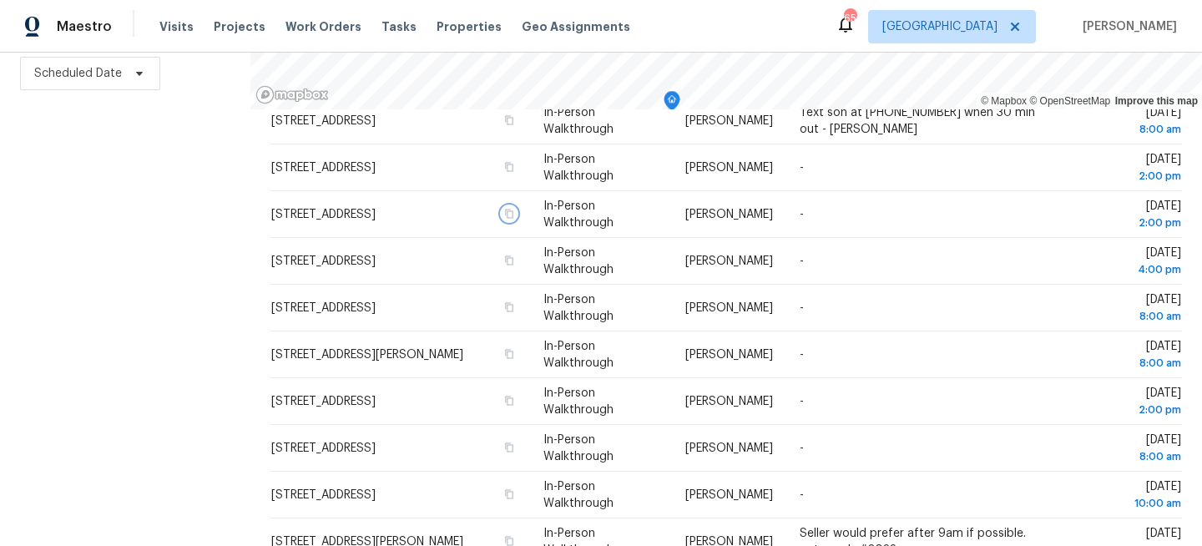
scroll to position [495, 0]
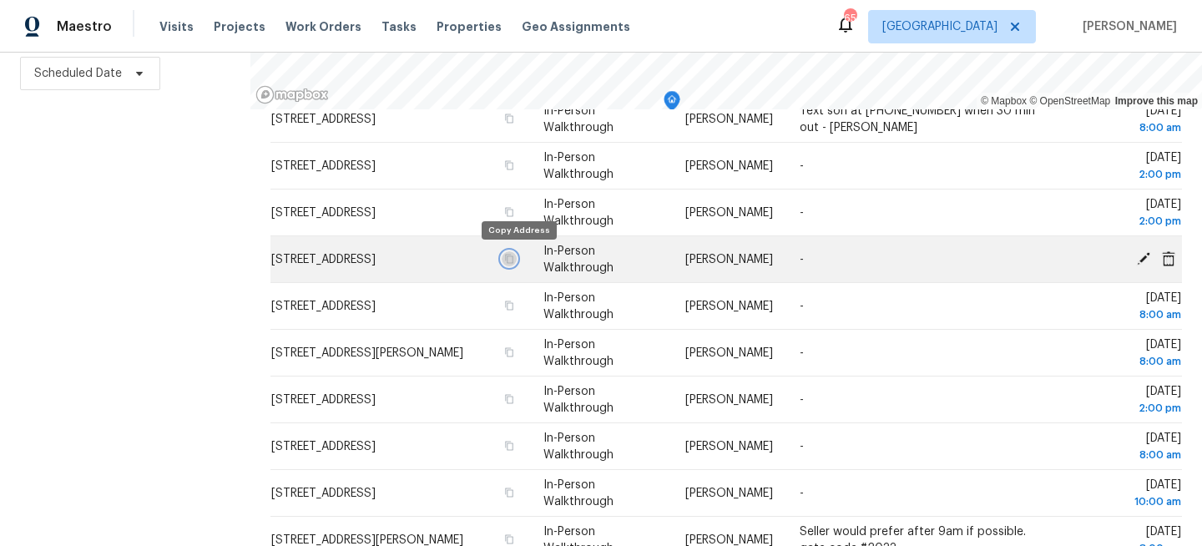
click at [514, 259] on icon "button" at bounding box center [509, 259] width 10 height 10
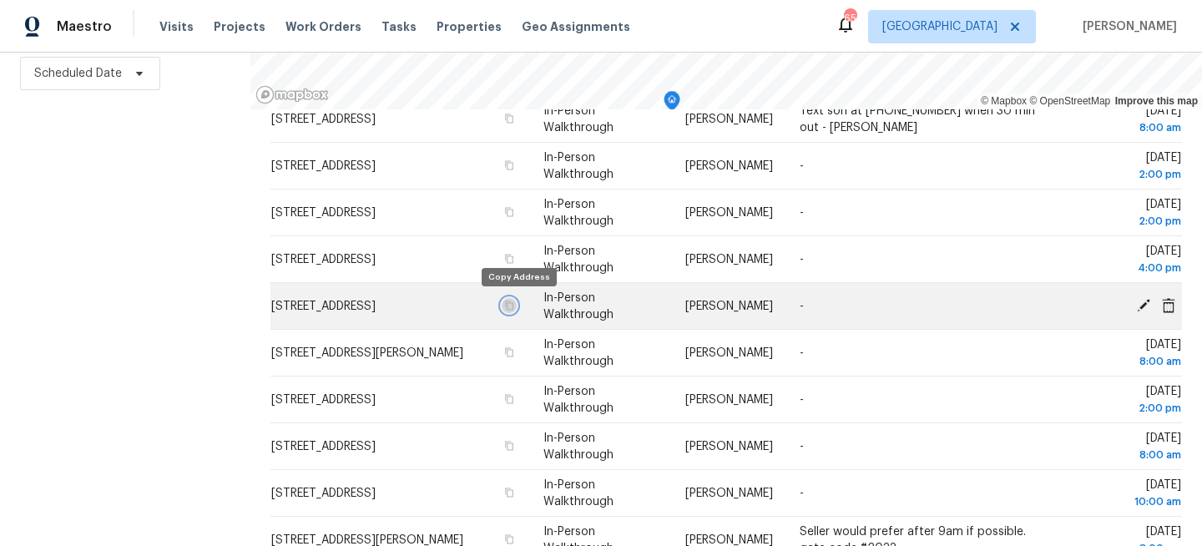
click at [513, 305] on icon "button" at bounding box center [509, 304] width 8 height 9
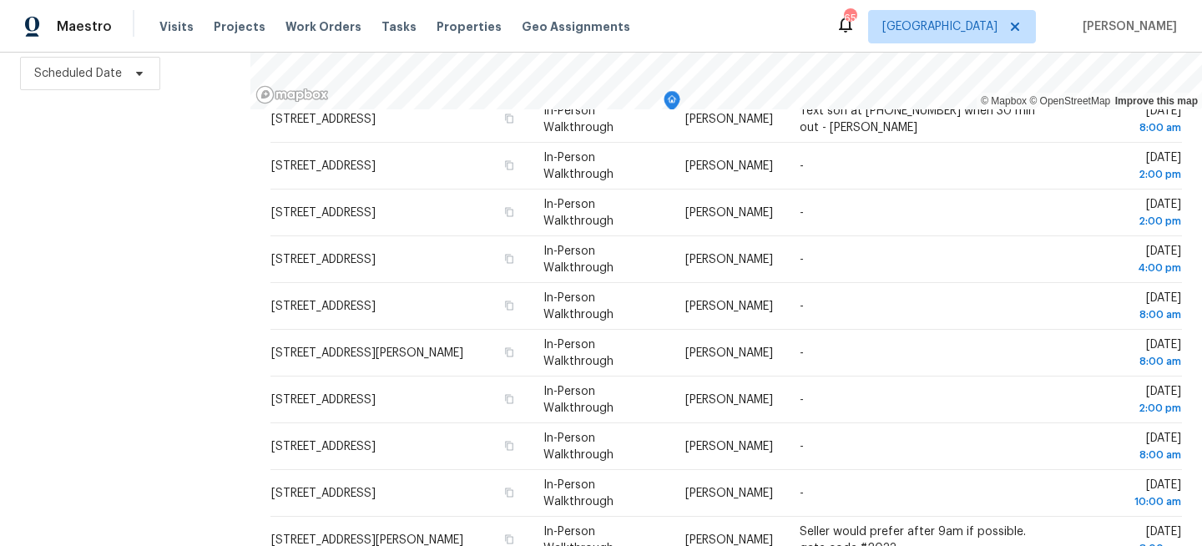
click at [134, 242] on div "Filters Reset ​ Virtual Exterior Assessment + 2 Assignee Scheduled Date" at bounding box center [125, 202] width 250 height 687
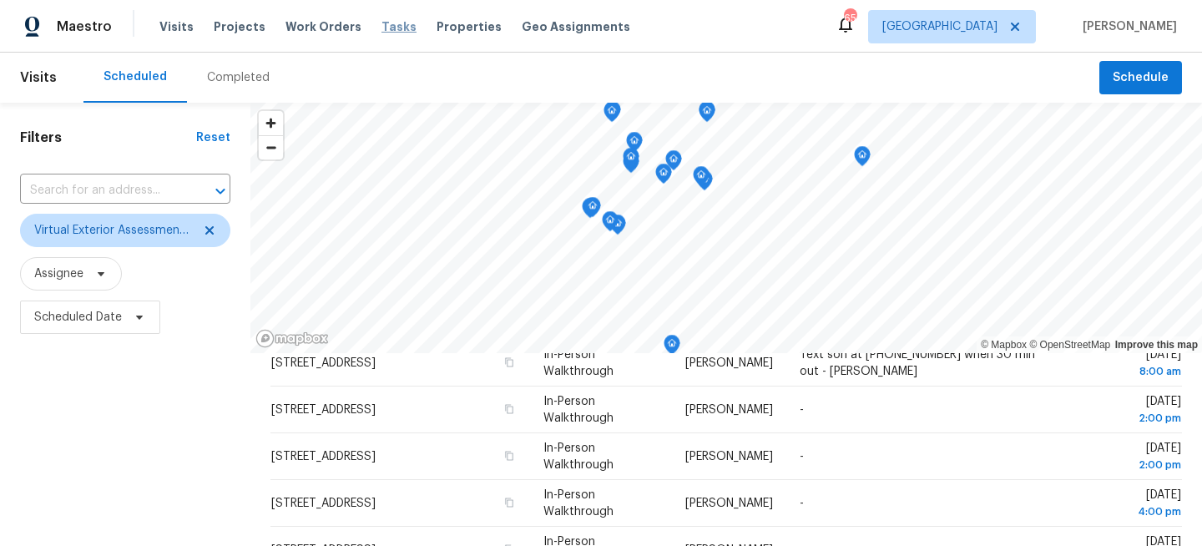
click at [381, 24] on span "Tasks" at bounding box center [398, 27] width 35 height 12
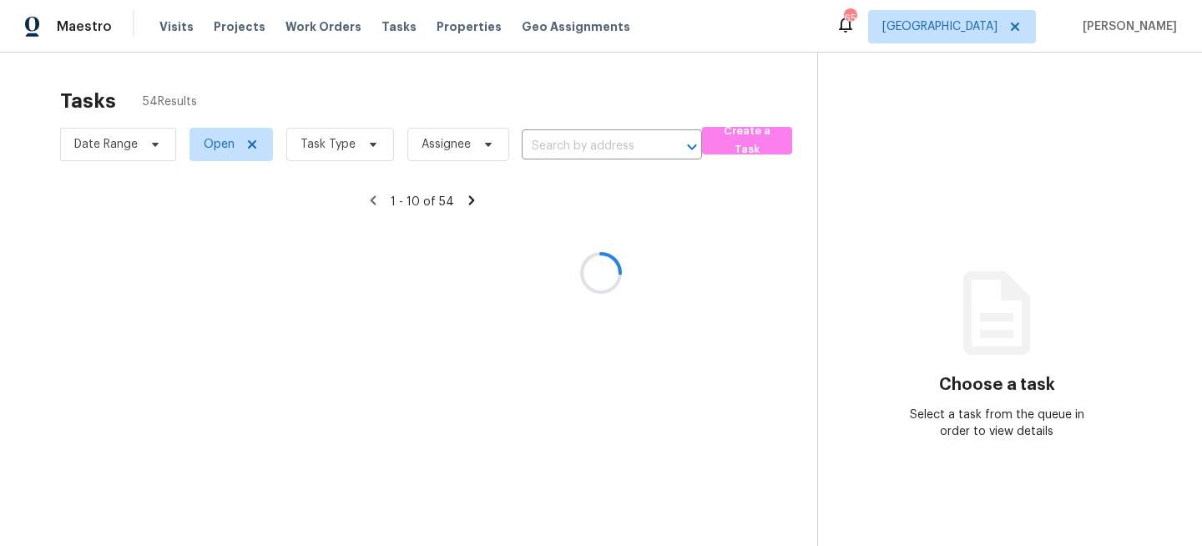
click at [323, 152] on div at bounding box center [601, 273] width 1202 height 546
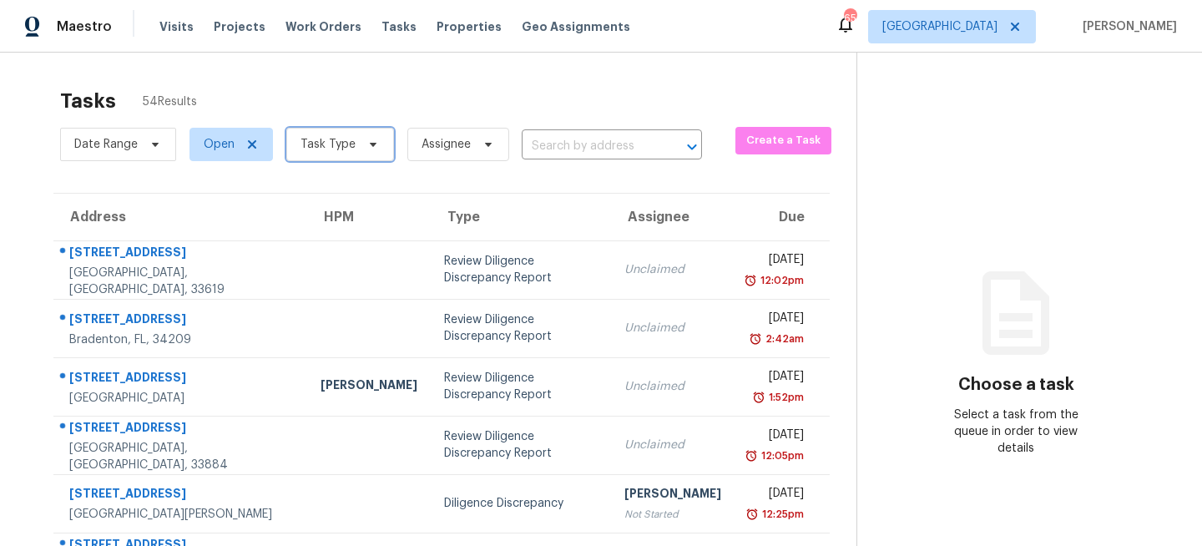
click at [362, 144] on span at bounding box center [370, 144] width 18 height 13
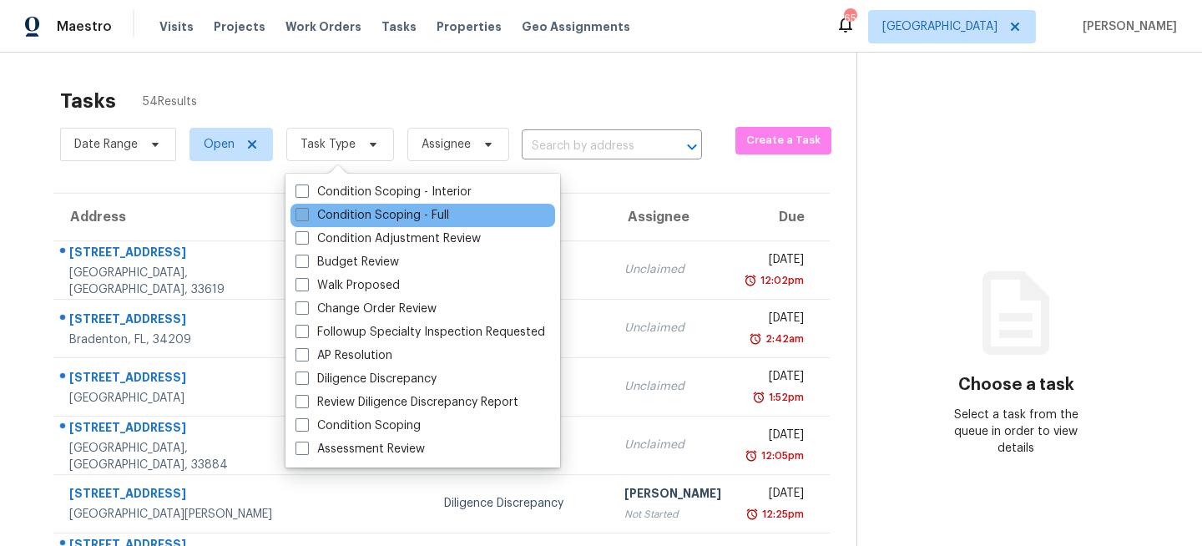
click at [353, 216] on label "Condition Scoping - Full" at bounding box center [372, 215] width 154 height 17
click at [306, 216] on input "Condition Scoping - Full" at bounding box center [300, 212] width 11 height 11
checkbox input "true"
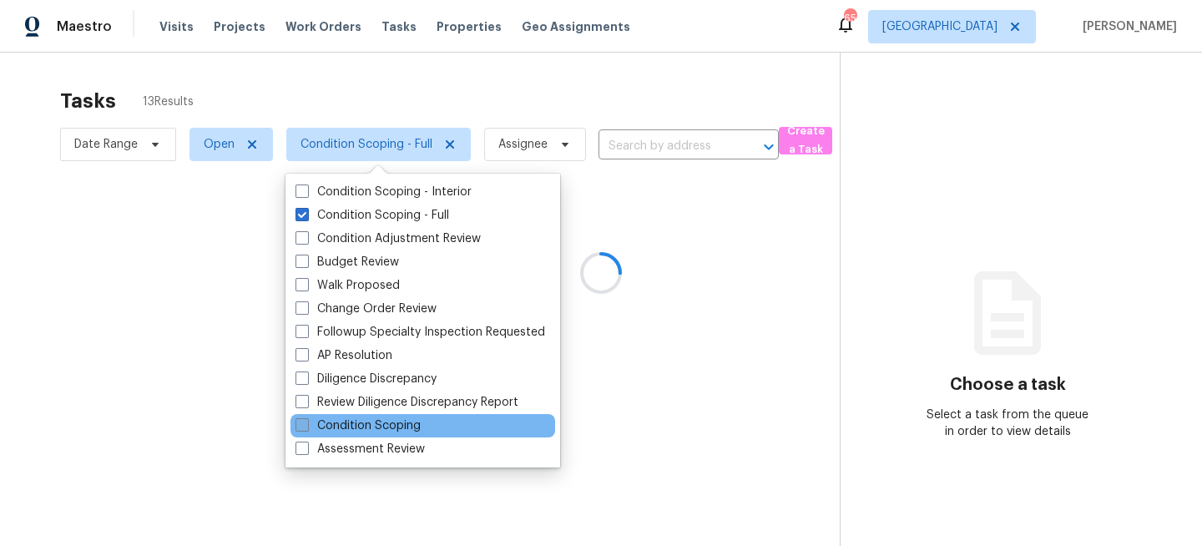
click at [360, 426] on label "Condition Scoping" at bounding box center [357, 425] width 125 height 17
click at [306, 426] on input "Condition Scoping" at bounding box center [300, 422] width 11 height 11
checkbox input "true"
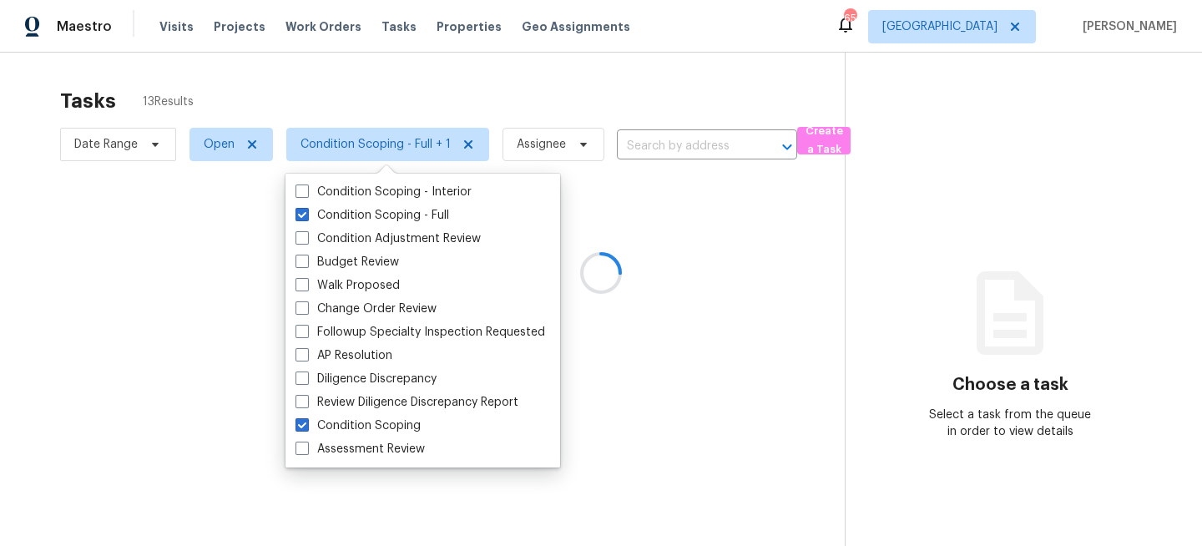
click at [325, 92] on div at bounding box center [601, 273] width 1202 height 546
